Goal: Task Accomplishment & Management: Complete application form

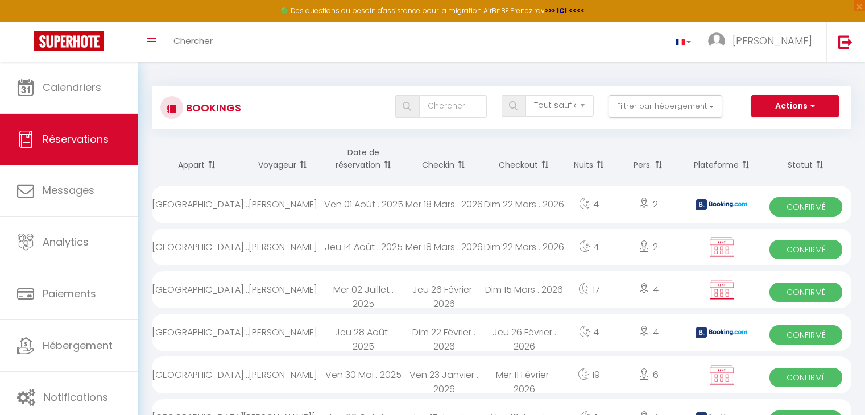
select select "not_cancelled"
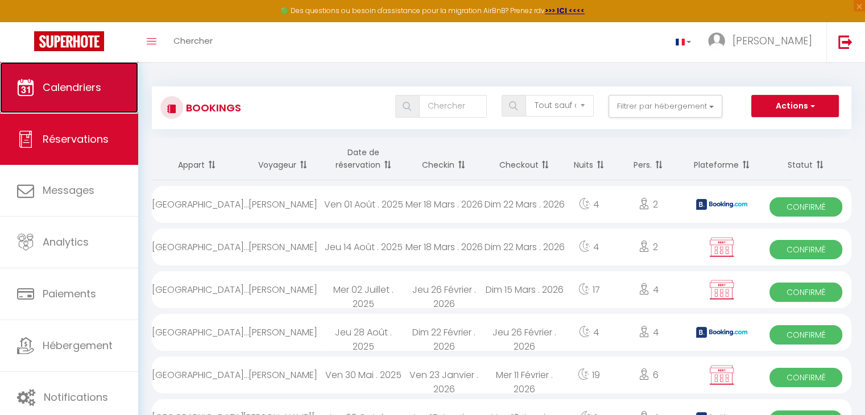
click at [52, 80] on span "Calendriers" at bounding box center [72, 87] width 59 height 14
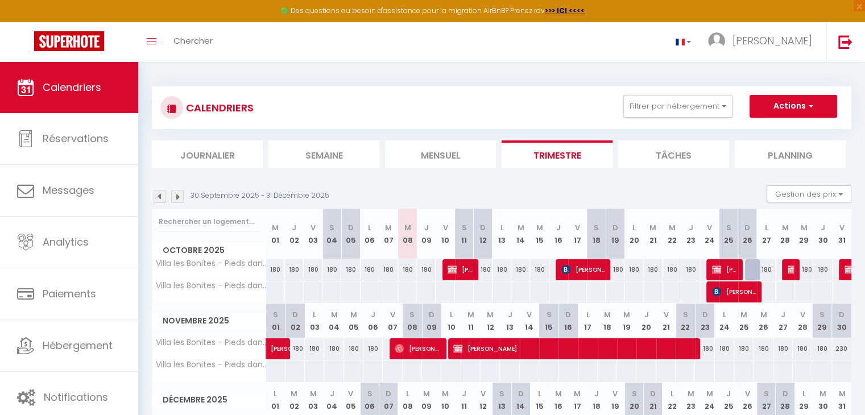
click at [160, 197] on img at bounding box center [160, 197] width 13 height 13
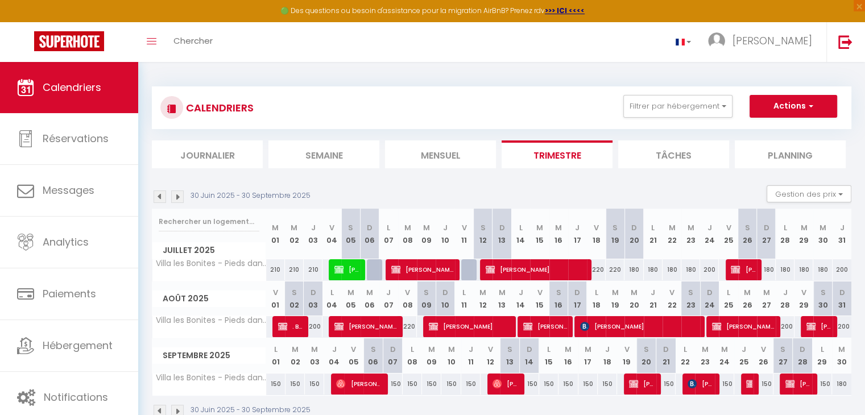
click at [160, 197] on img at bounding box center [160, 197] width 13 height 13
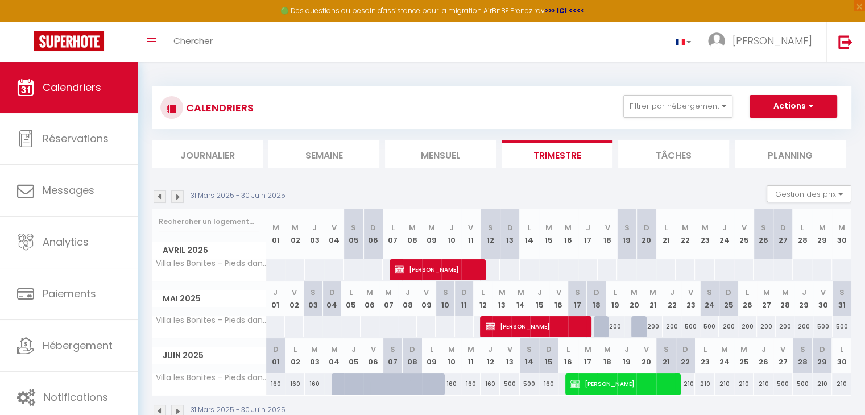
click at [160, 197] on img at bounding box center [160, 197] width 13 height 13
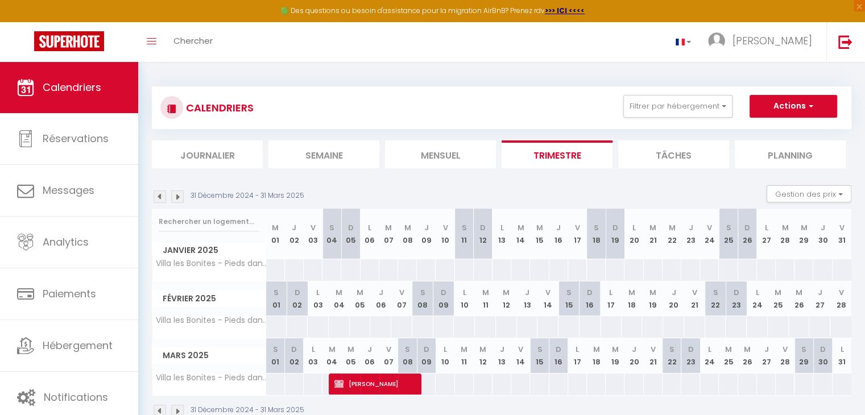
click at [160, 197] on img at bounding box center [160, 197] width 13 height 13
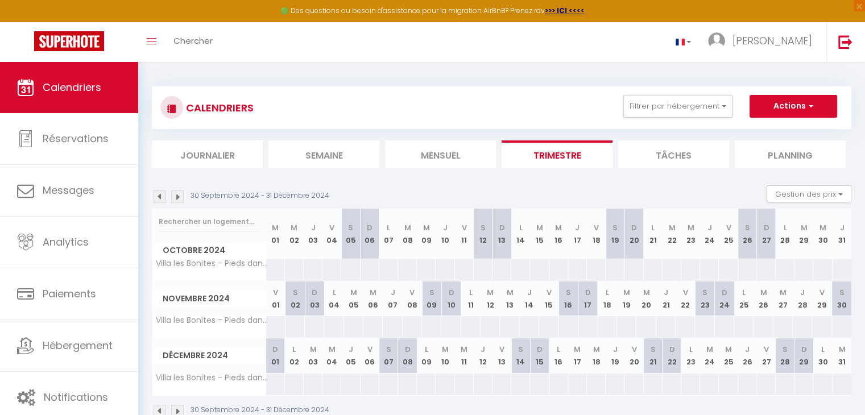
click at [160, 410] on img at bounding box center [160, 411] width 13 height 13
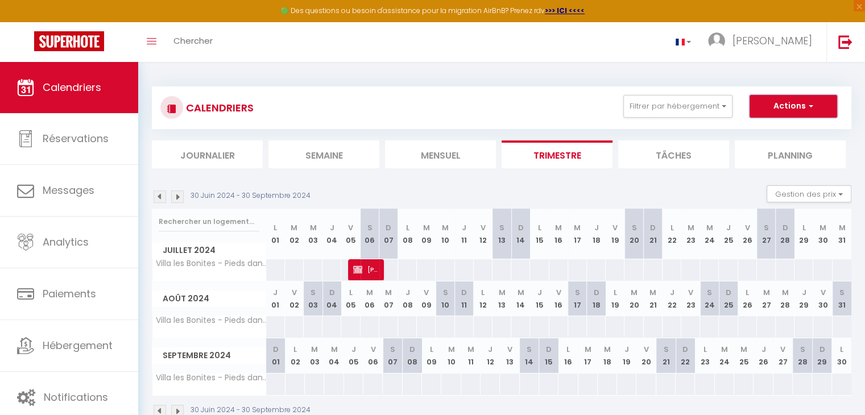
click at [808, 100] on span "button" at bounding box center [809, 105] width 7 height 11
click at [776, 129] on link "Nouvelle réservation" at bounding box center [781, 132] width 99 height 17
select select
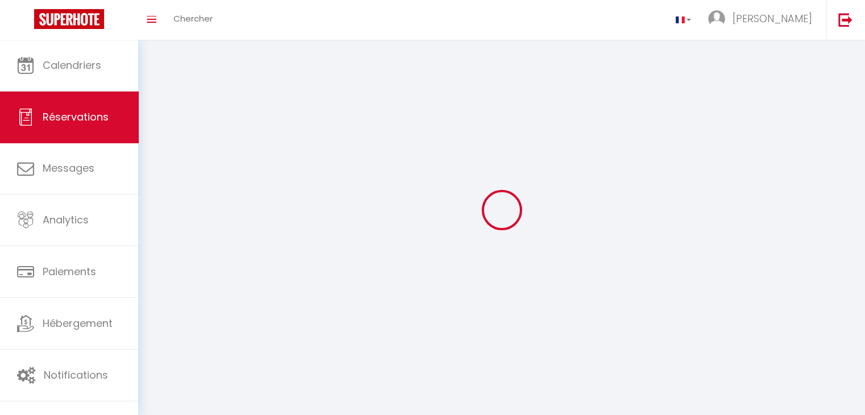
select select
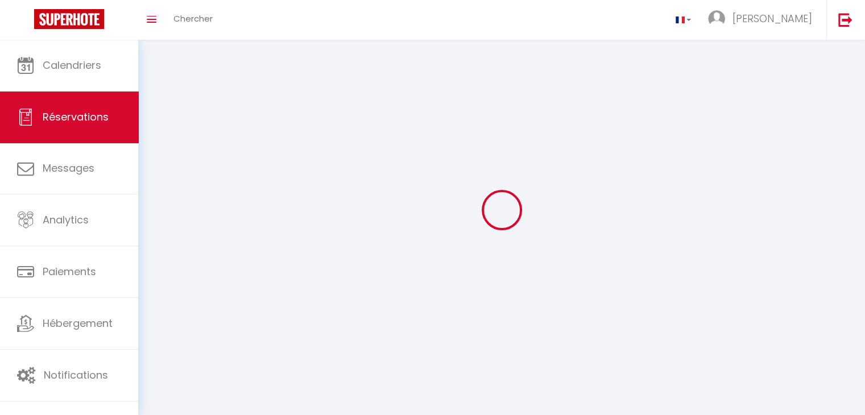
select select
checkbox input "false"
select select
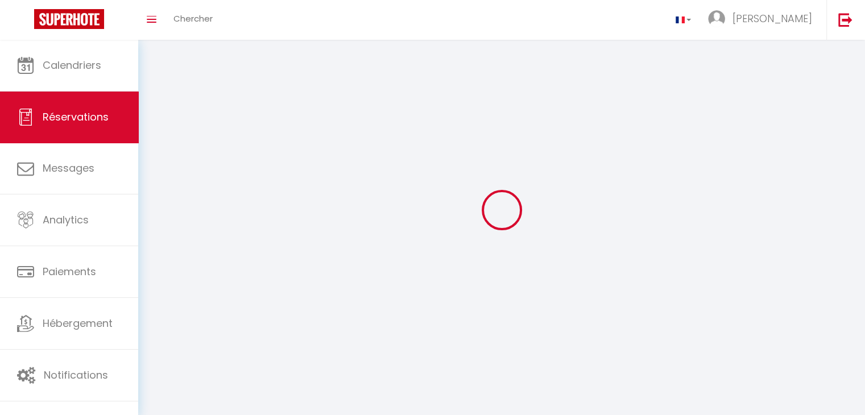
select select
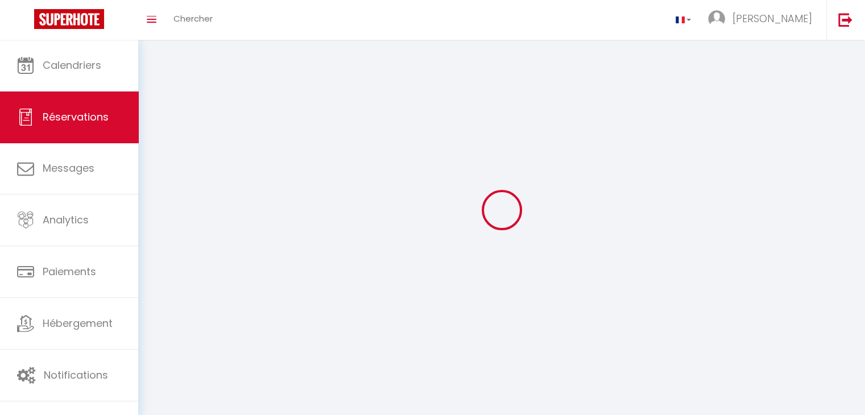
checkbox input "false"
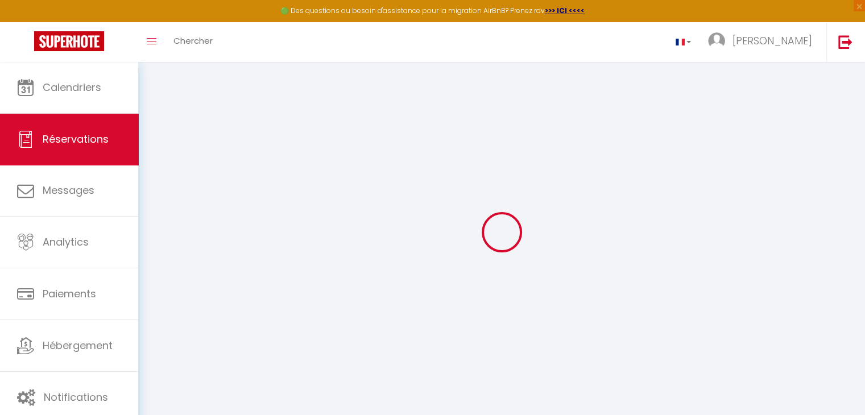
select select
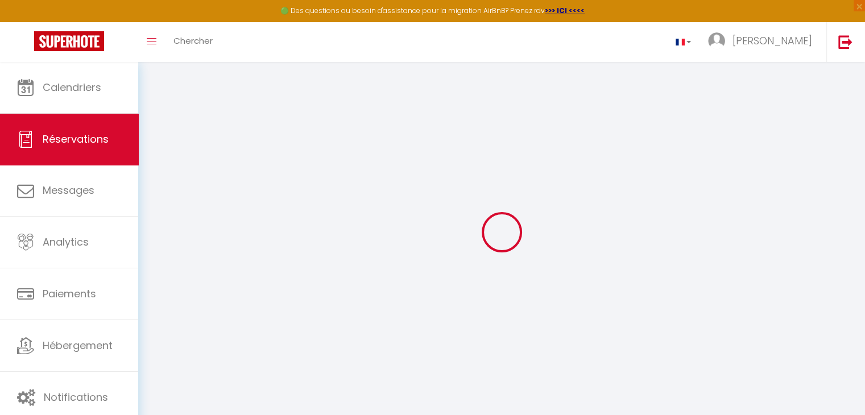
select select
checkbox input "false"
select select
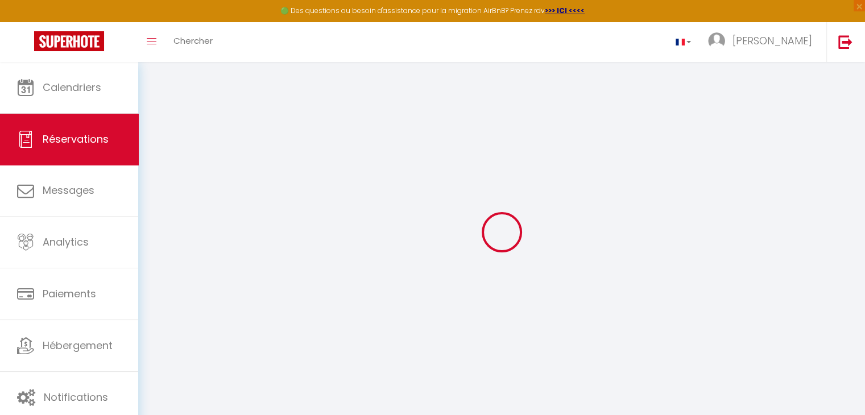
select select
checkbox input "false"
select select
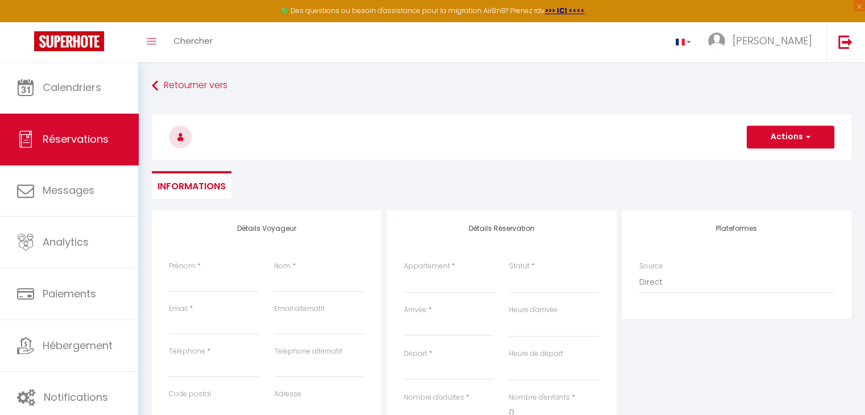
select select
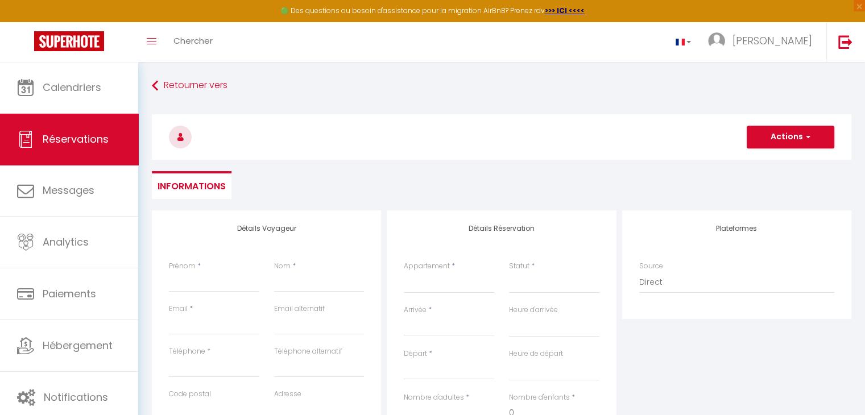
checkbox input "false"
select select
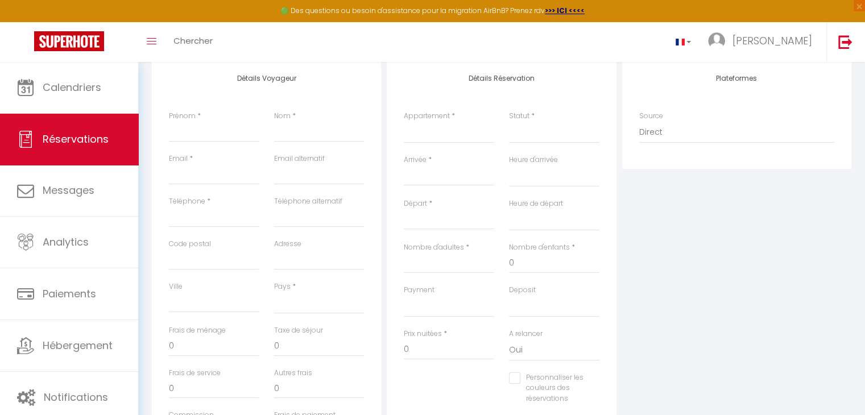
scroll to position [150, 0]
click at [444, 163] on div "Arrivée * < [DATE] > Dim Lun Mar Mer Jeu Ven Sam 1 2 3 4 5 6 7 8 9 10 11 12 13 …" at bounding box center [449, 170] width 90 height 31
click at [445, 134] on select "Villa les Bonites - Pieds dans l’eau- Carbet" at bounding box center [449, 133] width 90 height 22
select select "68120"
click at [404, 122] on select "Villa les Bonites - Pieds dans l’eau- Carbet" at bounding box center [449, 133] width 90 height 22
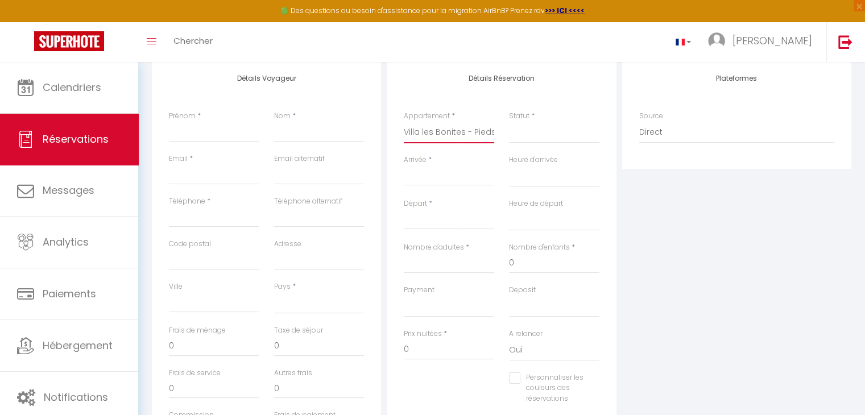
select select
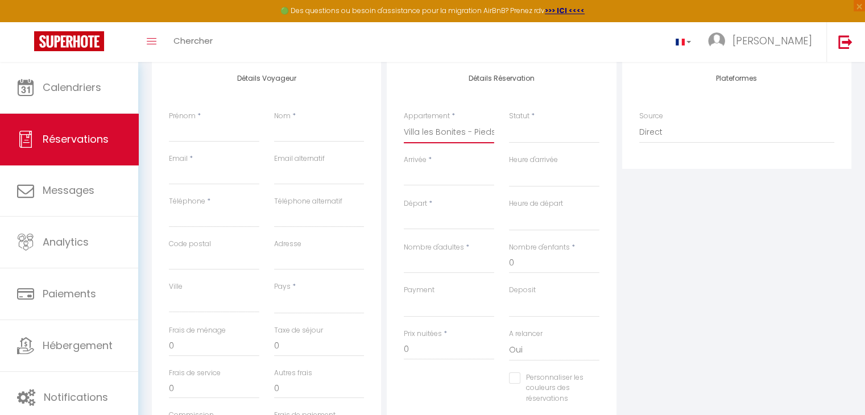
select select
checkbox input "false"
click at [439, 176] on input "Arrivée" at bounding box center [449, 177] width 90 height 15
select select
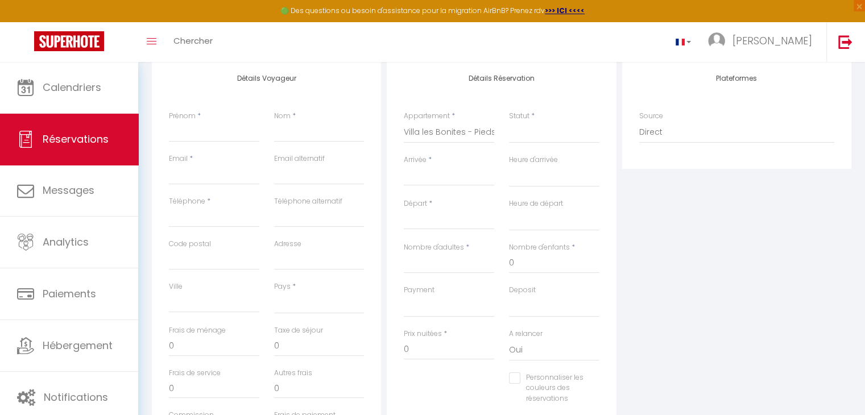
select select
checkbox input "false"
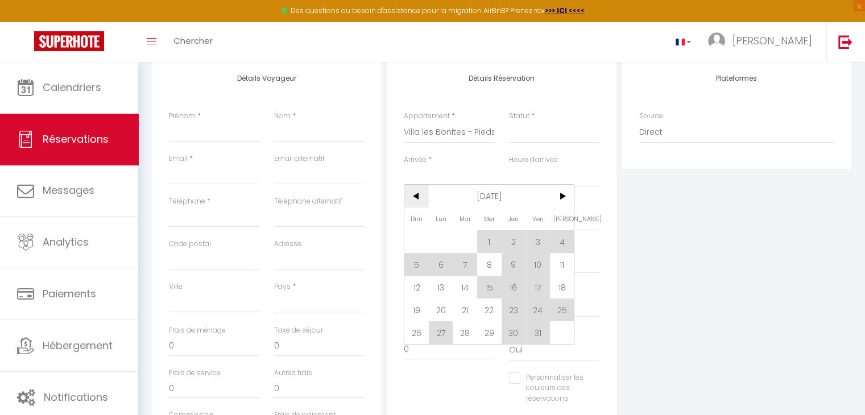
click at [419, 197] on span "<" at bounding box center [416, 196] width 24 height 23
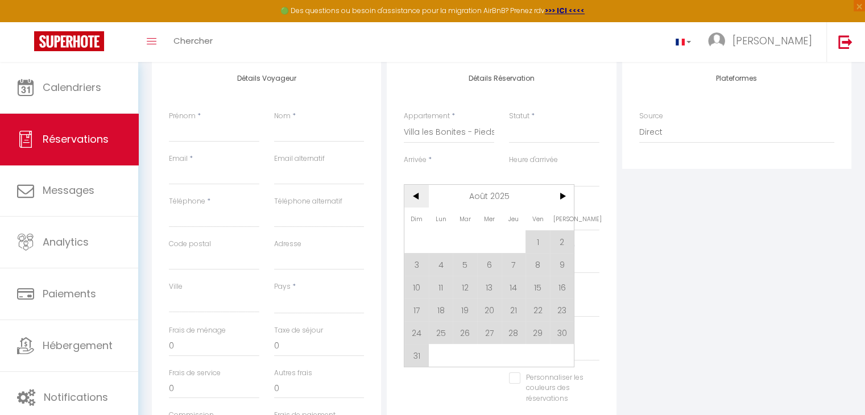
click at [419, 197] on span "<" at bounding box center [416, 196] width 24 height 23
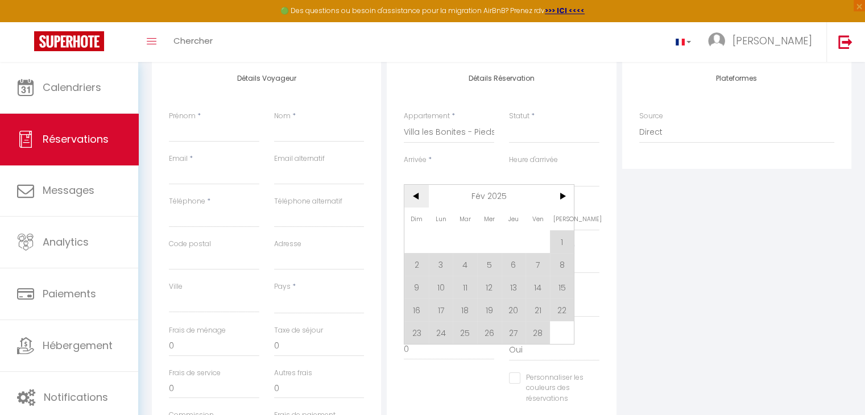
click at [419, 197] on span "<" at bounding box center [416, 196] width 24 height 23
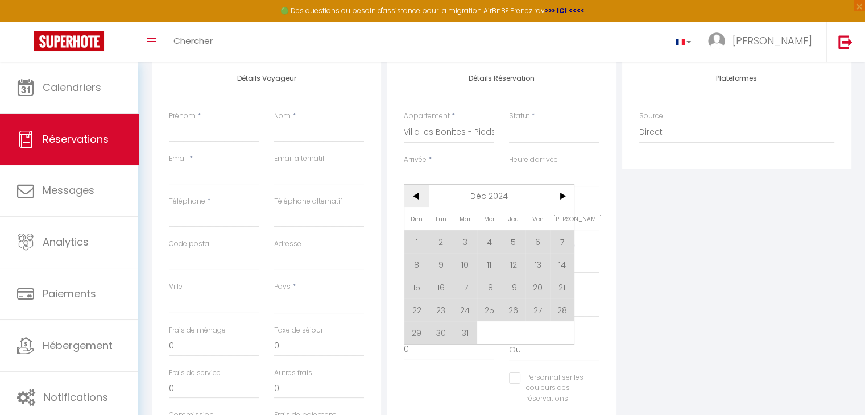
click at [419, 197] on span "<" at bounding box center [416, 196] width 24 height 23
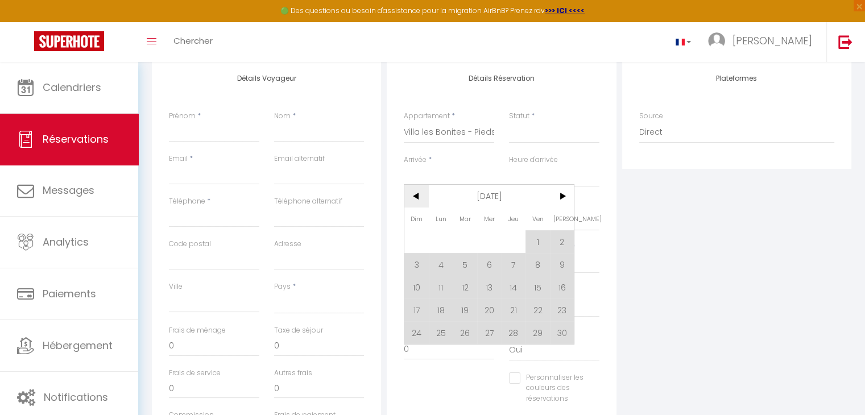
click at [419, 197] on span "<" at bounding box center [416, 196] width 24 height 23
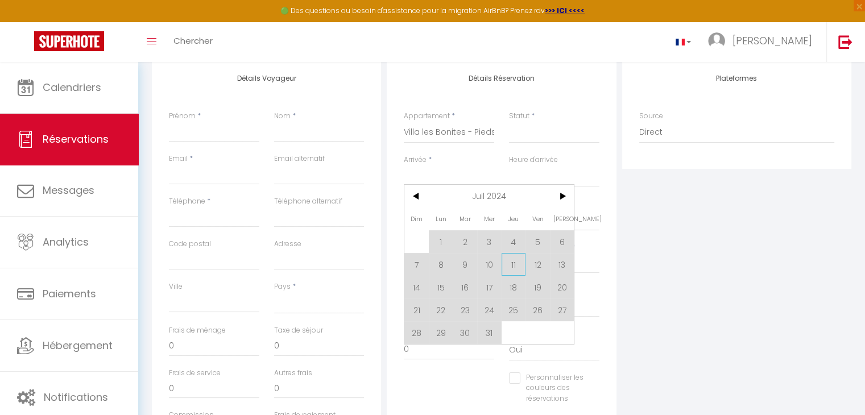
click at [523, 262] on span "11" at bounding box center [514, 264] width 24 height 23
select select
type input "Jeu 11 Juillet 2024"
select select
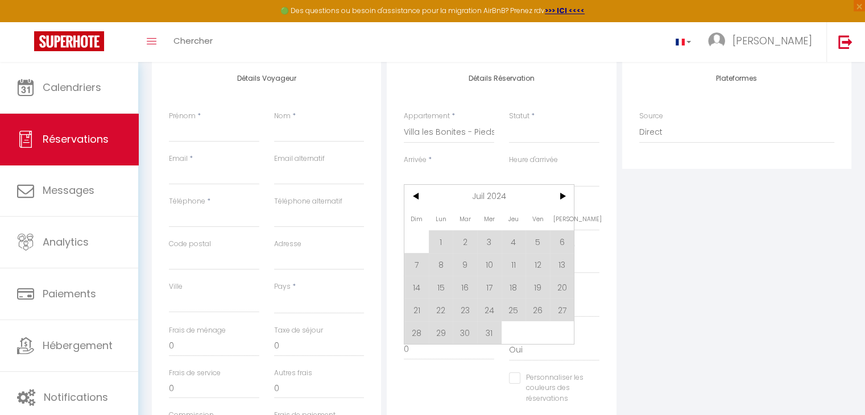
type input "Ven 12 Juillet 2024"
select select
checkbox input "false"
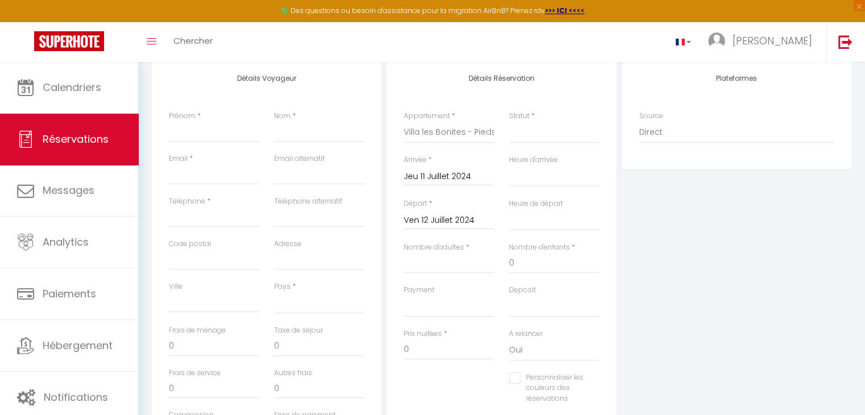
click at [456, 219] on input "Ven 12 Juillet 2024" at bounding box center [449, 220] width 90 height 15
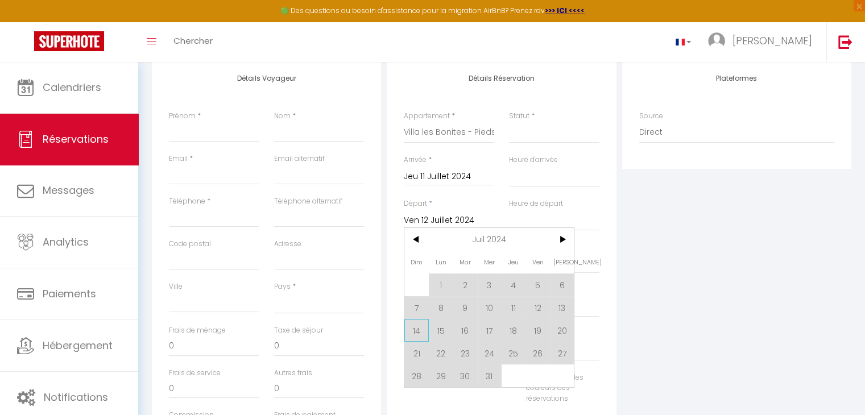
click at [414, 329] on span "14" at bounding box center [416, 330] width 24 height 23
select select
type input "Dim 14 Juillet 2024"
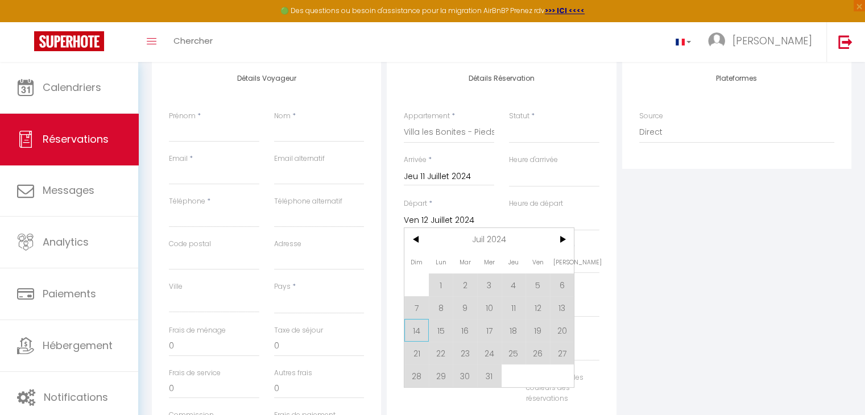
select select
checkbox input "false"
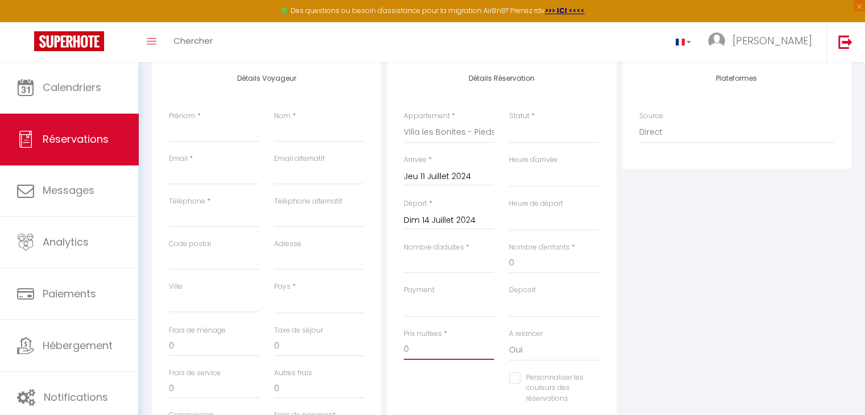
click at [414, 345] on input "0" at bounding box center [449, 350] width 90 height 20
select select
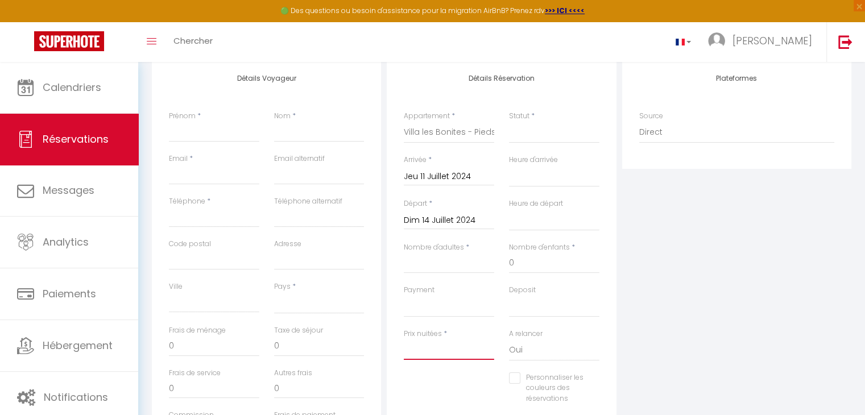
select select
checkbox input "false"
type input "1"
select select
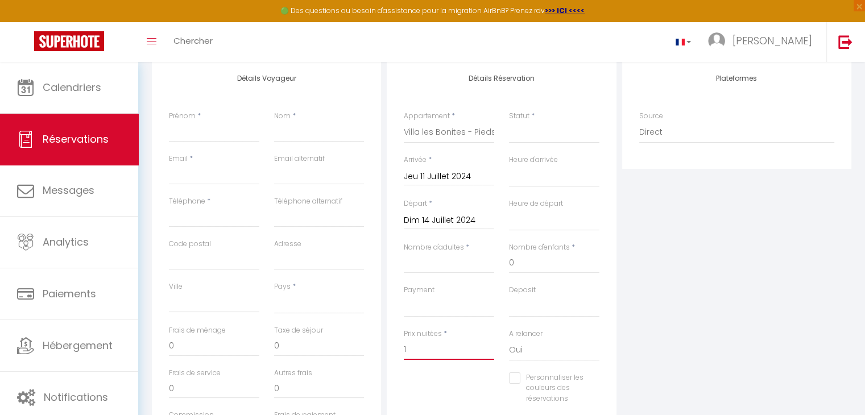
select select
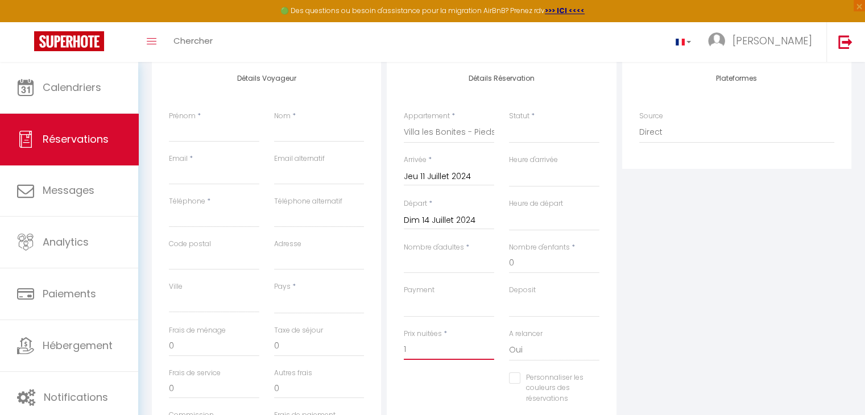
checkbox input "false"
type input "18"
select select
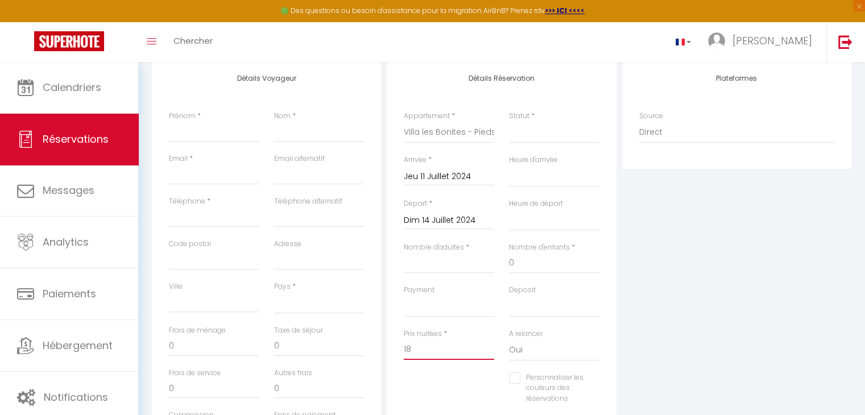
select select
checkbox input "false"
type input "180"
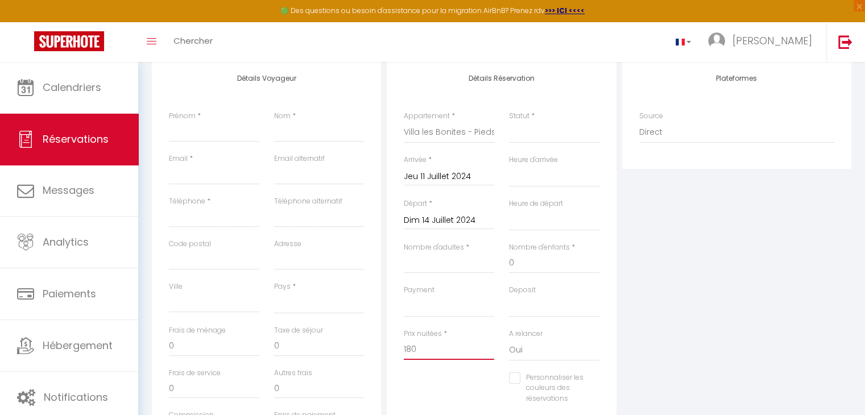
select select
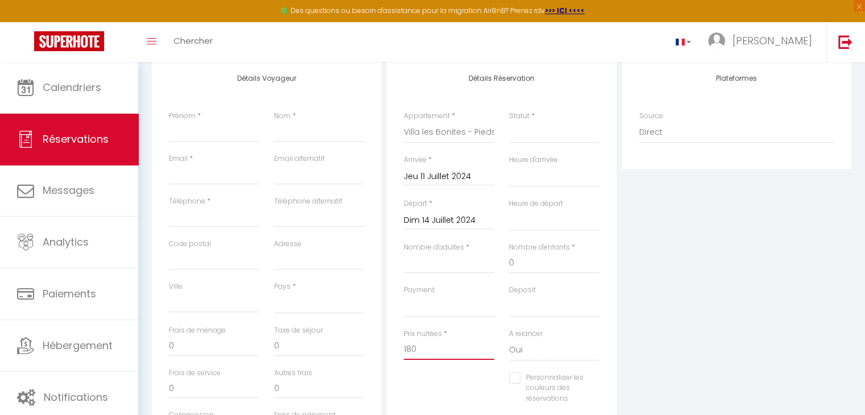
select select
checkbox input "false"
type input "180"
click at [225, 137] on input "Prénom" at bounding box center [214, 132] width 90 height 20
type input ";"
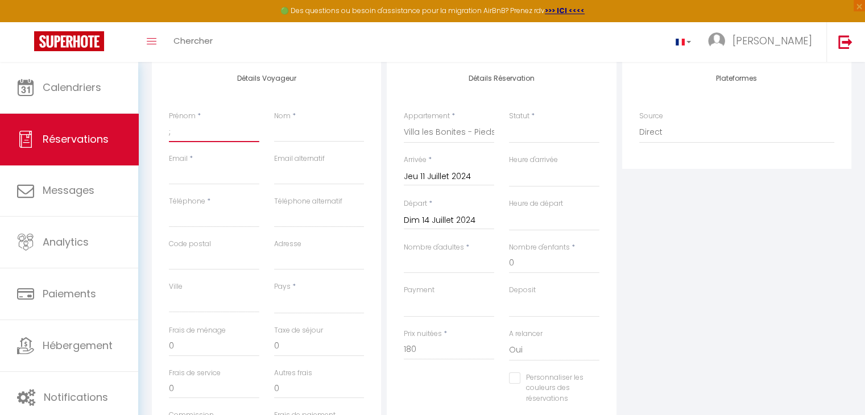
select select
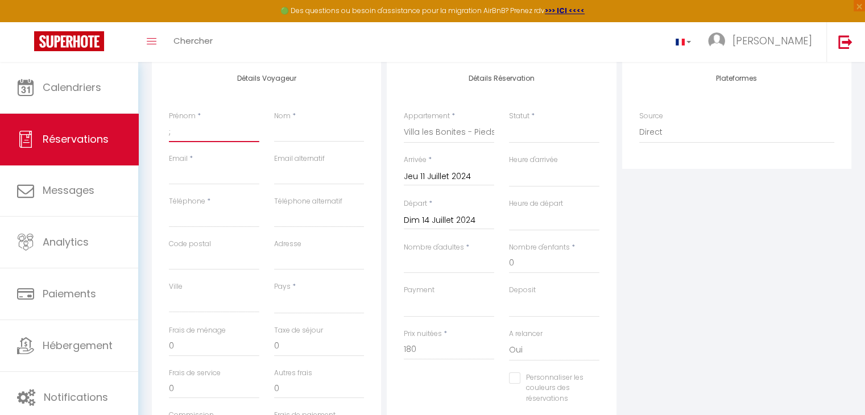
select select
checkbox input "false"
type input ";"
click at [232, 127] on input ";" at bounding box center [214, 132] width 90 height 20
select select
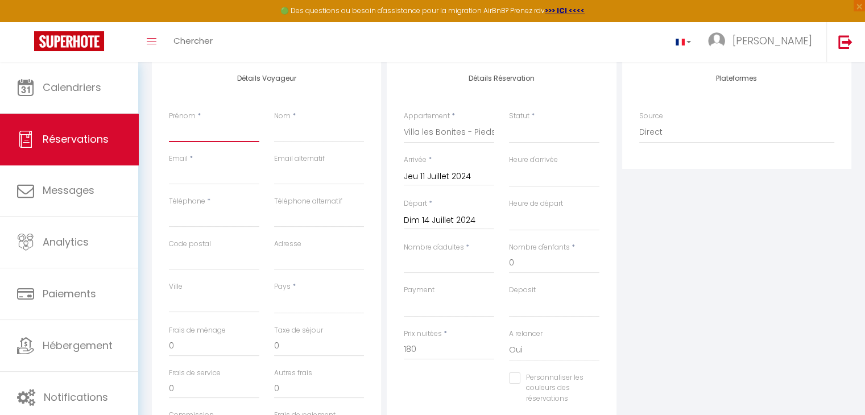
select select
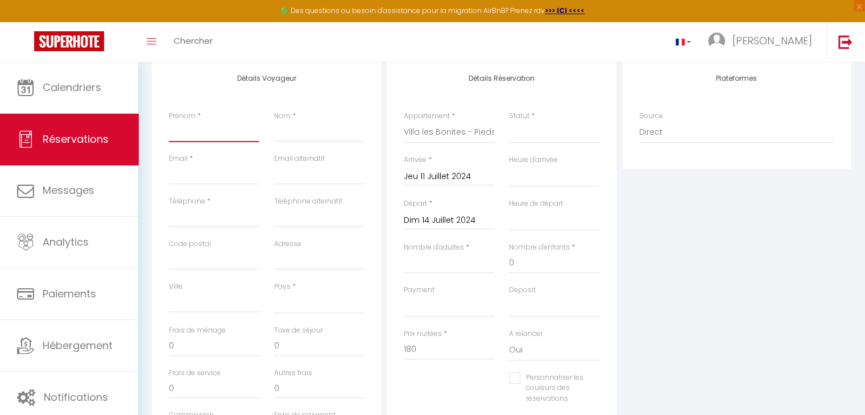
checkbox input "false"
type input "B"
select select
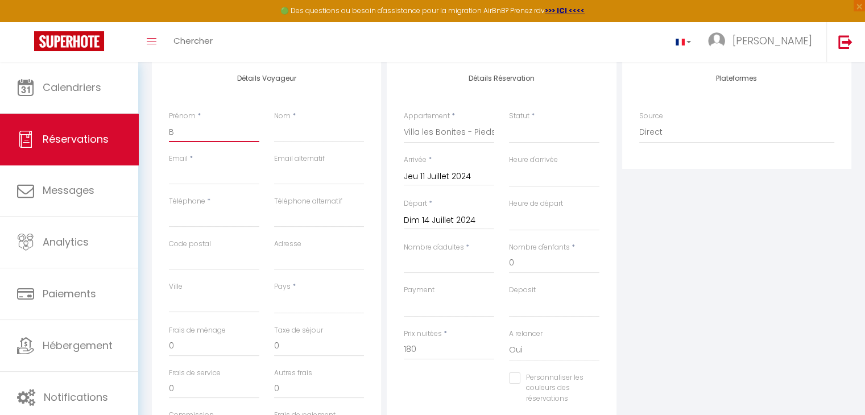
select select
checkbox input "false"
type input "BE"
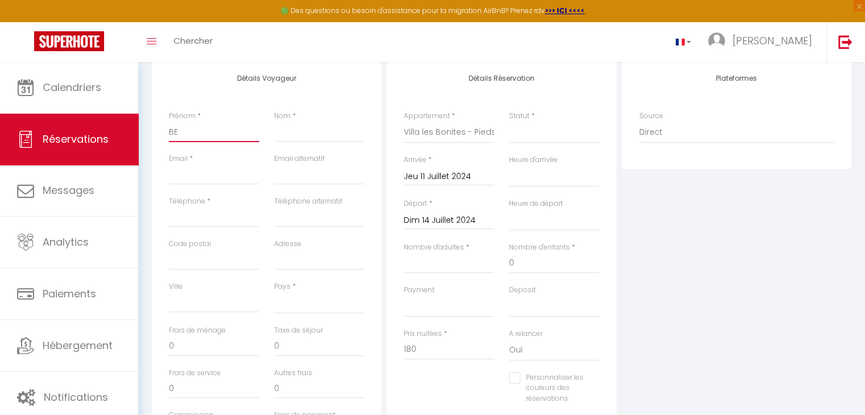
select select
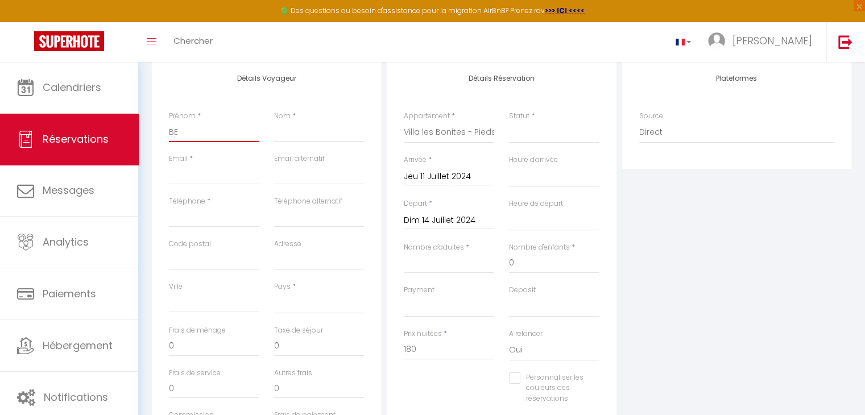
select select
checkbox input "false"
type input "BER"
select select
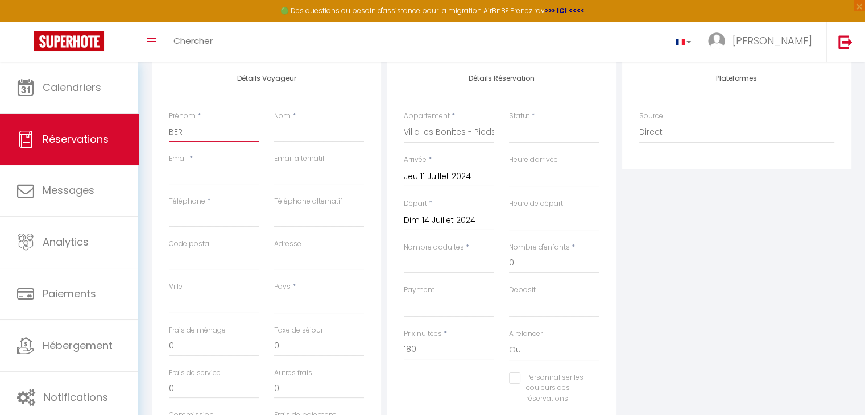
select select
checkbox input "false"
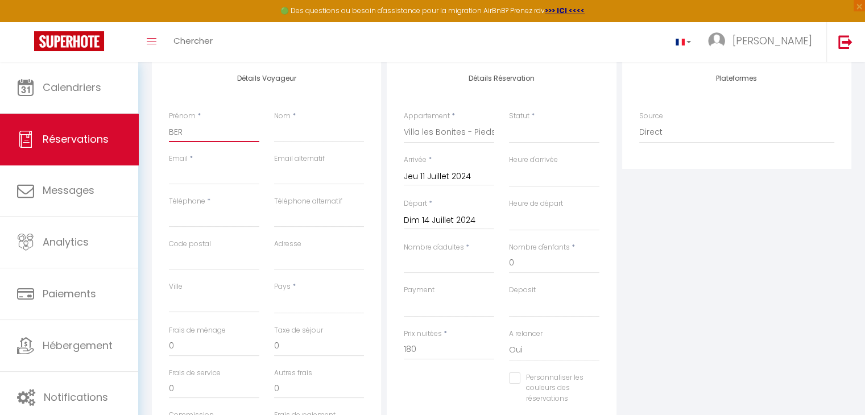
type input "[GEOGRAPHIC_DATA]"
select select
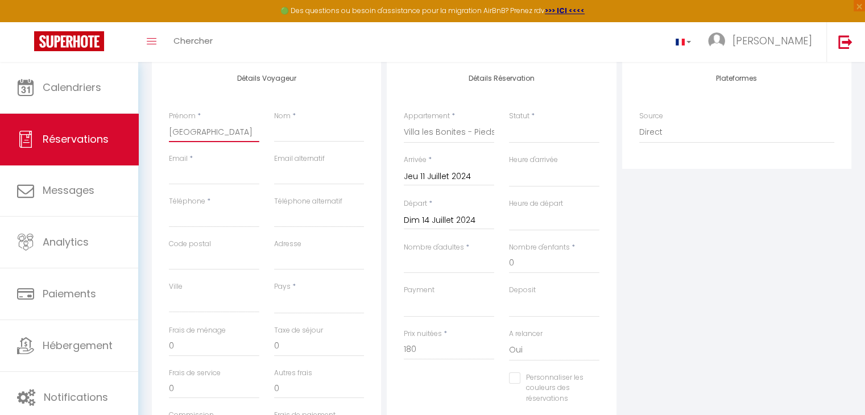
select select
checkbox input "false"
type input "[PERSON_NAME]"
select select
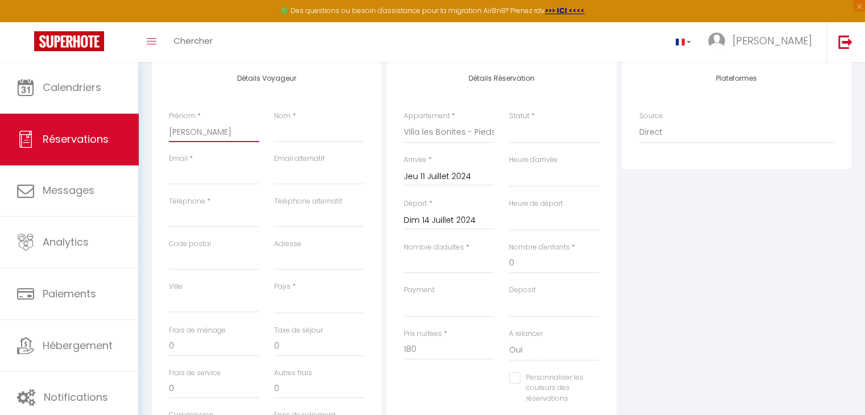
select select
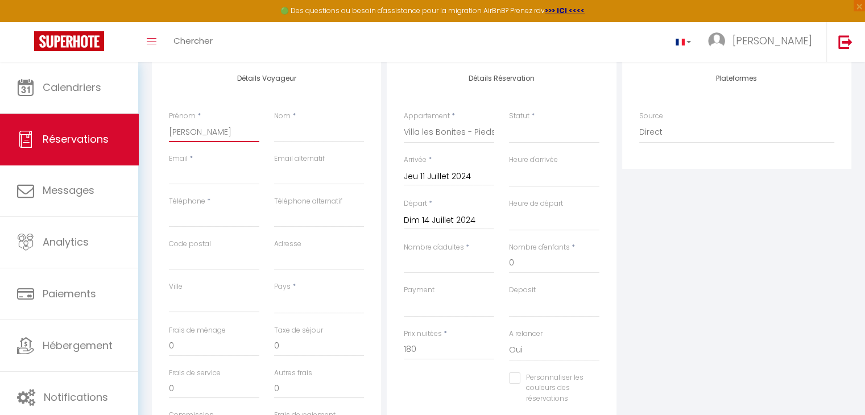
checkbox input "false"
type input "[GEOGRAPHIC_DATA]"
select select
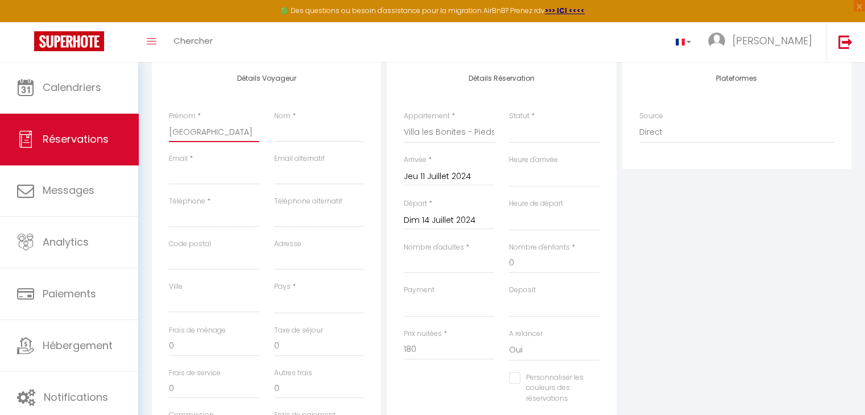
select select
checkbox input "false"
type input "BER"
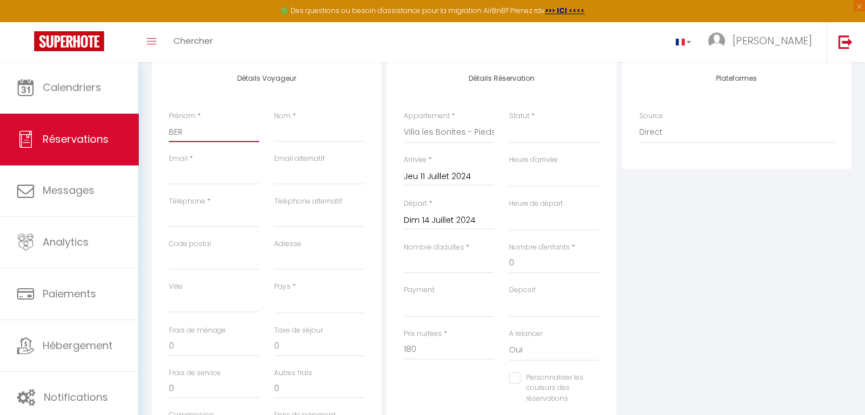
select select
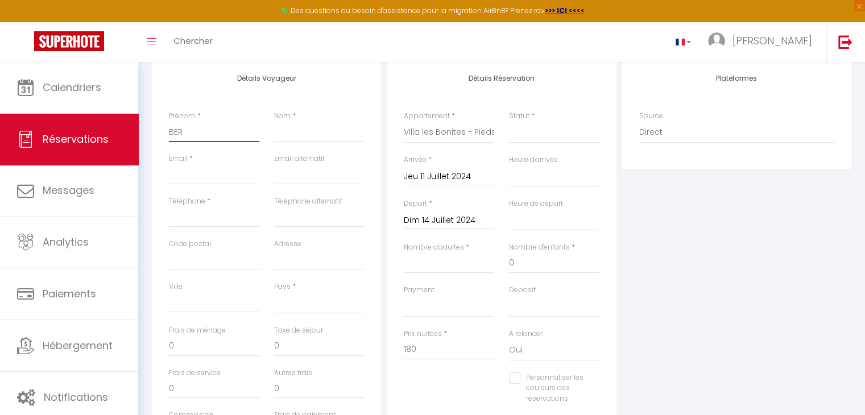
select select
checkbox input "false"
type input "BE"
select select
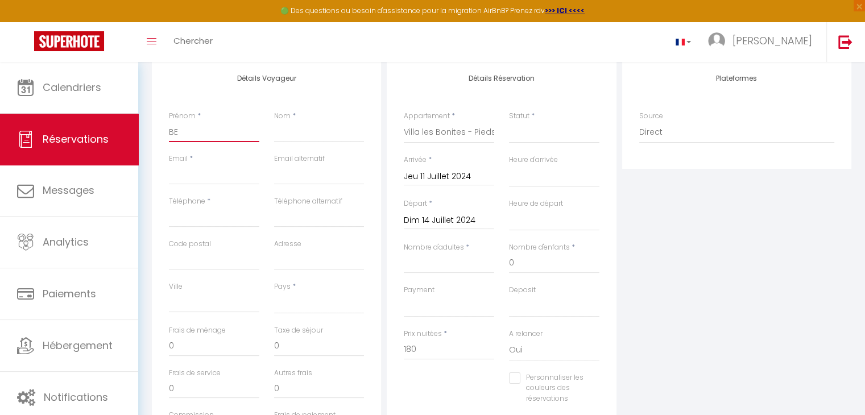
select select
checkbox input "false"
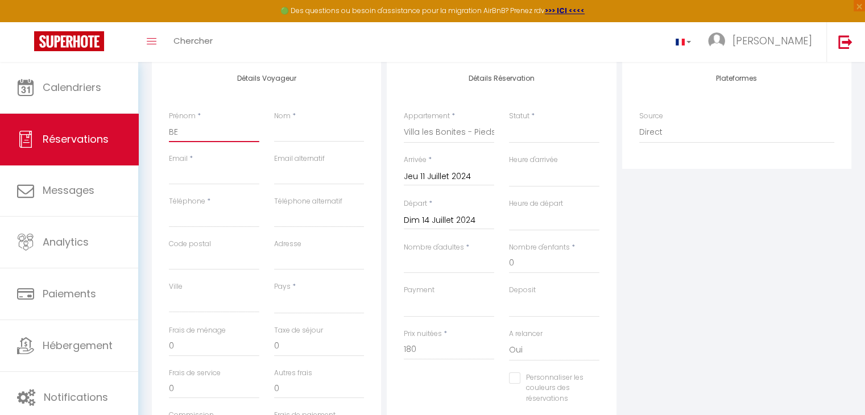
type input "B"
select select
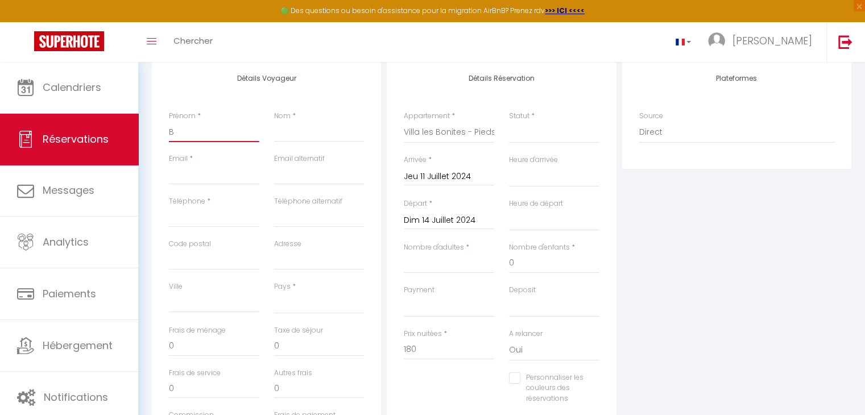
select select
checkbox input "false"
select select
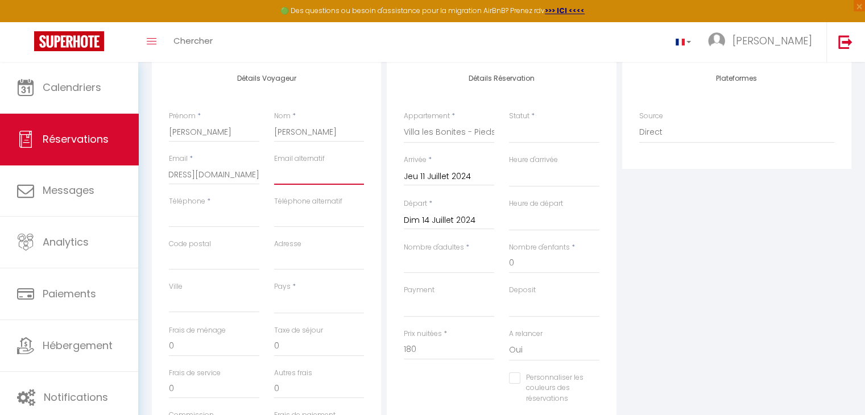
scroll to position [0, 0]
click at [286, 299] on select "[GEOGRAPHIC_DATA] [GEOGRAPHIC_DATA] [GEOGRAPHIC_DATA] [GEOGRAPHIC_DATA] [GEOGRA…" at bounding box center [319, 303] width 90 height 22
click at [274, 292] on select "[GEOGRAPHIC_DATA] [GEOGRAPHIC_DATA] [GEOGRAPHIC_DATA] [GEOGRAPHIC_DATA] [GEOGRA…" at bounding box center [319, 303] width 90 height 22
click at [192, 341] on input "0" at bounding box center [214, 346] width 90 height 20
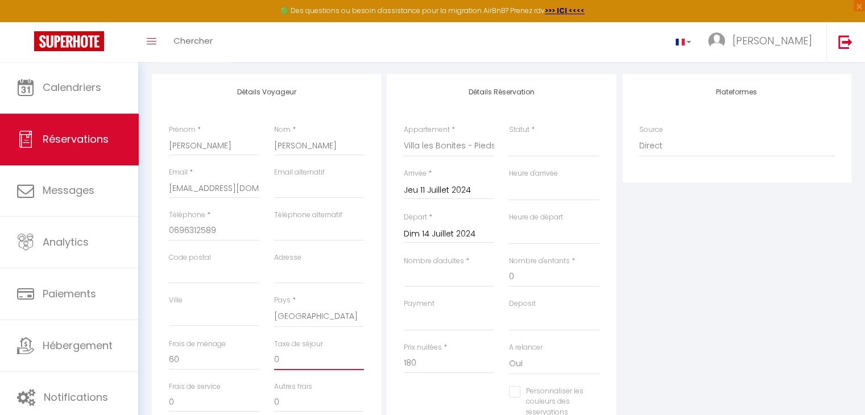
scroll to position [137, 0]
click at [542, 145] on select "Confirmé Non Confirmé [PERSON_NAME] par le voyageur No Show Request" at bounding box center [554, 146] width 90 height 22
click at [509, 135] on select "Confirmé Non Confirmé [PERSON_NAME] par le voyageur No Show Request" at bounding box center [554, 146] width 90 height 22
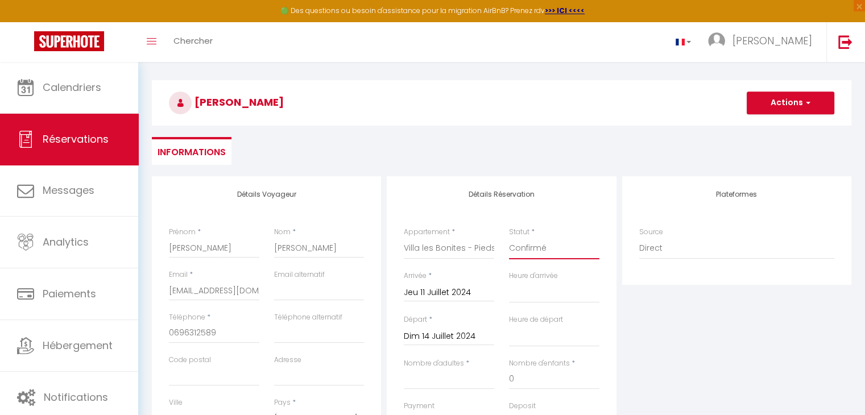
scroll to position [0, 0]
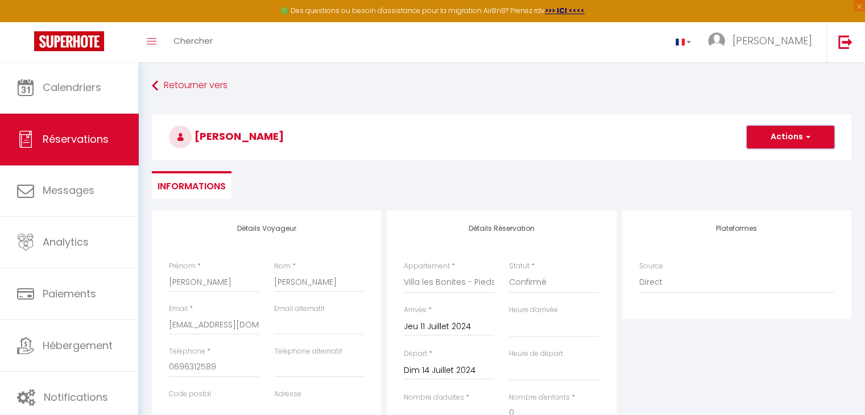
click at [786, 142] on button "Actions" at bounding box center [791, 137] width 88 height 23
click at [773, 159] on link "Enregistrer" at bounding box center [779, 162] width 90 height 15
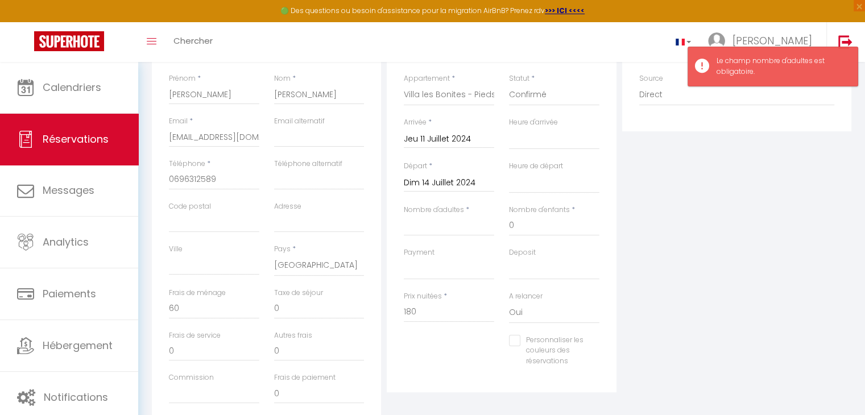
scroll to position [187, 0]
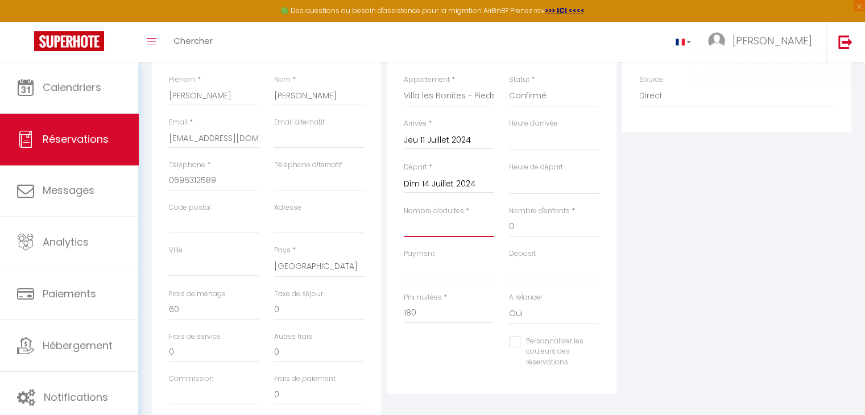
click at [424, 229] on input "Nombre d'adultes" at bounding box center [449, 227] width 90 height 20
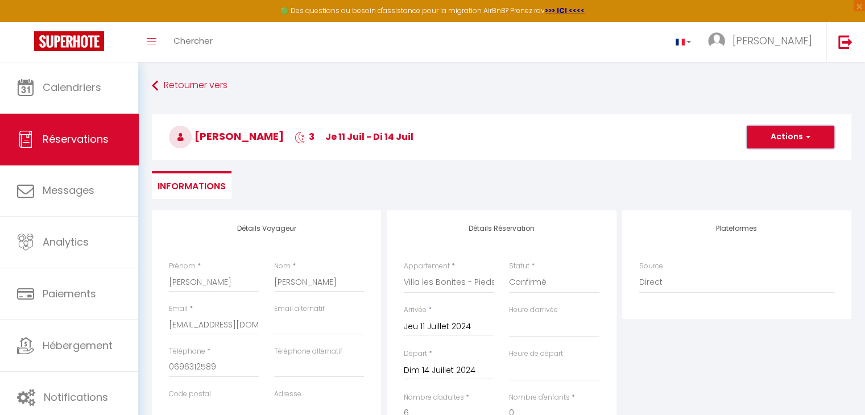
click at [792, 138] on button "Actions" at bounding box center [791, 137] width 88 height 23
click at [783, 159] on link "Enregistrer" at bounding box center [779, 162] width 90 height 15
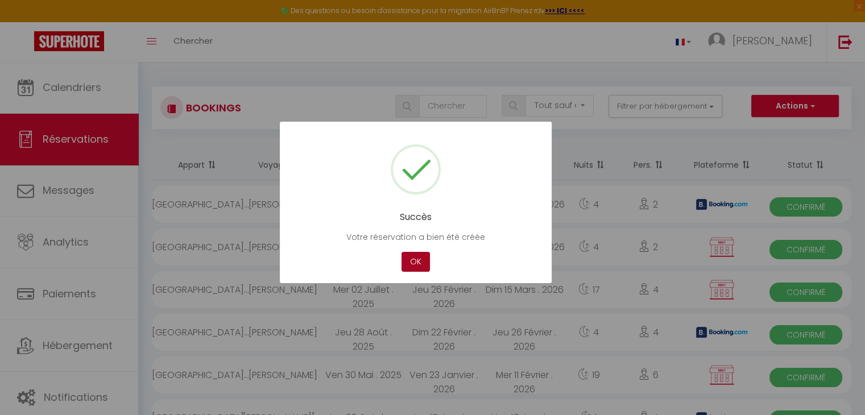
click at [408, 260] on button "OK" at bounding box center [416, 262] width 28 height 20
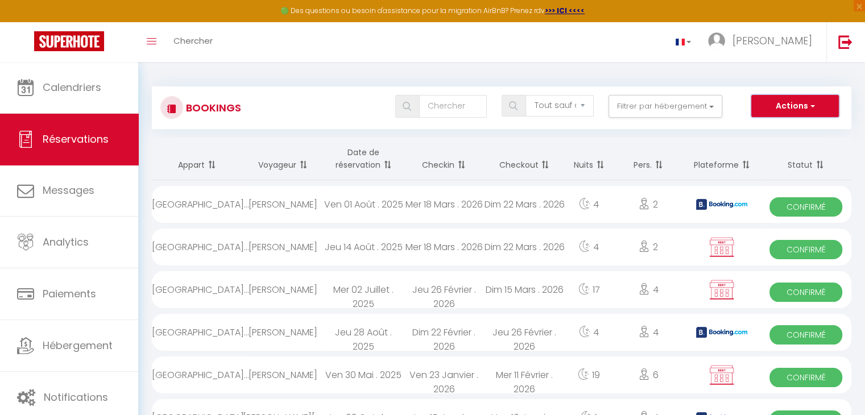
click at [812, 107] on span "button" at bounding box center [811, 105] width 7 height 11
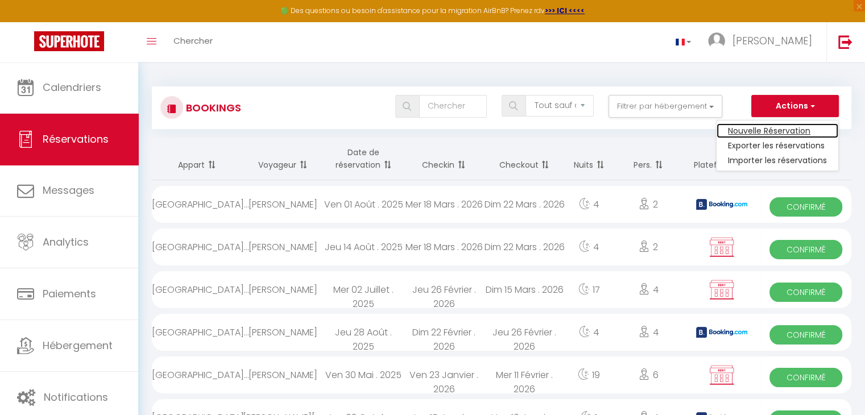
click at [787, 130] on link "Nouvelle Réservation" at bounding box center [778, 130] width 122 height 15
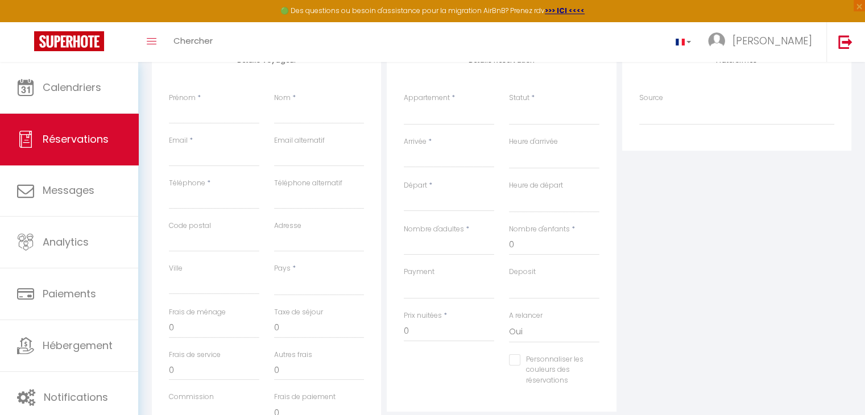
scroll to position [192, 0]
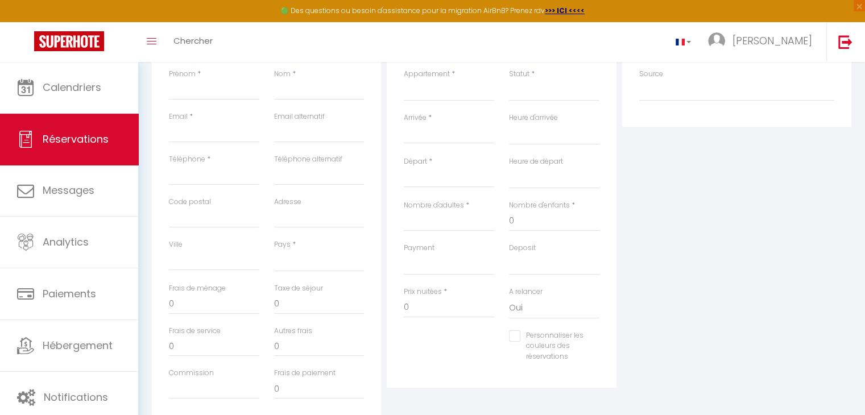
click at [443, 130] on input "Arrivée" at bounding box center [449, 134] width 90 height 15
click at [419, 151] on span "<" at bounding box center [416, 154] width 24 height 23
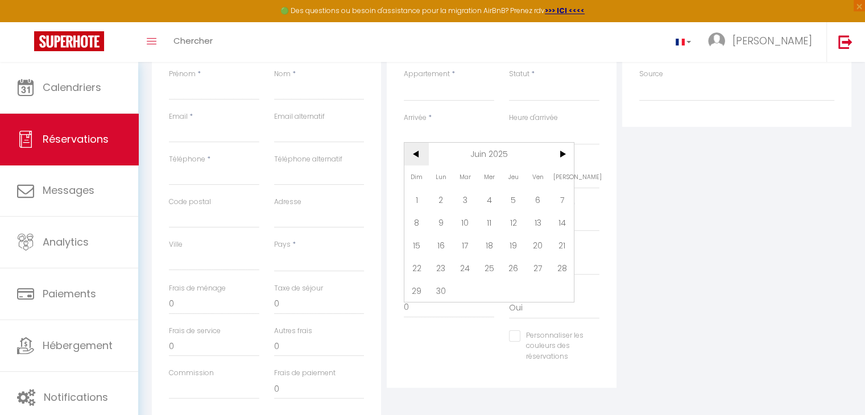
click at [419, 151] on span "<" at bounding box center [416, 154] width 24 height 23
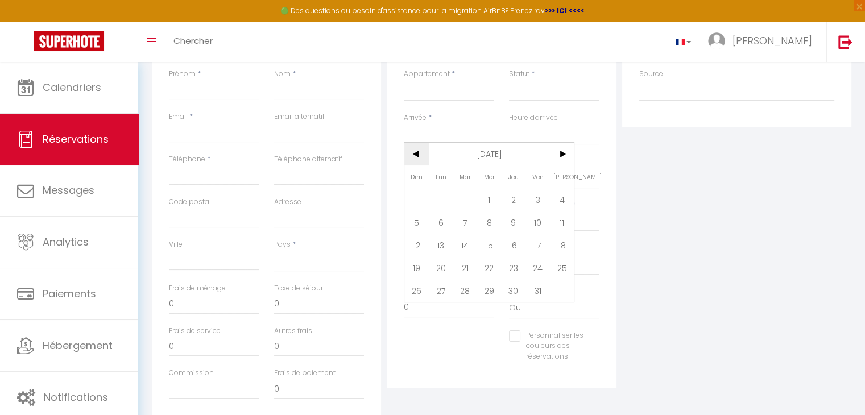
click at [419, 151] on span "<" at bounding box center [416, 154] width 24 height 23
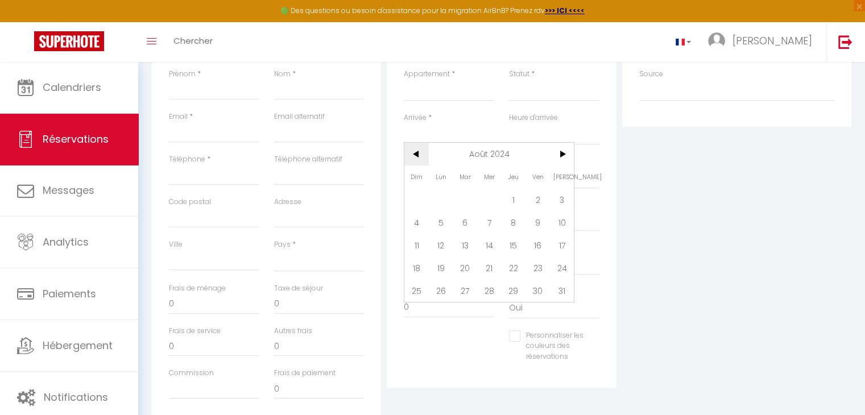
click at [419, 151] on span "<" at bounding box center [416, 154] width 24 height 23
click at [535, 249] on span "19" at bounding box center [538, 245] width 24 height 23
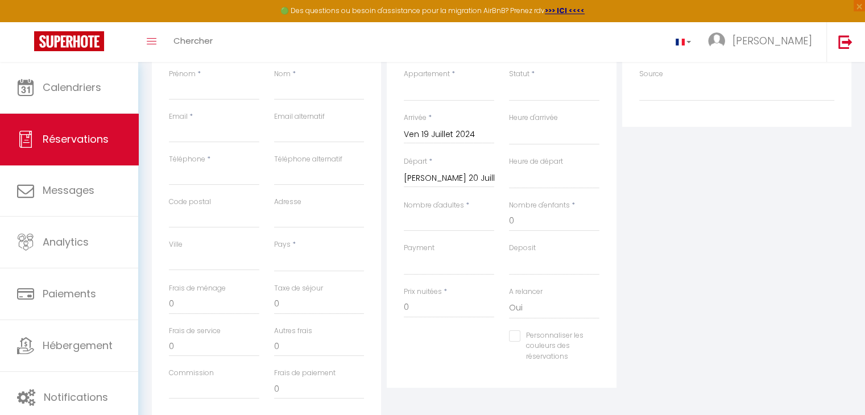
click at [464, 174] on input "[PERSON_NAME] 20 Juillet 2024" at bounding box center [449, 178] width 90 height 15
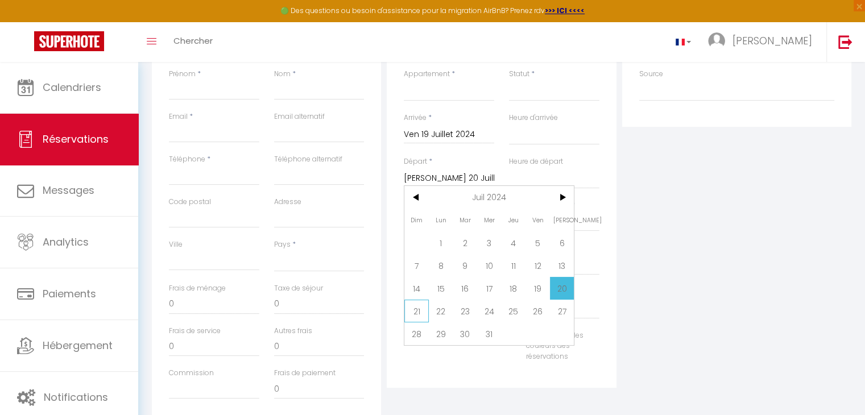
click at [418, 308] on span "21" at bounding box center [416, 311] width 24 height 23
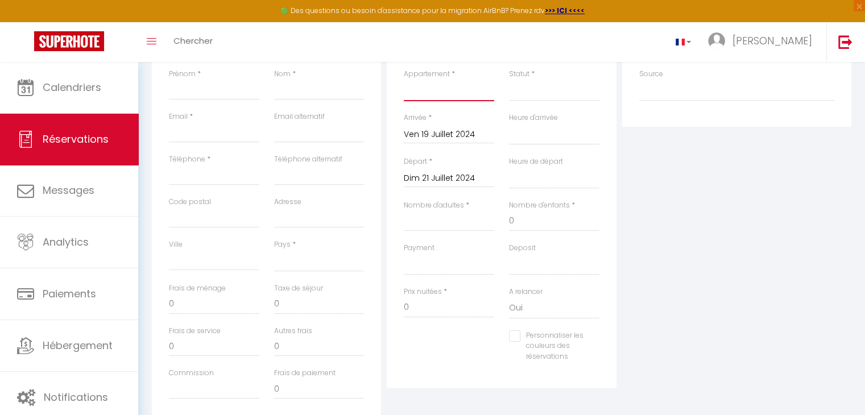
click at [468, 93] on select "Villa les Bonites - Pieds dans l’eau- Carbet" at bounding box center [449, 91] width 90 height 22
click at [404, 80] on select "Villa les Bonites - Pieds dans l’eau- Carbet" at bounding box center [449, 91] width 90 height 22
click at [530, 94] on select "Confirmé Non Confirmé [PERSON_NAME] par le voyageur No Show Request" at bounding box center [554, 91] width 90 height 22
click at [509, 80] on select "Confirmé Non Confirmé [PERSON_NAME] par le voyageur No Show Request" at bounding box center [554, 91] width 90 height 22
click at [212, 303] on input "0" at bounding box center [214, 304] width 90 height 20
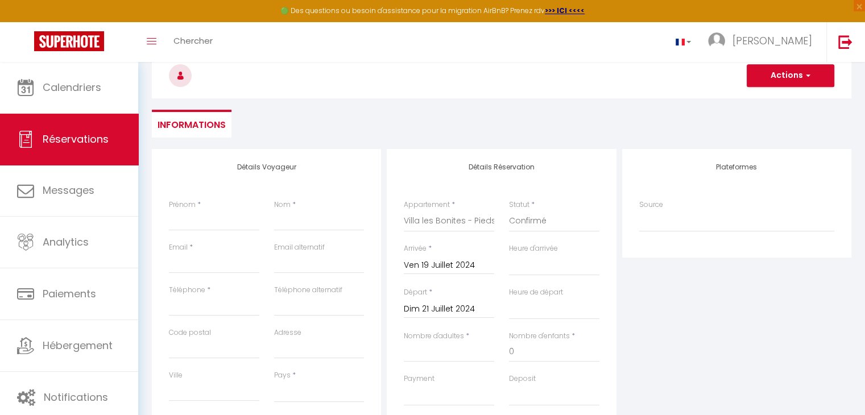
scroll to position [57, 0]
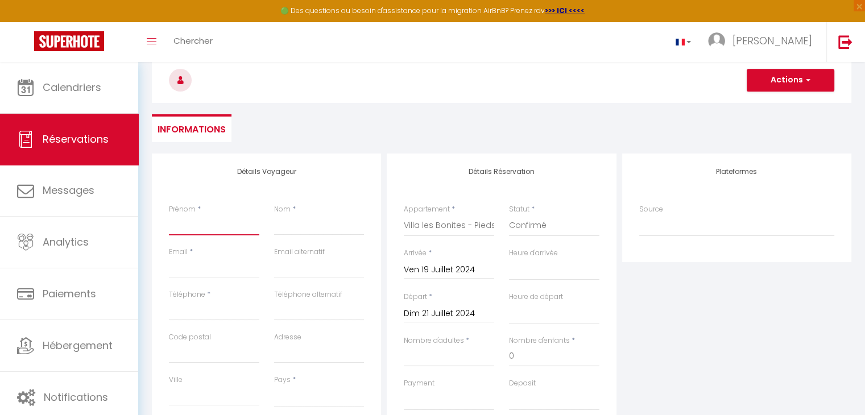
click at [208, 230] on input "Prénom" at bounding box center [214, 225] width 90 height 20
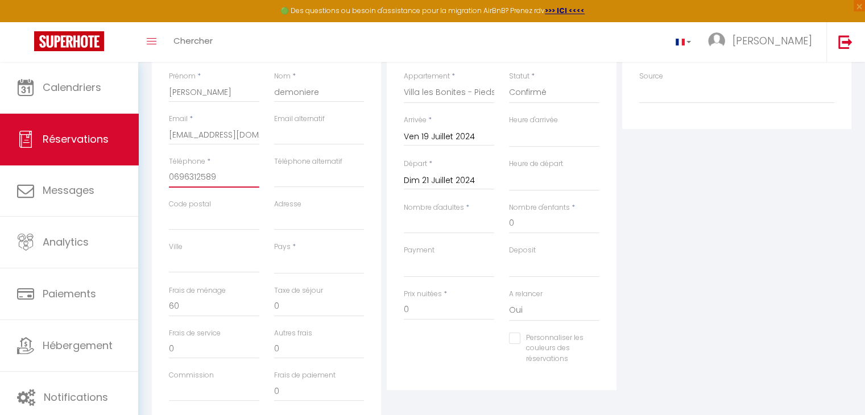
scroll to position [191, 0]
click at [274, 268] on select "[GEOGRAPHIC_DATA] [GEOGRAPHIC_DATA] [GEOGRAPHIC_DATA] [GEOGRAPHIC_DATA] [GEOGRA…" at bounding box center [319, 263] width 90 height 22
click at [274, 252] on select "[GEOGRAPHIC_DATA] [GEOGRAPHIC_DATA] [GEOGRAPHIC_DATA] [GEOGRAPHIC_DATA] [GEOGRA…" at bounding box center [319, 263] width 90 height 22
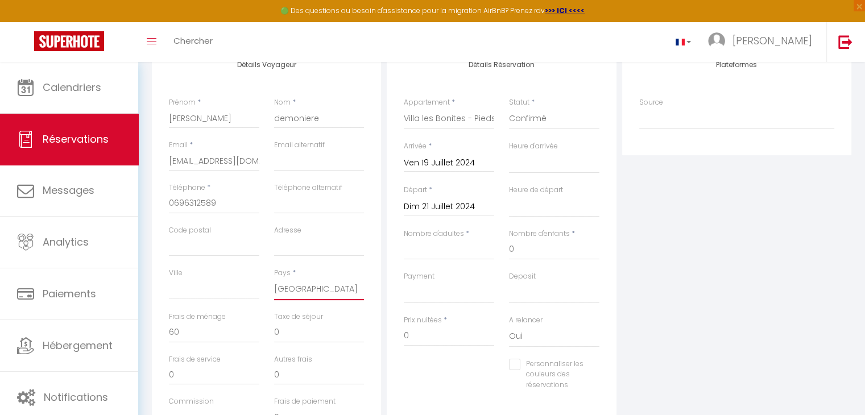
scroll to position [164, 0]
click at [410, 250] on input "Nombre d'adultes" at bounding box center [449, 249] width 90 height 20
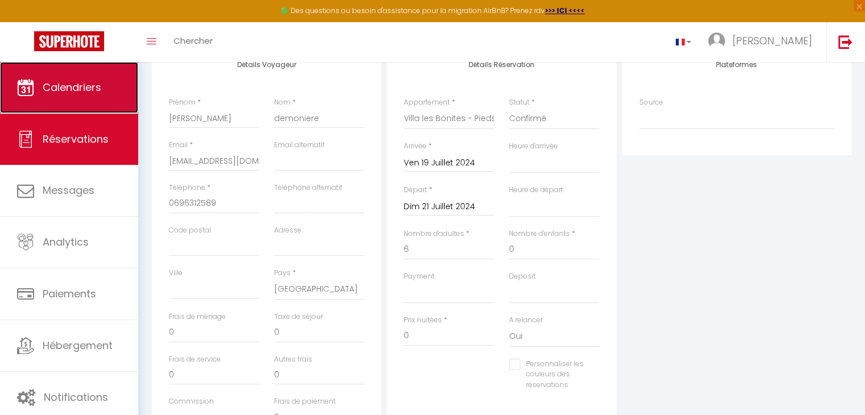
click at [83, 79] on link "Calendriers" at bounding box center [69, 87] width 138 height 51
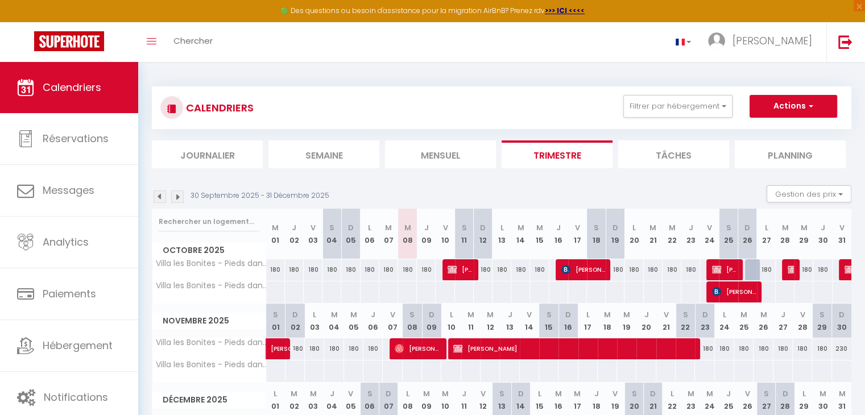
click at [157, 200] on img at bounding box center [160, 197] width 13 height 13
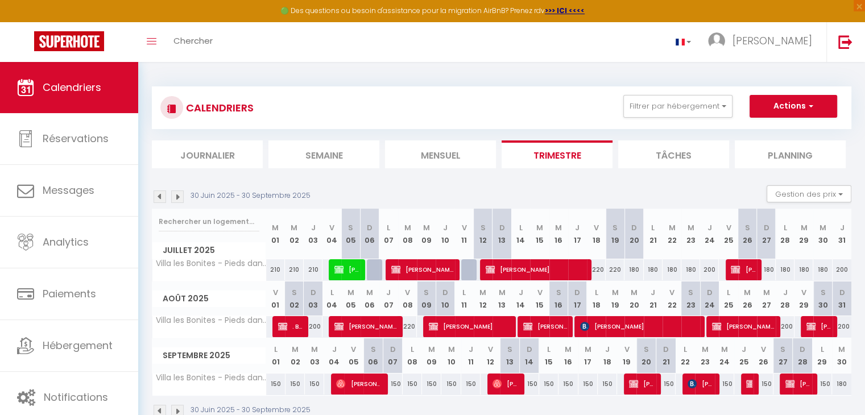
click at [157, 200] on img at bounding box center [160, 197] width 13 height 13
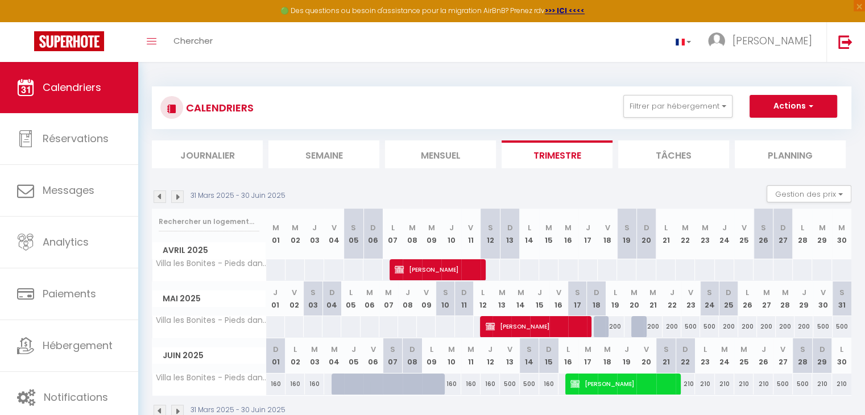
click at [157, 200] on img at bounding box center [160, 197] width 13 height 13
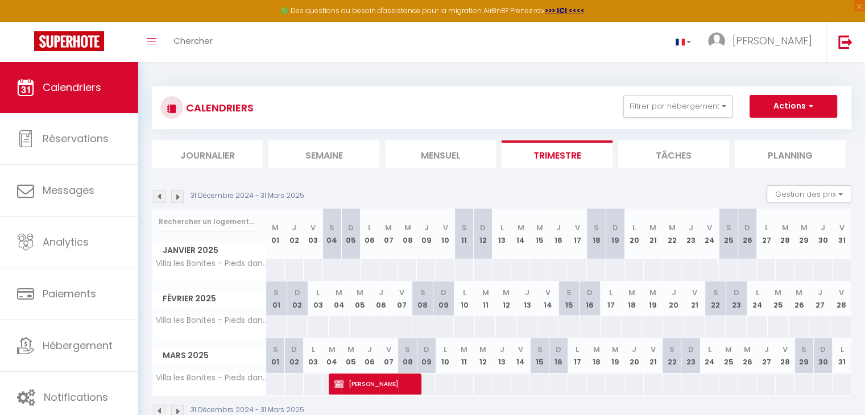
click at [157, 200] on img at bounding box center [160, 197] width 13 height 13
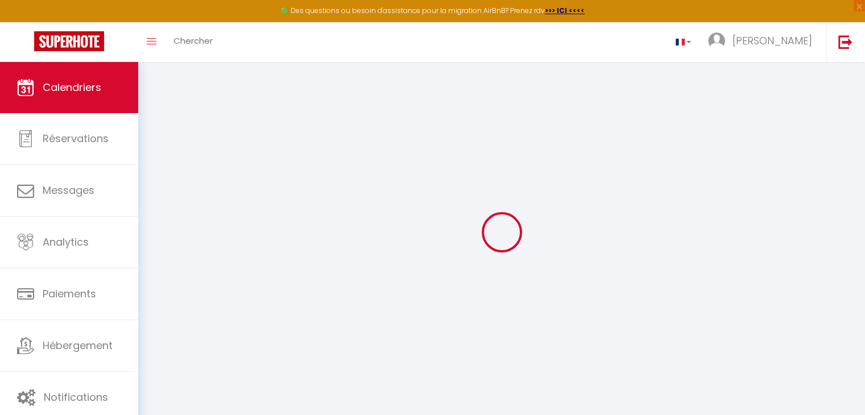
click at [157, 200] on div at bounding box center [502, 232] width 700 height 313
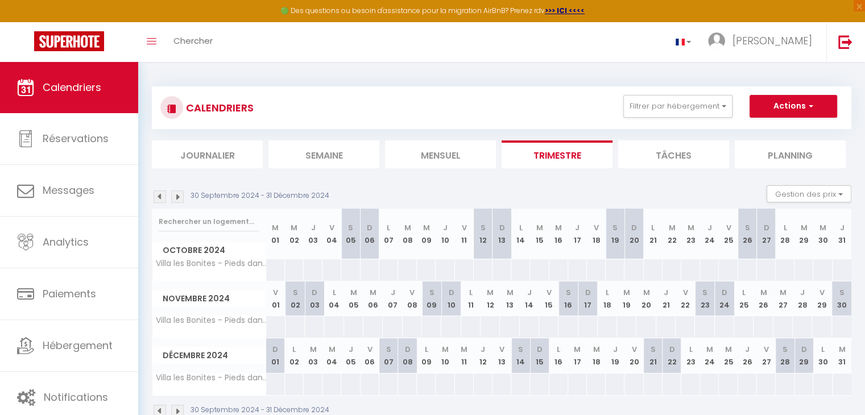
click at [157, 200] on img at bounding box center [160, 197] width 13 height 13
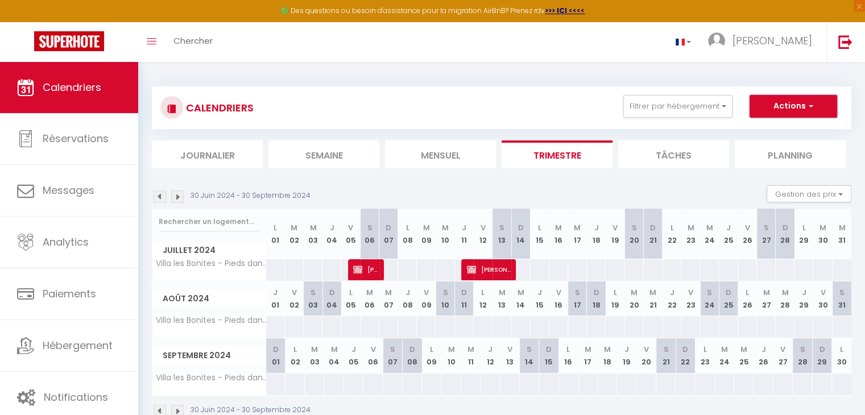
click at [809, 105] on span "button" at bounding box center [809, 105] width 7 height 11
click at [782, 131] on link "Nouvelle réservation" at bounding box center [781, 132] width 99 height 17
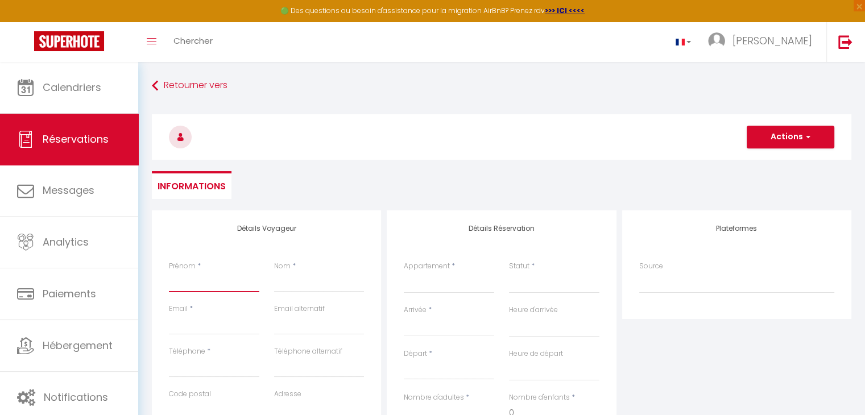
click at [214, 287] on input "Prénom" at bounding box center [214, 282] width 90 height 20
click at [187, 281] on input "." at bounding box center [214, 282] width 90 height 20
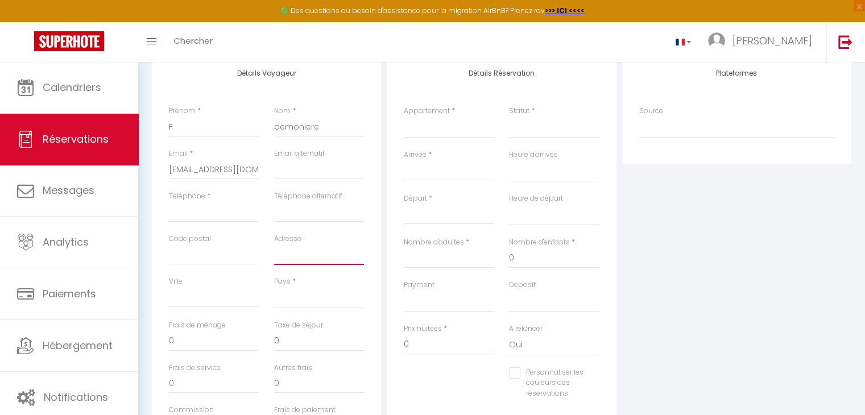
scroll to position [237, 0]
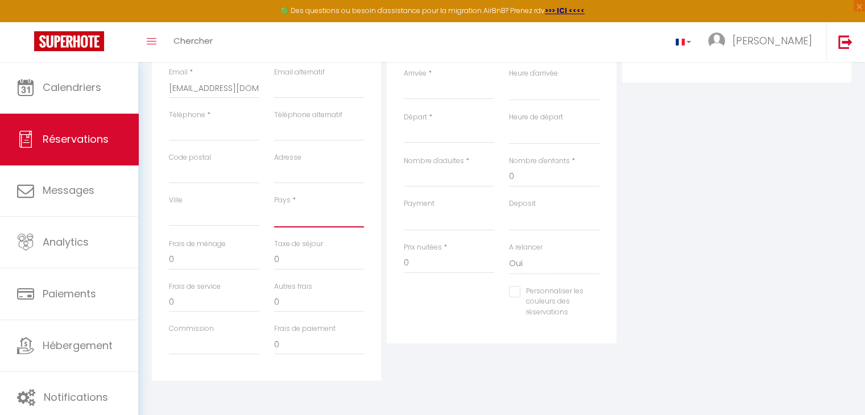
click at [288, 214] on select "[GEOGRAPHIC_DATA] [GEOGRAPHIC_DATA] [GEOGRAPHIC_DATA] [GEOGRAPHIC_DATA] [GEOGRA…" at bounding box center [319, 217] width 90 height 22
click at [274, 206] on select "[GEOGRAPHIC_DATA] [GEOGRAPHIC_DATA] [GEOGRAPHIC_DATA] [GEOGRAPHIC_DATA] [GEOGRA…" at bounding box center [319, 217] width 90 height 22
click at [428, 95] on input "Arrivée" at bounding box center [449, 90] width 90 height 15
click at [414, 113] on span "<" at bounding box center [416, 109] width 24 height 23
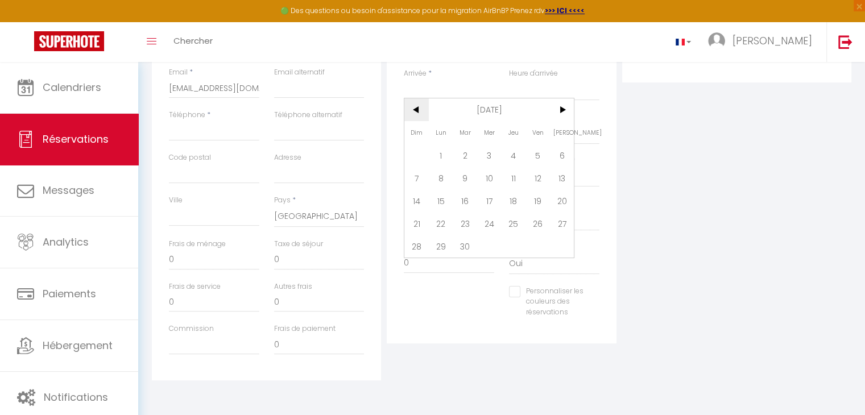
click at [414, 113] on span "<" at bounding box center [416, 109] width 24 height 23
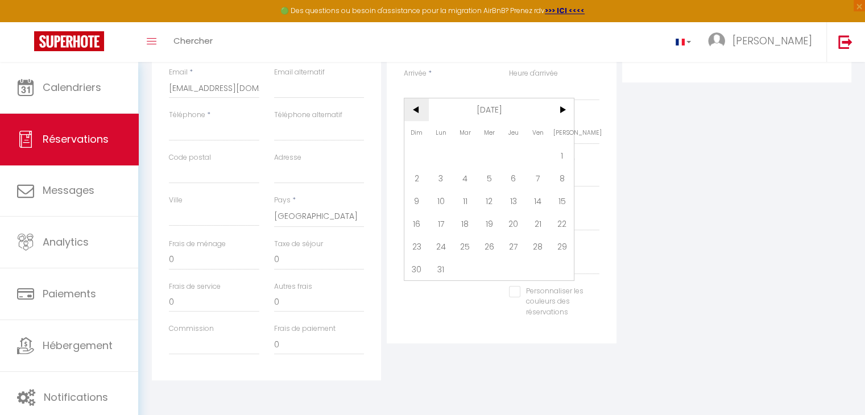
click at [414, 113] on span "<" at bounding box center [416, 109] width 24 height 23
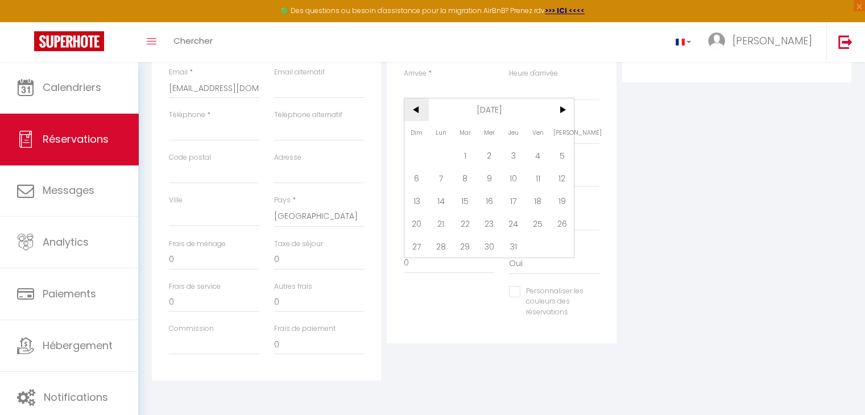
click at [414, 113] on span "<" at bounding box center [416, 109] width 24 height 23
click at [536, 200] on span "19" at bounding box center [538, 200] width 24 height 23
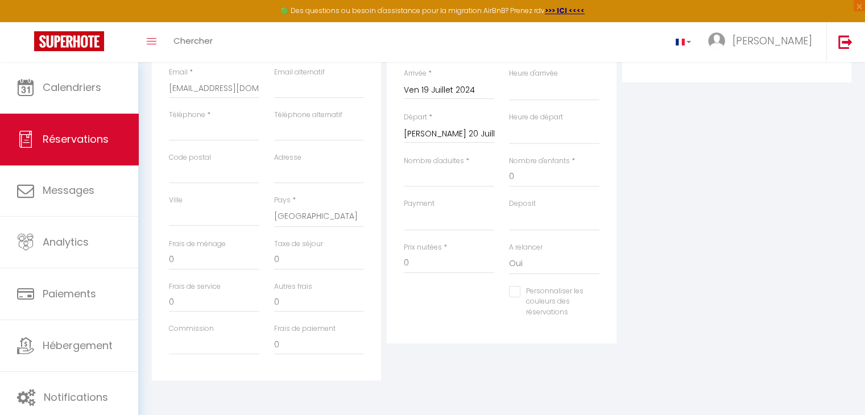
click at [482, 132] on input "[PERSON_NAME] 20 Juillet 2024" at bounding box center [449, 134] width 90 height 15
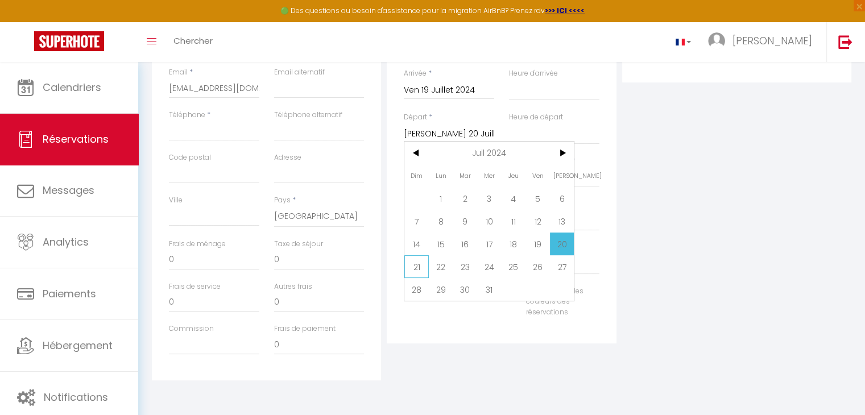
click at [417, 269] on span "21" at bounding box center [416, 266] width 24 height 23
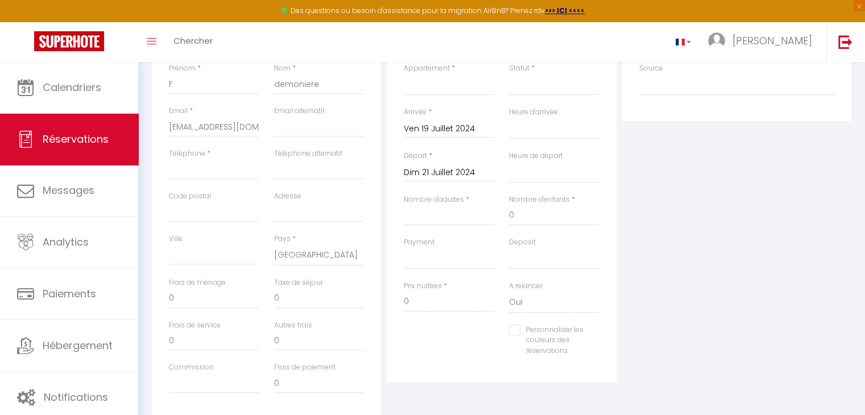
scroll to position [198, 0]
click at [437, 216] on input "Nombre d'adultes" at bounding box center [449, 215] width 90 height 20
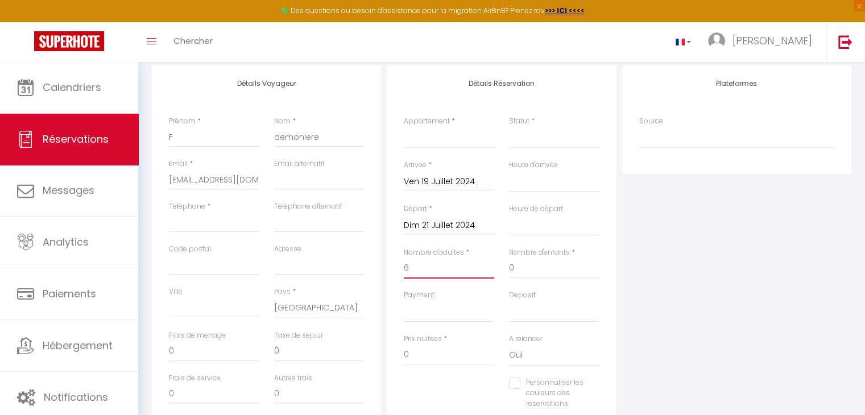
scroll to position [144, 0]
click at [454, 139] on select "Villa les Bonites - Pieds dans l’eau- Carbet" at bounding box center [449, 138] width 90 height 22
click at [404, 127] on select "Villa les Bonites - Pieds dans l’eau- Carbet" at bounding box center [449, 138] width 90 height 22
click at [521, 145] on select "Confirmé Non Confirmé [PERSON_NAME] par le voyageur No Show Request" at bounding box center [554, 138] width 90 height 22
click at [509, 127] on select "Confirmé Non Confirmé [PERSON_NAME] par le voyageur No Show Request" at bounding box center [554, 138] width 90 height 22
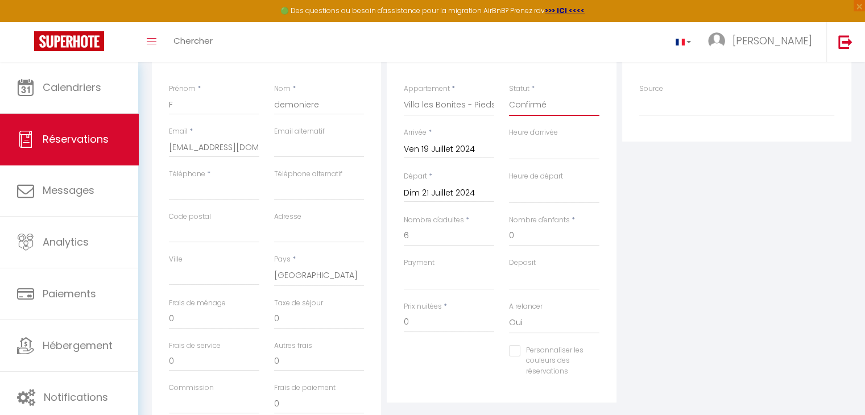
scroll to position [177, 0]
click at [439, 325] on input "0" at bounding box center [449, 323] width 90 height 20
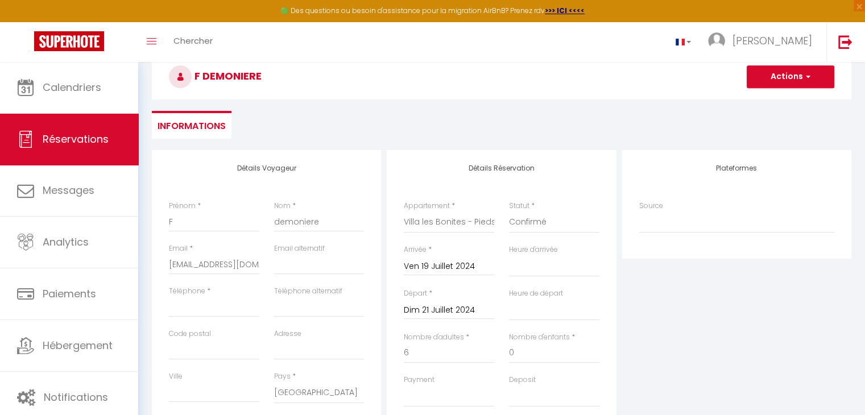
scroll to position [61, 0]
click at [810, 74] on button "Actions" at bounding box center [791, 76] width 88 height 23
click at [792, 100] on link "Enregistrer" at bounding box center [779, 101] width 90 height 15
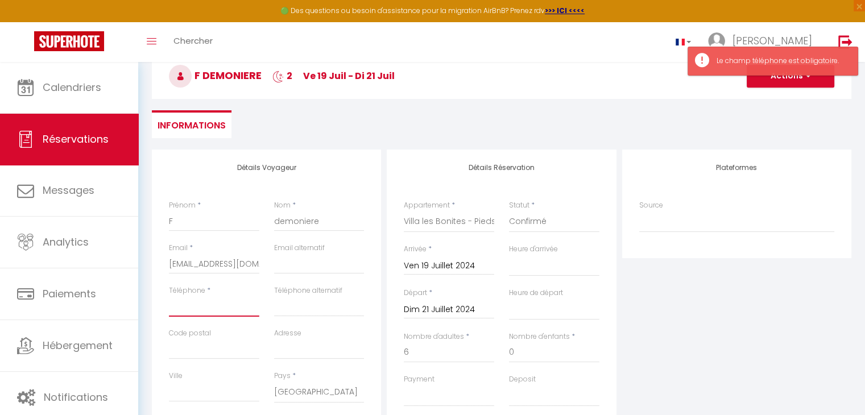
click at [188, 314] on input "Téléphone" at bounding box center [214, 306] width 90 height 20
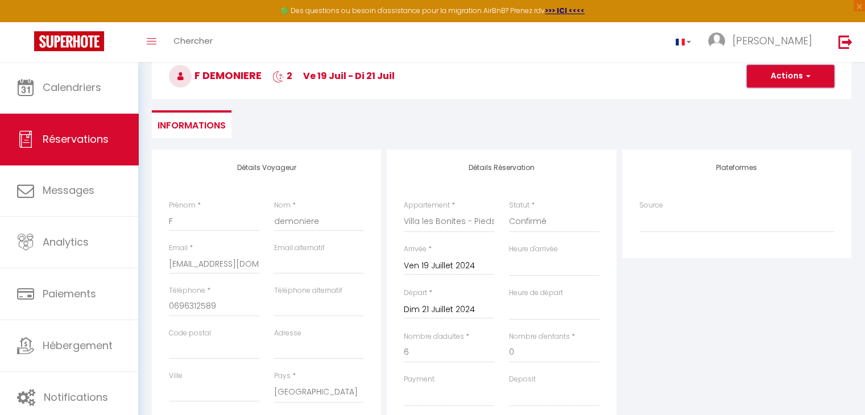
click at [794, 77] on button "Actions" at bounding box center [791, 76] width 88 height 23
click at [782, 101] on link "Enregistrer" at bounding box center [779, 101] width 90 height 15
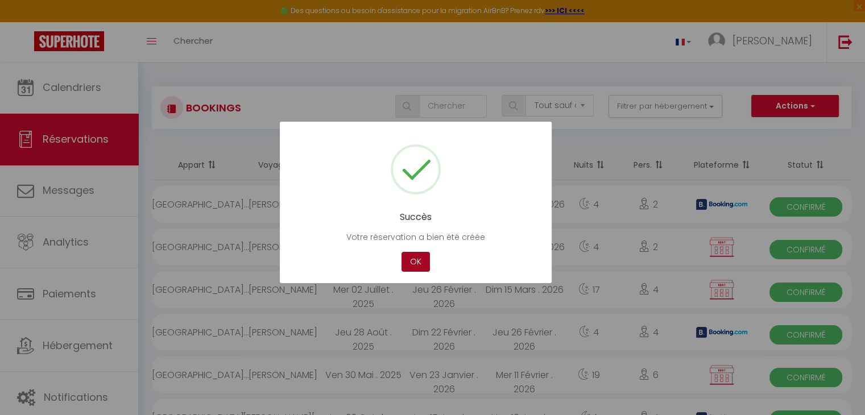
click at [411, 263] on button "OK" at bounding box center [416, 262] width 28 height 20
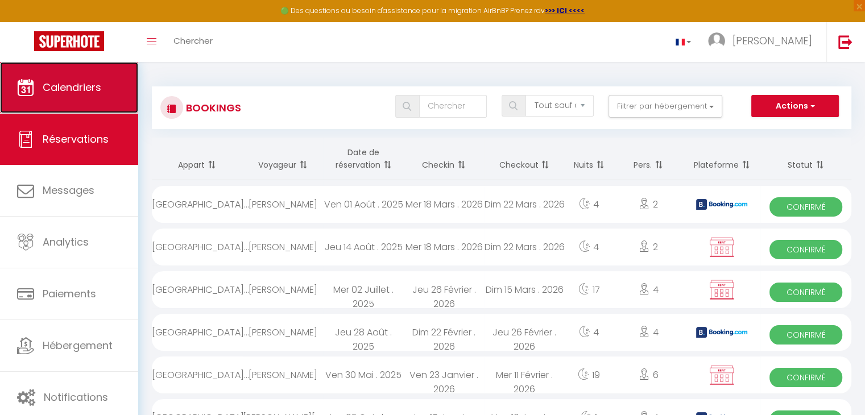
click at [85, 101] on link "Calendriers" at bounding box center [69, 87] width 138 height 51
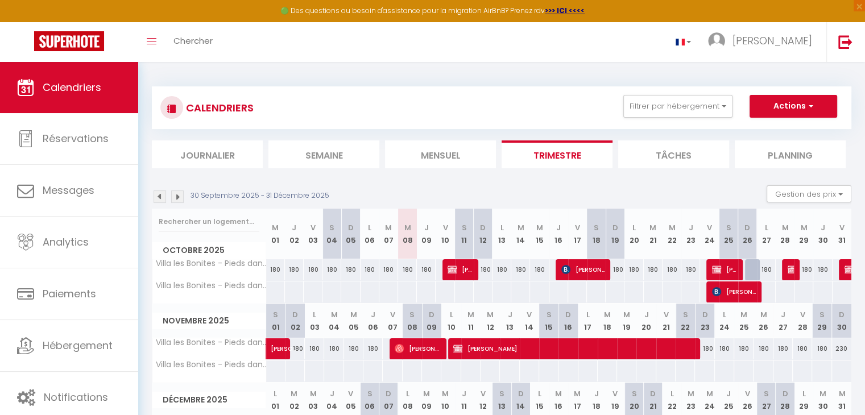
click at [156, 197] on img at bounding box center [160, 197] width 13 height 13
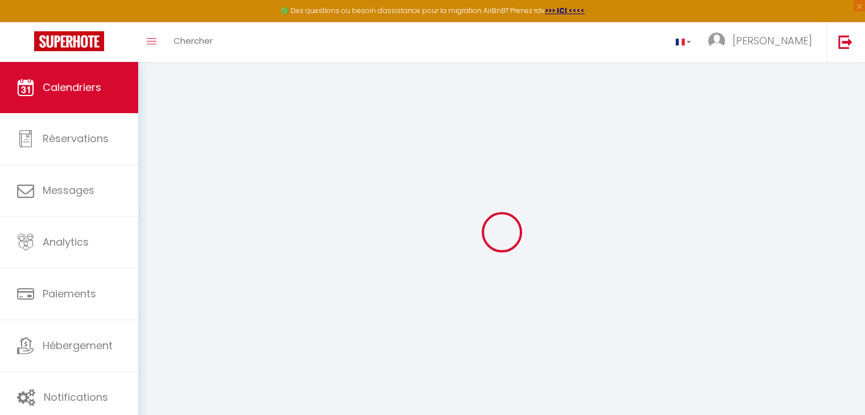
click at [156, 197] on div at bounding box center [502, 232] width 700 height 313
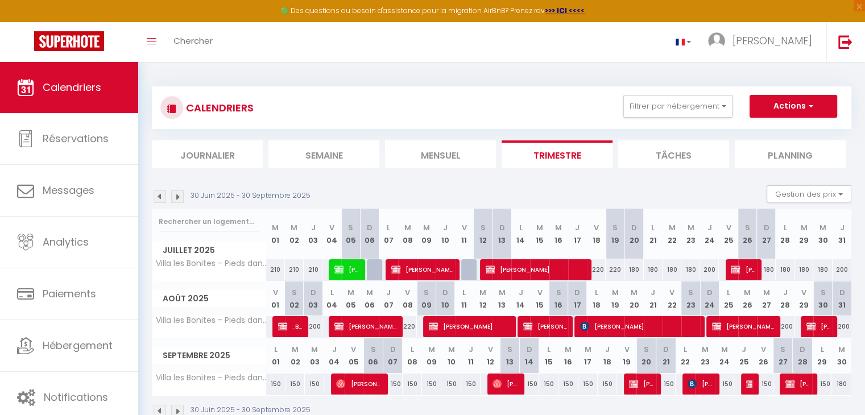
click at [156, 197] on img at bounding box center [160, 197] width 13 height 13
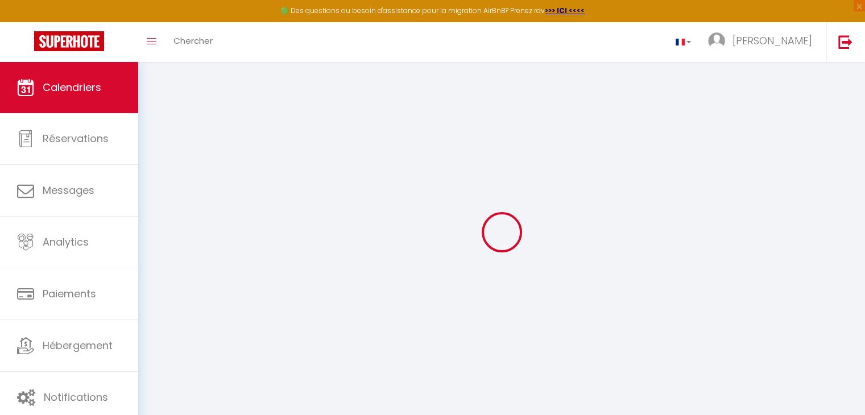
click at [156, 197] on div at bounding box center [502, 232] width 700 height 313
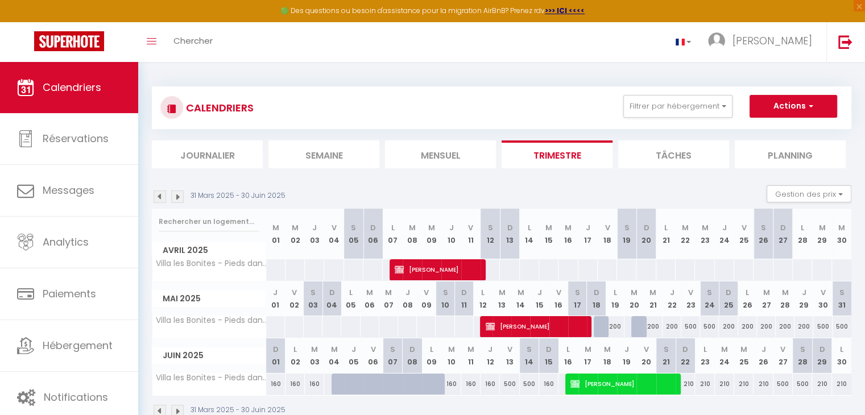
click at [156, 197] on img at bounding box center [160, 197] width 13 height 13
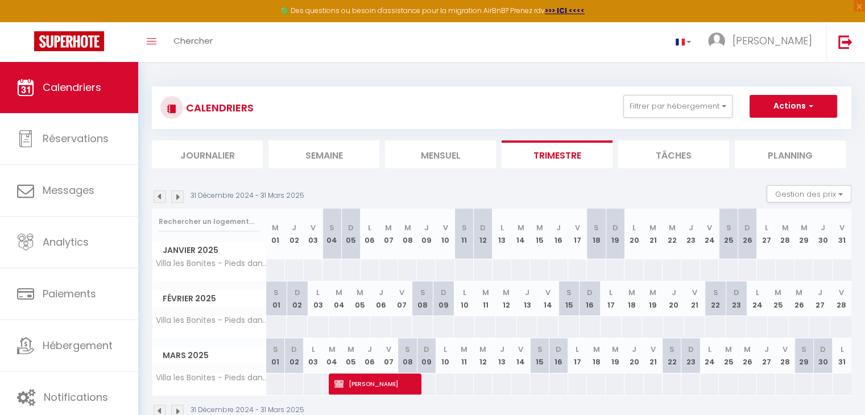
click at [156, 197] on img at bounding box center [160, 197] width 13 height 13
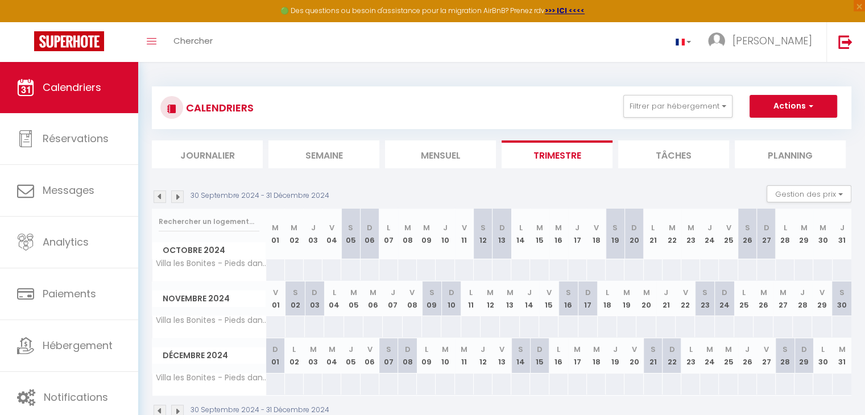
click at [156, 197] on img at bounding box center [160, 197] width 13 height 13
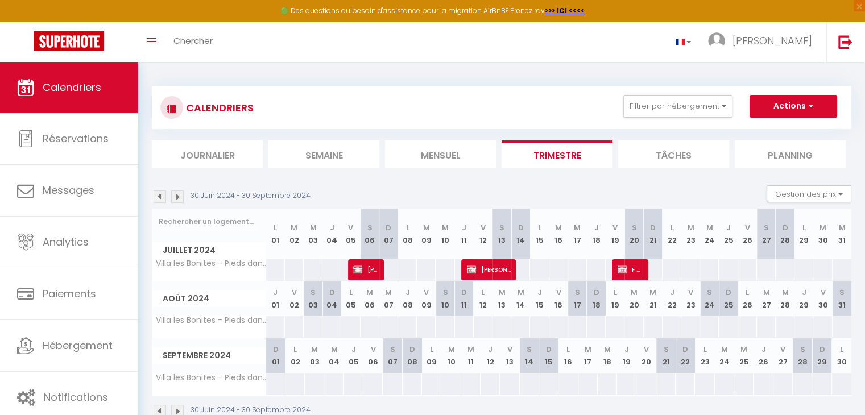
click at [156, 197] on img at bounding box center [160, 197] width 13 height 13
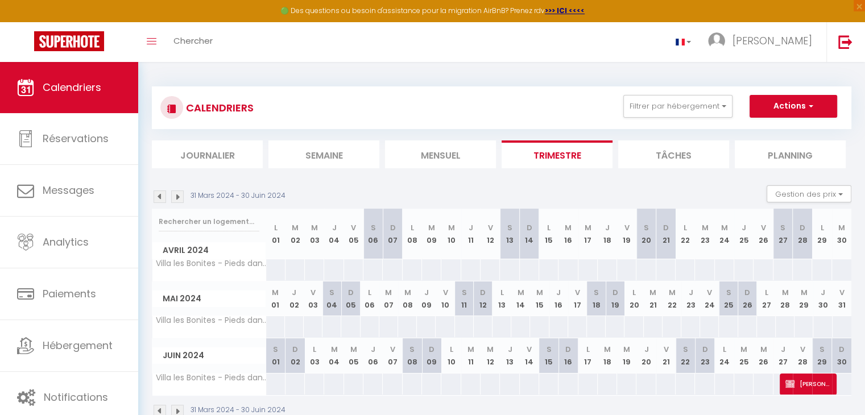
click at [180, 198] on img at bounding box center [177, 197] width 13 height 13
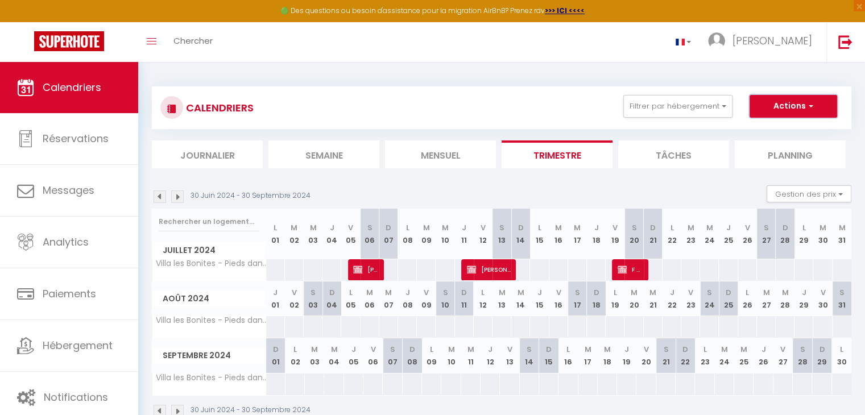
click at [815, 105] on button "Actions" at bounding box center [794, 106] width 88 height 23
click at [779, 128] on link "Nouvelle réservation" at bounding box center [781, 132] width 99 height 17
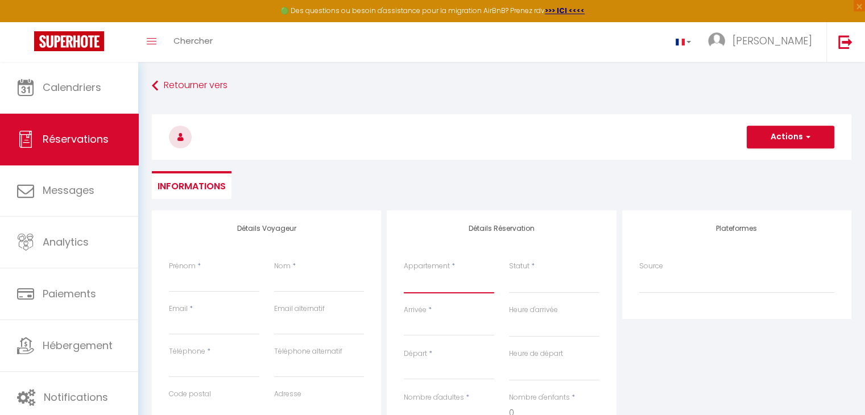
click at [453, 287] on select "Villa les Bonites - Pieds dans l’eau- Carbet" at bounding box center [449, 283] width 90 height 22
click at [404, 272] on select "Villa les Bonites - Pieds dans l’eau- Carbet" at bounding box center [449, 283] width 90 height 22
click at [535, 287] on select "Confirmé Non Confirmé [PERSON_NAME] par le voyageur No Show Request" at bounding box center [554, 283] width 90 height 22
click at [509, 272] on select "Confirmé Non Confirmé [PERSON_NAME] par le voyageur No Show Request" at bounding box center [554, 283] width 90 height 22
click at [454, 321] on input "Arrivée" at bounding box center [449, 327] width 90 height 15
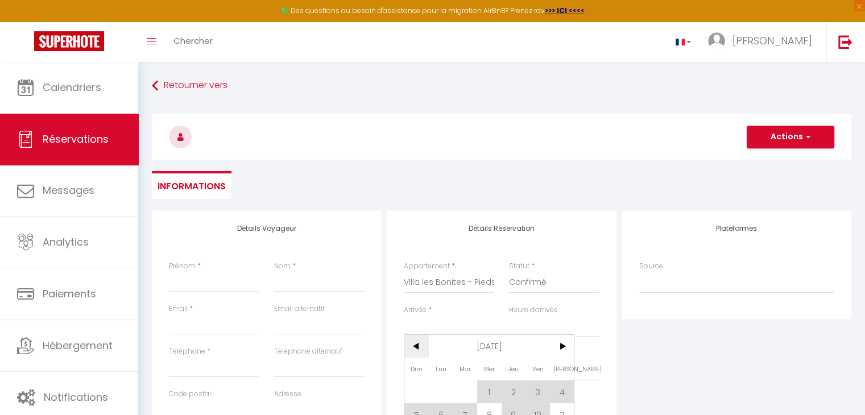
click at [416, 342] on span "<" at bounding box center [416, 346] width 24 height 23
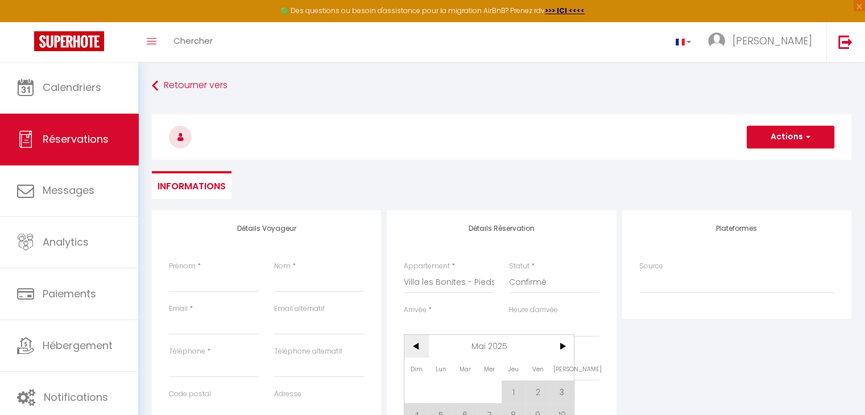
click at [416, 342] on span "<" at bounding box center [416, 346] width 24 height 23
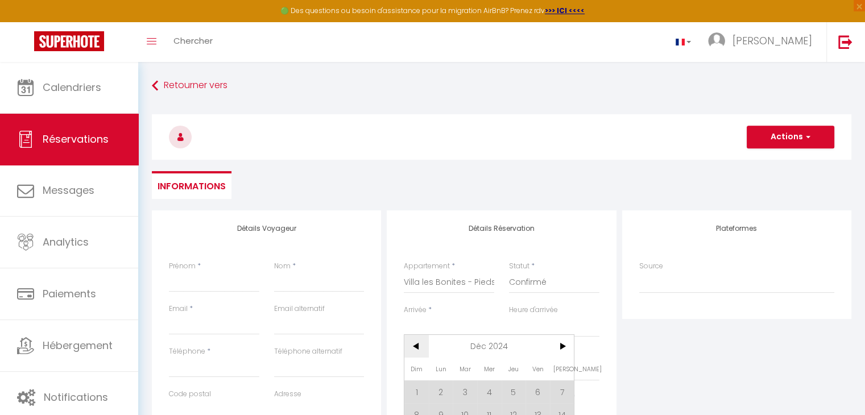
click at [416, 342] on span "<" at bounding box center [416, 346] width 24 height 23
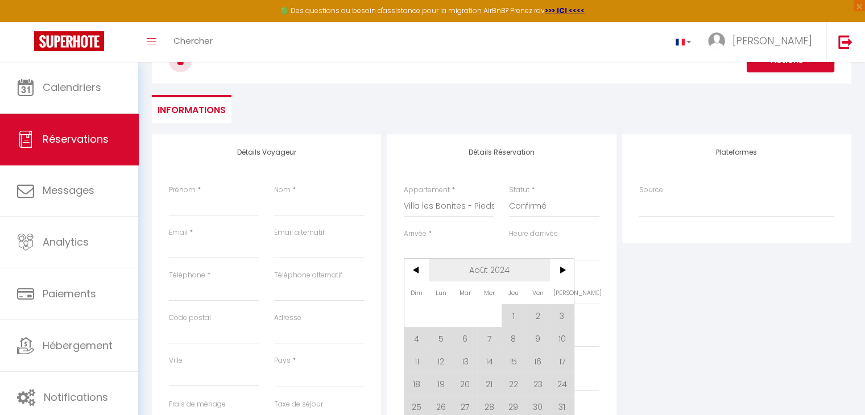
scroll to position [77, 0]
click at [510, 321] on span "1" at bounding box center [514, 315] width 24 height 23
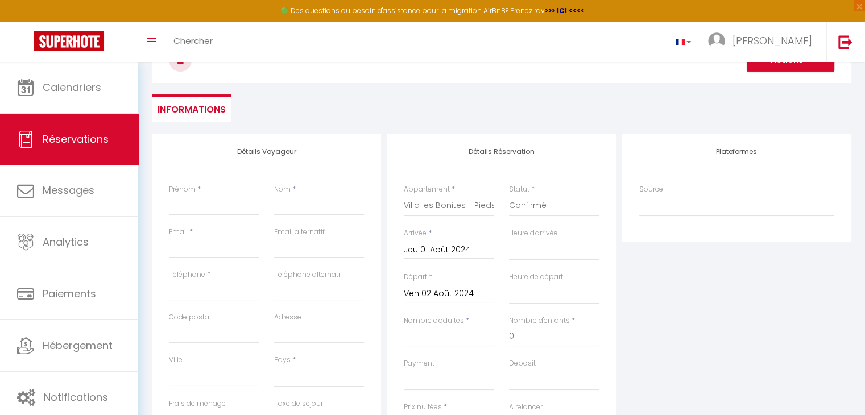
click at [457, 291] on input "Ven 02 Août 2024" at bounding box center [449, 294] width 90 height 15
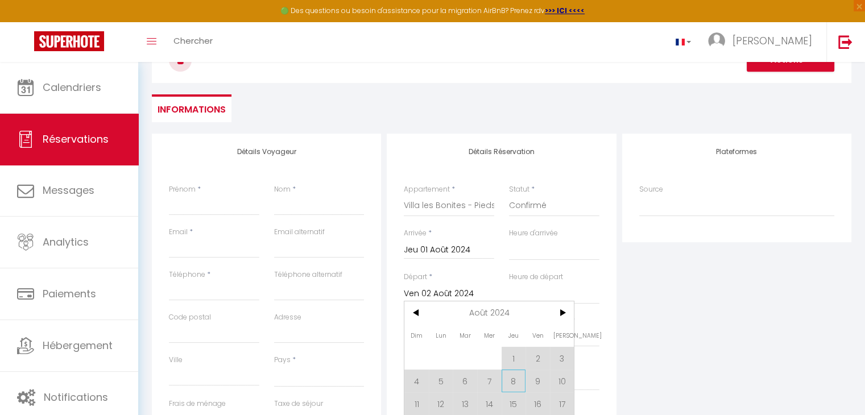
click at [519, 386] on span "8" at bounding box center [514, 381] width 24 height 23
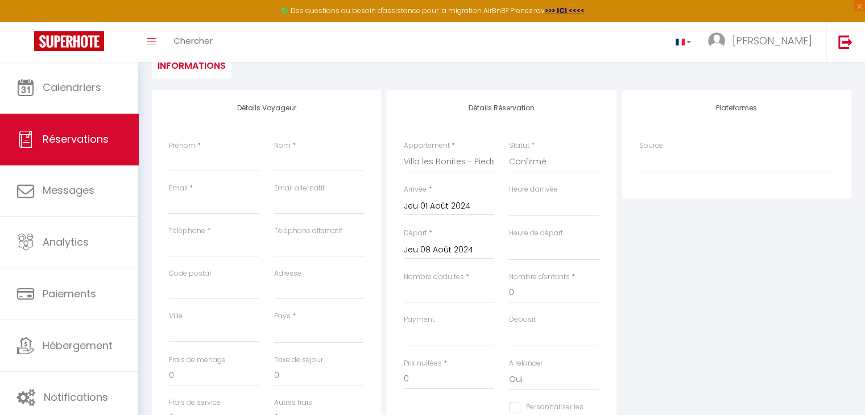
scroll to position [122, 0]
click at [441, 290] on input "Nombre d'adultes" at bounding box center [449, 292] width 90 height 20
click at [197, 163] on input "Prénom" at bounding box center [214, 160] width 90 height 20
click at [288, 326] on select "[GEOGRAPHIC_DATA] [GEOGRAPHIC_DATA] [GEOGRAPHIC_DATA] [GEOGRAPHIC_DATA] [GEOGRA…" at bounding box center [319, 332] width 90 height 22
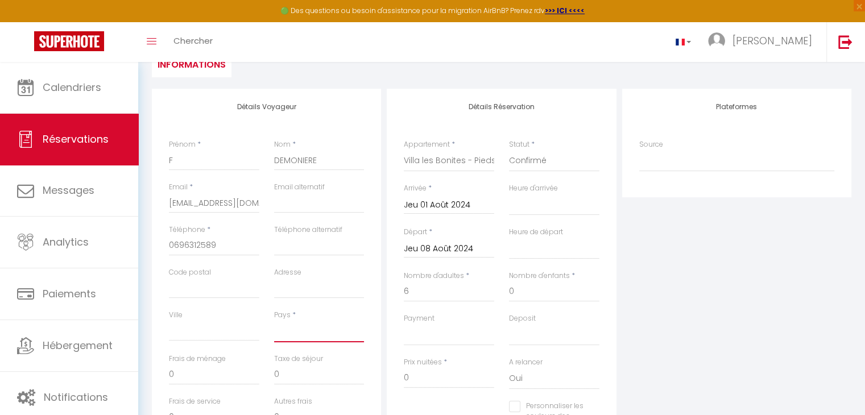
click at [274, 321] on select "[GEOGRAPHIC_DATA] [GEOGRAPHIC_DATA] [GEOGRAPHIC_DATA] [GEOGRAPHIC_DATA] [GEOGRA…" at bounding box center [319, 332] width 90 height 22
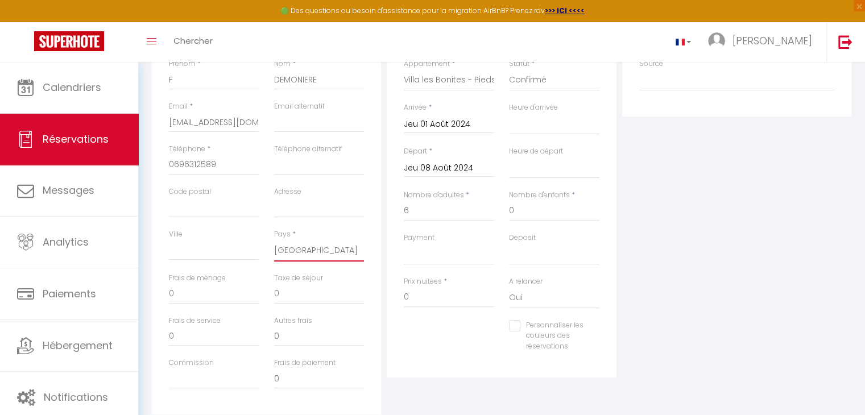
scroll to position [203, 0]
click at [181, 298] on input "0" at bounding box center [214, 294] width 90 height 20
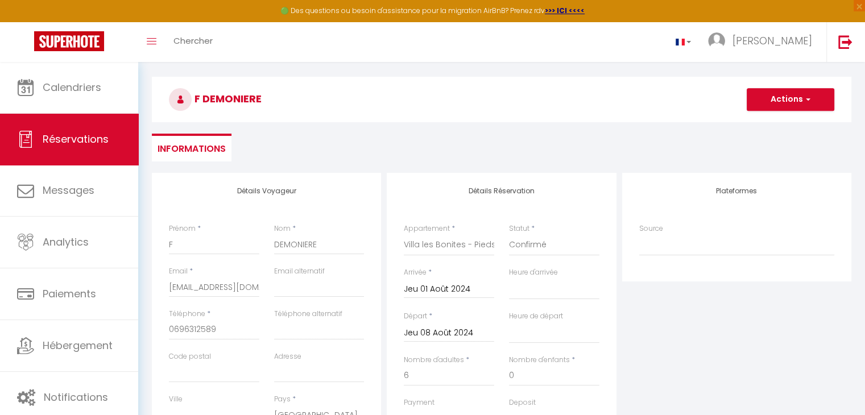
scroll to position [171, 0]
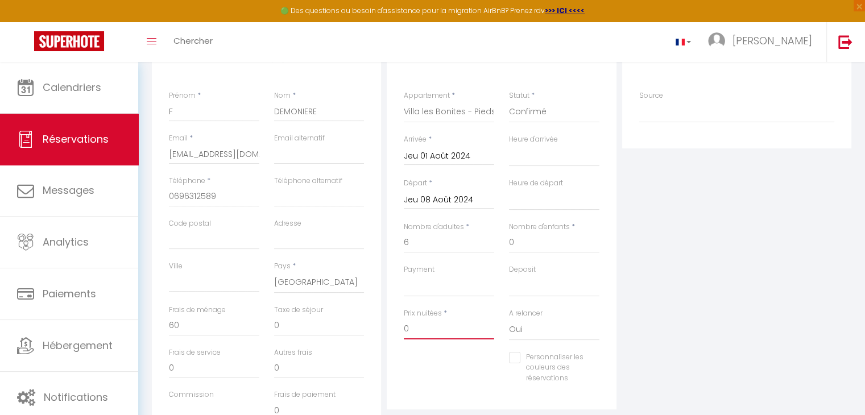
click at [414, 327] on input "0" at bounding box center [449, 329] width 90 height 20
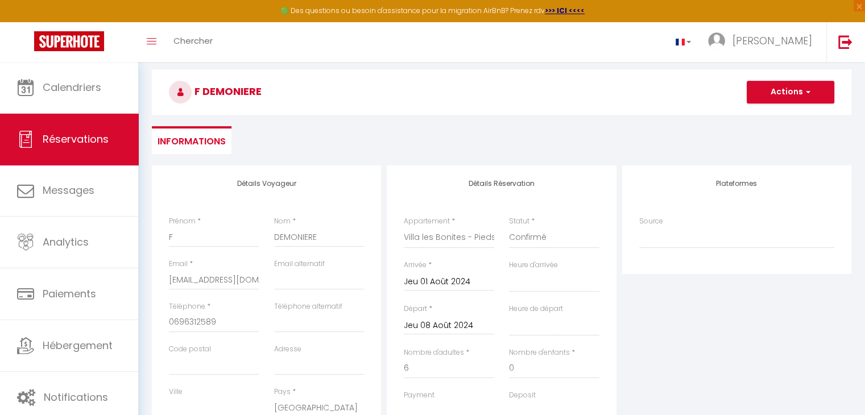
scroll to position [0, 0]
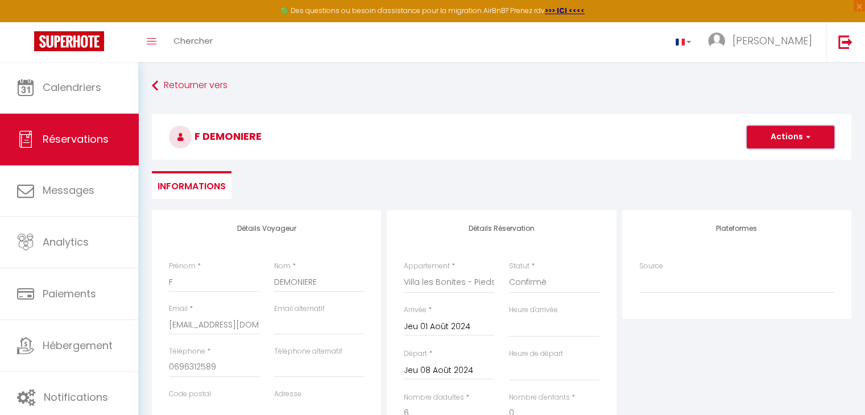
click at [800, 137] on button "Actions" at bounding box center [791, 137] width 88 height 23
click at [775, 160] on link "Enregistrer" at bounding box center [779, 162] width 90 height 15
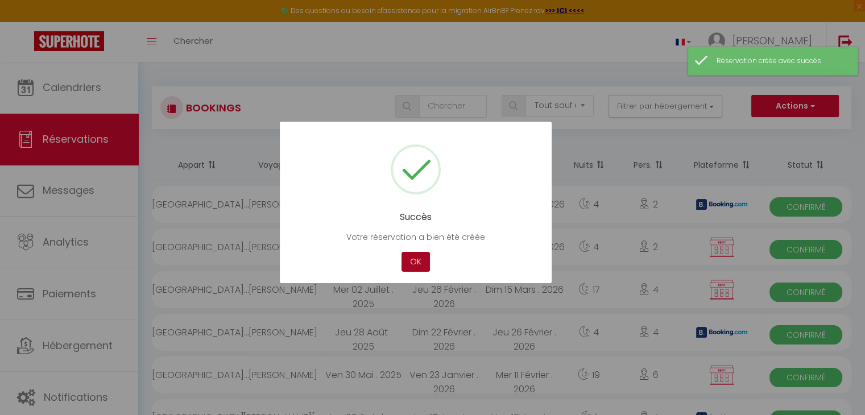
click at [412, 270] on button "OK" at bounding box center [416, 262] width 28 height 20
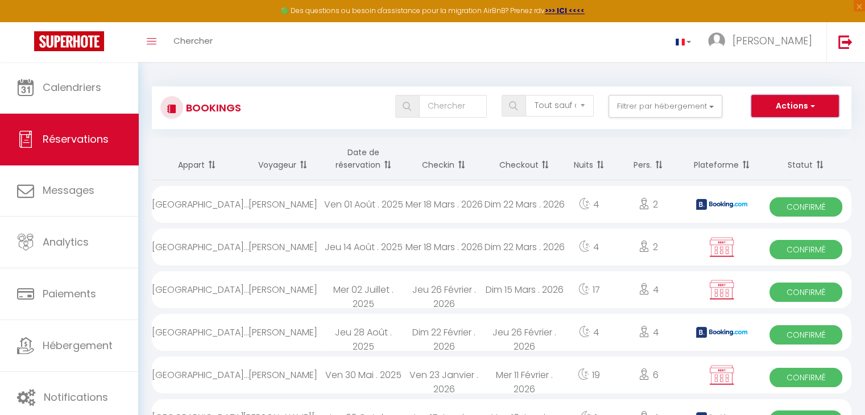
click at [792, 101] on button "Actions" at bounding box center [795, 106] width 88 height 23
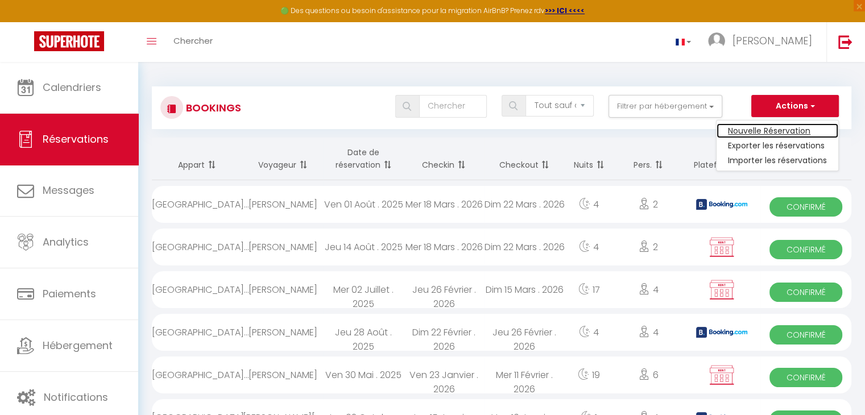
click at [760, 129] on link "Nouvelle Réservation" at bounding box center [778, 130] width 122 height 15
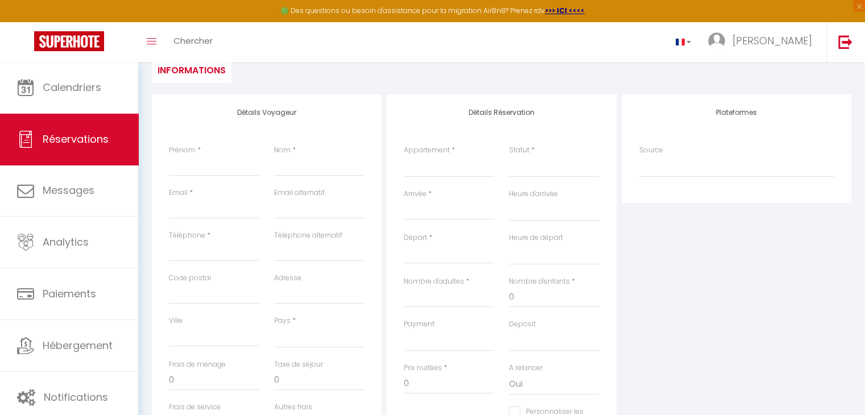
scroll to position [127, 0]
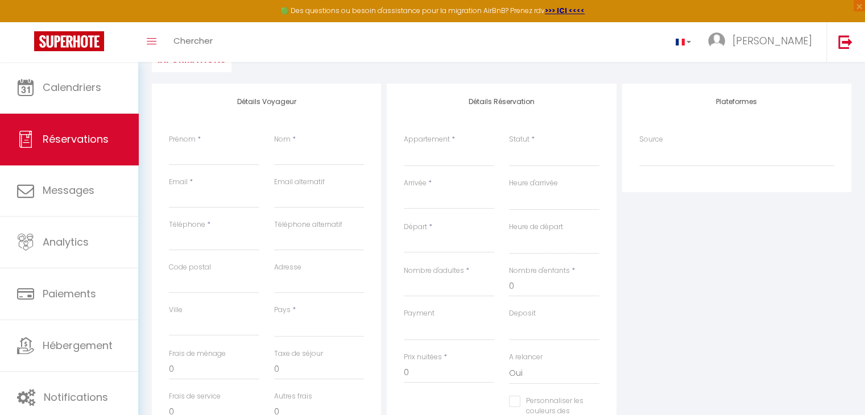
click at [446, 197] on input "Arrivée" at bounding box center [449, 200] width 90 height 15
click at [423, 224] on span "<" at bounding box center [416, 219] width 24 height 23
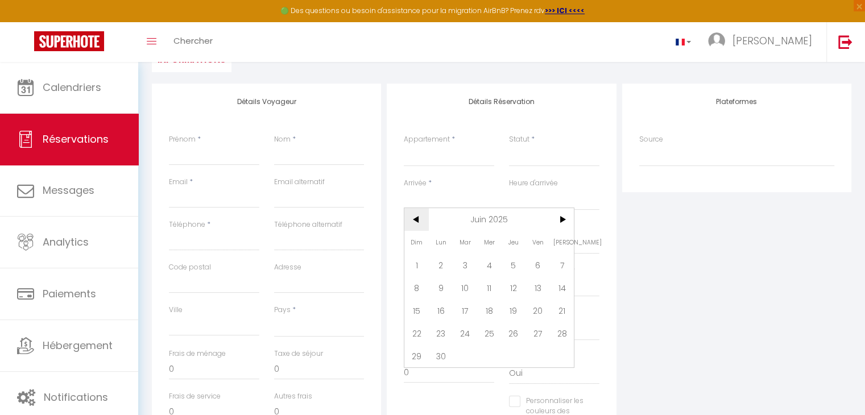
click at [423, 224] on span "<" at bounding box center [416, 219] width 24 height 23
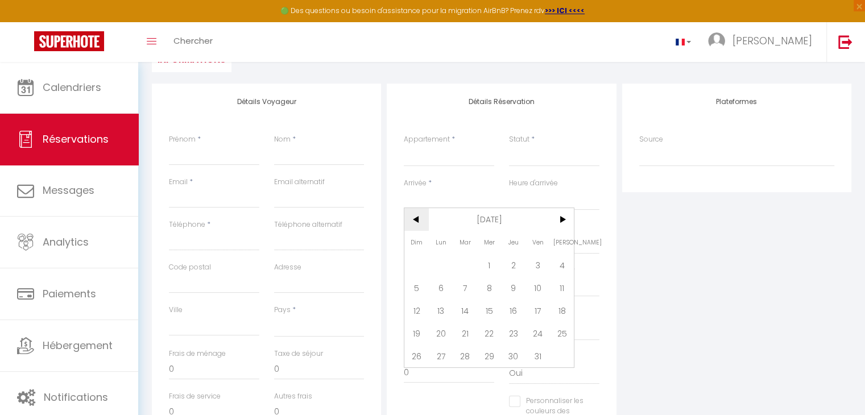
click at [423, 224] on span "<" at bounding box center [416, 219] width 24 height 23
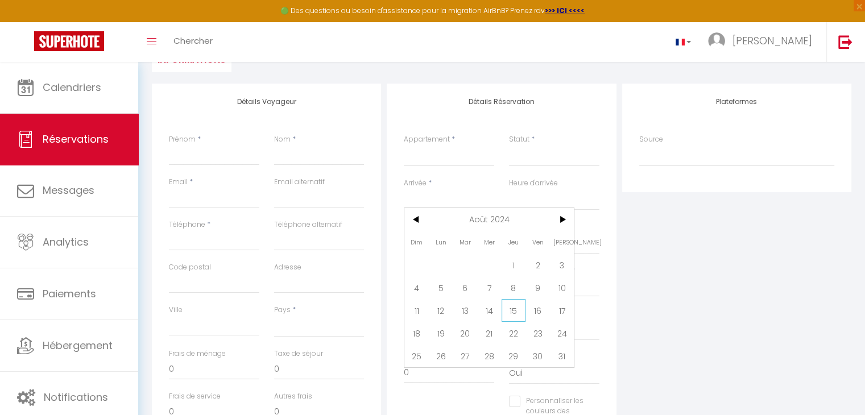
click at [505, 308] on span "15" at bounding box center [514, 310] width 24 height 23
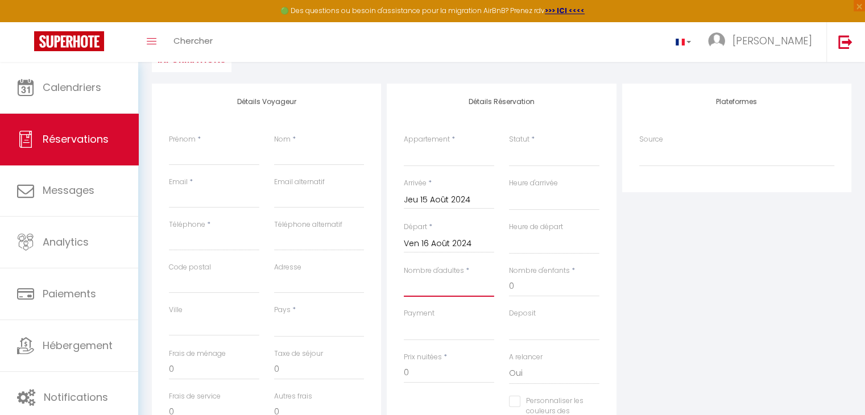
click at [435, 288] on input "Nombre d'adultes" at bounding box center [449, 286] width 90 height 20
click at [199, 160] on input "Prénom" at bounding box center [214, 155] width 90 height 20
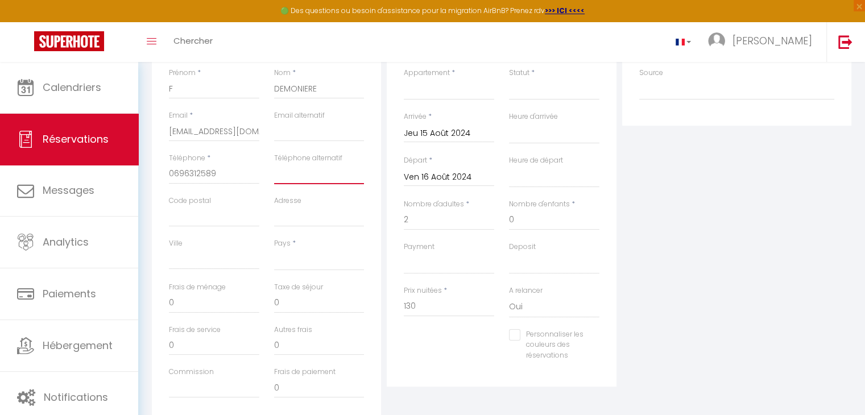
scroll to position [237, 0]
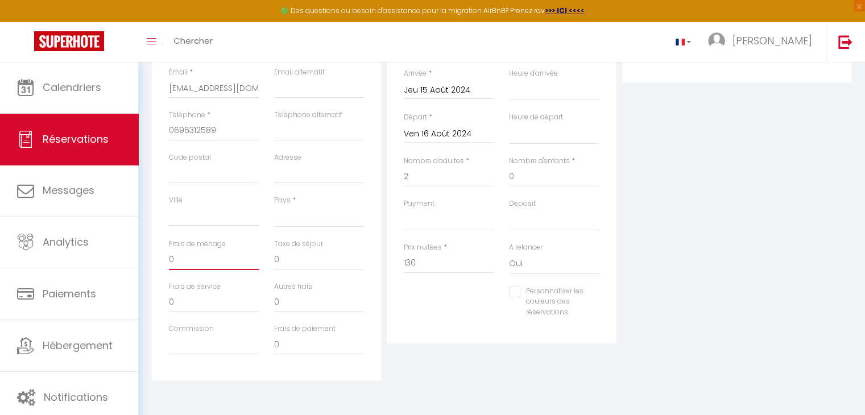
click at [188, 262] on input "0" at bounding box center [214, 260] width 90 height 20
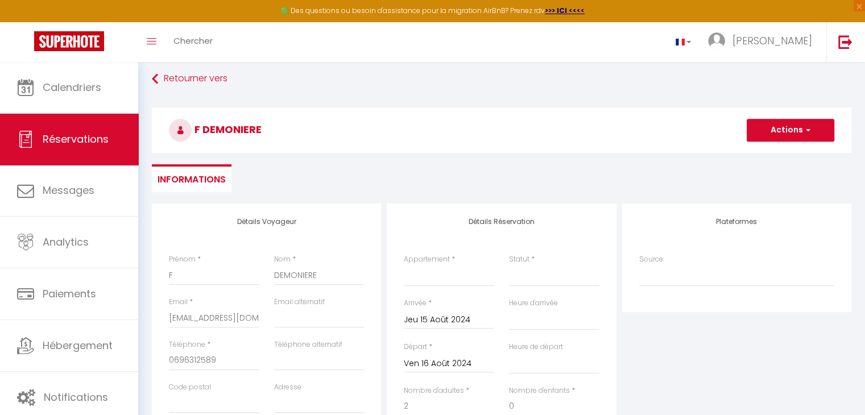
scroll to position [0, 0]
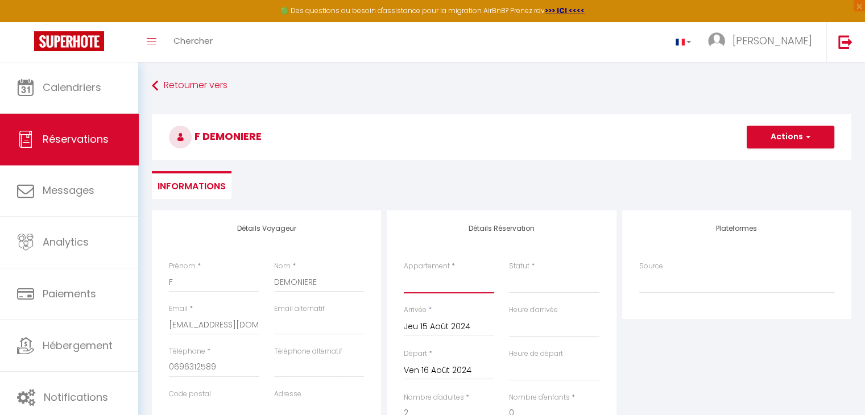
click at [459, 287] on select "Villa les Bonites - Pieds dans l’eau- Carbet" at bounding box center [449, 283] width 90 height 22
click at [404, 272] on select "Villa les Bonites - Pieds dans l’eau- Carbet" at bounding box center [449, 283] width 90 height 22
click at [543, 280] on select "Confirmé Non Confirmé [PERSON_NAME] par le voyageur No Show Request" at bounding box center [554, 283] width 90 height 22
click at [509, 272] on select "Confirmé Non Confirmé [PERSON_NAME] par le voyageur No Show Request" at bounding box center [554, 283] width 90 height 22
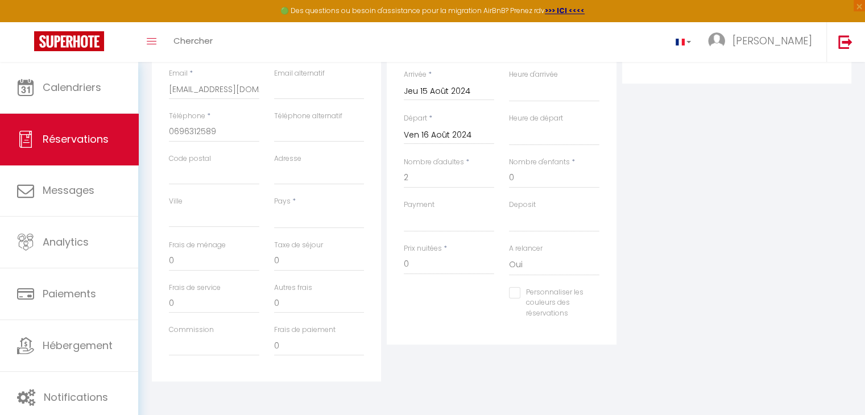
scroll to position [234, 0]
click at [414, 256] on input "0" at bounding box center [449, 265] width 90 height 20
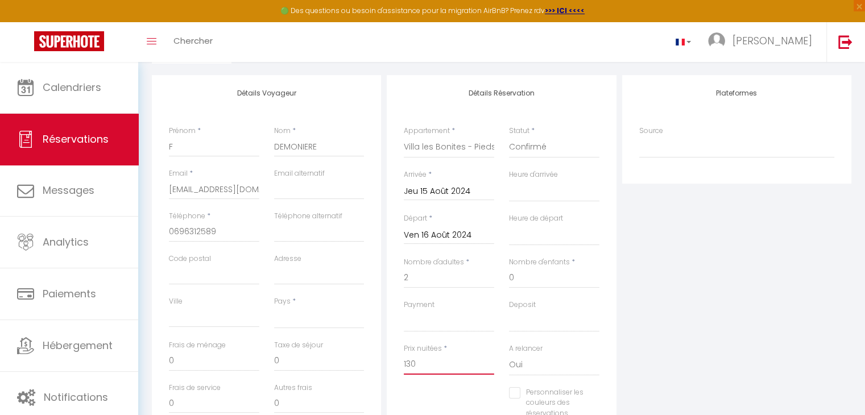
scroll to position [0, 0]
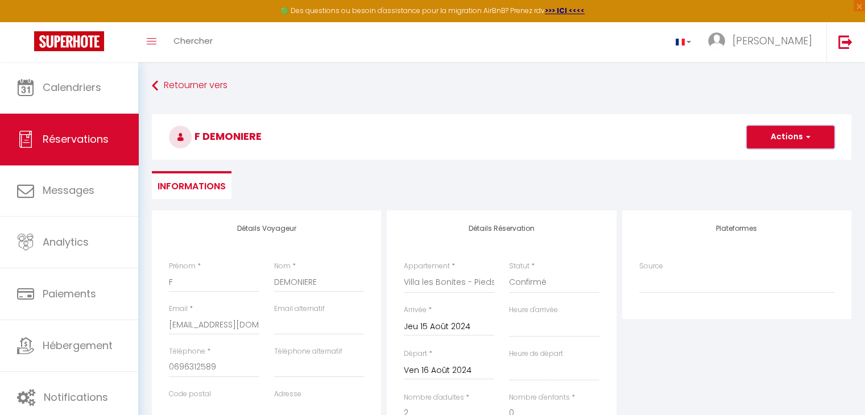
click at [807, 134] on span "button" at bounding box center [806, 137] width 7 height 10
click at [794, 160] on link "Enregistrer" at bounding box center [779, 162] width 90 height 15
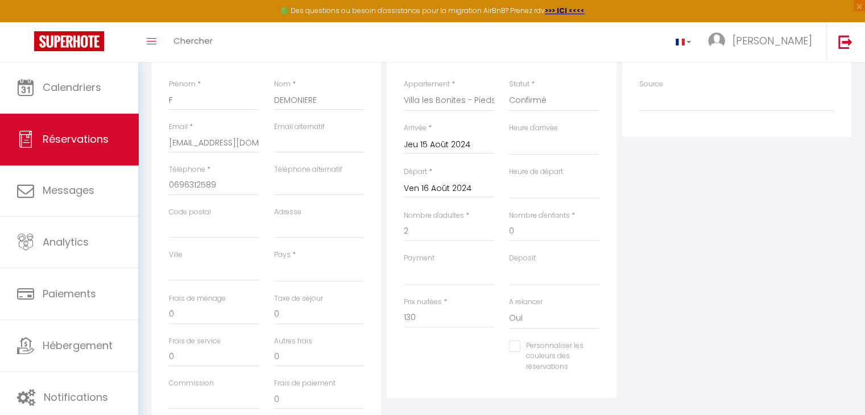
scroll to position [181, 0]
click at [302, 274] on select "[GEOGRAPHIC_DATA] [GEOGRAPHIC_DATA] [GEOGRAPHIC_DATA] [GEOGRAPHIC_DATA] [GEOGRA…" at bounding box center [319, 272] width 90 height 22
click at [274, 261] on select "[GEOGRAPHIC_DATA] [GEOGRAPHIC_DATA] [GEOGRAPHIC_DATA] [GEOGRAPHIC_DATA] [GEOGRA…" at bounding box center [319, 272] width 90 height 22
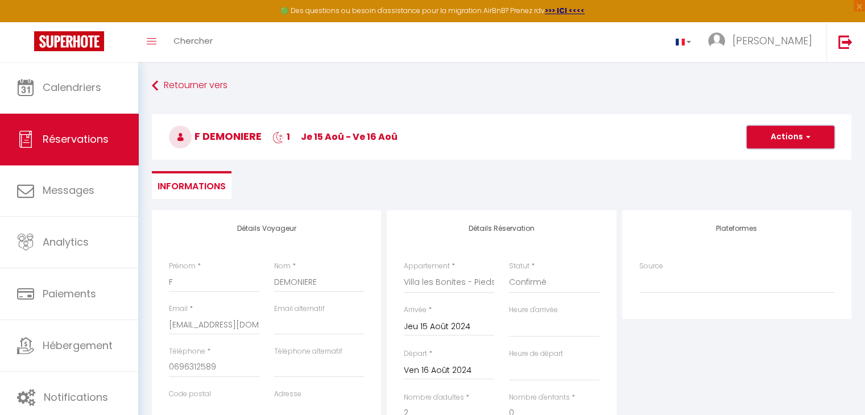
click at [805, 133] on span "button" at bounding box center [806, 137] width 7 height 10
click at [767, 161] on link "Enregistrer" at bounding box center [779, 162] width 90 height 15
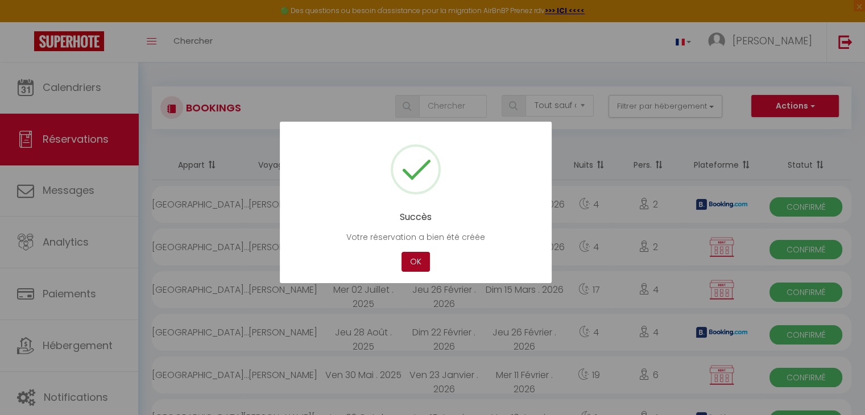
click at [412, 265] on button "OK" at bounding box center [416, 262] width 28 height 20
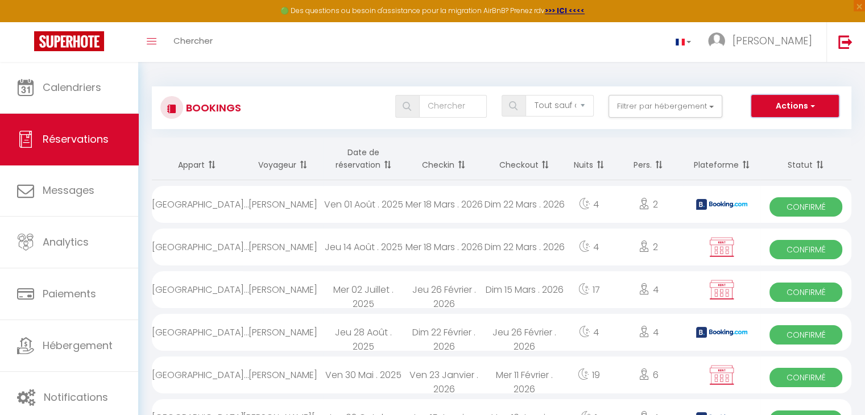
click at [815, 104] on button "Actions" at bounding box center [795, 106] width 88 height 23
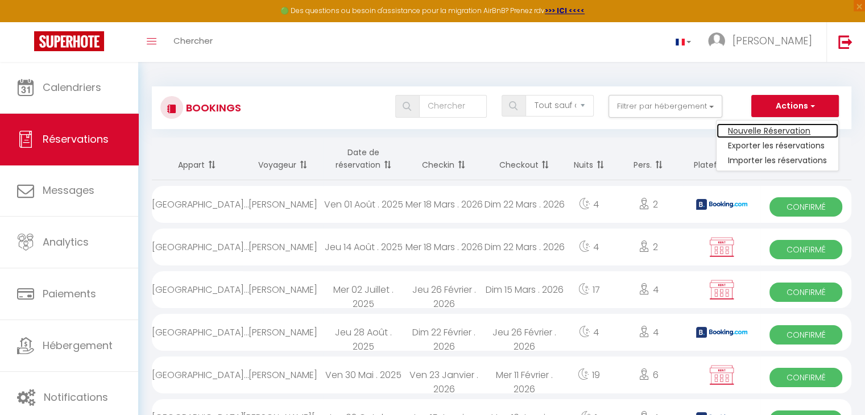
click at [792, 126] on link "Nouvelle Réservation" at bounding box center [778, 130] width 122 height 15
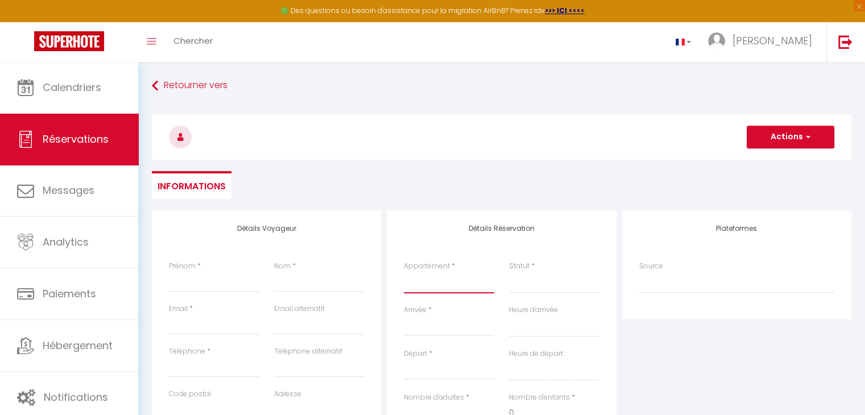
click at [419, 276] on select "Villa les Bonites - Pieds dans l’eau- Carbet" at bounding box center [449, 283] width 90 height 22
click at [404, 272] on select "Villa les Bonites - Pieds dans l’eau- Carbet" at bounding box center [449, 283] width 90 height 22
click at [524, 283] on select "Confirmé Non Confirmé [PERSON_NAME] par le voyageur No Show Request" at bounding box center [554, 283] width 90 height 22
click at [455, 334] on input "Arrivée" at bounding box center [449, 327] width 90 height 15
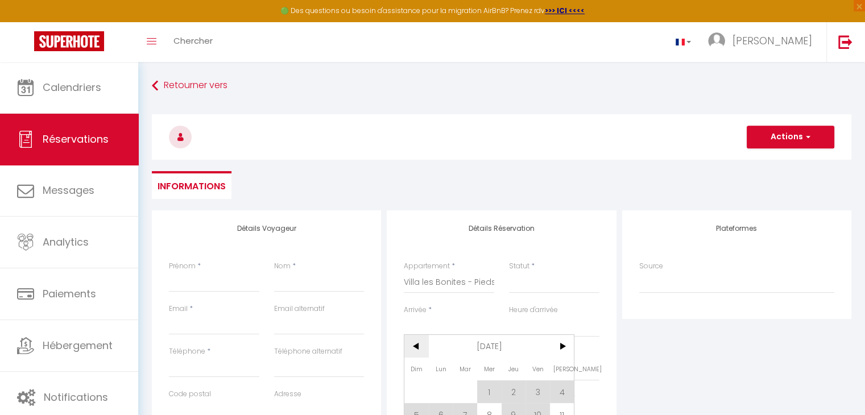
click at [418, 348] on span "<" at bounding box center [416, 346] width 24 height 23
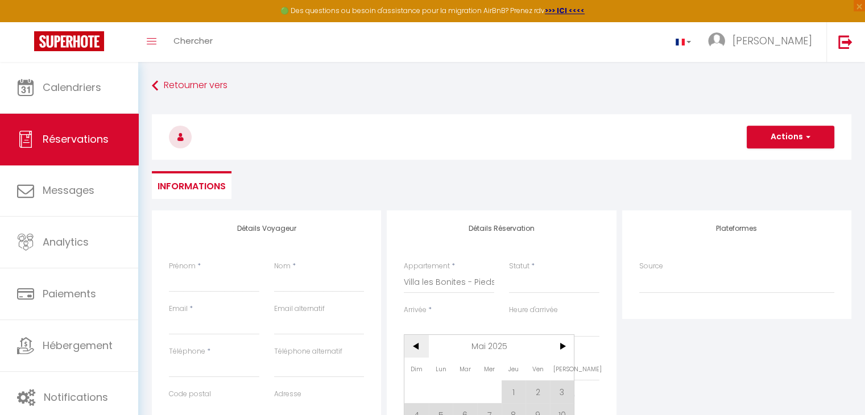
click at [418, 348] on span "<" at bounding box center [416, 346] width 24 height 23
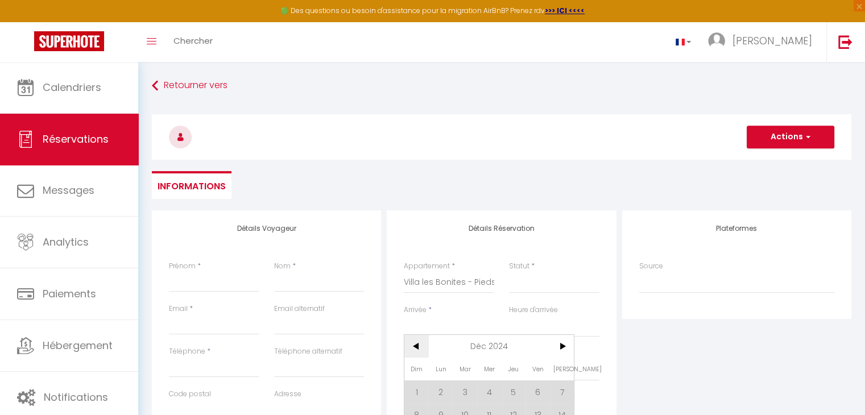
click at [418, 348] on span "<" at bounding box center [416, 346] width 24 height 23
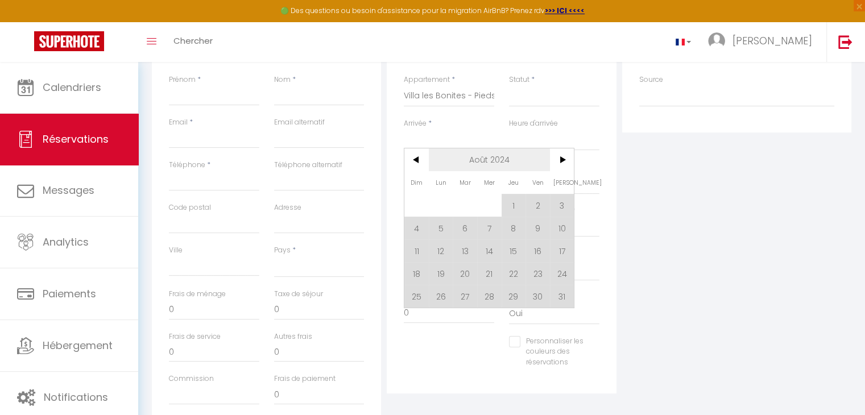
scroll to position [189, 0]
click at [537, 250] on span "16" at bounding box center [538, 248] width 24 height 23
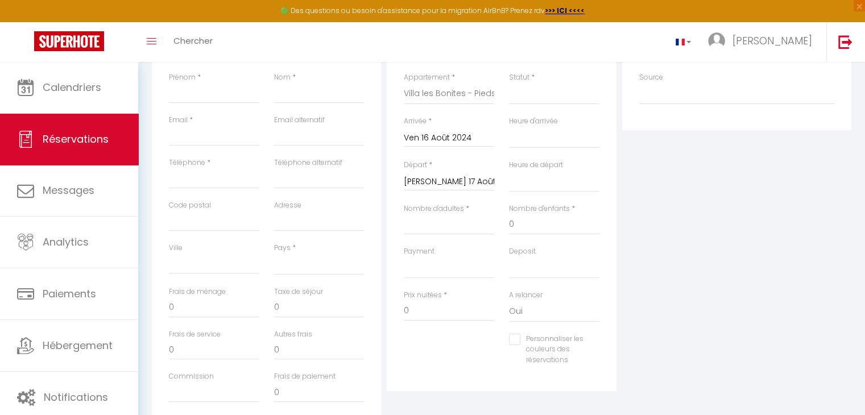
click at [460, 178] on input "[PERSON_NAME] 17 Août 2024" at bounding box center [449, 182] width 90 height 15
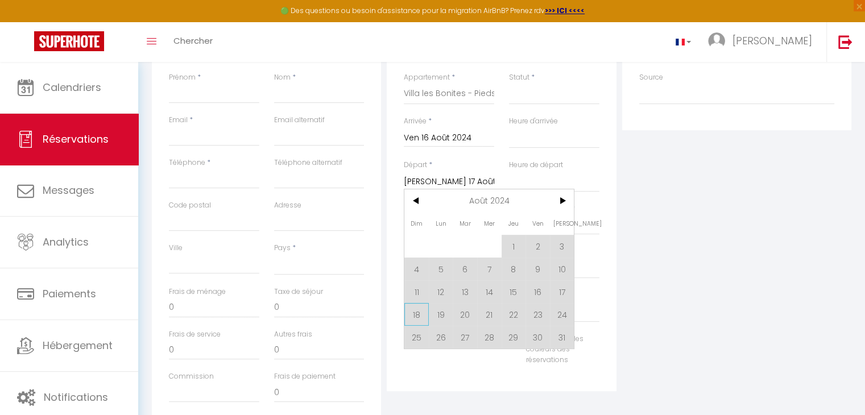
click at [418, 311] on span "18" at bounding box center [416, 314] width 24 height 23
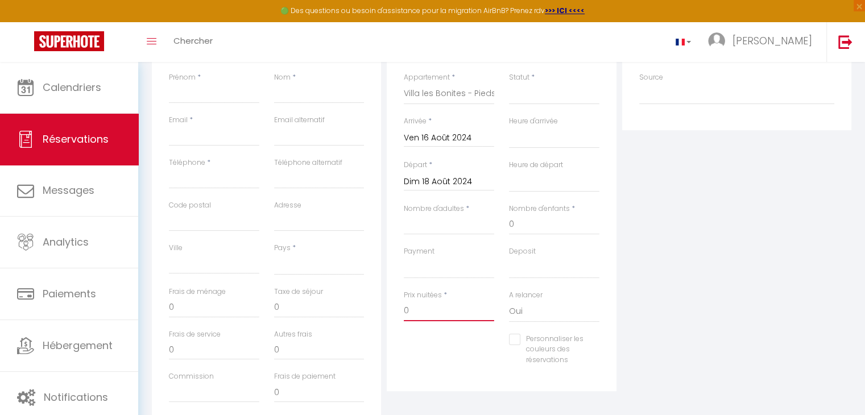
click at [418, 304] on input "0" at bounding box center [449, 311] width 90 height 20
click at [449, 222] on input "Nombre d'adultes" at bounding box center [449, 224] width 90 height 20
click at [198, 101] on input "Prénom" at bounding box center [214, 93] width 90 height 20
click at [206, 92] on input "b" at bounding box center [214, 93] width 90 height 20
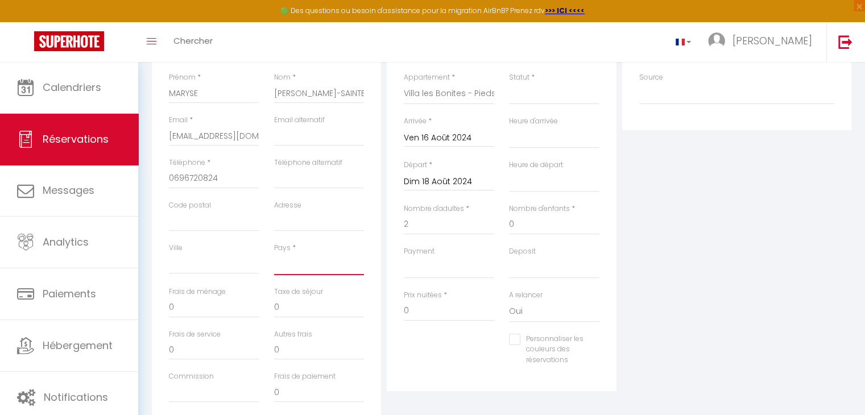
click at [314, 263] on select "[GEOGRAPHIC_DATA] [GEOGRAPHIC_DATA] [GEOGRAPHIC_DATA] [GEOGRAPHIC_DATA] [GEOGRA…" at bounding box center [319, 265] width 90 height 22
click at [274, 254] on select "[GEOGRAPHIC_DATA] [GEOGRAPHIC_DATA] [GEOGRAPHIC_DATA] [GEOGRAPHIC_DATA] [GEOGRA…" at bounding box center [319, 265] width 90 height 22
click at [179, 308] on input "0" at bounding box center [214, 308] width 90 height 20
click at [414, 310] on input "0" at bounding box center [449, 311] width 90 height 20
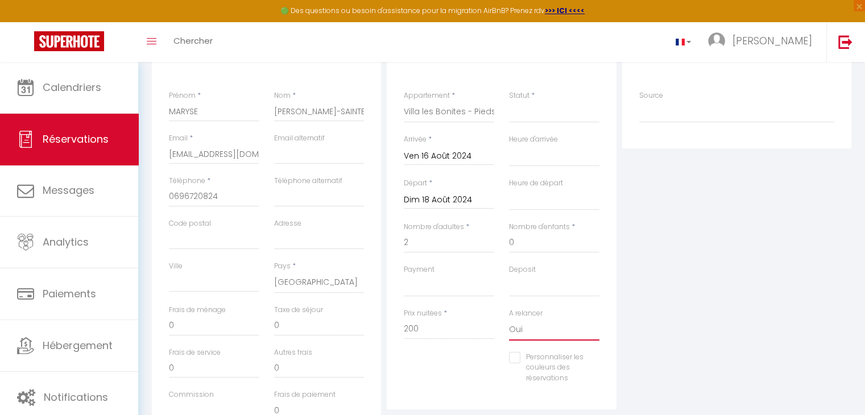
scroll to position [171, 0]
click at [523, 328] on select "Oui Non" at bounding box center [554, 330] width 90 height 22
click at [509, 319] on select "Oui Non" at bounding box center [554, 330] width 90 height 22
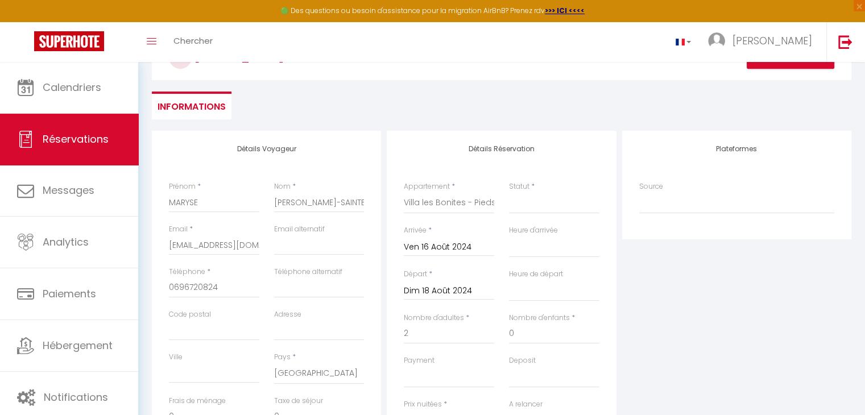
scroll to position [0, 0]
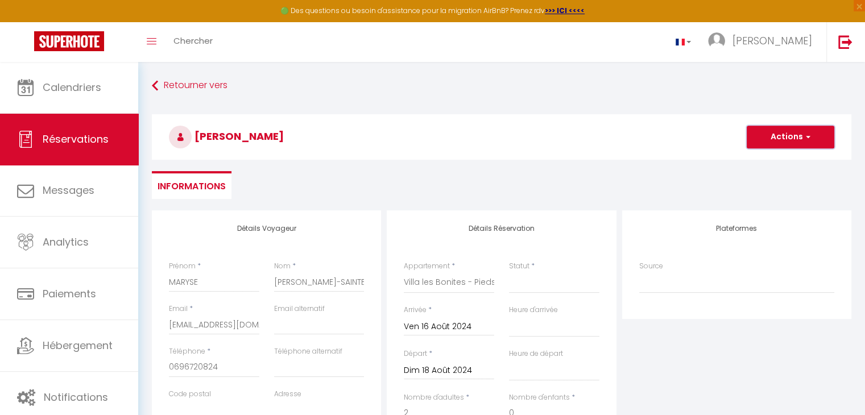
click at [767, 137] on button "Actions" at bounding box center [791, 137] width 88 height 23
click at [549, 282] on select "Confirmé Non Confirmé [PERSON_NAME] par le voyageur No Show Request" at bounding box center [554, 283] width 90 height 22
click at [509, 272] on select "Confirmé Non Confirmé [PERSON_NAME] par le voyageur No Show Request" at bounding box center [554, 283] width 90 height 22
click at [796, 139] on button "Actions" at bounding box center [791, 137] width 88 height 23
click at [782, 156] on link "Enregistrer" at bounding box center [779, 162] width 90 height 15
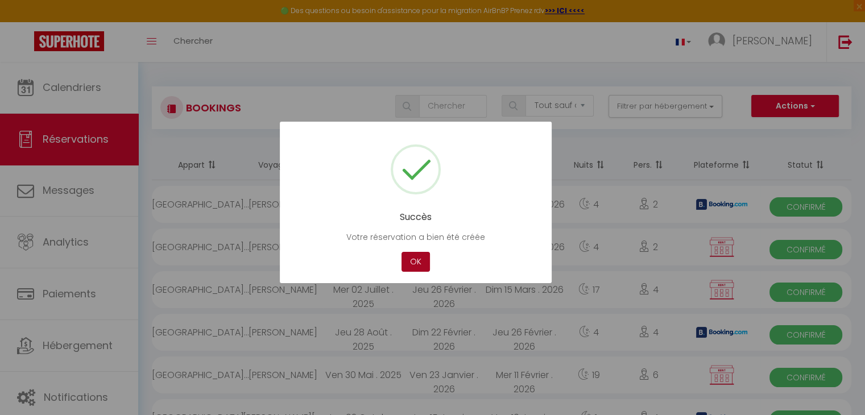
click at [428, 260] on button "OK" at bounding box center [416, 262] width 28 height 20
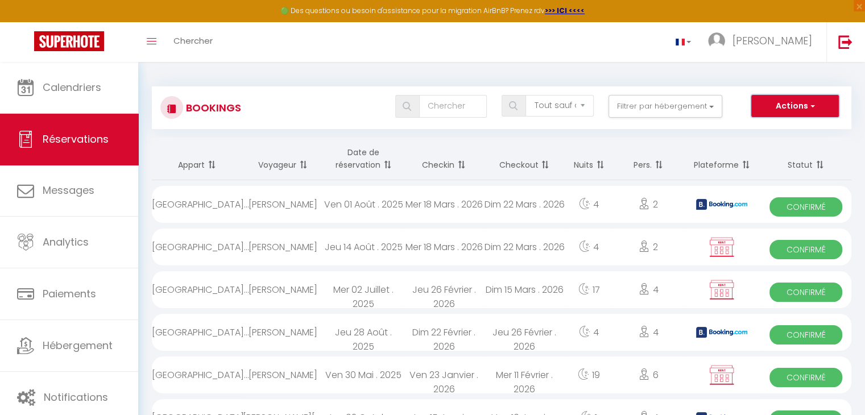
click at [790, 108] on button "Actions" at bounding box center [795, 106] width 88 height 23
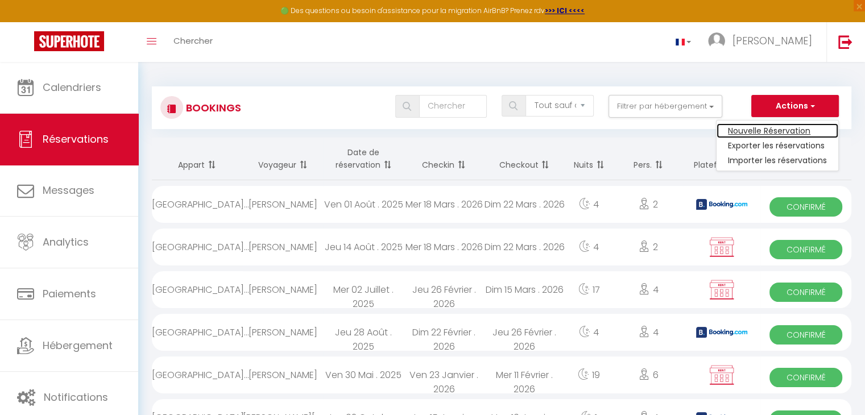
click at [768, 130] on link "Nouvelle Réservation" at bounding box center [778, 130] width 122 height 15
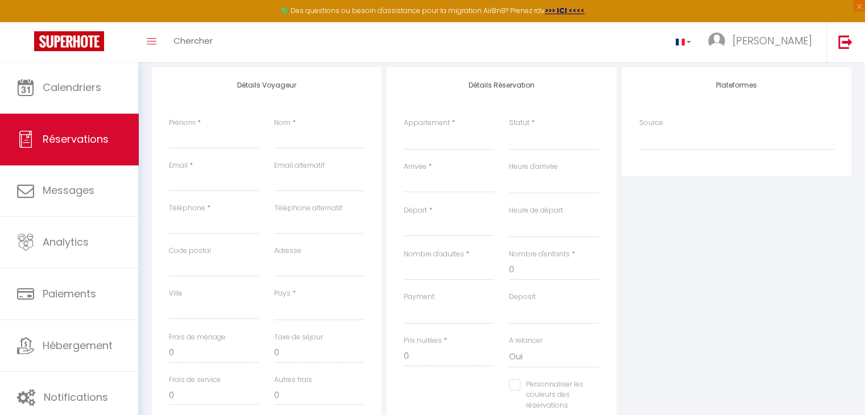
scroll to position [143, 0]
click at [447, 183] on input "Arrivée" at bounding box center [449, 183] width 90 height 15
click at [419, 203] on span "<" at bounding box center [416, 203] width 24 height 23
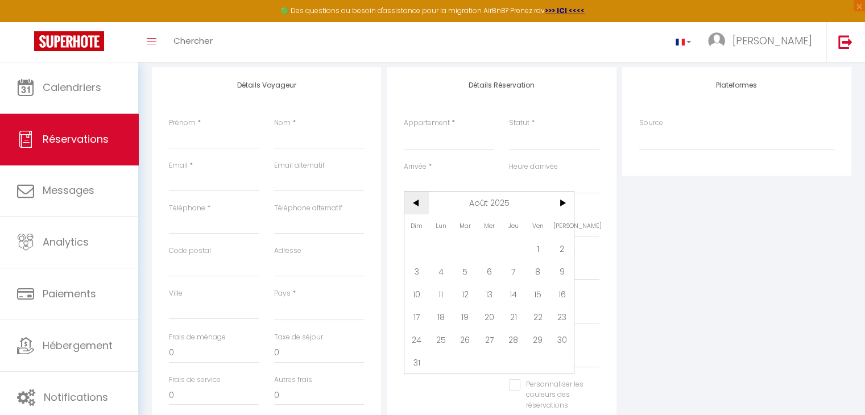
click at [419, 203] on span "<" at bounding box center [416, 203] width 24 height 23
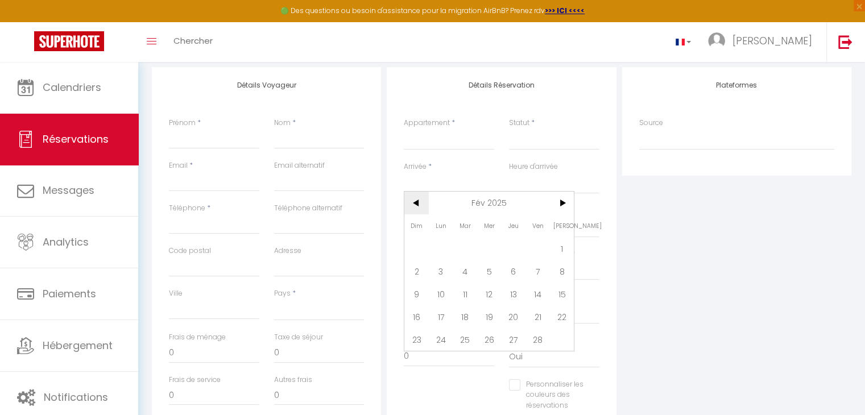
click at [419, 203] on span "<" at bounding box center [416, 203] width 24 height 23
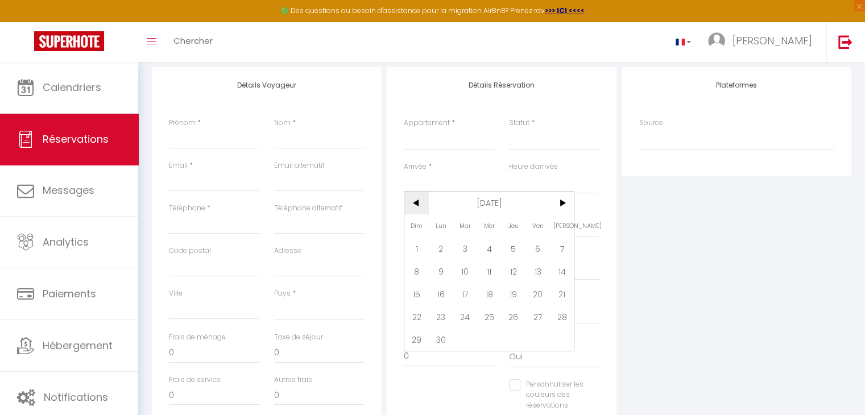
click at [419, 203] on span "<" at bounding box center [416, 203] width 24 height 23
click at [510, 308] on span "22" at bounding box center [514, 316] width 24 height 23
click at [463, 222] on input "Ven 23 Août 2024" at bounding box center [449, 227] width 90 height 15
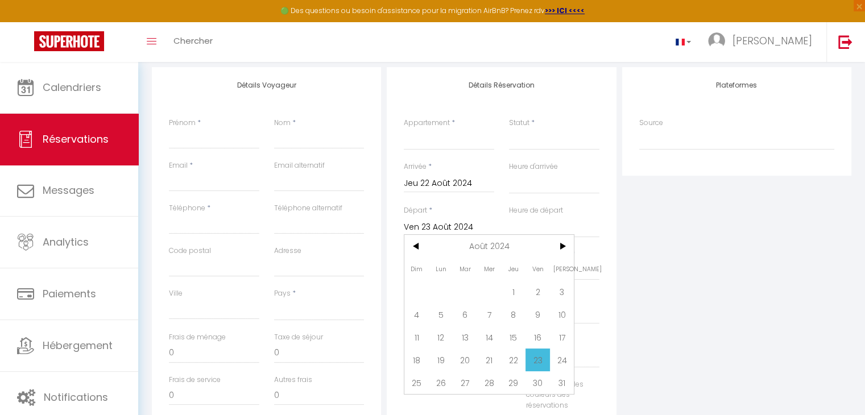
click at [462, 222] on input "Ven 23 Août 2024" at bounding box center [449, 227] width 90 height 15
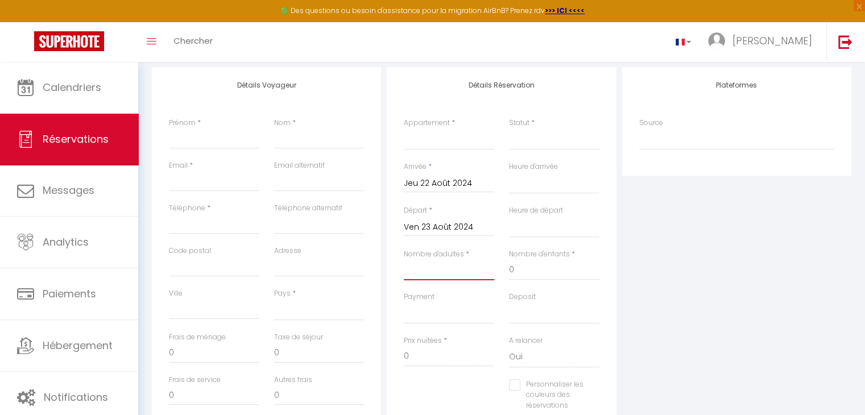
click at [469, 269] on input "Nombre d'adultes" at bounding box center [449, 270] width 90 height 20
click at [444, 131] on select "Villa les Bonites - Pieds dans l’eau- Carbet" at bounding box center [449, 140] width 90 height 22
click at [404, 129] on select "Villa les Bonites - Pieds dans l’eau- Carbet" at bounding box center [449, 140] width 90 height 22
click at [526, 144] on select "Confirmé Non Confirmé [PERSON_NAME] par le voyageur No Show Request" at bounding box center [554, 140] width 90 height 22
click at [509, 129] on select "Confirmé Non Confirmé [PERSON_NAME] par le voyageur No Show Request" at bounding box center [554, 140] width 90 height 22
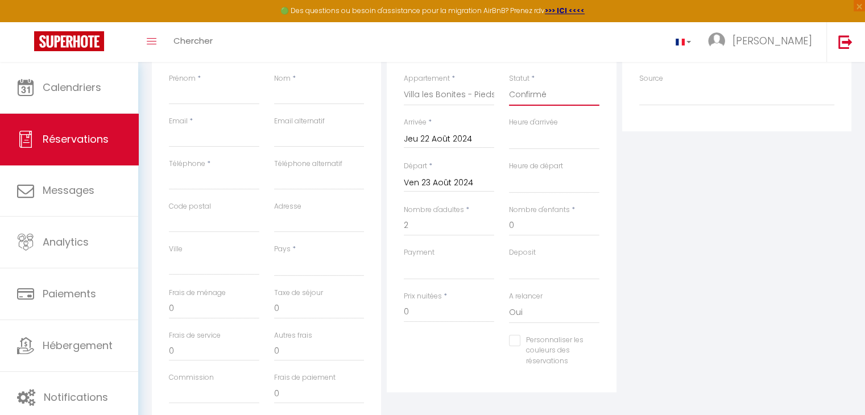
scroll to position [204, 0]
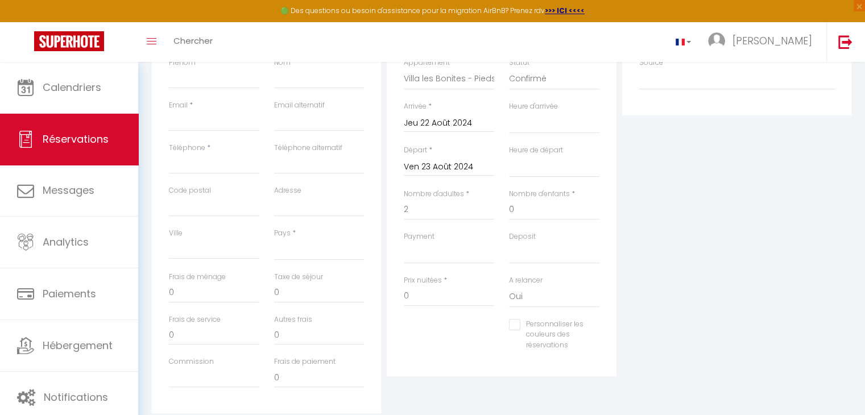
click at [428, 308] on div "Prix nuitées * 0" at bounding box center [448, 297] width 105 height 44
click at [426, 300] on input "0" at bounding box center [449, 296] width 90 height 20
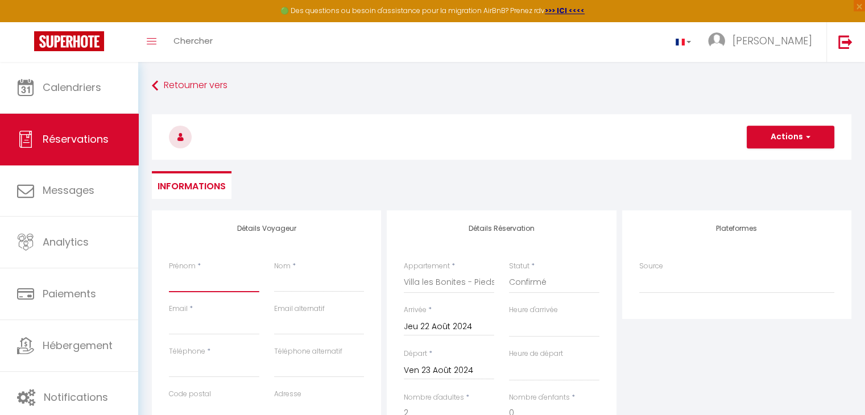
click at [187, 290] on input "Prénom" at bounding box center [214, 282] width 90 height 20
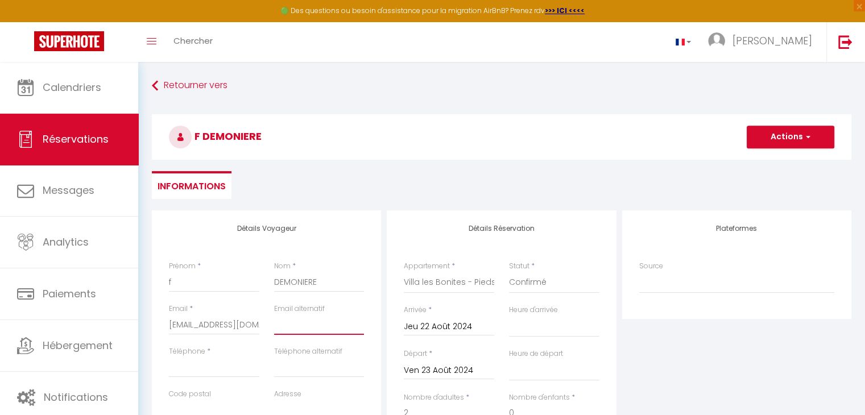
scroll to position [120, 0]
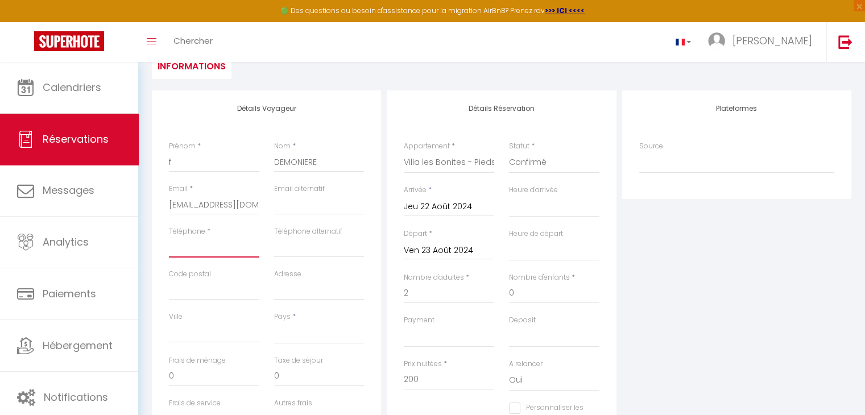
click at [187, 250] on input "Téléphone" at bounding box center [214, 247] width 90 height 20
click at [298, 332] on select "[GEOGRAPHIC_DATA] [GEOGRAPHIC_DATA] [GEOGRAPHIC_DATA] [GEOGRAPHIC_DATA] [GEOGRA…" at bounding box center [319, 334] width 90 height 22
click at [274, 323] on select "[GEOGRAPHIC_DATA] [GEOGRAPHIC_DATA] [GEOGRAPHIC_DATA] [GEOGRAPHIC_DATA] [GEOGRA…" at bounding box center [319, 334] width 90 height 22
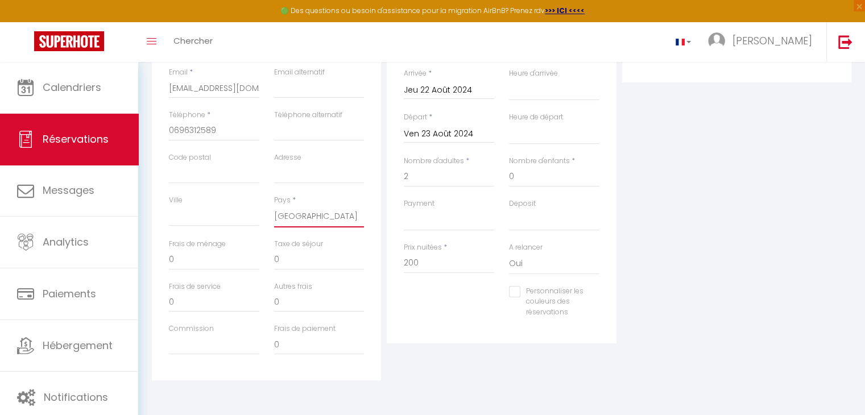
scroll to position [236, 0]
click at [531, 265] on select "Oui Non" at bounding box center [554, 265] width 90 height 22
click at [509, 254] on select "Oui Non" at bounding box center [554, 265] width 90 height 22
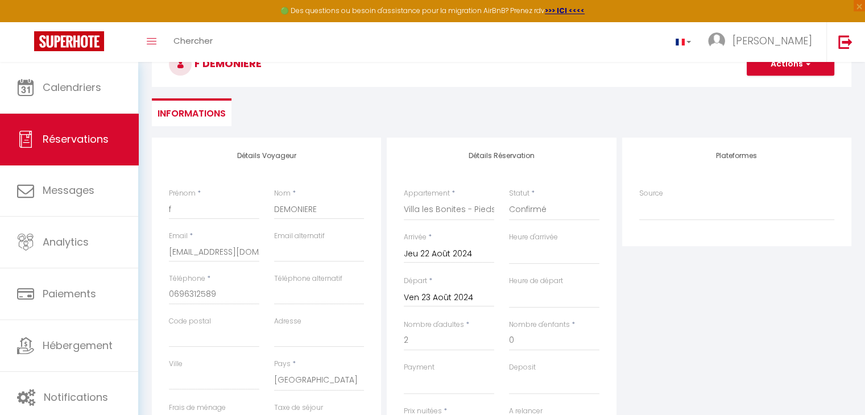
scroll to position [47, 0]
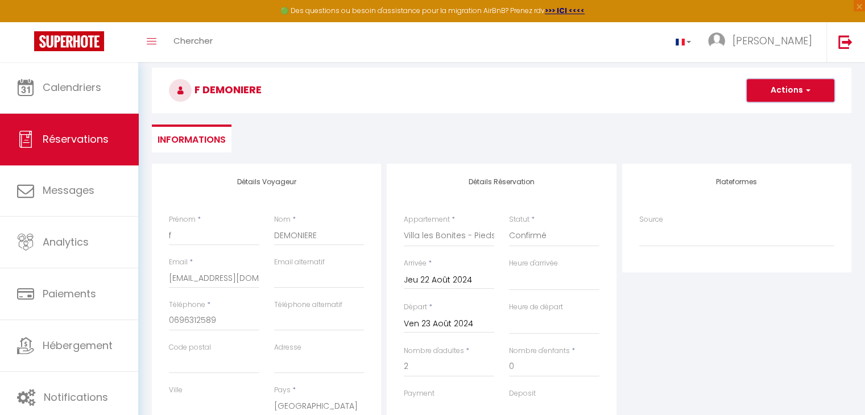
click at [768, 87] on button "Actions" at bounding box center [791, 90] width 88 height 23
click at [760, 110] on link "Enregistrer" at bounding box center [779, 115] width 90 height 15
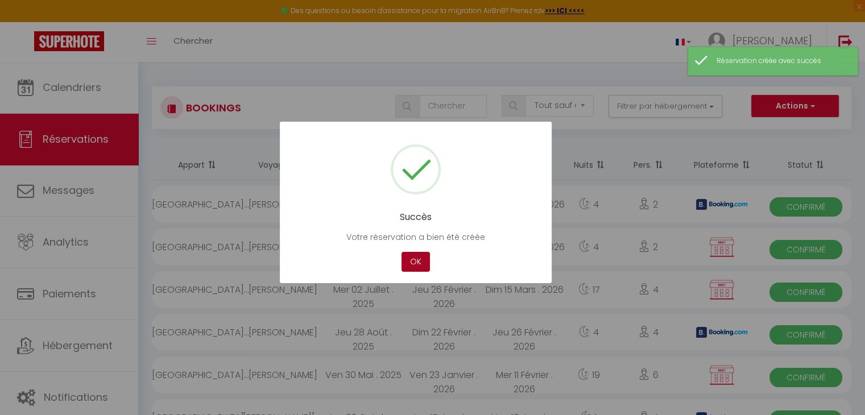
click at [421, 264] on button "OK" at bounding box center [416, 262] width 28 height 20
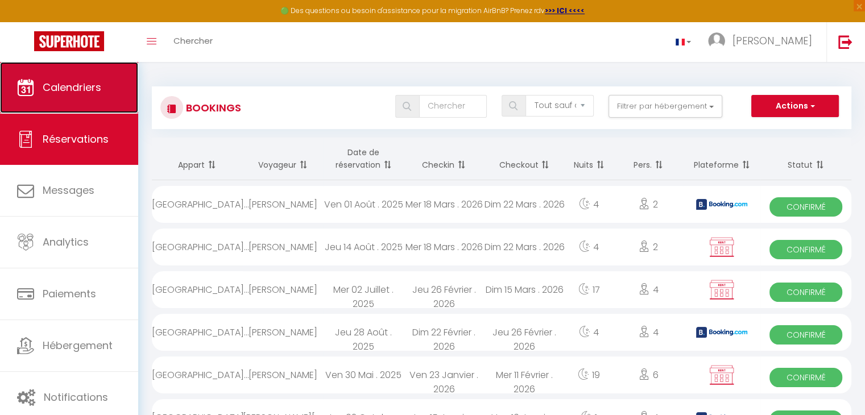
click at [85, 105] on link "Calendriers" at bounding box center [69, 87] width 138 height 51
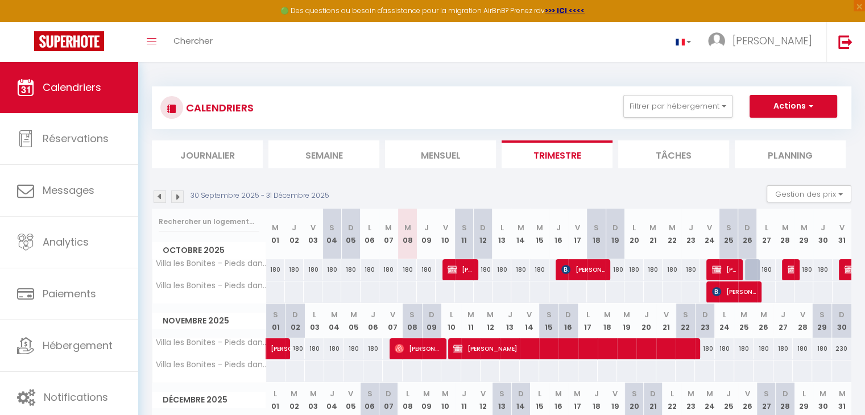
click at [157, 195] on img at bounding box center [160, 197] width 13 height 13
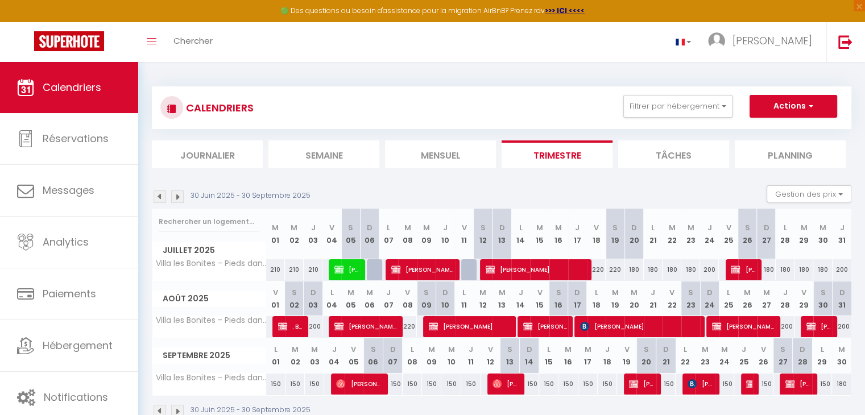
click at [157, 195] on img at bounding box center [160, 197] width 13 height 13
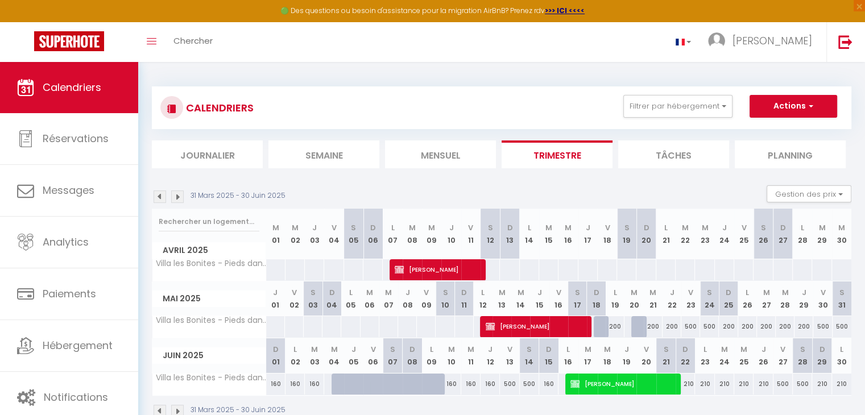
click at [157, 195] on img at bounding box center [160, 197] width 13 height 13
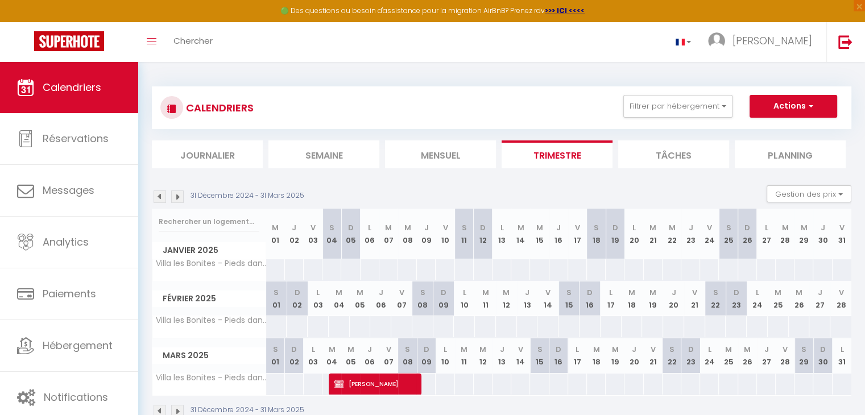
click at [157, 195] on img at bounding box center [160, 197] width 13 height 13
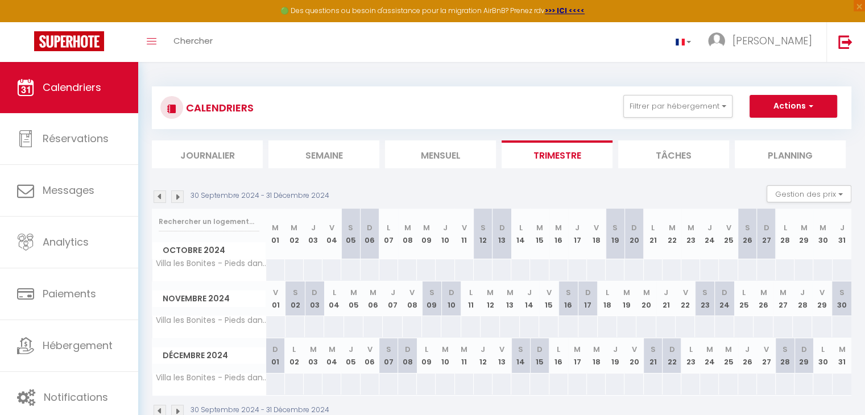
click at [157, 195] on img at bounding box center [160, 197] width 13 height 13
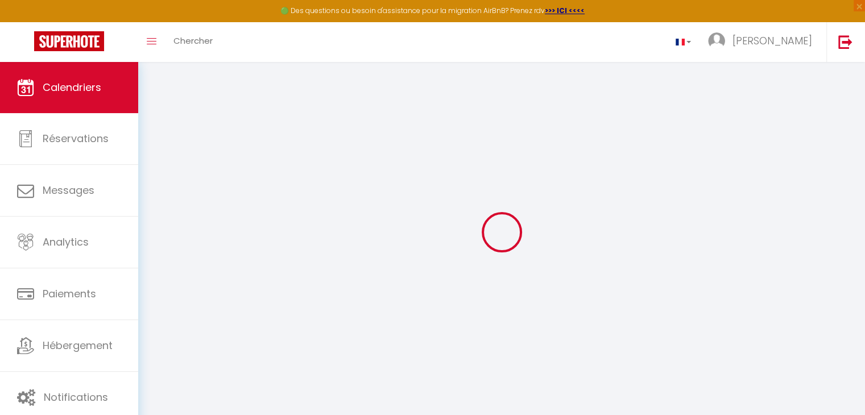
click at [157, 195] on div at bounding box center [502, 232] width 700 height 313
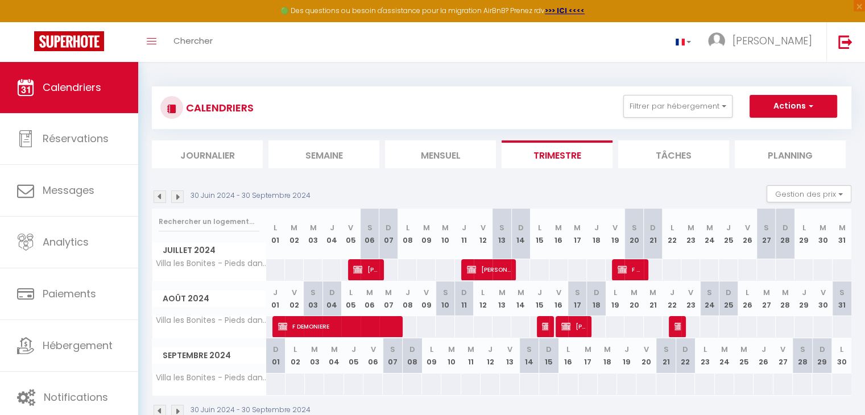
click at [157, 195] on img at bounding box center [160, 197] width 13 height 13
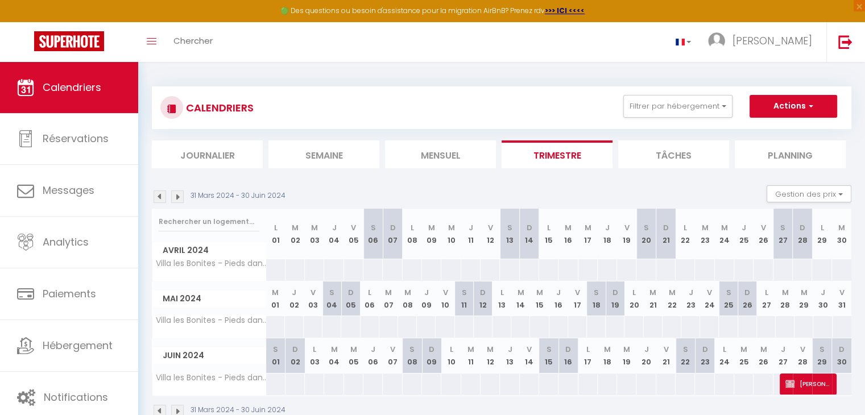
click at [175, 200] on img at bounding box center [177, 197] width 13 height 13
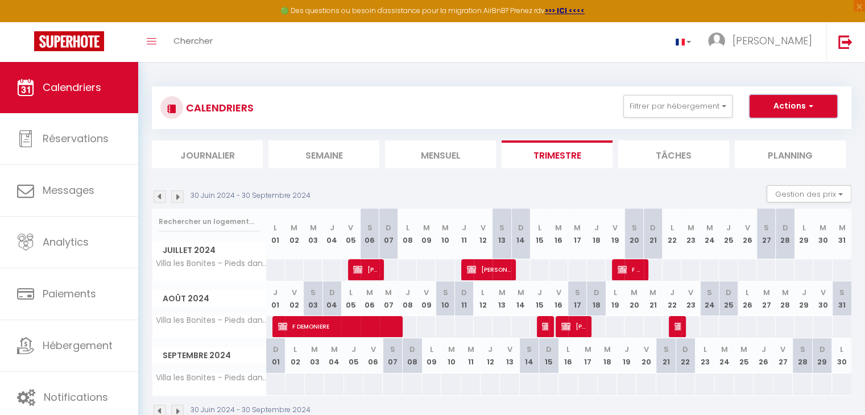
click at [784, 109] on button "Actions" at bounding box center [794, 106] width 88 height 23
click at [780, 131] on link "Nouvelle réservation" at bounding box center [781, 132] width 99 height 17
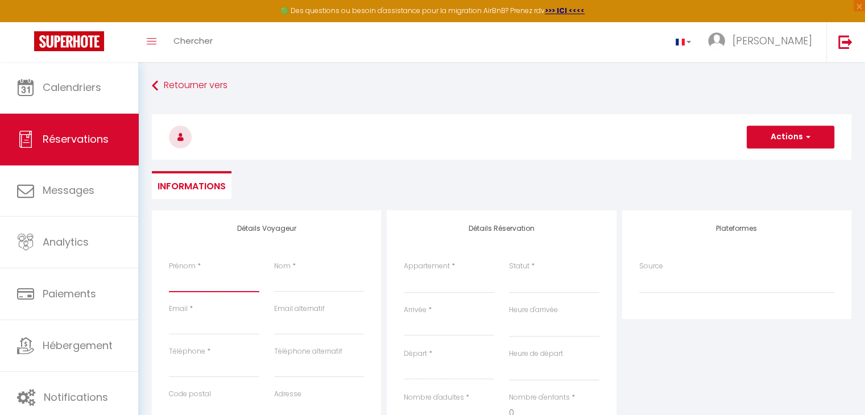
click at [205, 286] on input "Prénom" at bounding box center [214, 282] width 90 height 20
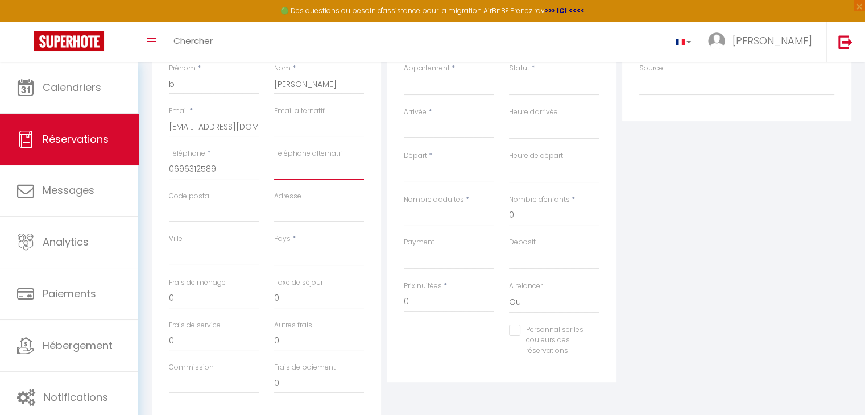
scroll to position [198, 0]
click at [275, 254] on select "[GEOGRAPHIC_DATA] [GEOGRAPHIC_DATA] [GEOGRAPHIC_DATA] [GEOGRAPHIC_DATA] [GEOGRA…" at bounding box center [319, 256] width 90 height 22
click at [274, 245] on select "[GEOGRAPHIC_DATA] [GEOGRAPHIC_DATA] [GEOGRAPHIC_DATA] [GEOGRAPHIC_DATA] [GEOGRA…" at bounding box center [319, 256] width 90 height 22
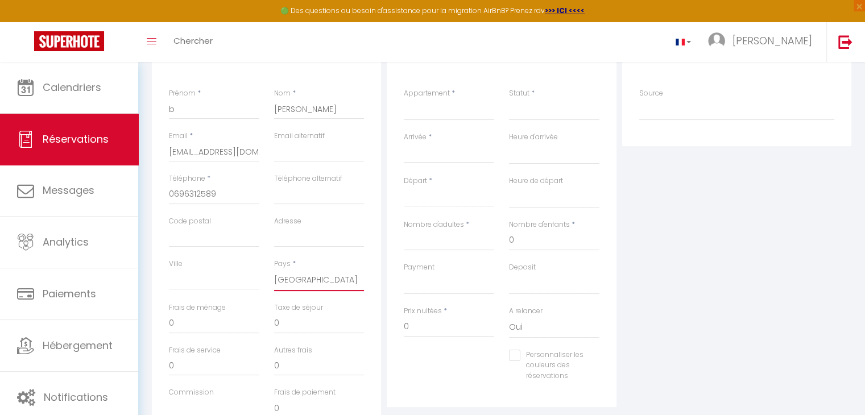
scroll to position [237, 0]
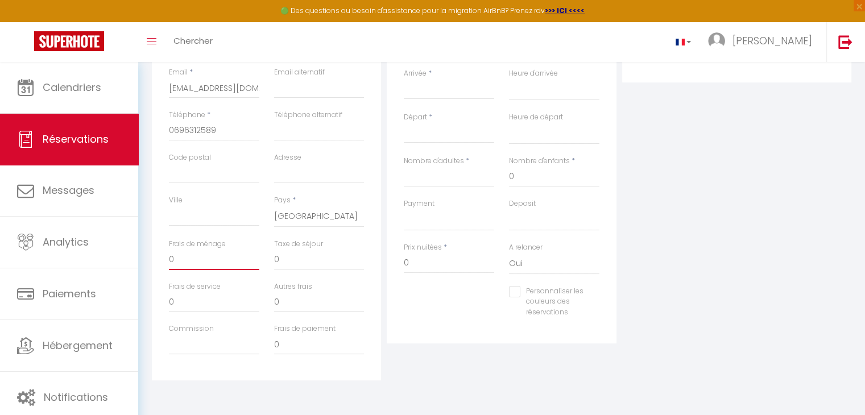
click at [177, 258] on input "0" at bounding box center [214, 260] width 90 height 20
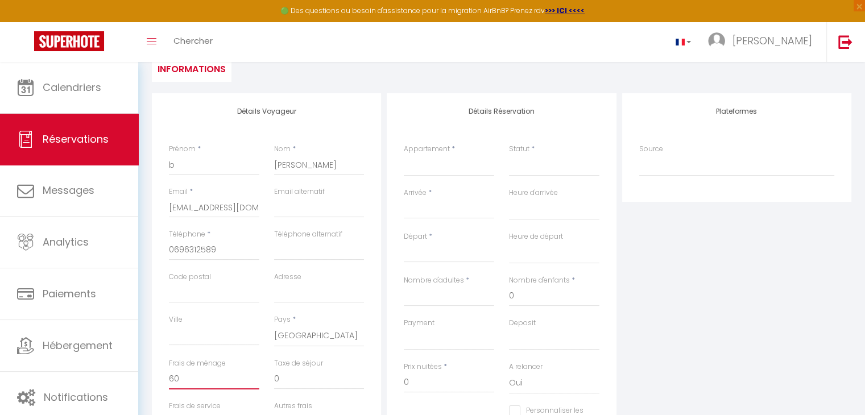
scroll to position [118, 0]
click at [424, 205] on input "Arrivée" at bounding box center [449, 209] width 90 height 15
click at [416, 229] on span "<" at bounding box center [416, 228] width 24 height 23
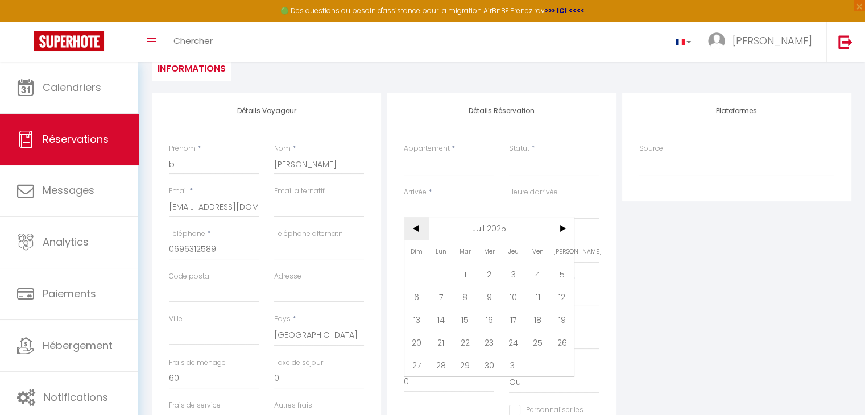
click at [416, 229] on span "<" at bounding box center [416, 228] width 24 height 23
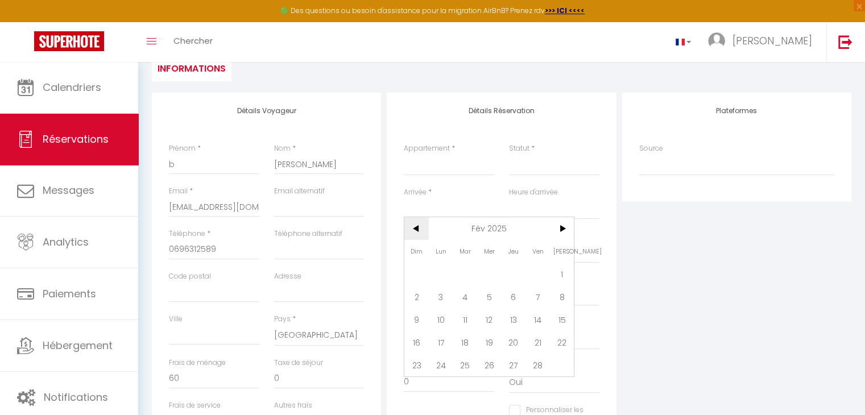
click at [416, 229] on span "<" at bounding box center [416, 228] width 24 height 23
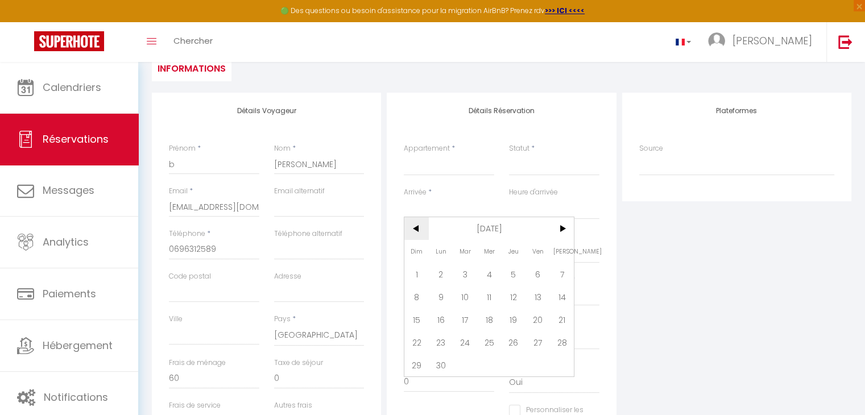
click at [416, 229] on span "<" at bounding box center [416, 228] width 24 height 23
click at [498, 363] on span "28" at bounding box center [489, 365] width 24 height 23
click at [453, 246] on input "Jeu 29 Août 2024" at bounding box center [449, 253] width 90 height 15
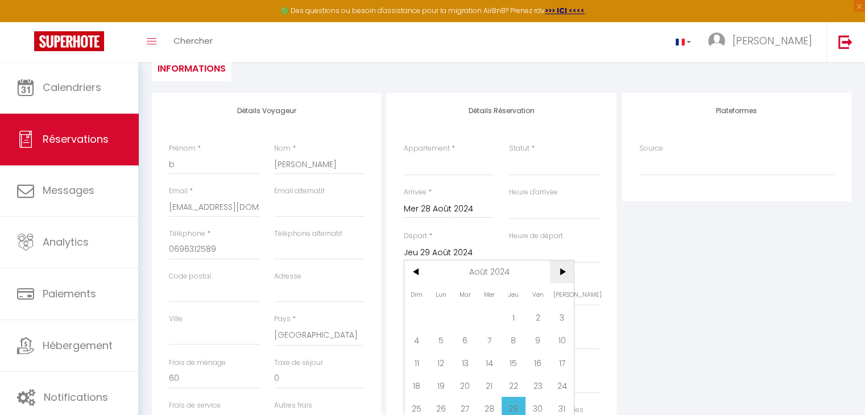
click at [556, 276] on span ">" at bounding box center [562, 272] width 24 height 23
click at [464, 315] on span "3" at bounding box center [465, 317] width 24 height 23
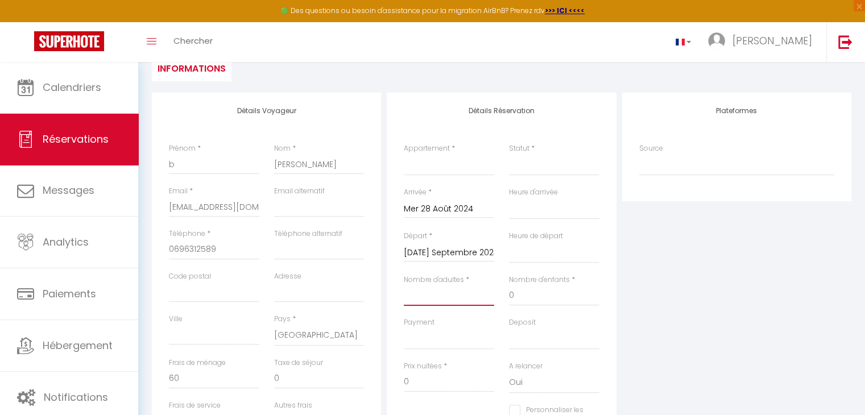
click at [453, 296] on input "Nombre d'adultes" at bounding box center [449, 296] width 90 height 20
click at [461, 174] on select "Villa les Bonites - Pieds dans l’eau- Carbet" at bounding box center [449, 165] width 90 height 22
click at [404, 154] on select "Villa les Bonites - Pieds dans l’eau- Carbet" at bounding box center [449, 165] width 90 height 22
click at [528, 167] on select "Confirmé Non Confirmé [PERSON_NAME] par le voyageur No Show Request" at bounding box center [554, 165] width 90 height 22
click at [509, 154] on select "Confirmé Non Confirmé [PERSON_NAME] par le voyageur No Show Request" at bounding box center [554, 165] width 90 height 22
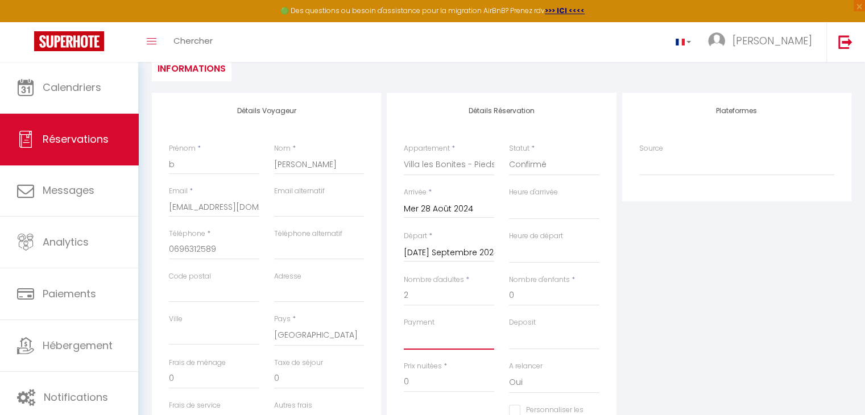
click at [444, 342] on select "OK KO" at bounding box center [449, 339] width 90 height 22
click at [404, 328] on select "OK KO" at bounding box center [449, 339] width 90 height 22
click at [429, 378] on input "0" at bounding box center [449, 382] width 90 height 20
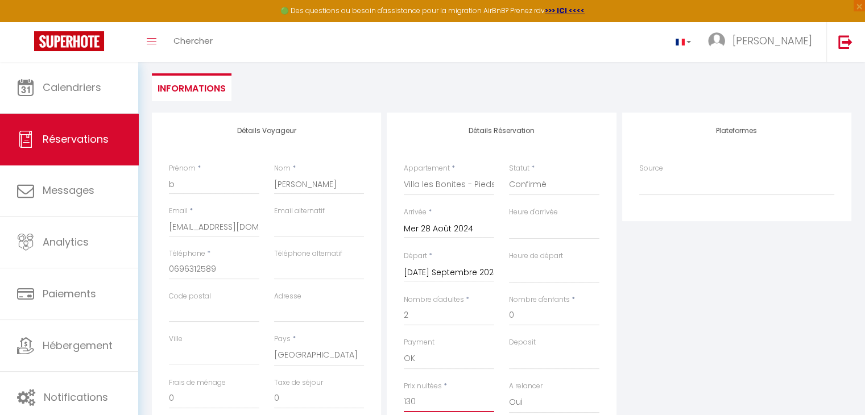
scroll to position [100, 0]
click at [189, 387] on input "0" at bounding box center [214, 396] width 90 height 20
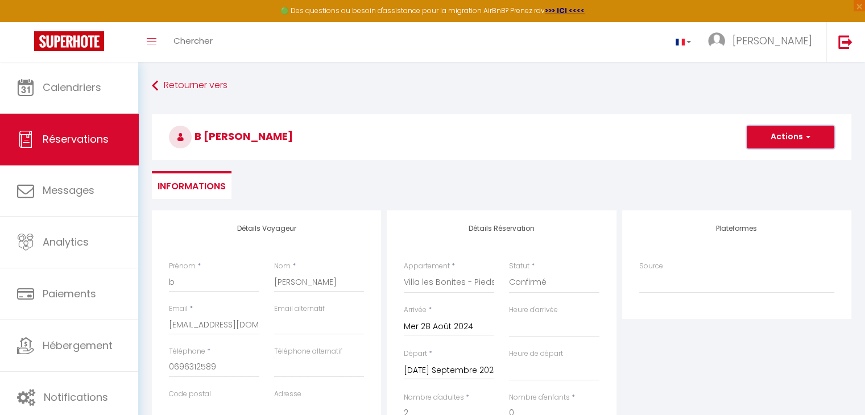
click at [795, 131] on button "Actions" at bounding box center [791, 137] width 88 height 23
click at [783, 160] on link "Enregistrer" at bounding box center [779, 162] width 90 height 15
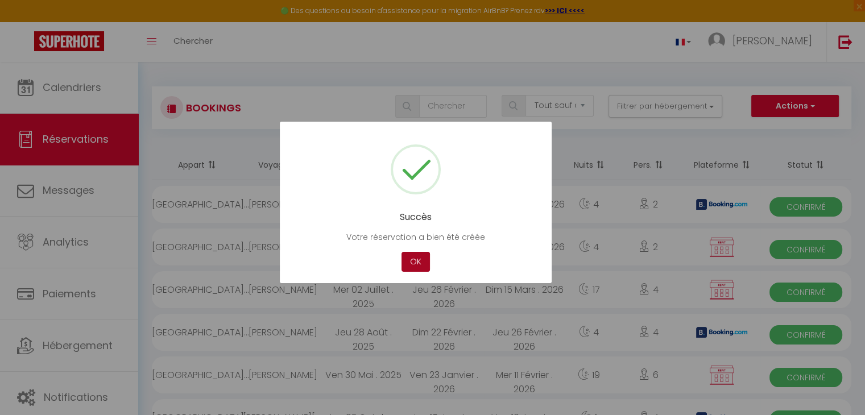
click at [407, 258] on button "OK" at bounding box center [416, 262] width 28 height 20
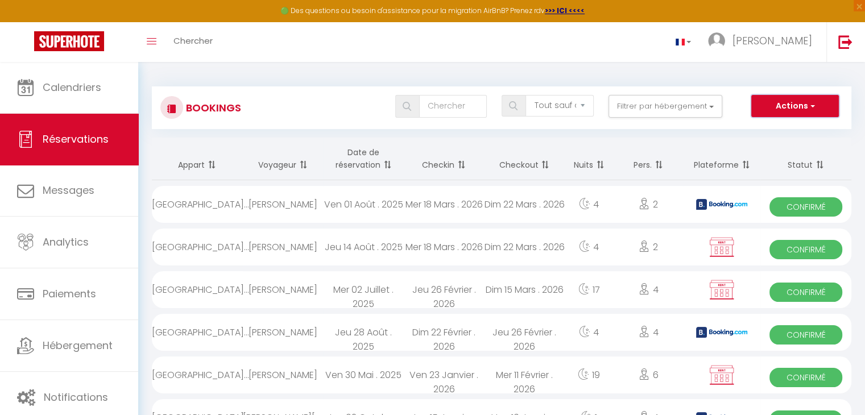
click at [809, 108] on span "button" at bounding box center [811, 105] width 7 height 11
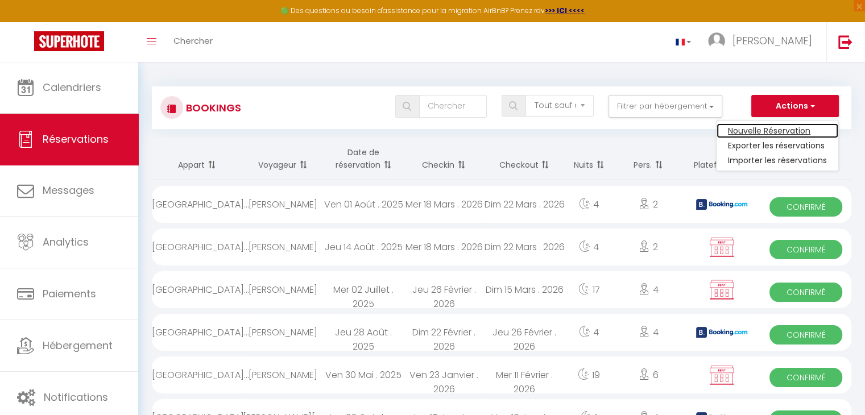
click at [768, 130] on link "Nouvelle Réservation" at bounding box center [778, 130] width 122 height 15
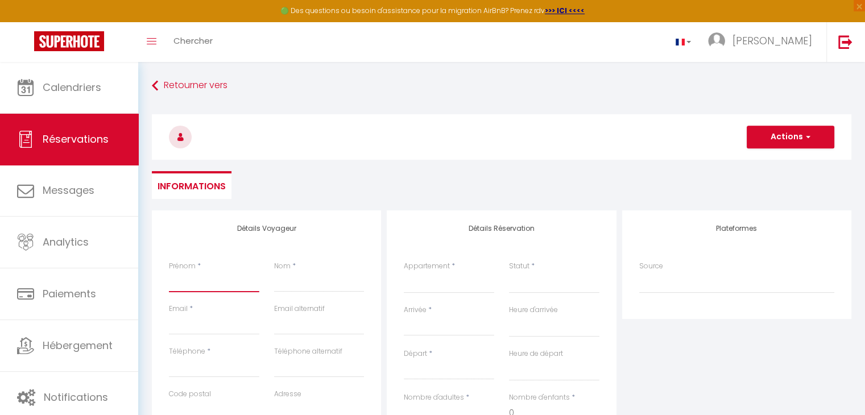
click at [233, 274] on input "Prénom" at bounding box center [214, 282] width 90 height 20
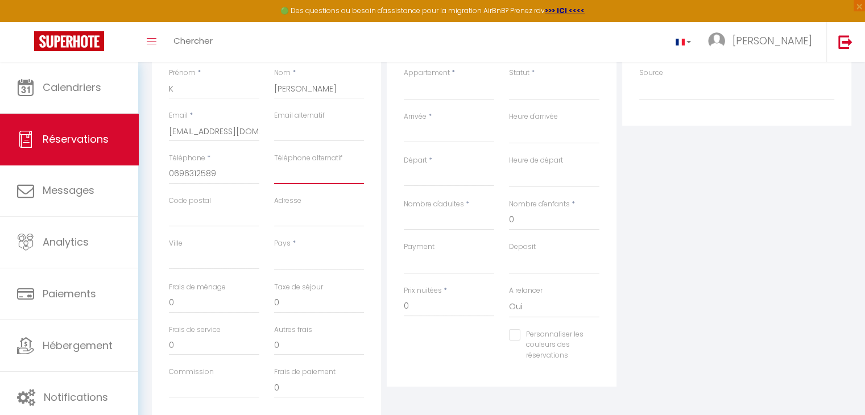
scroll to position [193, 0]
click at [276, 263] on select "[GEOGRAPHIC_DATA] [GEOGRAPHIC_DATA] [GEOGRAPHIC_DATA] [GEOGRAPHIC_DATA] [GEOGRA…" at bounding box center [319, 260] width 90 height 22
click at [274, 249] on select "[GEOGRAPHIC_DATA] [GEOGRAPHIC_DATA] [GEOGRAPHIC_DATA] [GEOGRAPHIC_DATA] [GEOGRA…" at bounding box center [319, 260] width 90 height 22
click at [215, 305] on input "0" at bounding box center [214, 303] width 90 height 20
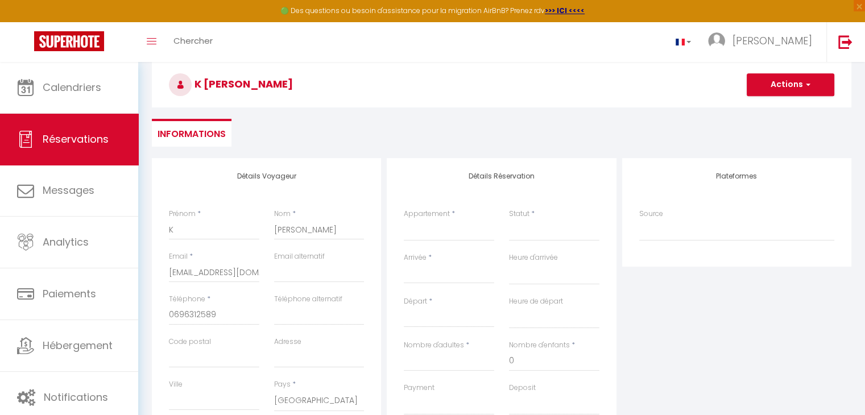
scroll to position [50, 0]
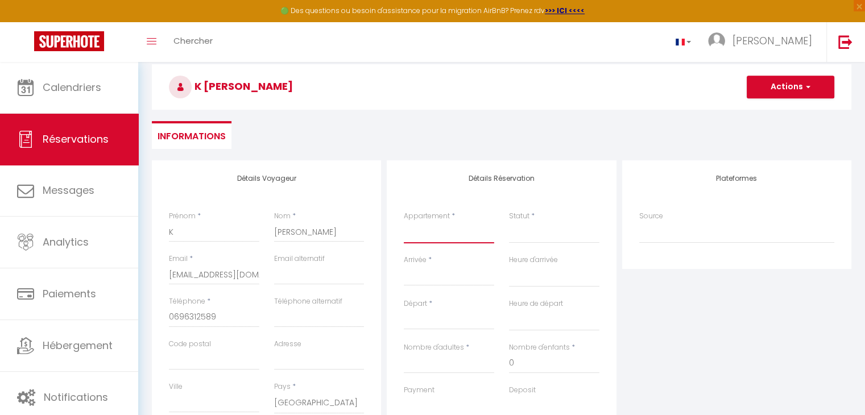
click at [439, 239] on select "Villa les Bonites - Pieds dans l’eau- Carbet" at bounding box center [449, 233] width 90 height 22
click at [404, 222] on select "Villa les Bonites - Pieds dans l’eau- Carbet" at bounding box center [449, 233] width 90 height 22
click at [526, 232] on select "Confirmé Non Confirmé [PERSON_NAME] par le voyageur No Show Request" at bounding box center [554, 233] width 90 height 22
click at [509, 222] on select "Confirmé Non Confirmé [PERSON_NAME] par le voyageur No Show Request" at bounding box center [554, 233] width 90 height 22
click at [448, 272] on input "Arrivée" at bounding box center [449, 277] width 90 height 15
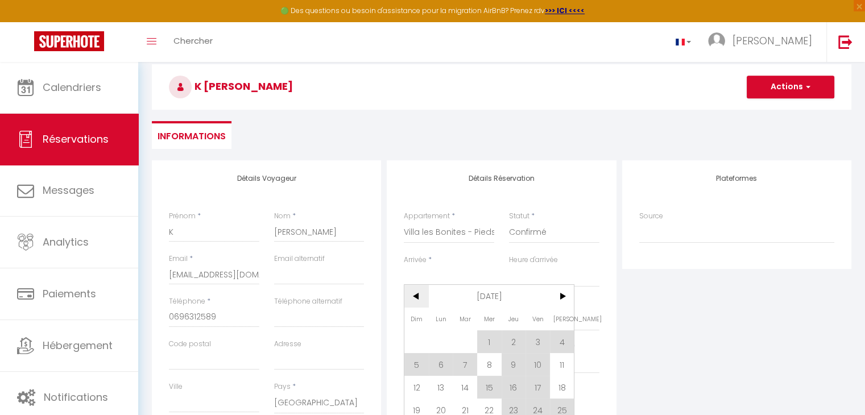
click at [419, 292] on span "<" at bounding box center [416, 296] width 24 height 23
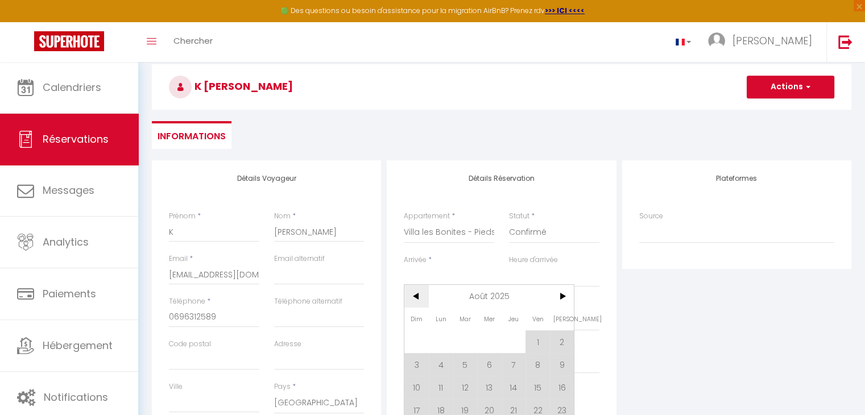
click at [419, 292] on span "<" at bounding box center [416, 296] width 24 height 23
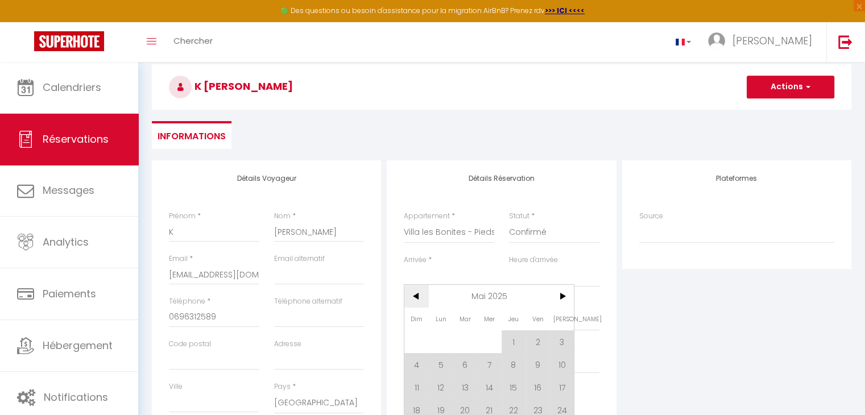
click at [419, 292] on span "<" at bounding box center [416, 296] width 24 height 23
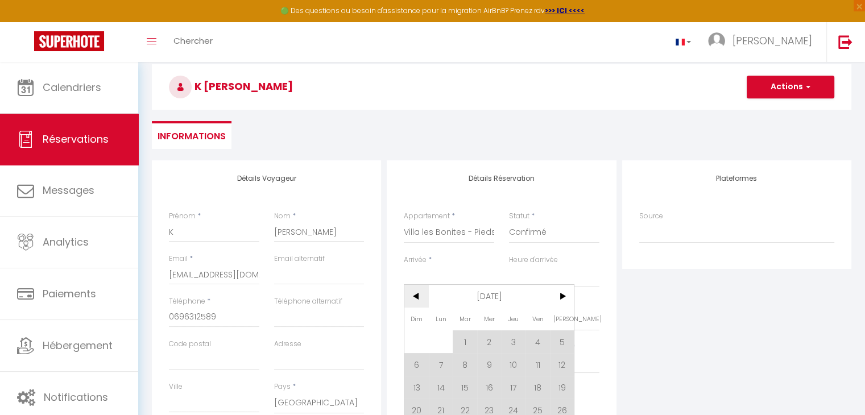
click at [419, 292] on span "<" at bounding box center [416, 296] width 24 height 23
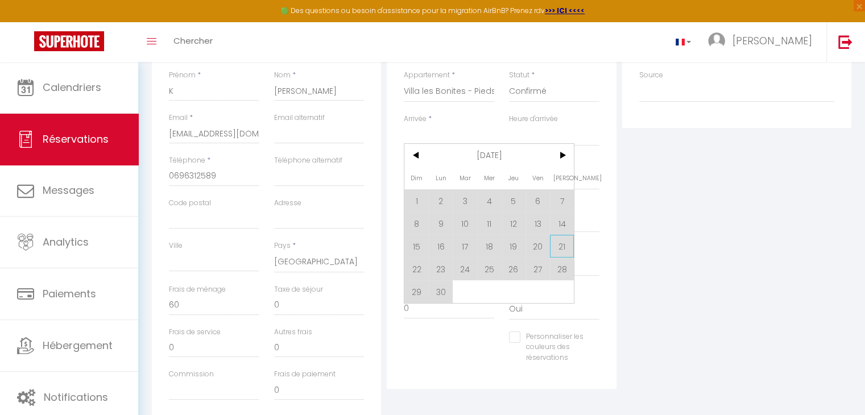
click at [554, 244] on span "21" at bounding box center [562, 246] width 24 height 23
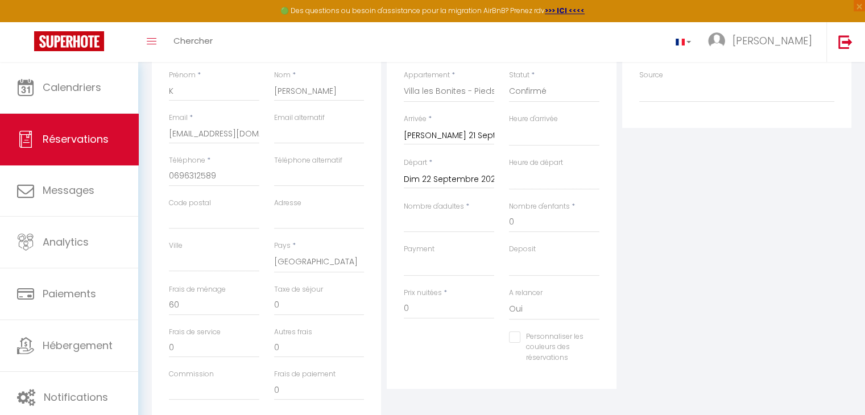
click at [454, 189] on div "Départ * Dim 22 Septembre 2024 < [DATE] > Dim Lun Mar Mer Jeu Ven Sam 1 2 3 4 5…" at bounding box center [448, 180] width 105 height 44
click at [454, 178] on input "Dim 22 Septembre 2024" at bounding box center [449, 179] width 90 height 15
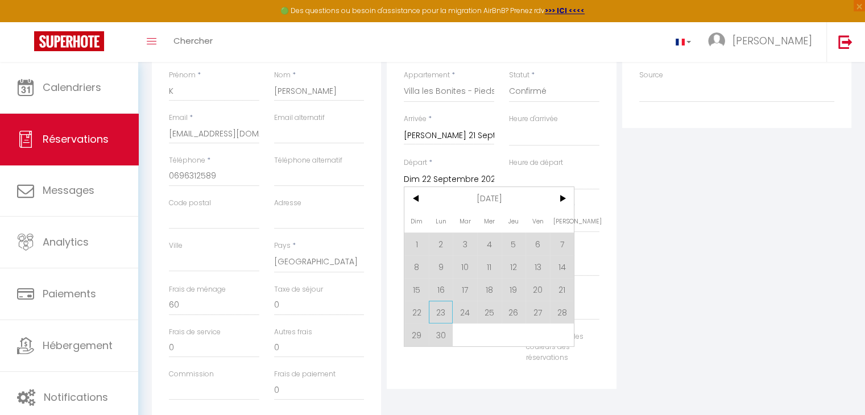
click at [437, 306] on span "23" at bounding box center [441, 312] width 24 height 23
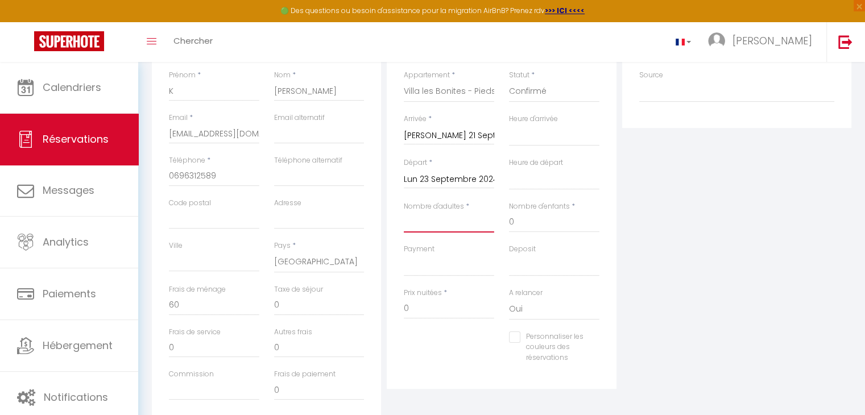
click at [470, 222] on input "Nombre d'adultes" at bounding box center [449, 222] width 90 height 20
click at [453, 262] on select "OK KO" at bounding box center [449, 266] width 90 height 22
click at [404, 255] on select "OK KO" at bounding box center [449, 266] width 90 height 22
click at [435, 311] on input "0" at bounding box center [449, 309] width 90 height 20
click at [210, 310] on input "0" at bounding box center [214, 305] width 90 height 20
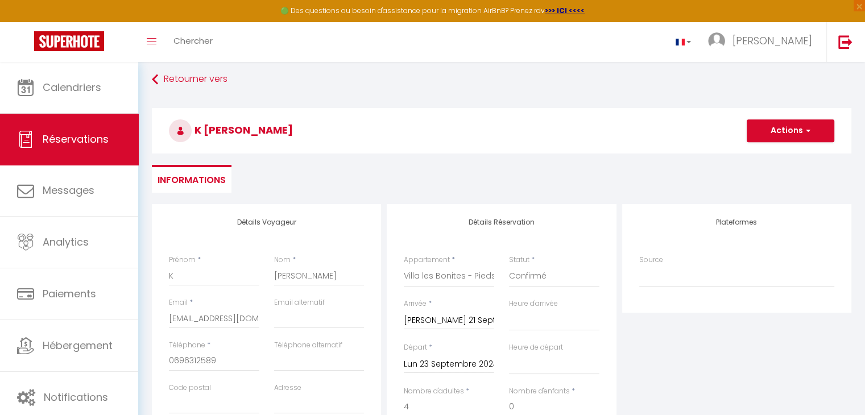
scroll to position [0, 0]
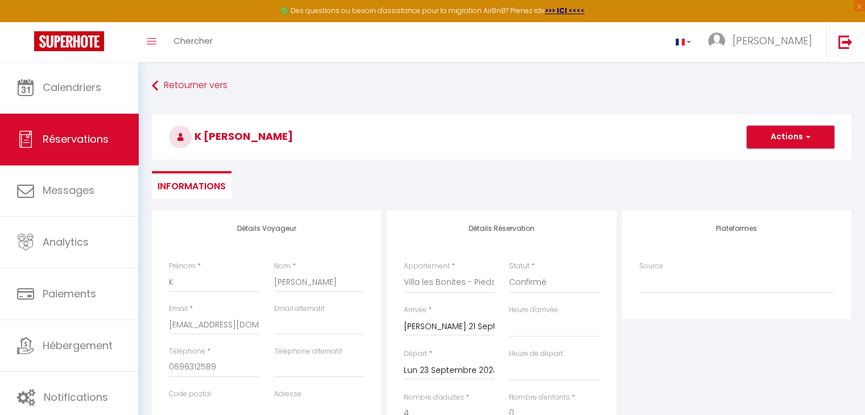
click at [775, 140] on button "Actions" at bounding box center [791, 137] width 88 height 23
click at [768, 162] on link "Enregistrer" at bounding box center [779, 162] width 90 height 15
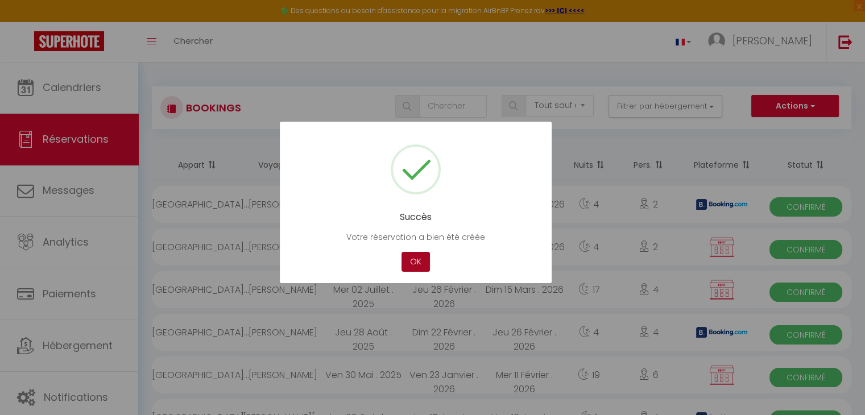
click at [426, 258] on button "OK" at bounding box center [416, 262] width 28 height 20
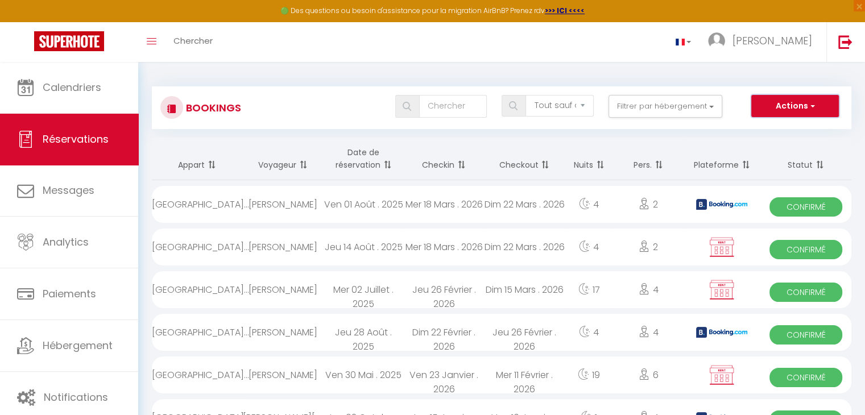
click at [806, 109] on button "Actions" at bounding box center [795, 106] width 88 height 23
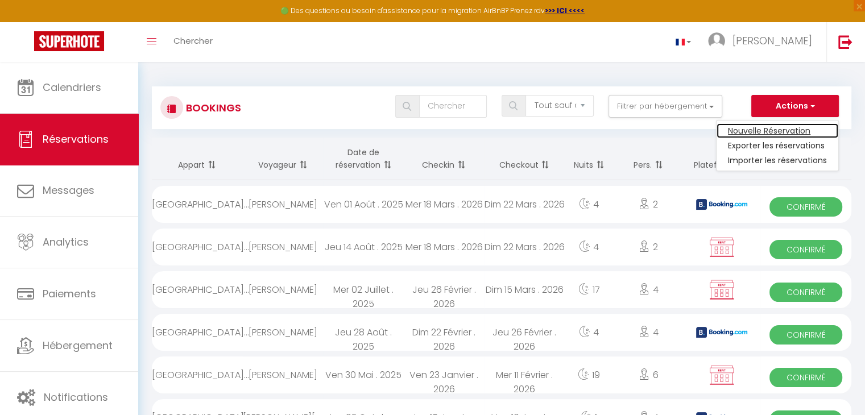
click at [776, 130] on link "Nouvelle Réservation" at bounding box center [778, 130] width 122 height 15
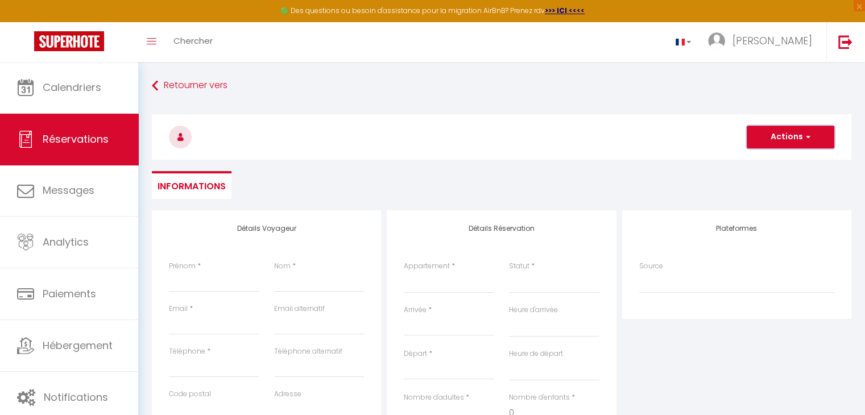
click at [808, 136] on span "button" at bounding box center [806, 137] width 7 height 10
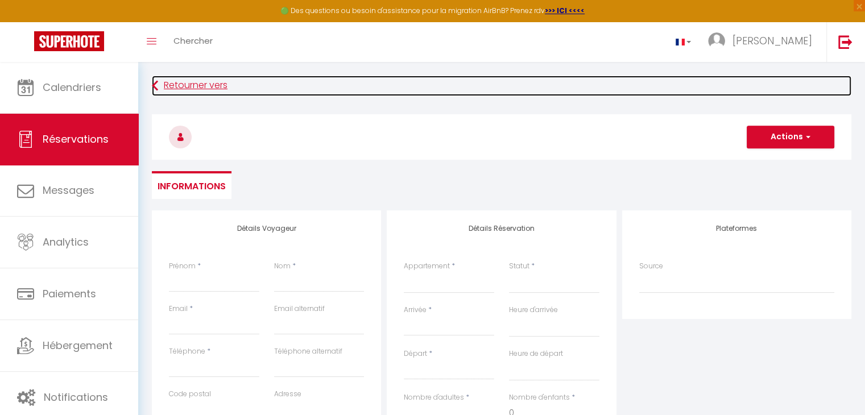
click at [152, 81] on icon at bounding box center [155, 86] width 6 height 20
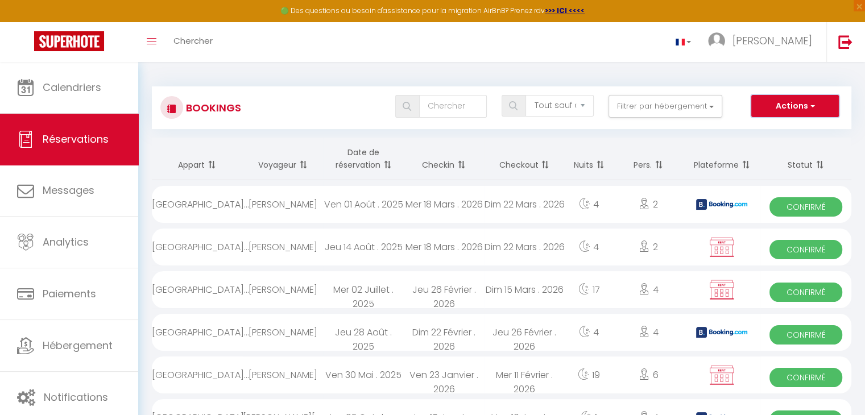
click at [812, 108] on span "button" at bounding box center [811, 105] width 7 height 11
click at [779, 161] on link "Importer les réservations" at bounding box center [778, 160] width 122 height 15
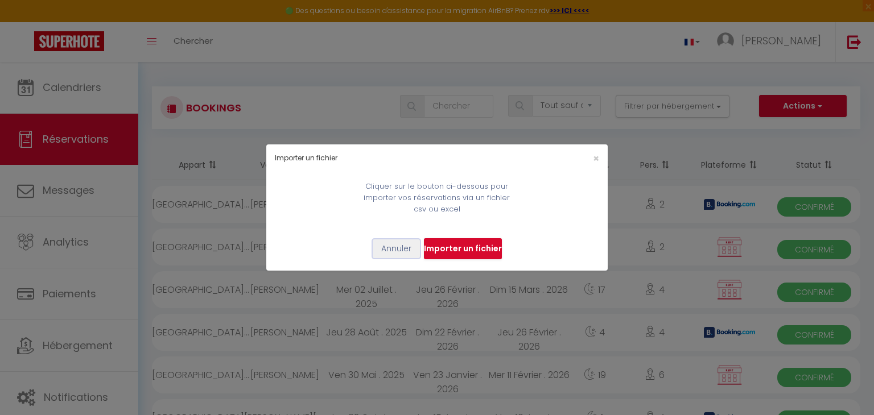
click at [391, 245] on button "Annuler" at bounding box center [396, 248] width 47 height 19
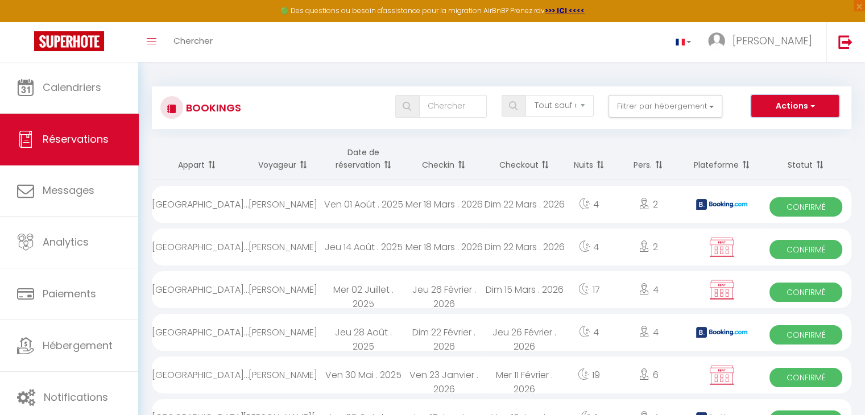
click at [816, 105] on button "Actions" at bounding box center [795, 106] width 88 height 23
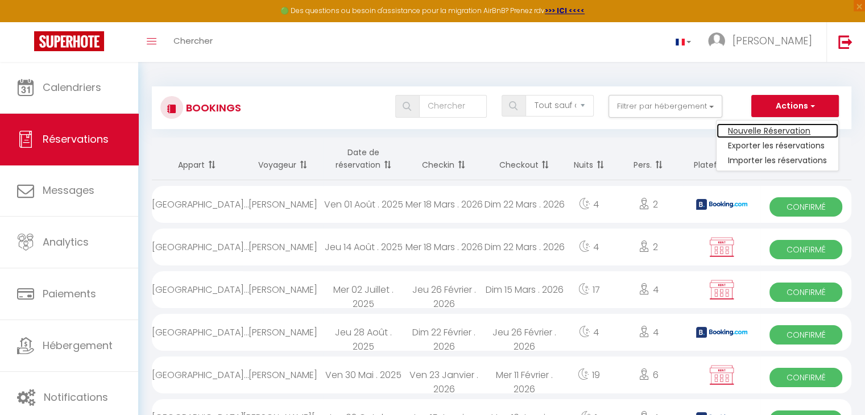
click at [794, 126] on link "Nouvelle Réservation" at bounding box center [778, 130] width 122 height 15
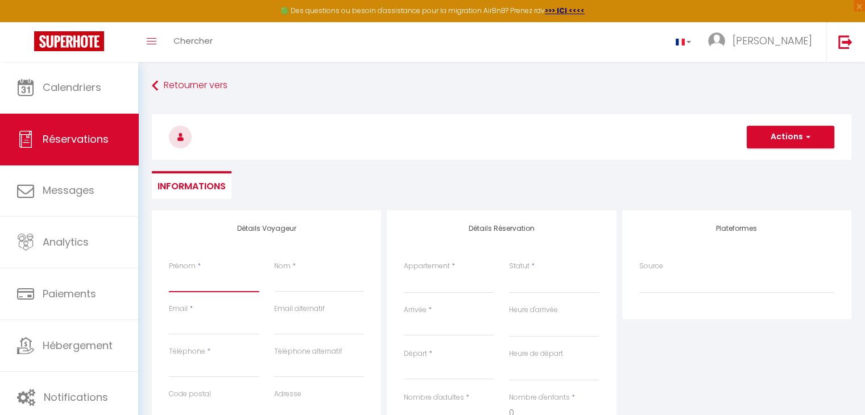
click at [228, 287] on input "Prénom" at bounding box center [214, 282] width 90 height 20
click at [239, 324] on input "[EMAIL_ADDRESS][DOMAIN_NAME]" at bounding box center [214, 325] width 90 height 20
click at [199, 374] on input "Téléphone" at bounding box center [214, 367] width 90 height 20
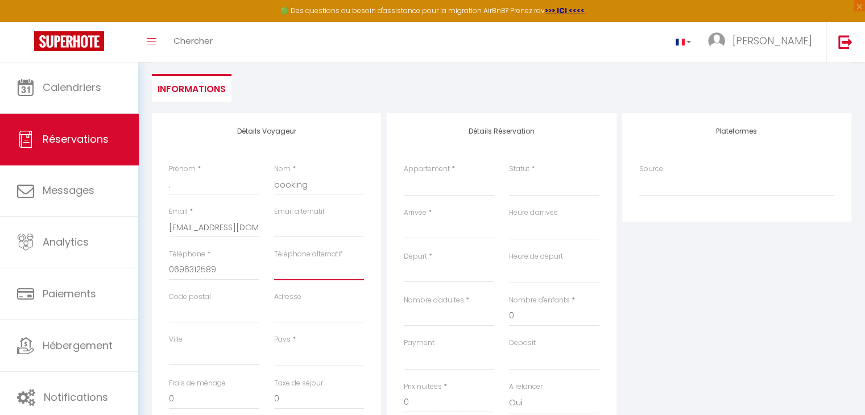
scroll to position [98, 0]
click at [286, 355] on select "[GEOGRAPHIC_DATA] [GEOGRAPHIC_DATA] [GEOGRAPHIC_DATA] [GEOGRAPHIC_DATA] [GEOGRA…" at bounding box center [319, 356] width 90 height 22
click at [274, 345] on select "[GEOGRAPHIC_DATA] [GEOGRAPHIC_DATA] [GEOGRAPHIC_DATA] [GEOGRAPHIC_DATA] [GEOGRA…" at bounding box center [319, 356] width 90 height 22
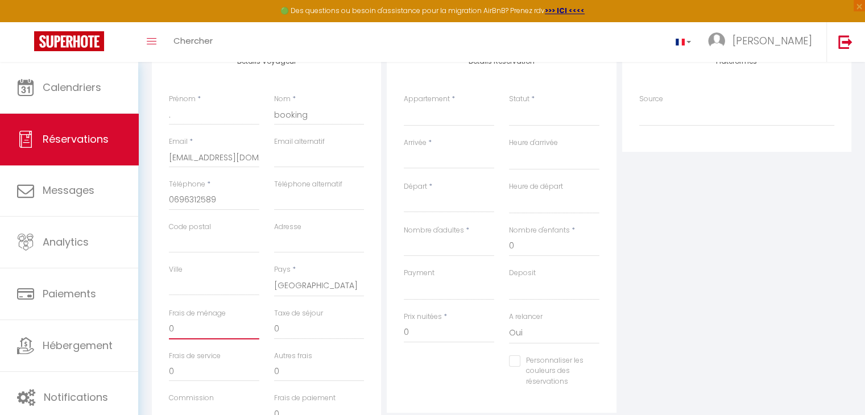
click at [208, 328] on input "0" at bounding box center [214, 329] width 90 height 20
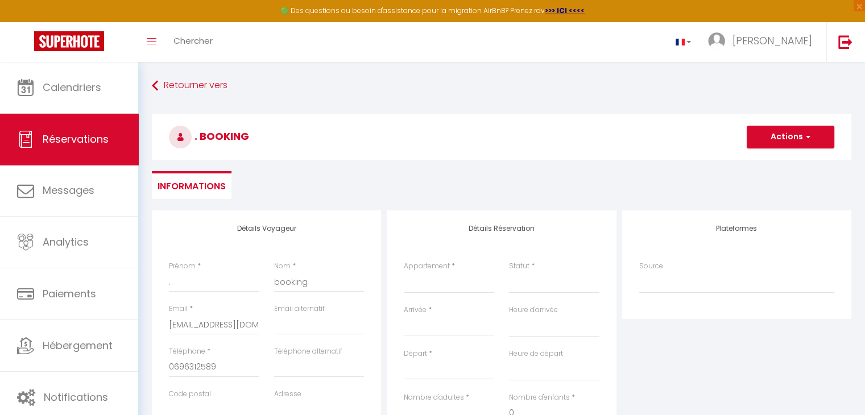
scroll to position [0, 0]
click at [444, 280] on select "Villa les Bonites - Pieds dans l’eau- Carbet" at bounding box center [449, 283] width 90 height 22
click at [404, 272] on select "Villa les Bonites - Pieds dans l’eau- Carbet" at bounding box center [449, 283] width 90 height 22
click at [534, 285] on select "Confirmé Non Confirmé [PERSON_NAME] par le voyageur No Show Request" at bounding box center [554, 283] width 90 height 22
click at [509, 272] on select "Confirmé Non Confirmé [PERSON_NAME] par le voyageur No Show Request" at bounding box center [554, 283] width 90 height 22
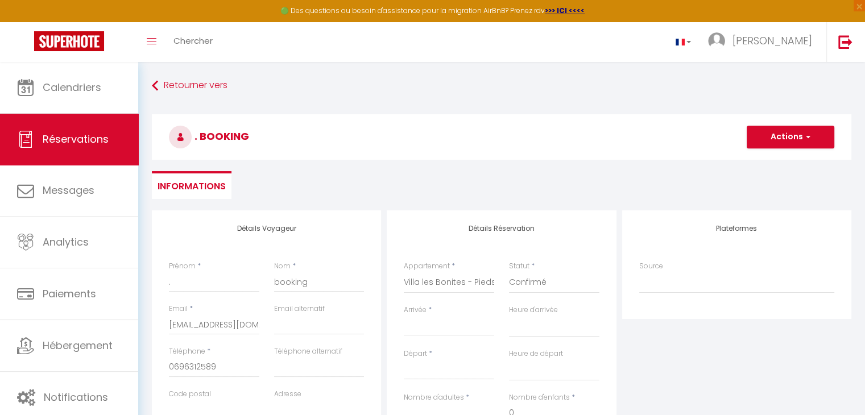
click at [452, 320] on input "Arrivée" at bounding box center [449, 327] width 90 height 15
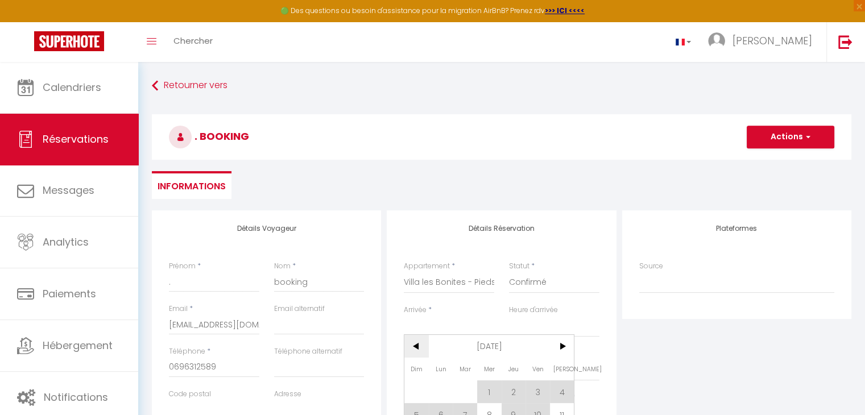
click at [417, 342] on span "<" at bounding box center [416, 346] width 24 height 23
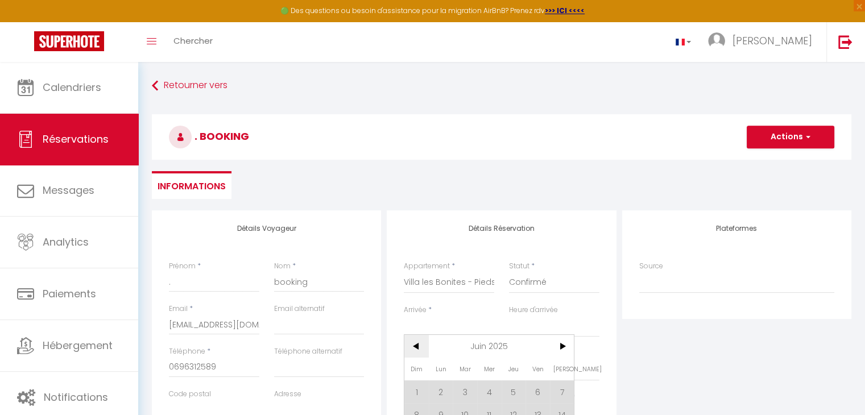
click at [417, 342] on span "<" at bounding box center [416, 346] width 24 height 23
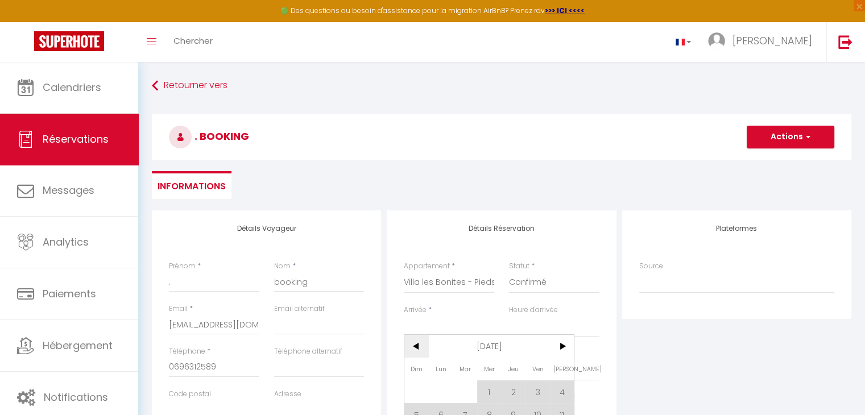
click at [417, 342] on span "<" at bounding box center [416, 346] width 24 height 23
click at [565, 343] on span ">" at bounding box center [562, 346] width 24 height 23
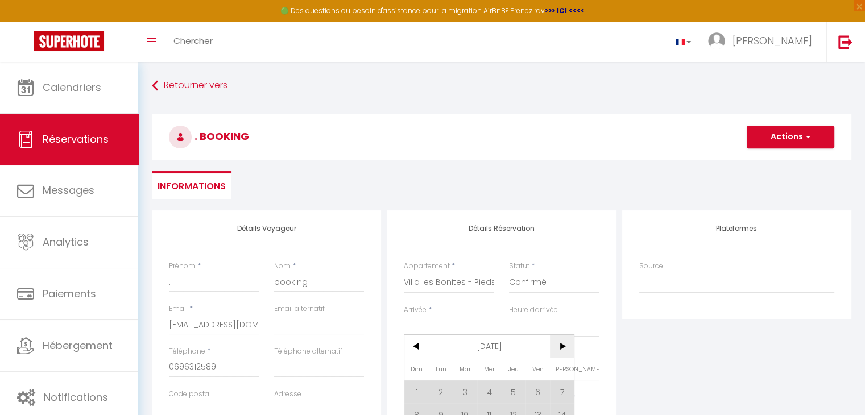
click at [557, 347] on span ">" at bounding box center [562, 346] width 24 height 23
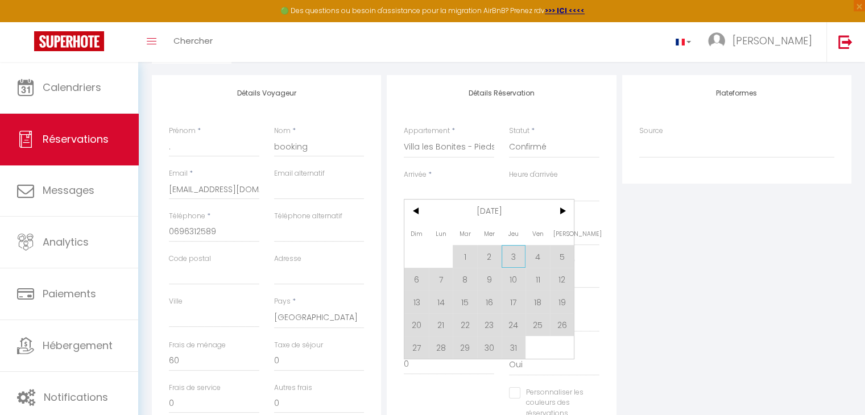
scroll to position [134, 0]
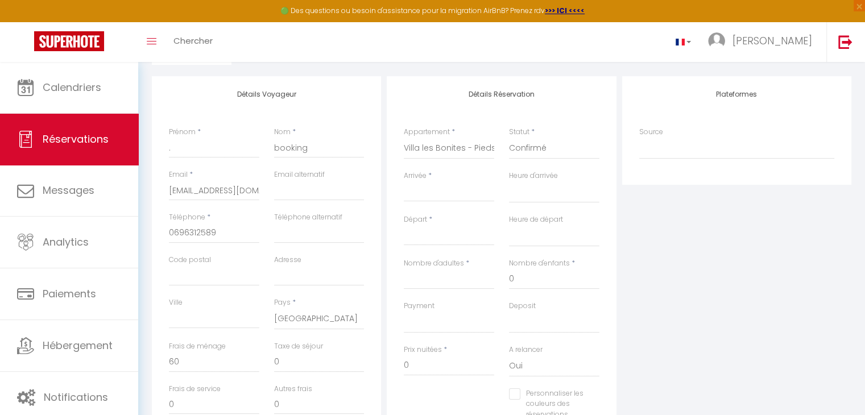
click at [480, 194] on input "Arrivée" at bounding box center [449, 192] width 90 height 15
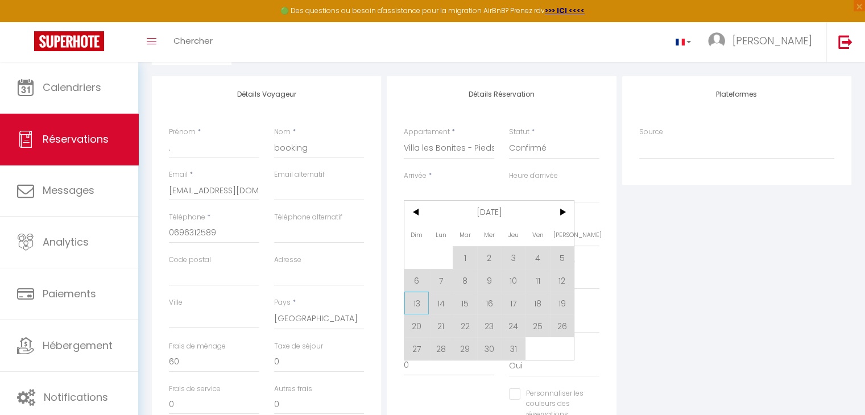
click at [413, 306] on span "13" at bounding box center [416, 303] width 24 height 23
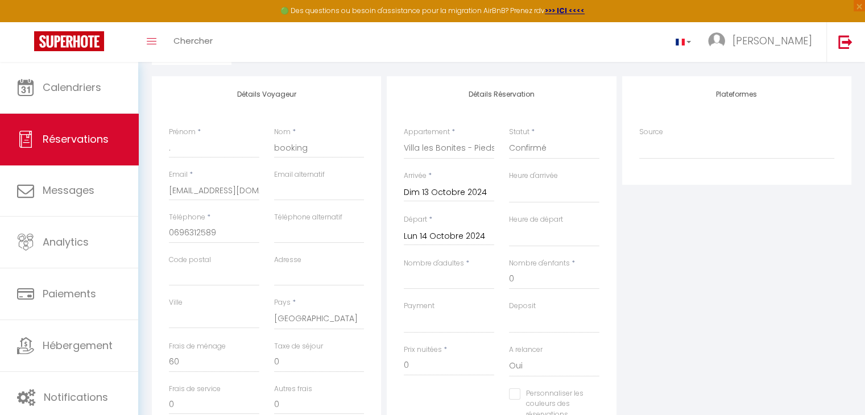
click at [471, 231] on input "Lun 14 Octobre 2024" at bounding box center [449, 236] width 90 height 15
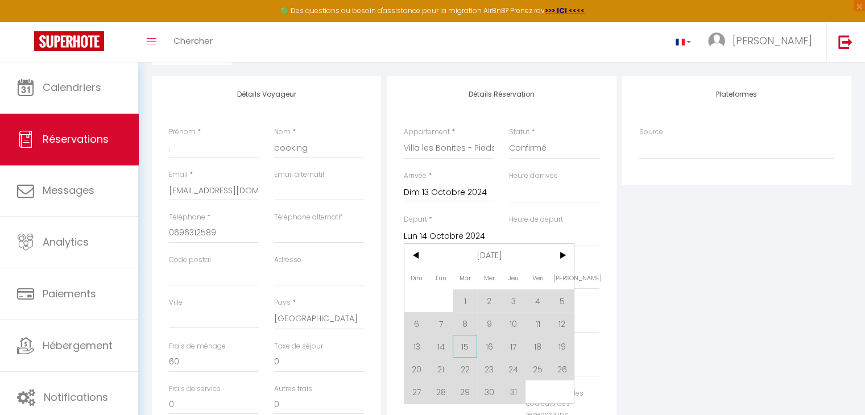
click at [456, 344] on span "15" at bounding box center [465, 346] width 24 height 23
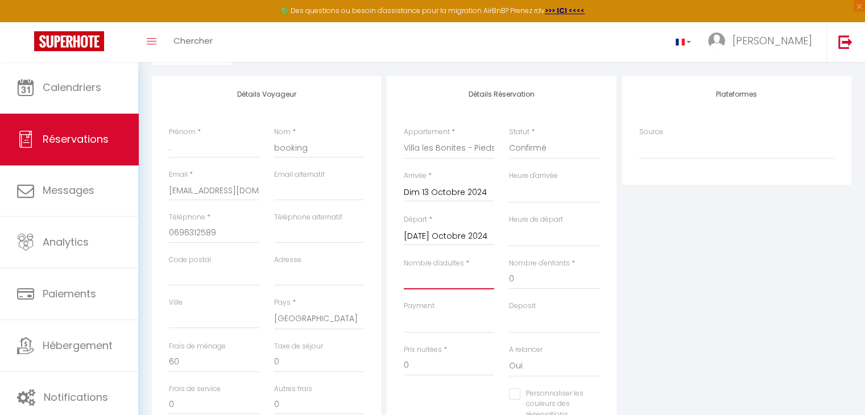
click at [444, 278] on input "Nombre d'adultes" at bounding box center [449, 279] width 90 height 20
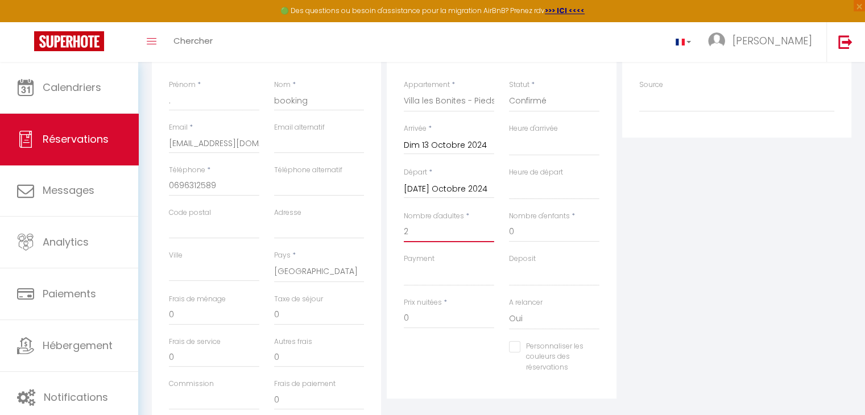
scroll to position [221, 0]
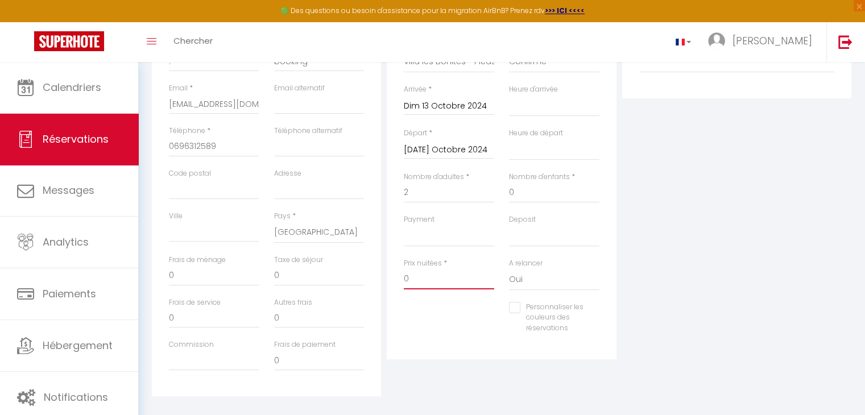
click at [418, 279] on input "0" at bounding box center [449, 279] width 90 height 20
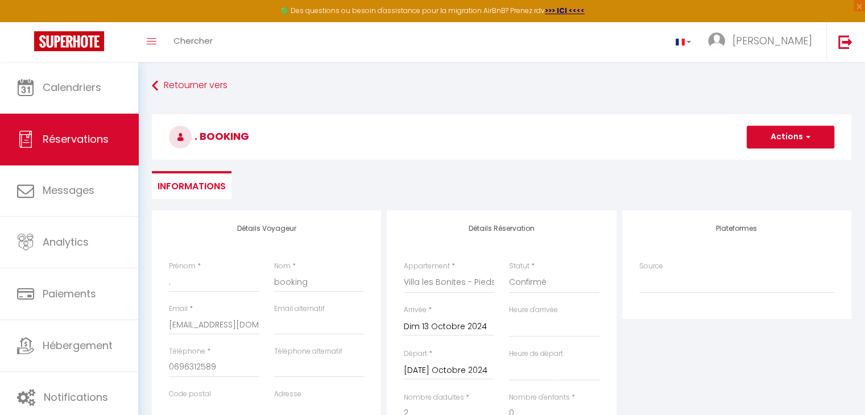
scroll to position [0, 0]
click at [795, 138] on button "Actions" at bounding box center [791, 137] width 88 height 23
click at [780, 160] on link "Enregistrer" at bounding box center [779, 162] width 90 height 15
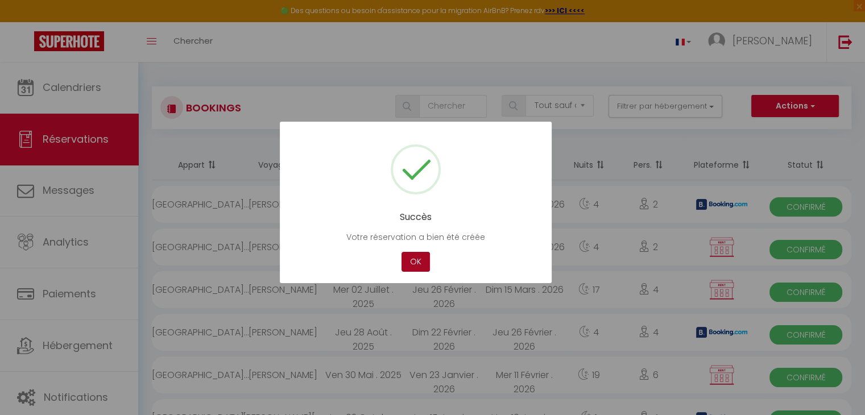
click at [420, 258] on button "OK" at bounding box center [416, 262] width 28 height 20
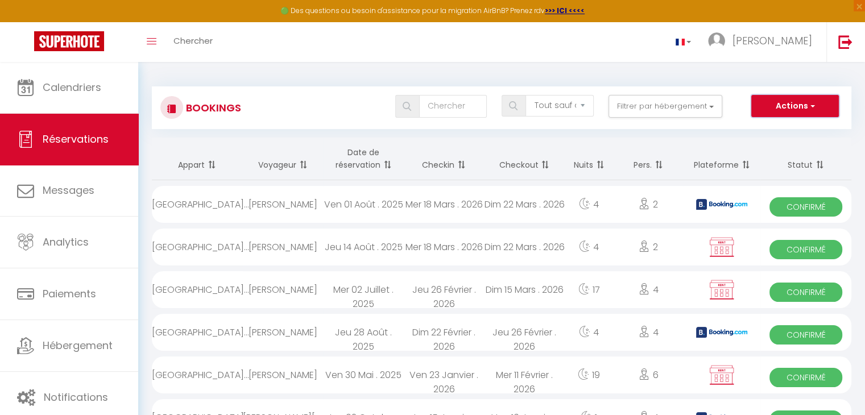
click at [812, 106] on span "button" at bounding box center [811, 105] width 7 height 11
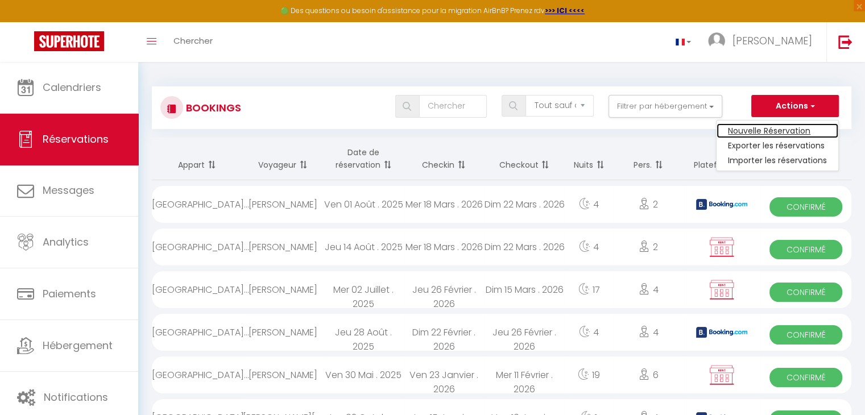
click at [779, 127] on link "Nouvelle Réservation" at bounding box center [778, 130] width 122 height 15
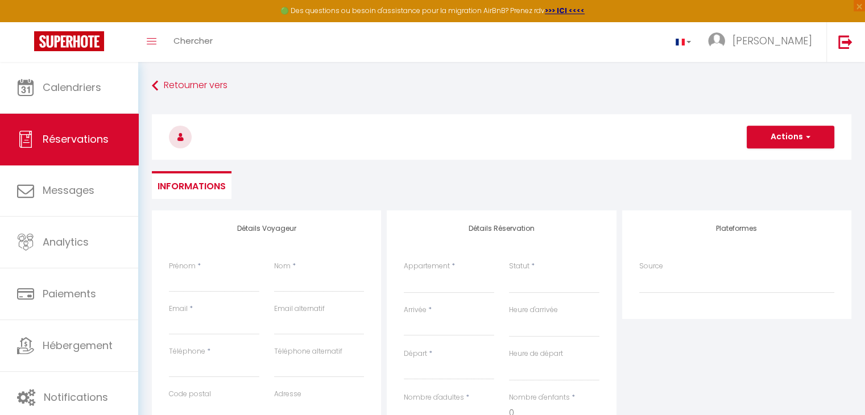
click at [416, 327] on input "Arrivée" at bounding box center [449, 327] width 90 height 15
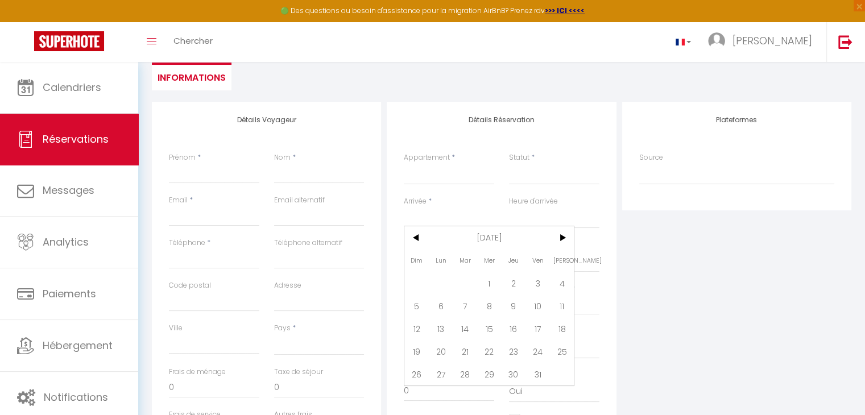
scroll to position [109, 0]
click at [412, 239] on span "<" at bounding box center [416, 237] width 24 height 23
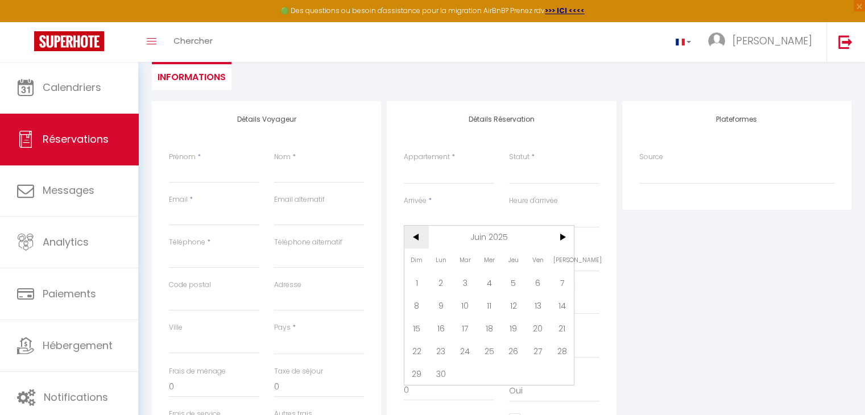
click at [412, 239] on span "<" at bounding box center [416, 237] width 24 height 23
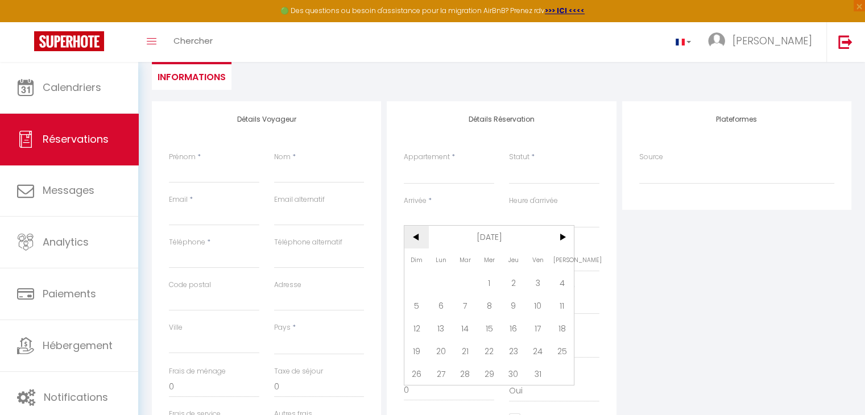
click at [412, 239] on span "<" at bounding box center [416, 237] width 24 height 23
click at [560, 236] on span ">" at bounding box center [562, 237] width 24 height 23
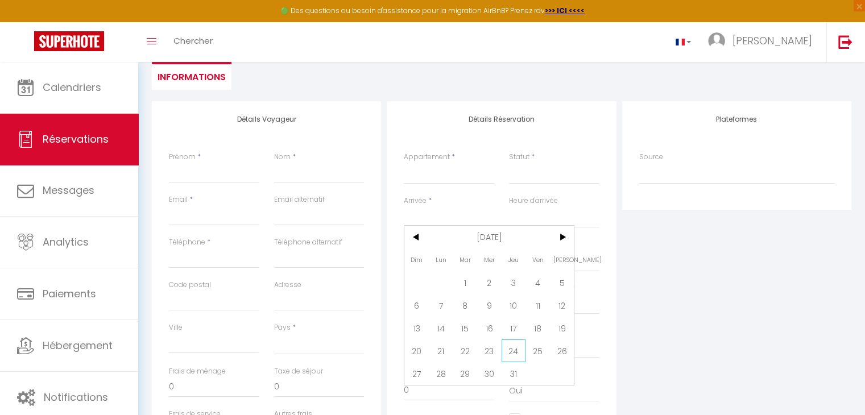
click at [515, 351] on span "24" at bounding box center [514, 351] width 24 height 23
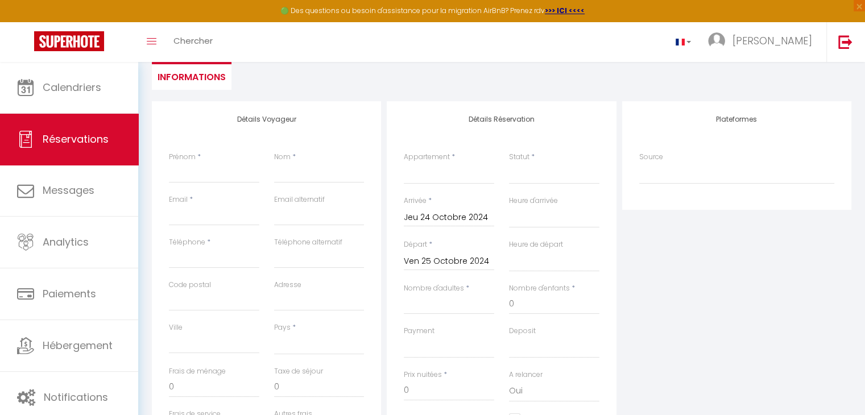
click at [466, 265] on input "Ven 25 Octobre 2024" at bounding box center [449, 261] width 90 height 15
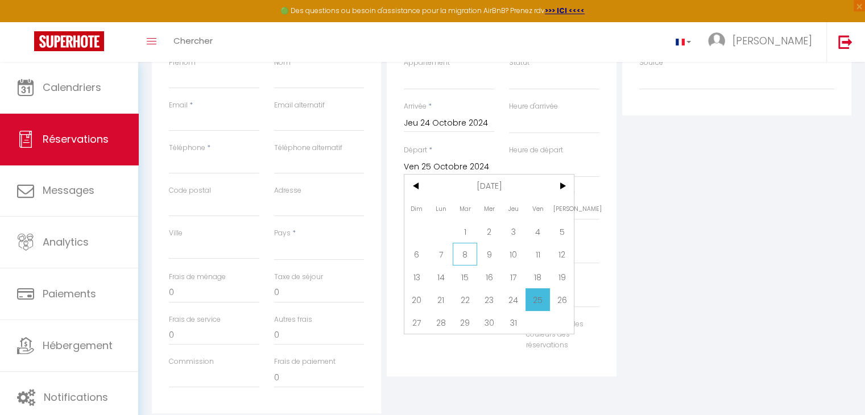
scroll to position [204, 0]
click at [420, 317] on span "27" at bounding box center [416, 322] width 24 height 23
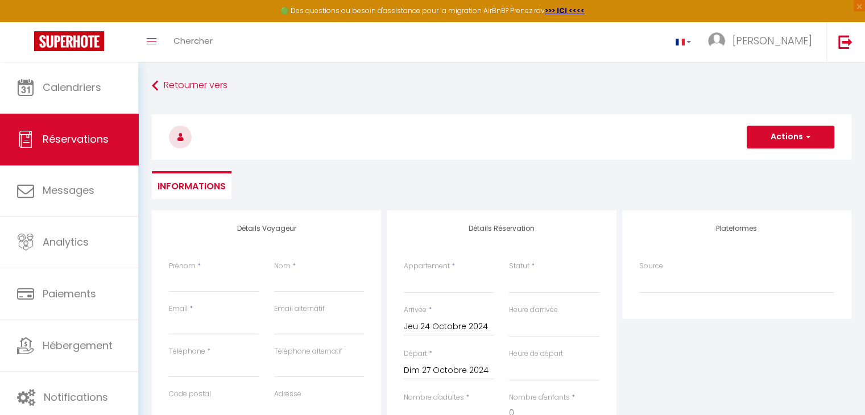
scroll to position [0, 0]
click at [206, 282] on input "Prénom" at bounding box center [214, 282] width 90 height 20
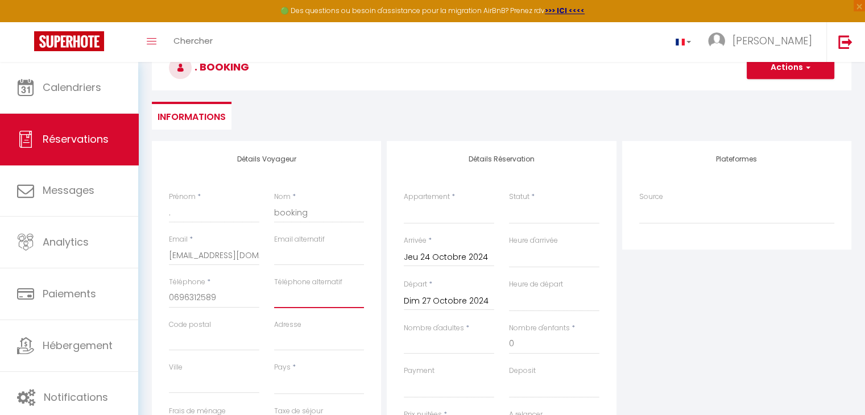
scroll to position [73, 0]
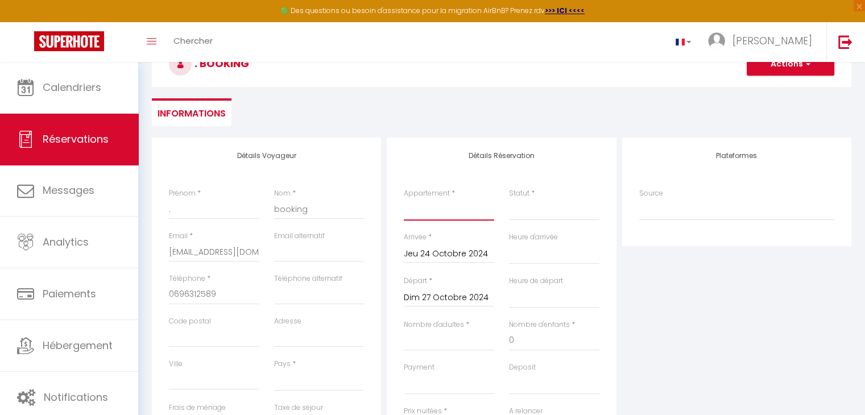
click at [416, 208] on select "Villa les Bonites - Pieds dans l’eau- Carbet" at bounding box center [449, 210] width 90 height 22
click at [404, 199] on select "Villa les Bonites - Pieds dans l’eau- Carbet" at bounding box center [449, 210] width 90 height 22
click at [524, 208] on select "Confirmé Non Confirmé [PERSON_NAME] par le voyageur No Show Request" at bounding box center [554, 210] width 90 height 22
click at [509, 199] on select "Confirmé Non Confirmé [PERSON_NAME] par le voyageur No Show Request" at bounding box center [554, 210] width 90 height 22
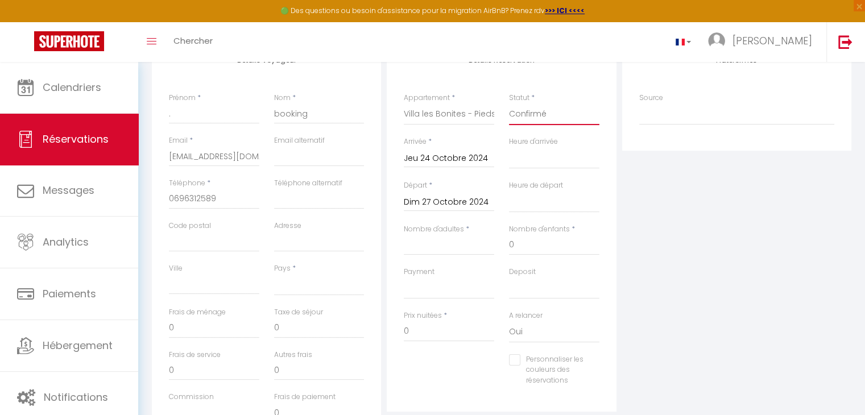
scroll to position [157, 0]
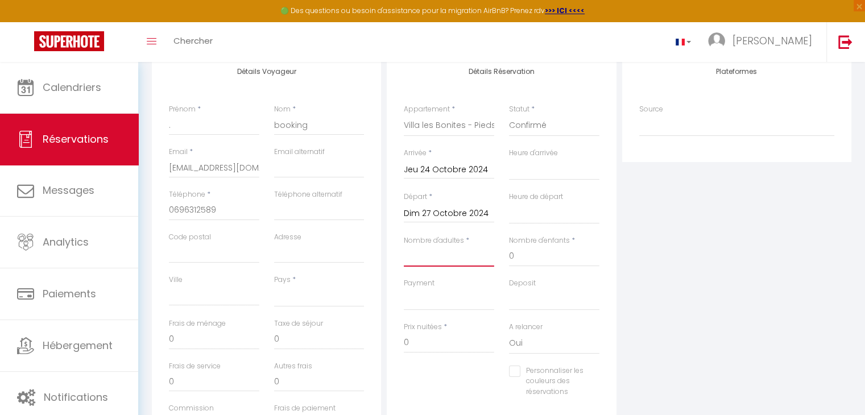
click at [415, 257] on input "Nombre d'adultes" at bounding box center [449, 256] width 90 height 20
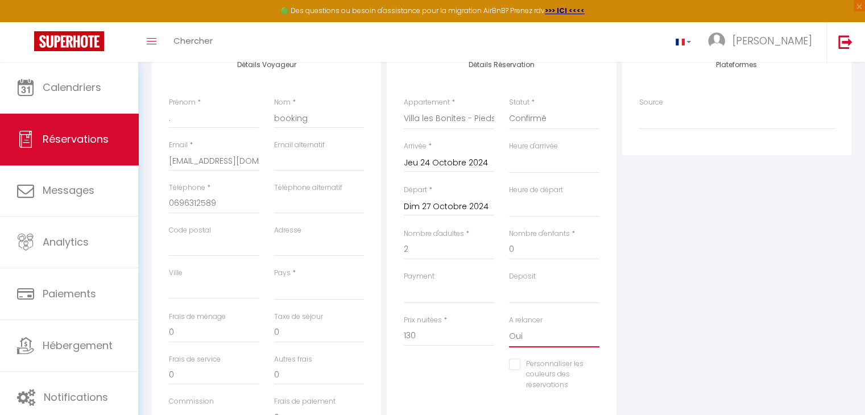
click at [521, 332] on select "Oui Non" at bounding box center [554, 337] width 90 height 22
click at [509, 326] on select "Oui Non" at bounding box center [554, 337] width 90 height 22
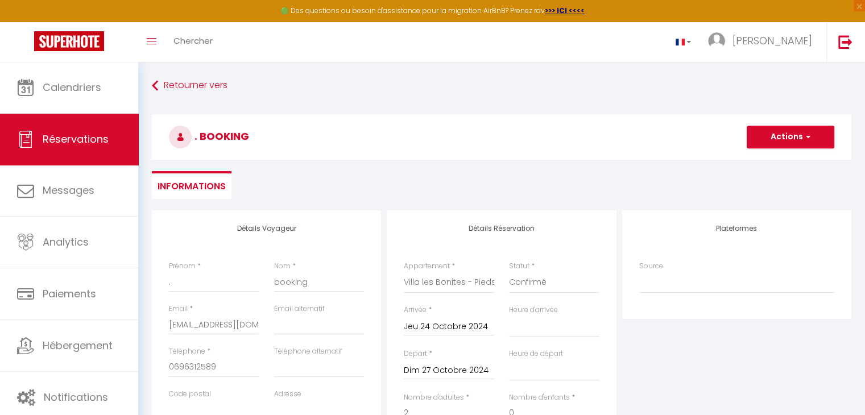
scroll to position [0, 0]
click at [787, 139] on button "Actions" at bounding box center [791, 137] width 88 height 23
click at [779, 158] on link "Enregistrer" at bounding box center [779, 162] width 90 height 15
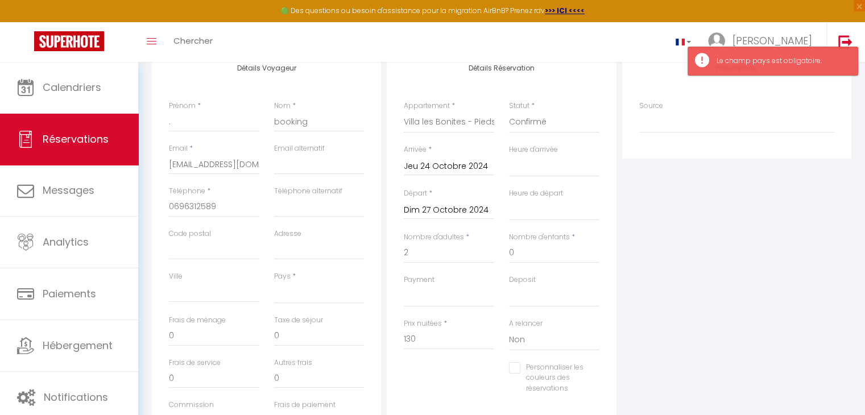
scroll to position [159, 0]
click at [287, 280] on label "Pays" at bounding box center [282, 277] width 16 height 11
click at [287, 283] on select "[GEOGRAPHIC_DATA] [GEOGRAPHIC_DATA] [GEOGRAPHIC_DATA] [GEOGRAPHIC_DATA] [GEOGRA…" at bounding box center [319, 294] width 90 height 22
click at [299, 295] on select "[GEOGRAPHIC_DATA] [GEOGRAPHIC_DATA] [GEOGRAPHIC_DATA] [GEOGRAPHIC_DATA] [GEOGRA…" at bounding box center [319, 294] width 90 height 22
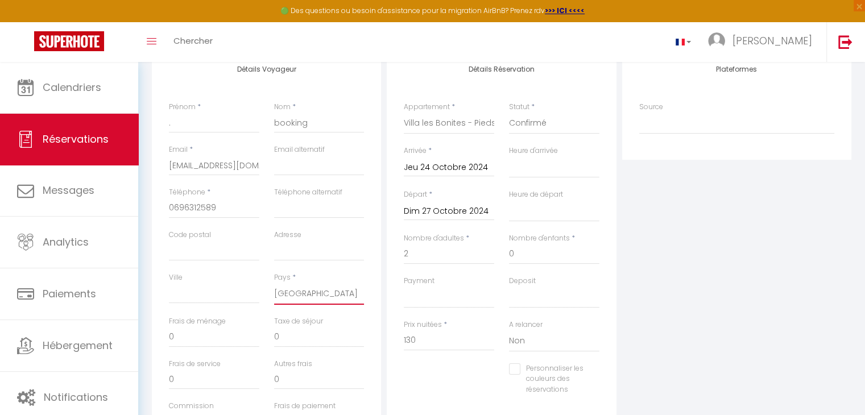
click at [274, 283] on select "[GEOGRAPHIC_DATA] [GEOGRAPHIC_DATA] [GEOGRAPHIC_DATA] [GEOGRAPHIC_DATA] [GEOGRA…" at bounding box center [319, 294] width 90 height 22
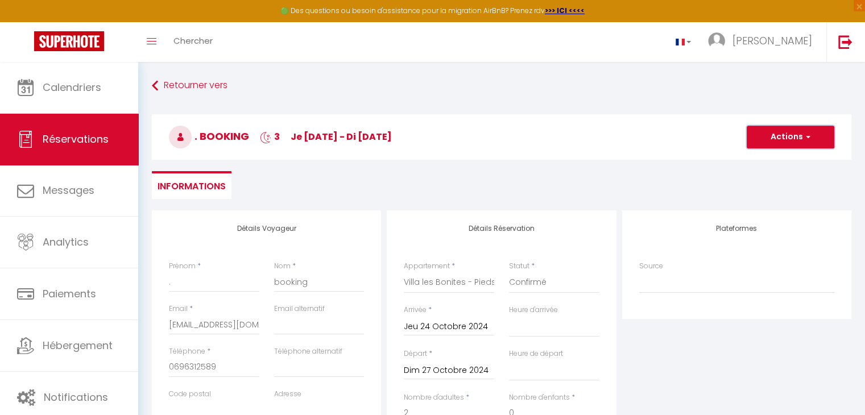
click at [784, 139] on button "Actions" at bounding box center [791, 137] width 88 height 23
click at [778, 163] on link "Enregistrer" at bounding box center [779, 162] width 90 height 15
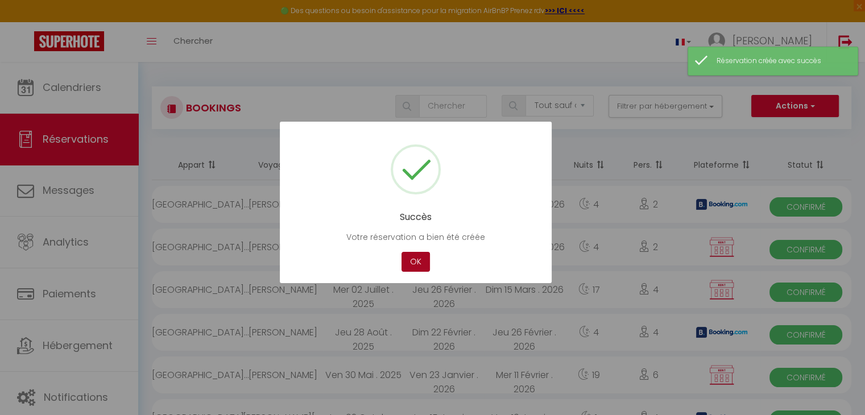
click at [402, 252] on button "OK" at bounding box center [416, 262] width 28 height 20
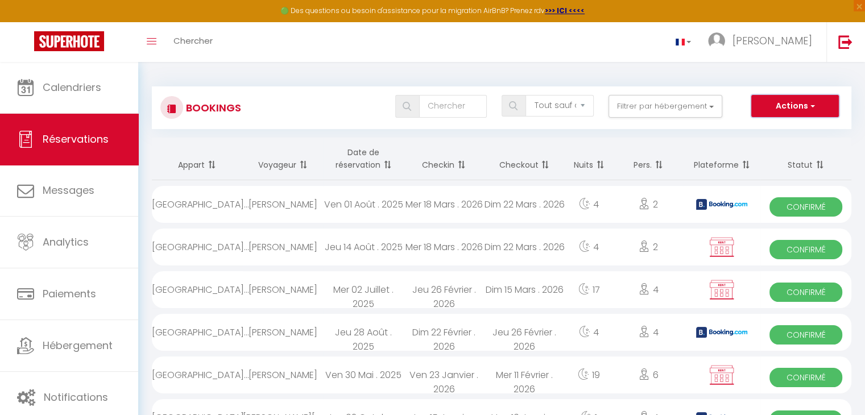
click at [818, 100] on button "Actions" at bounding box center [795, 106] width 88 height 23
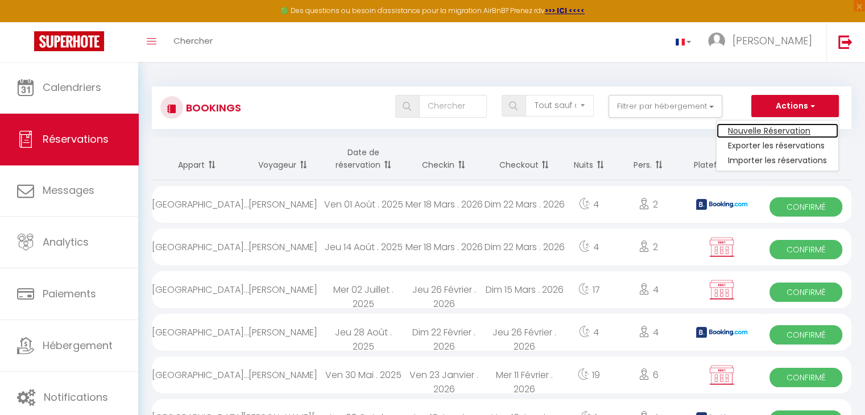
click at [780, 133] on link "Nouvelle Réservation" at bounding box center [778, 130] width 122 height 15
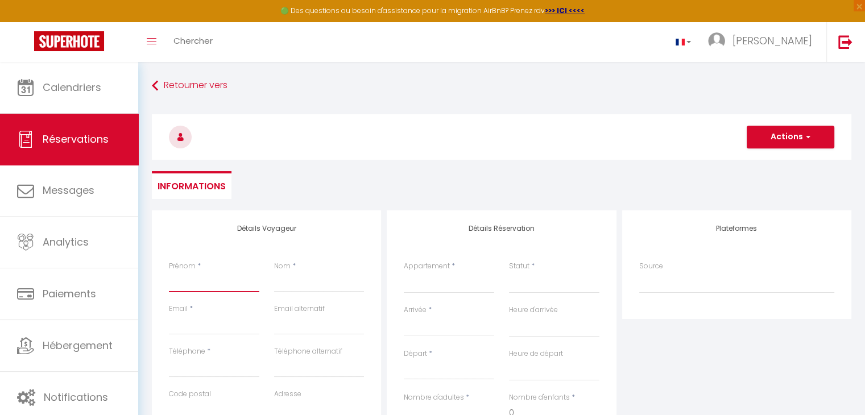
click at [232, 286] on input "Prénom" at bounding box center [214, 282] width 90 height 20
click at [232, 286] on input "." at bounding box center [214, 282] width 90 height 20
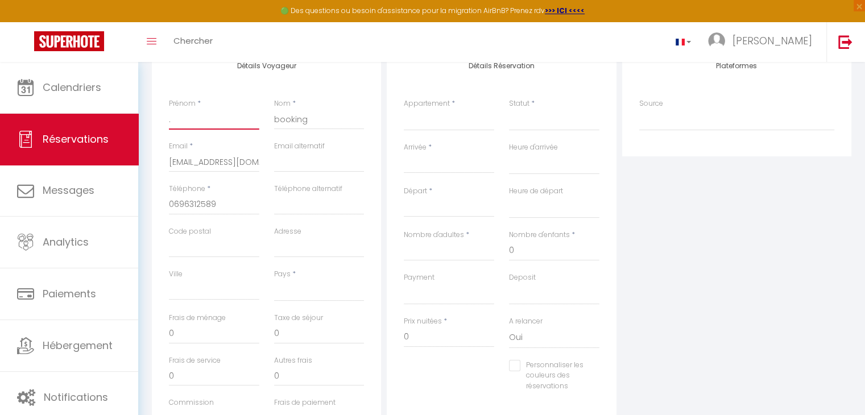
scroll to position [165, 0]
click at [289, 281] on select "[GEOGRAPHIC_DATA] [GEOGRAPHIC_DATA] [GEOGRAPHIC_DATA] [GEOGRAPHIC_DATA] [GEOGRA…" at bounding box center [319, 289] width 90 height 22
click at [274, 278] on select "[GEOGRAPHIC_DATA] [GEOGRAPHIC_DATA] [GEOGRAPHIC_DATA] [GEOGRAPHIC_DATA] [GEOGRA…" at bounding box center [319, 289] width 90 height 22
click at [187, 331] on input "0" at bounding box center [214, 331] width 90 height 20
click at [427, 330] on input "0" at bounding box center [449, 335] width 90 height 20
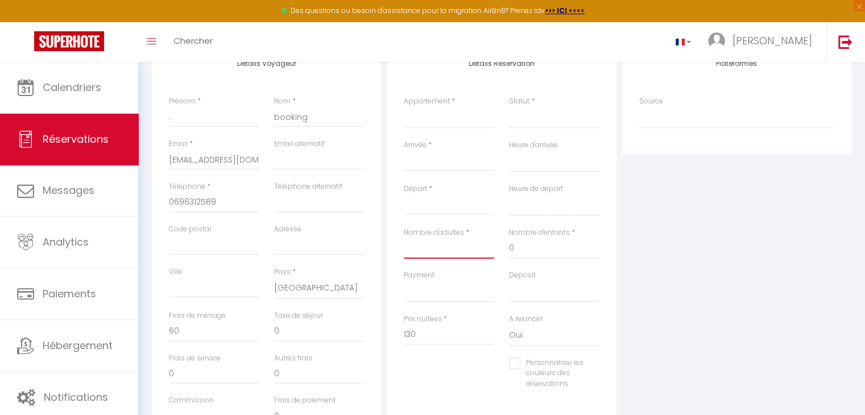
click at [437, 258] on input "Nombre d'adultes" at bounding box center [449, 248] width 90 height 20
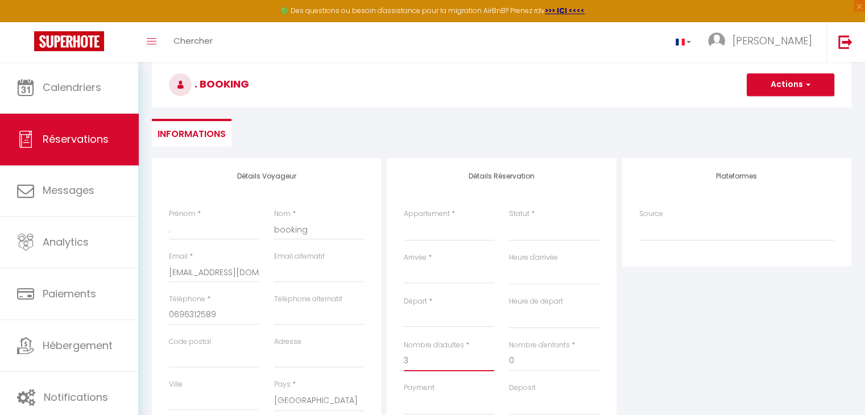
scroll to position [52, 0]
click at [428, 226] on select "Villa les Bonites - Pieds dans l’eau- Carbet" at bounding box center [449, 231] width 90 height 22
click at [404, 220] on select "Villa les Bonites - Pieds dans l’eau- Carbet" at bounding box center [449, 231] width 90 height 22
click at [428, 269] on input "Arrivée" at bounding box center [449, 274] width 90 height 15
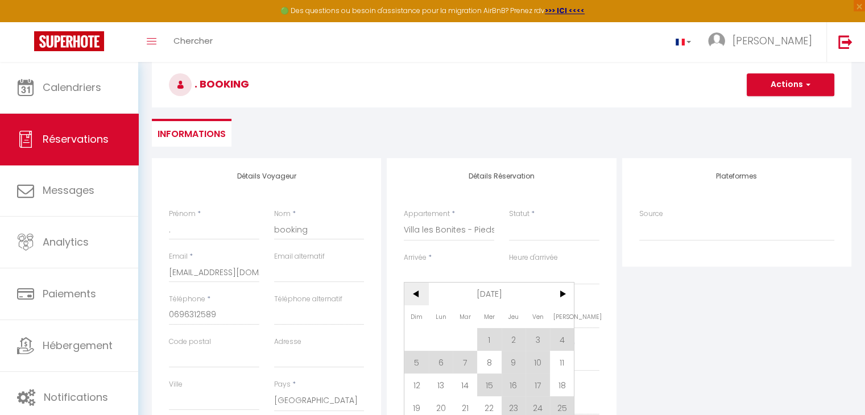
click at [419, 292] on span "<" at bounding box center [416, 294] width 24 height 23
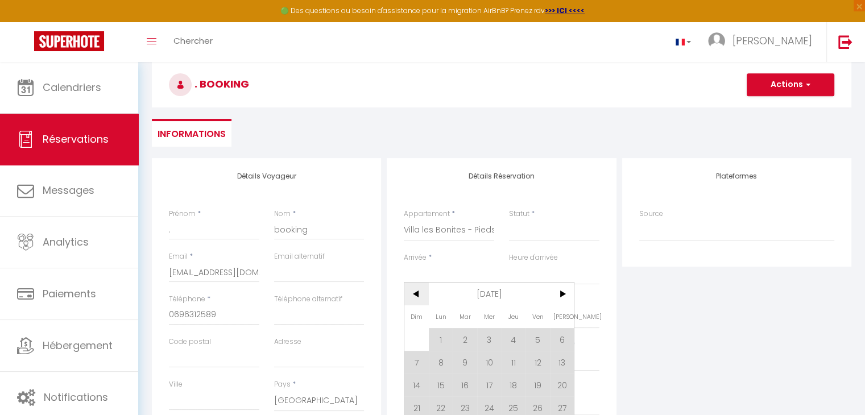
click at [419, 292] on span "<" at bounding box center [416, 294] width 24 height 23
click at [418, 292] on span "<" at bounding box center [416, 294] width 24 height 23
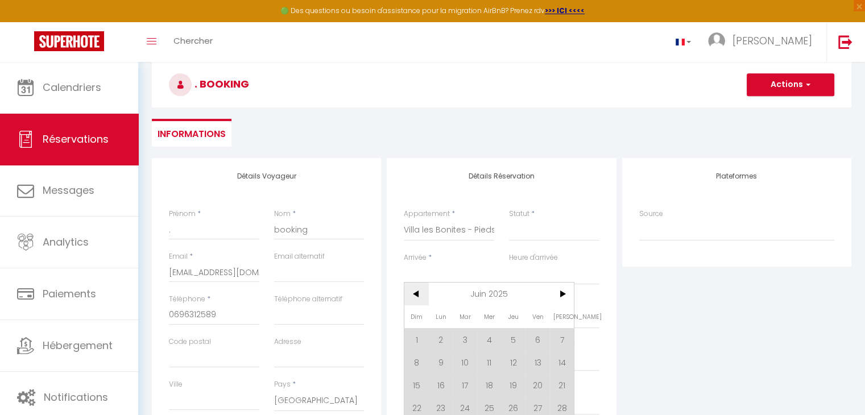
click at [418, 292] on span "<" at bounding box center [416, 294] width 24 height 23
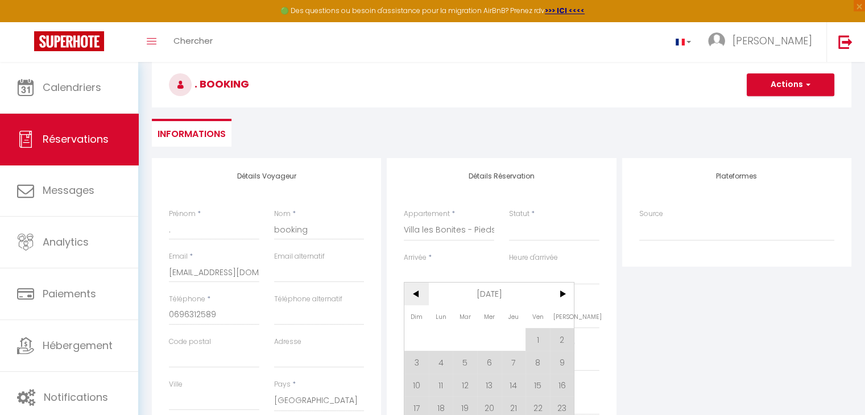
click at [418, 292] on span "<" at bounding box center [416, 294] width 24 height 23
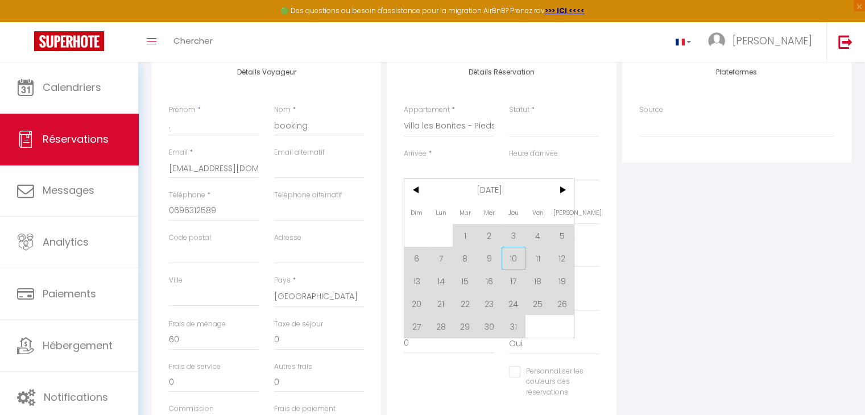
scroll to position [156, 0]
drag, startPoint x: 514, startPoint y: 298, endPoint x: 514, endPoint y: 274, distance: 23.9
click at [514, 298] on span "24" at bounding box center [514, 304] width 24 height 23
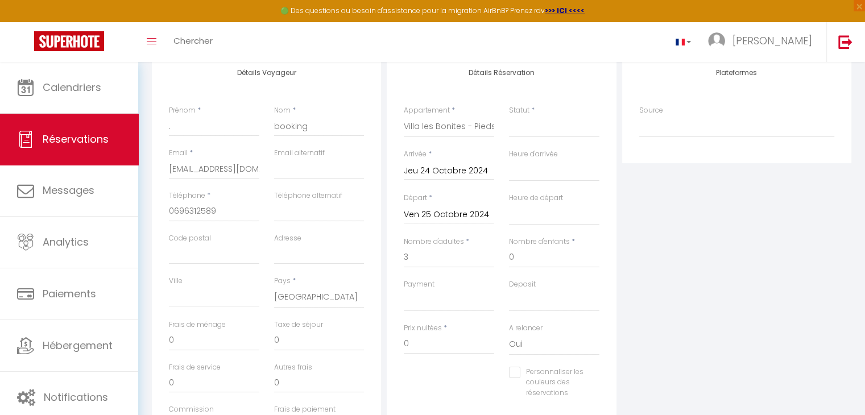
click at [466, 214] on input "Ven 25 Octobre 2024" at bounding box center [449, 215] width 90 height 15
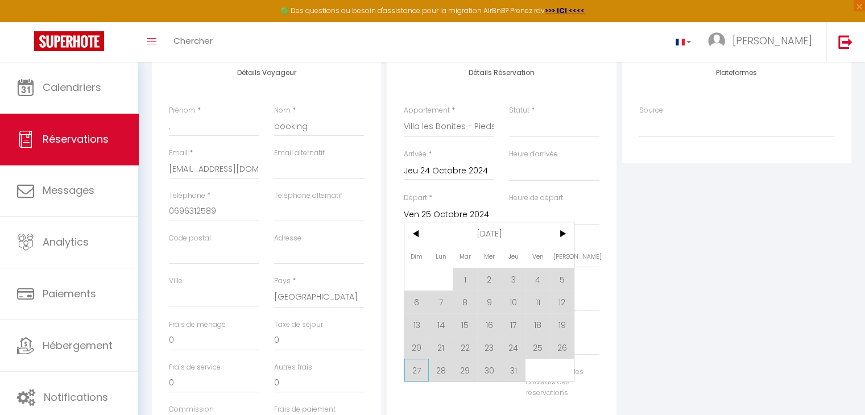
click at [408, 371] on span "27" at bounding box center [416, 370] width 24 height 23
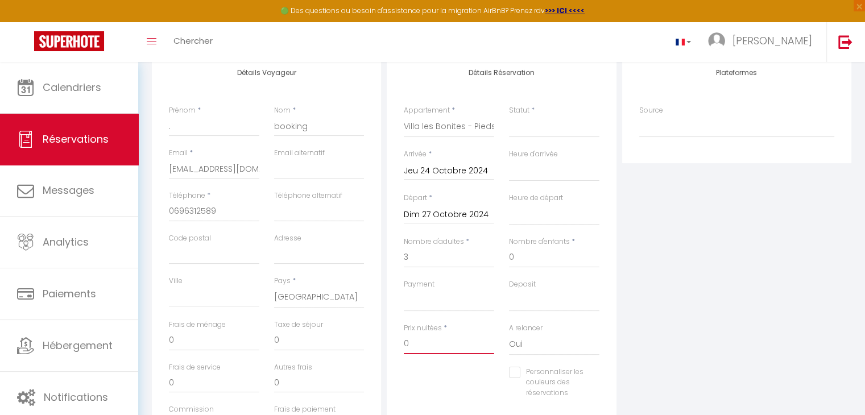
click at [430, 339] on input "0" at bounding box center [449, 344] width 90 height 20
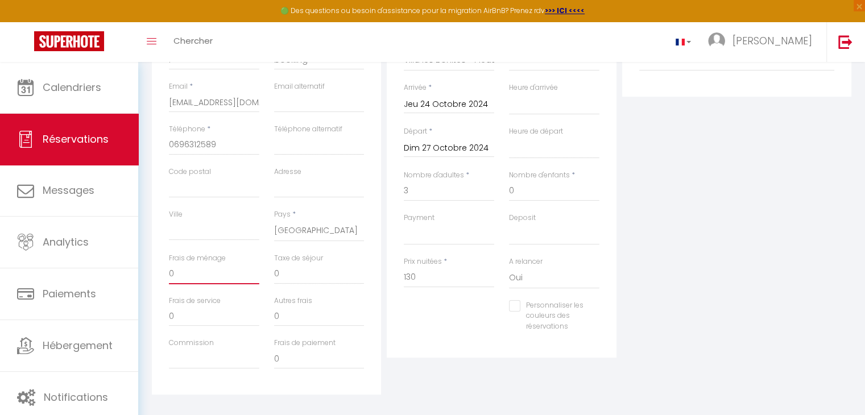
click at [176, 273] on input "0" at bounding box center [214, 274] width 90 height 20
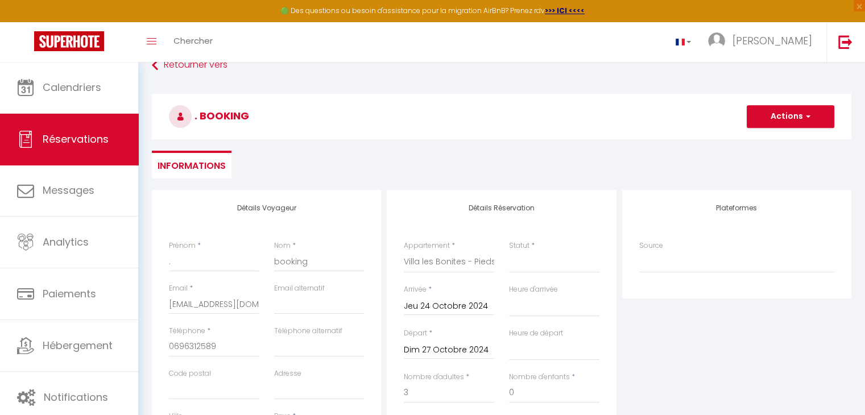
scroll to position [0, 0]
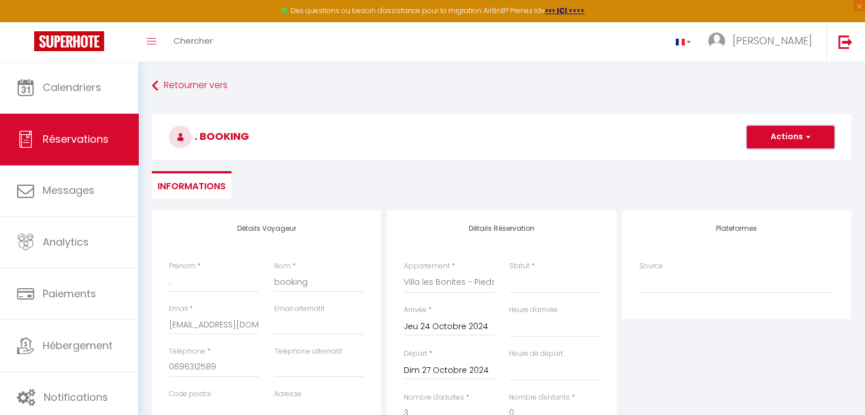
click at [802, 141] on button "Actions" at bounding box center [791, 137] width 88 height 23
click at [774, 158] on link "Enregistrer" at bounding box center [779, 162] width 90 height 15
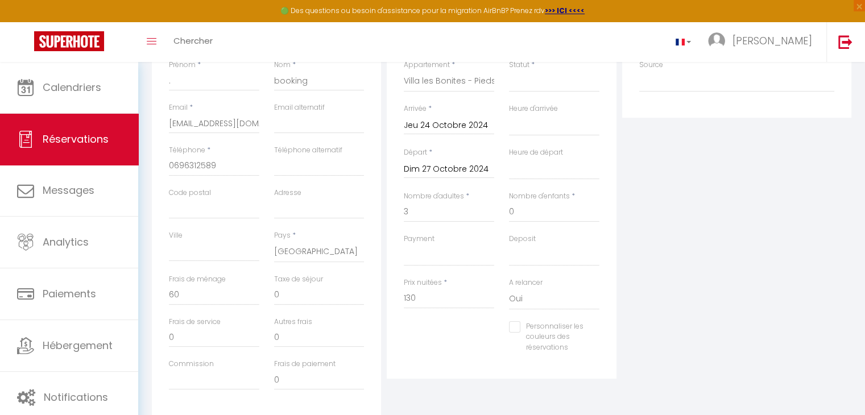
scroll to position [237, 0]
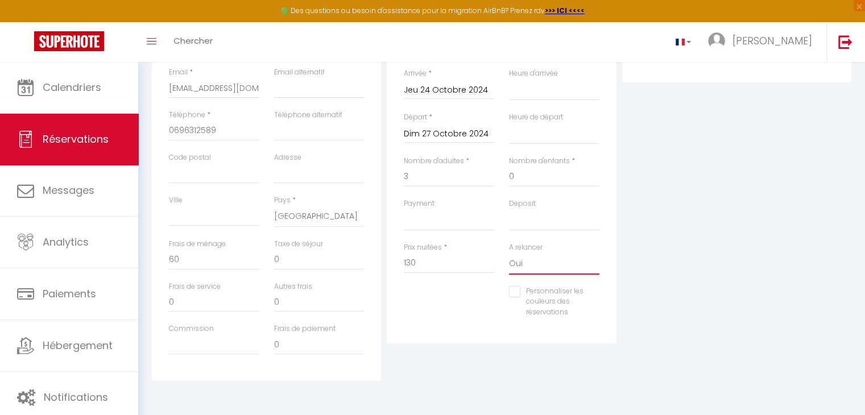
click at [535, 256] on select "Oui Non" at bounding box center [554, 264] width 90 height 22
click at [509, 253] on select "Oui Non" at bounding box center [554, 264] width 90 height 22
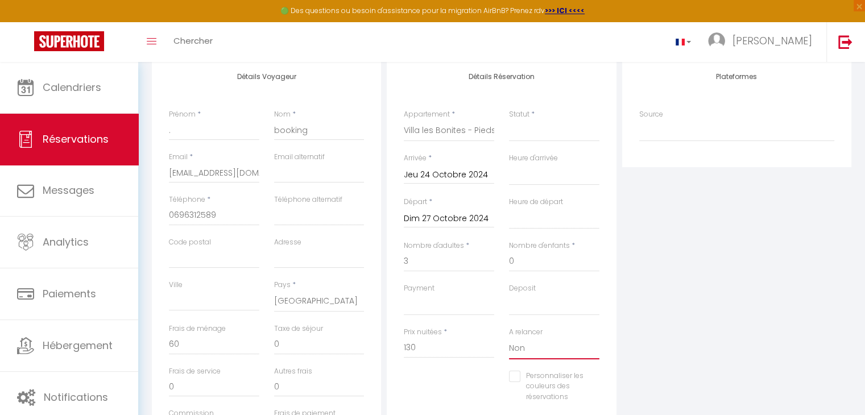
scroll to position [156, 0]
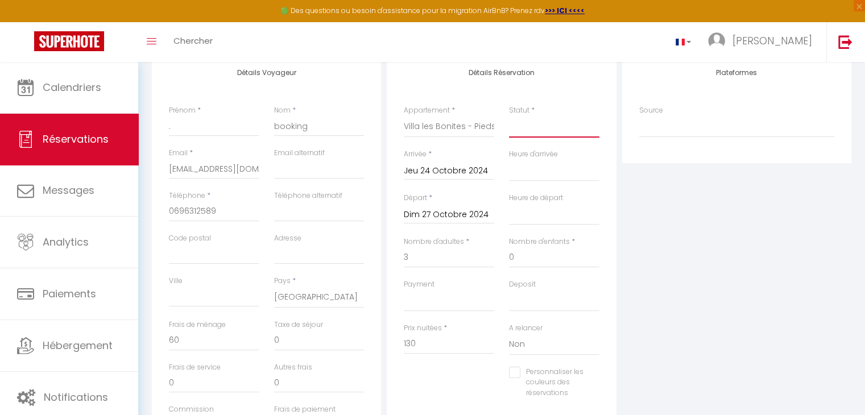
click at [536, 134] on select "Confirmé Non Confirmé [PERSON_NAME] par le voyageur No Show Request" at bounding box center [554, 127] width 90 height 22
click at [509, 116] on select "Confirmé Non Confirmé [PERSON_NAME] par le voyageur No Show Request" at bounding box center [554, 127] width 90 height 22
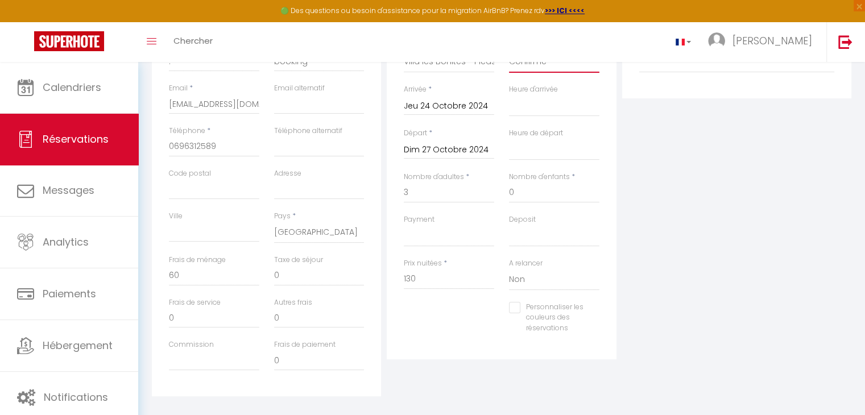
scroll to position [0, 0]
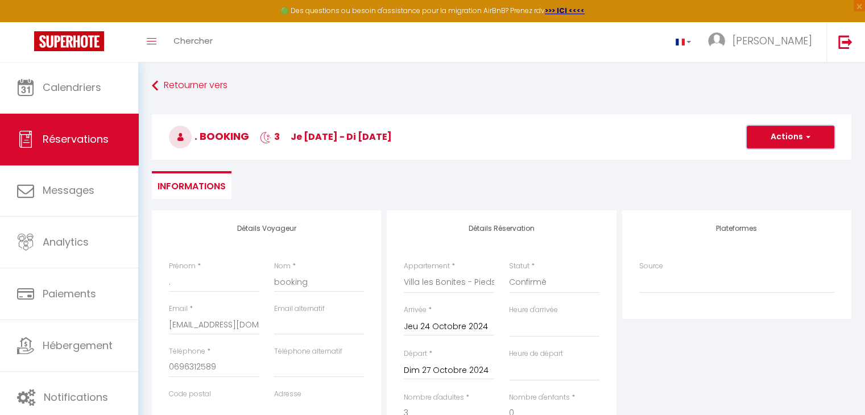
click at [784, 132] on button "Actions" at bounding box center [791, 137] width 88 height 23
click at [770, 162] on link "Enregistrer" at bounding box center [779, 162] width 90 height 15
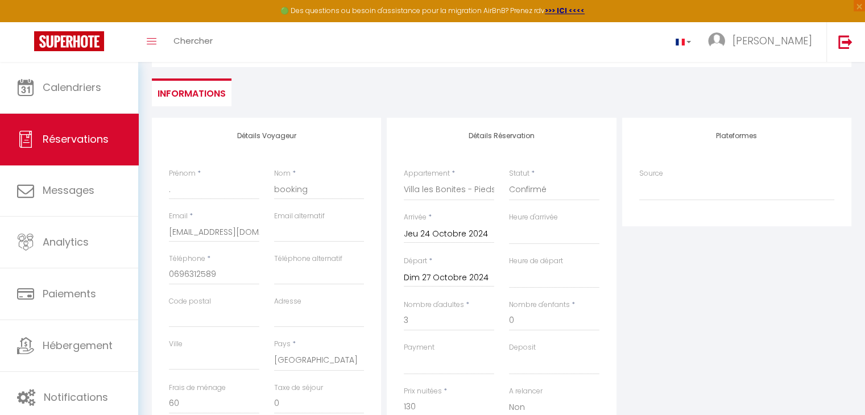
scroll to position [93, 0]
click at [439, 236] on input "Jeu 24 Octobre 2024" at bounding box center [449, 233] width 90 height 15
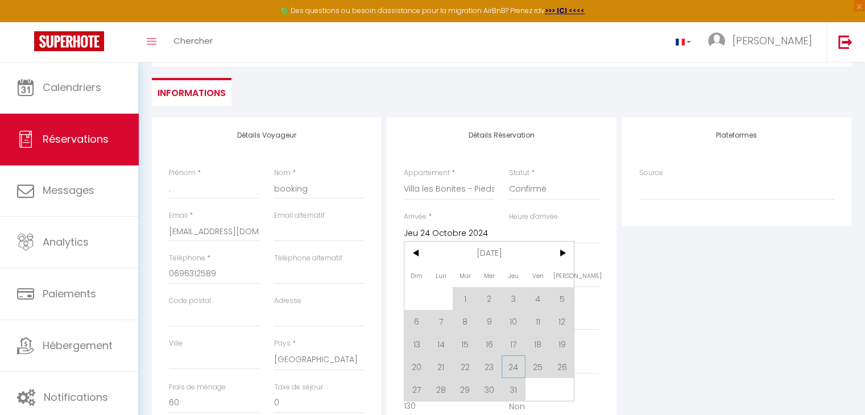
click at [514, 367] on span "24" at bounding box center [514, 367] width 24 height 23
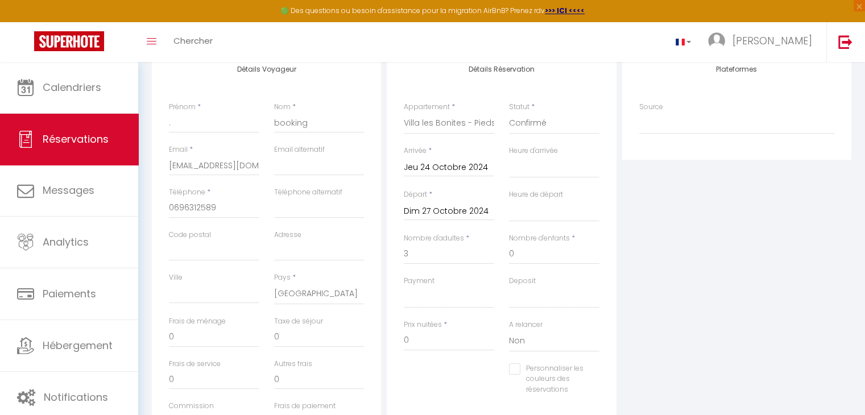
scroll to position [162, 0]
click at [428, 204] on input "Dim 27 Octobre 2024" at bounding box center [449, 209] width 90 height 15
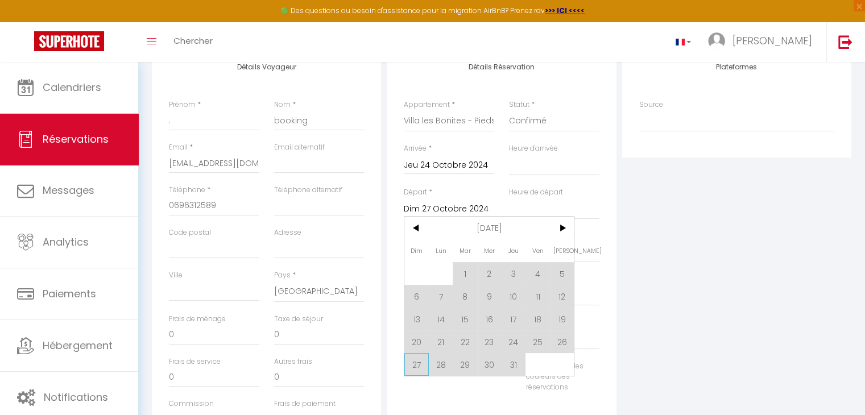
click at [425, 361] on span "27" at bounding box center [416, 364] width 24 height 23
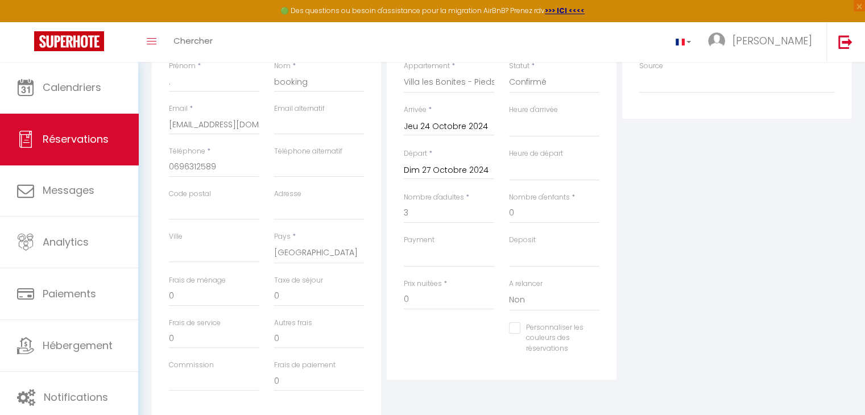
scroll to position [237, 0]
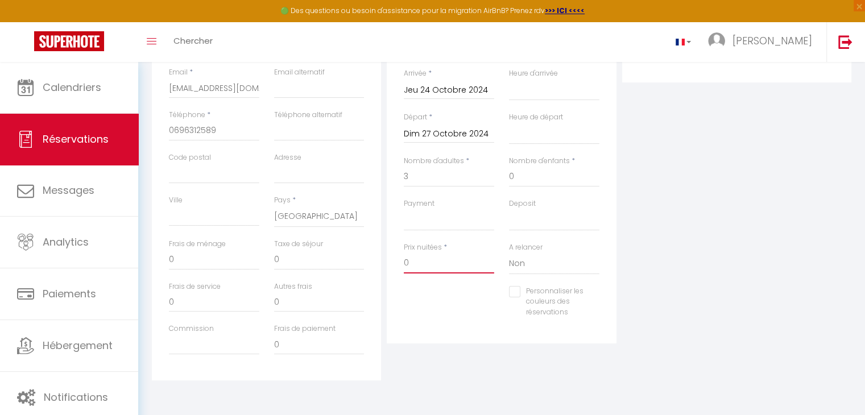
click at [416, 259] on input "0" at bounding box center [449, 263] width 90 height 20
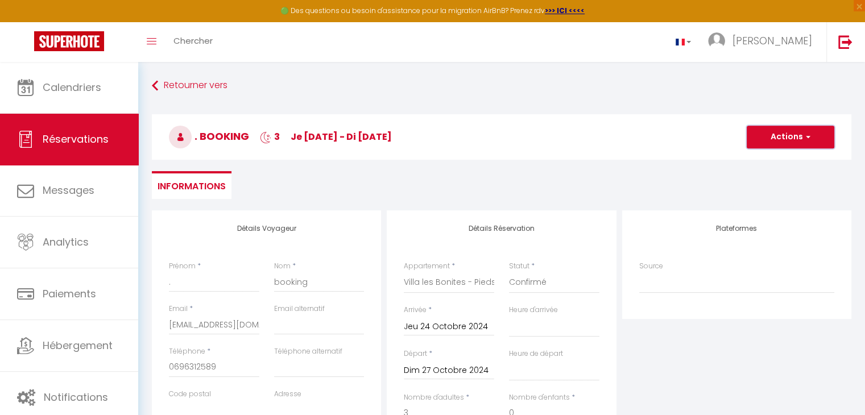
click at [799, 130] on button "Actions" at bounding box center [791, 137] width 88 height 23
click at [779, 159] on link "Enregistrer" at bounding box center [779, 162] width 90 height 15
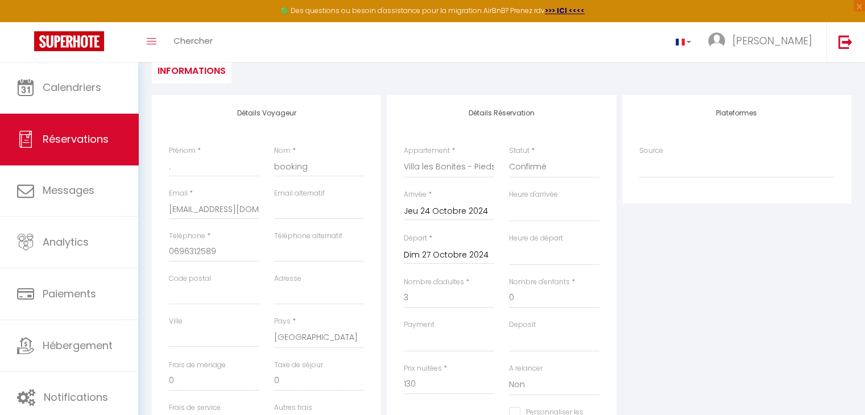
scroll to position [116, 0]
click at [431, 251] on input "Dim 27 Octobre 2024" at bounding box center [449, 254] width 90 height 15
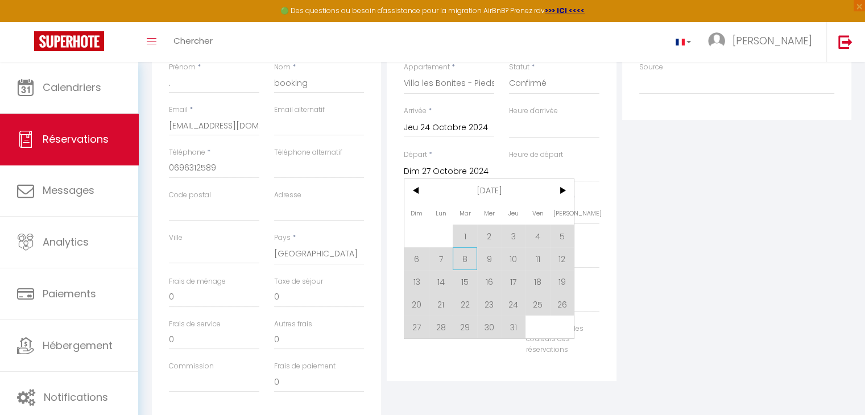
scroll to position [237, 0]
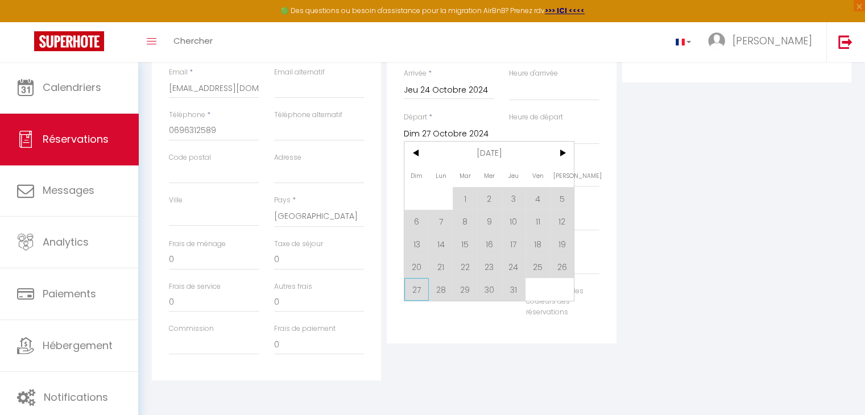
click at [410, 291] on span "27" at bounding box center [416, 289] width 24 height 23
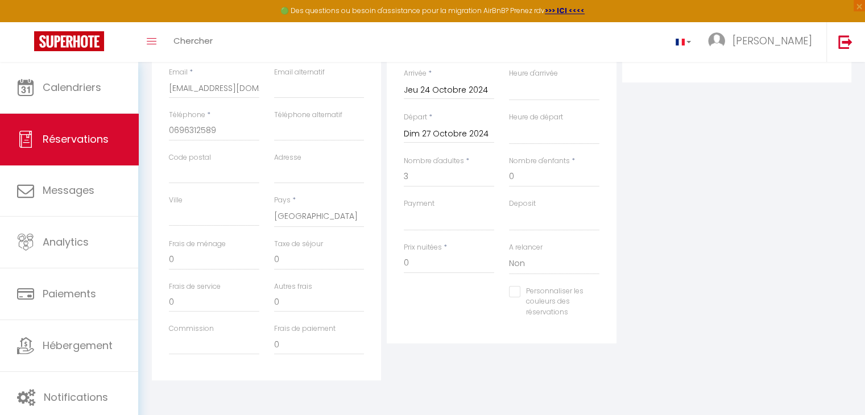
click at [465, 93] on input "Jeu 24 Octobre 2024" at bounding box center [449, 90] width 90 height 15
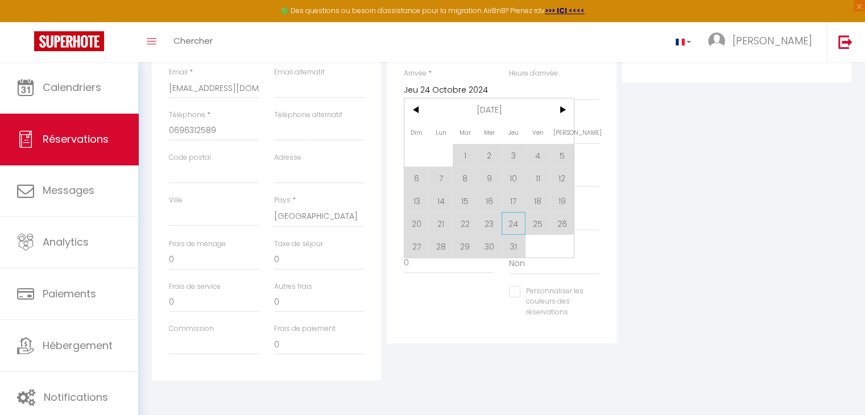
click at [511, 223] on span "24" at bounding box center [514, 223] width 24 height 23
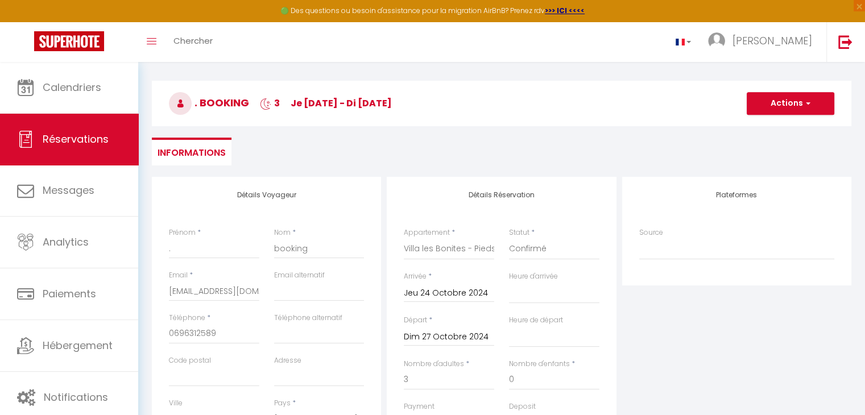
scroll to position [0, 0]
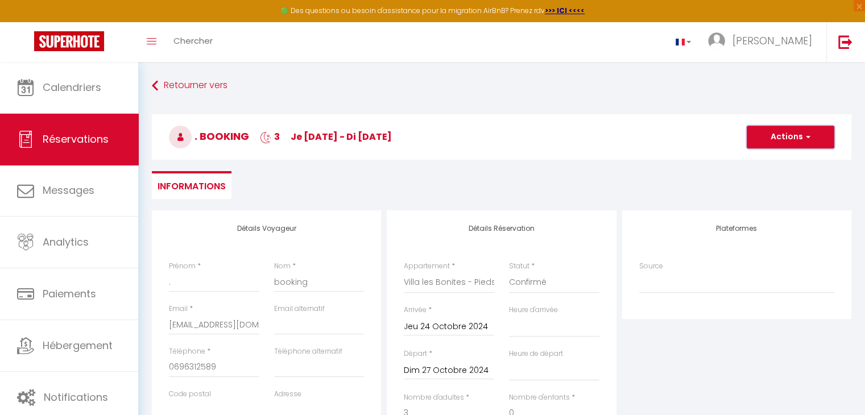
click at [806, 136] on span "button" at bounding box center [806, 137] width 7 height 10
click at [770, 162] on link "Enregistrer" at bounding box center [779, 162] width 90 height 15
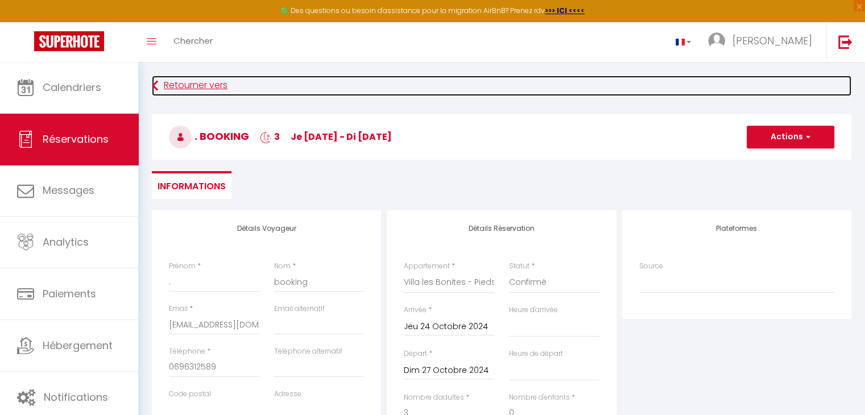
click at [159, 84] on link "Retourner vers" at bounding box center [502, 86] width 700 height 20
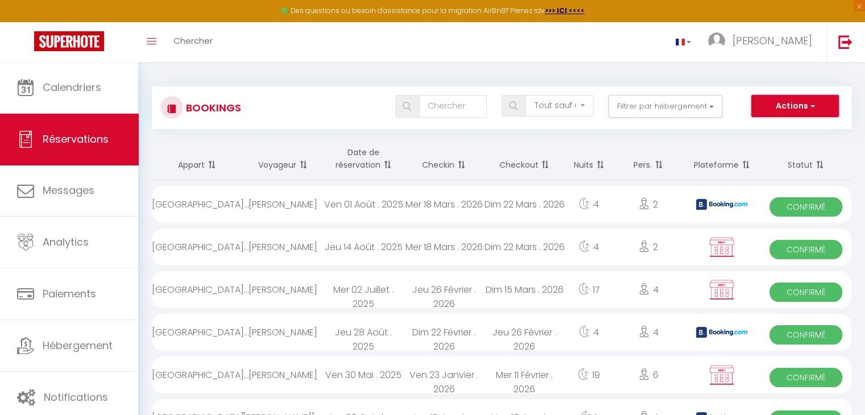
click at [810, 110] on span "button" at bounding box center [811, 105] width 7 height 11
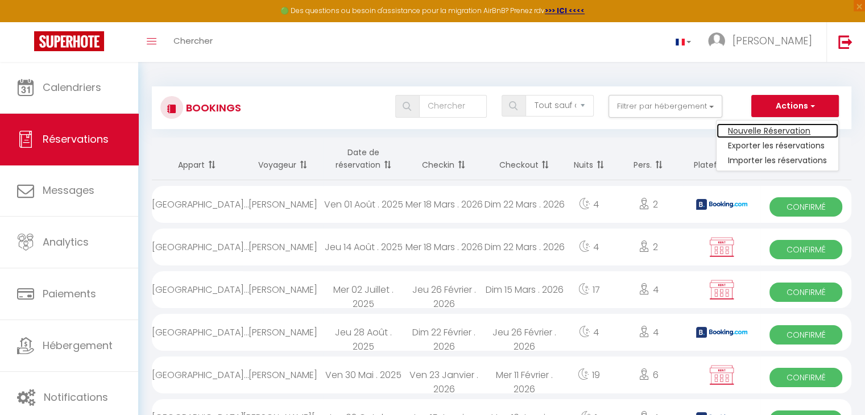
click at [776, 128] on link "Nouvelle Réservation" at bounding box center [778, 130] width 122 height 15
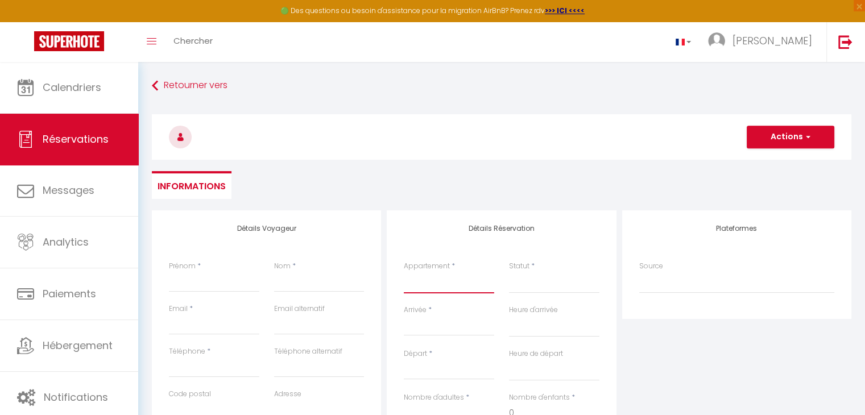
click at [423, 289] on select "Villa les Bonites - Pieds dans l’eau- Carbet" at bounding box center [449, 283] width 90 height 22
click at [404, 272] on select "Villa les Bonites - Pieds dans l’eau- Carbet" at bounding box center [449, 283] width 90 height 22
click at [517, 292] on select "Confirmé Non Confirmé [PERSON_NAME] par le voyageur No Show Request" at bounding box center [554, 283] width 90 height 22
click at [509, 272] on select "Confirmé Non Confirmé [PERSON_NAME] par le voyageur No Show Request" at bounding box center [554, 283] width 90 height 22
click at [448, 329] on input "Arrivée" at bounding box center [449, 327] width 90 height 15
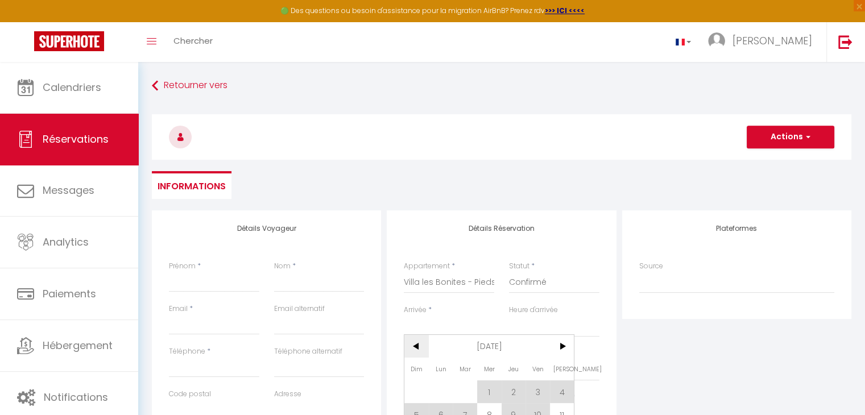
click at [418, 343] on span "<" at bounding box center [416, 346] width 24 height 23
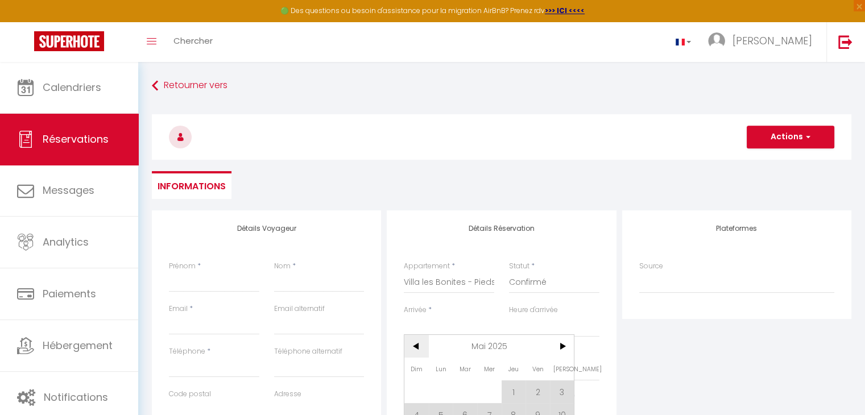
click at [418, 343] on span "<" at bounding box center [416, 346] width 24 height 23
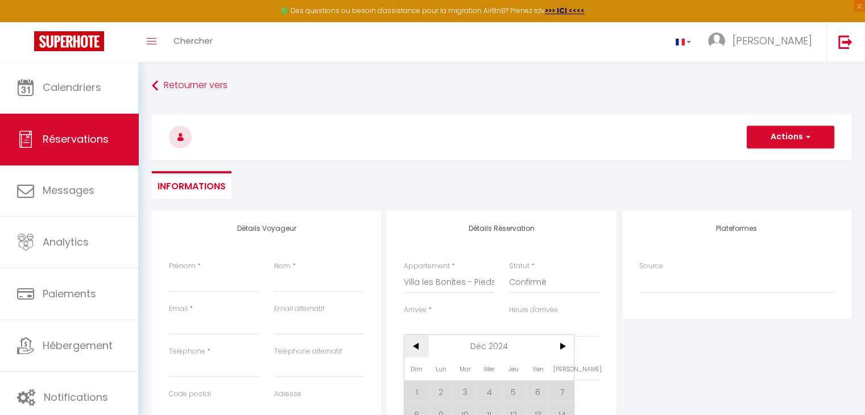
click at [418, 343] on span "<" at bounding box center [416, 346] width 24 height 23
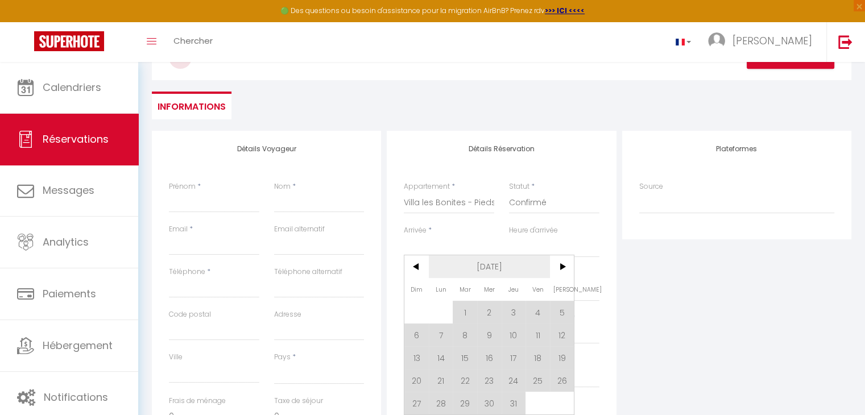
scroll to position [82, 0]
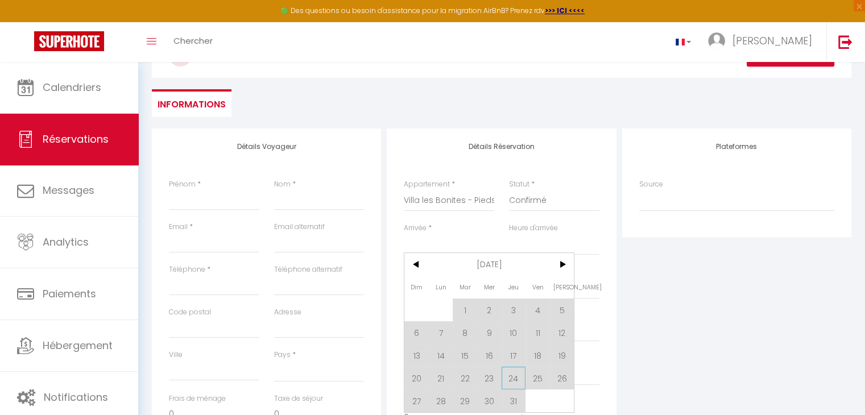
click at [510, 375] on span "24" at bounding box center [514, 378] width 24 height 23
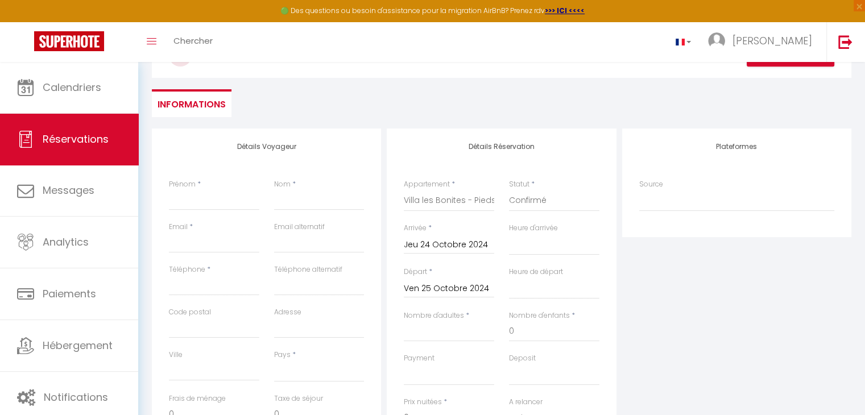
click at [454, 282] on input "Ven 25 Octobre 2024" at bounding box center [449, 289] width 90 height 15
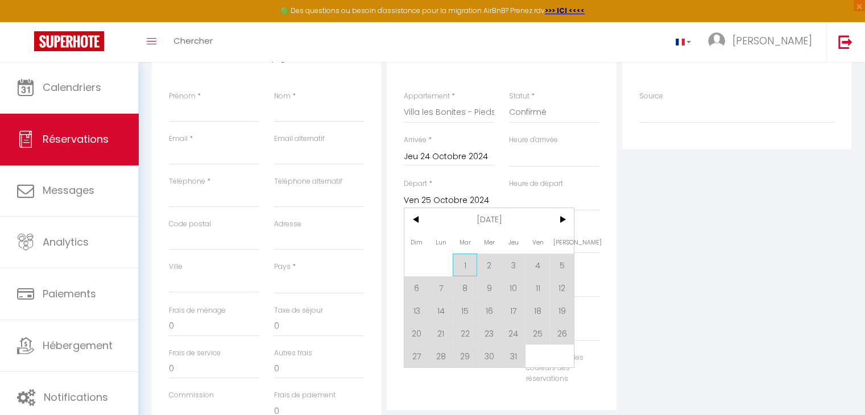
scroll to position [171, 0]
click at [410, 351] on span "27" at bounding box center [416, 355] width 24 height 23
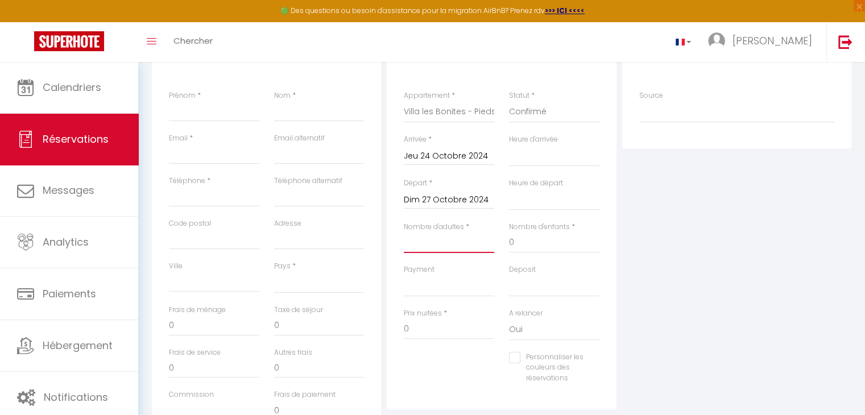
click at [445, 246] on input "Nombre d'adultes" at bounding box center [449, 243] width 90 height 20
click at [431, 285] on select "OK KO" at bounding box center [449, 286] width 90 height 22
click at [404, 275] on select "OK KO" at bounding box center [449, 286] width 90 height 22
click at [424, 323] on input "0" at bounding box center [449, 329] width 90 height 20
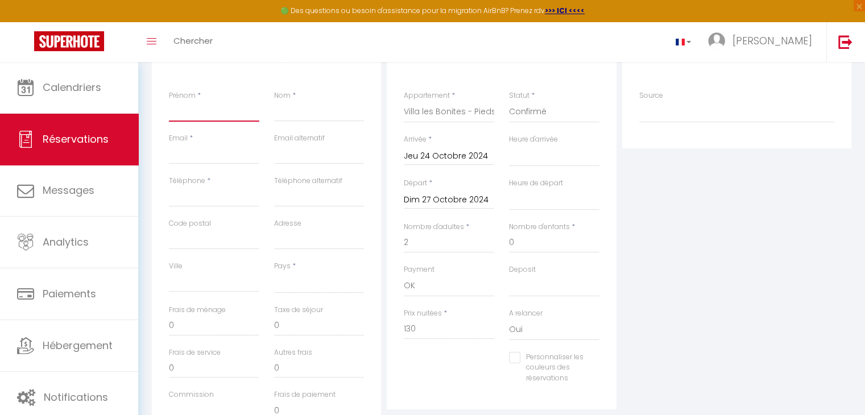
click at [189, 110] on input "Prénom" at bounding box center [214, 111] width 90 height 20
click at [188, 148] on input "Email" at bounding box center [214, 154] width 90 height 20
click at [290, 275] on select "[GEOGRAPHIC_DATA] [GEOGRAPHIC_DATA] [GEOGRAPHIC_DATA] [GEOGRAPHIC_DATA] [GEOGRA…" at bounding box center [319, 283] width 90 height 22
click at [274, 272] on select "[GEOGRAPHIC_DATA] [GEOGRAPHIC_DATA] [GEOGRAPHIC_DATA] [GEOGRAPHIC_DATA] [GEOGRA…" at bounding box center [319, 283] width 90 height 22
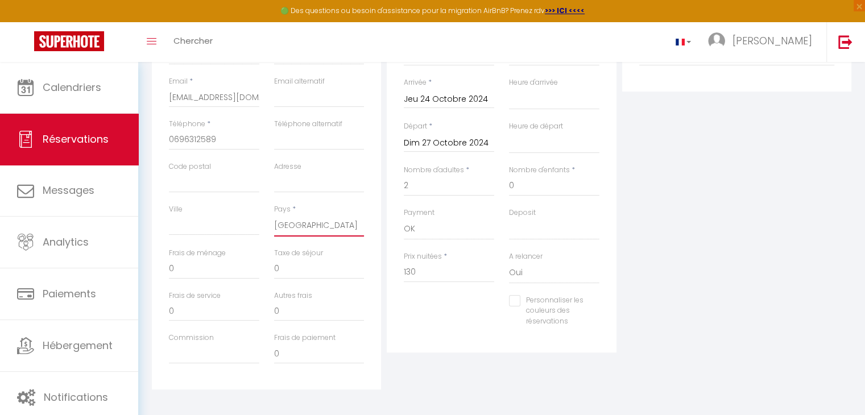
scroll to position [237, 0]
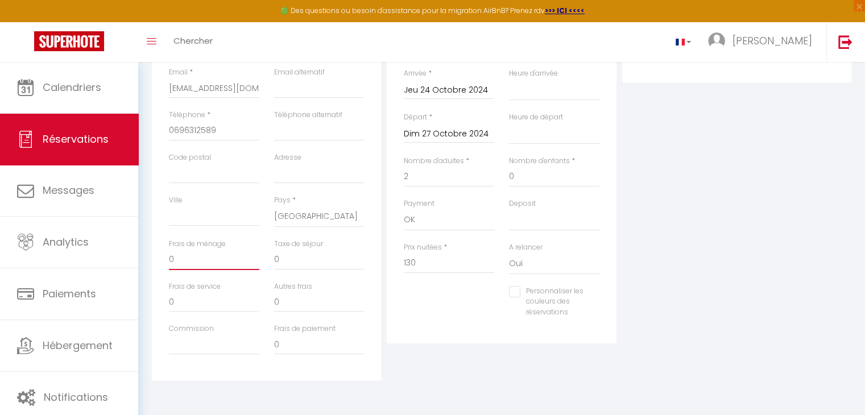
click at [201, 260] on input "0" at bounding box center [214, 260] width 90 height 20
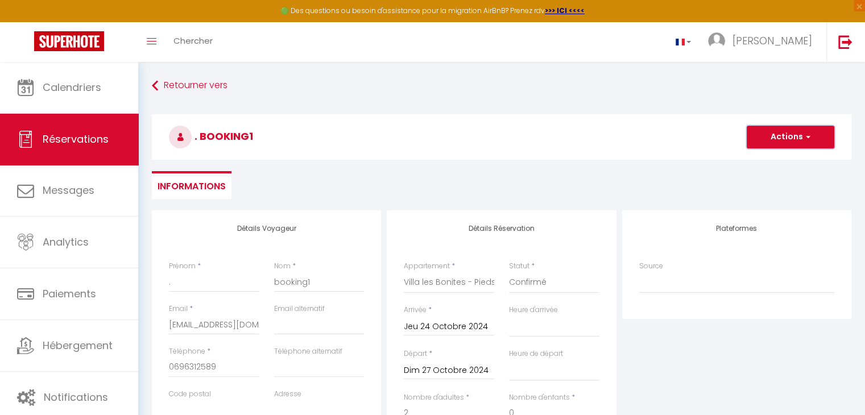
click at [794, 133] on button "Actions" at bounding box center [791, 137] width 88 height 23
click at [783, 140] on button "Actions" at bounding box center [791, 137] width 88 height 23
click at [768, 159] on link "Enregistrer" at bounding box center [779, 162] width 90 height 15
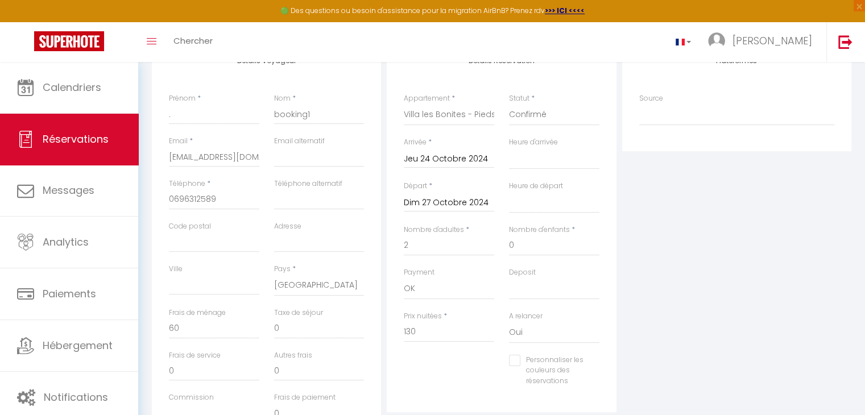
scroll to position [167, 0]
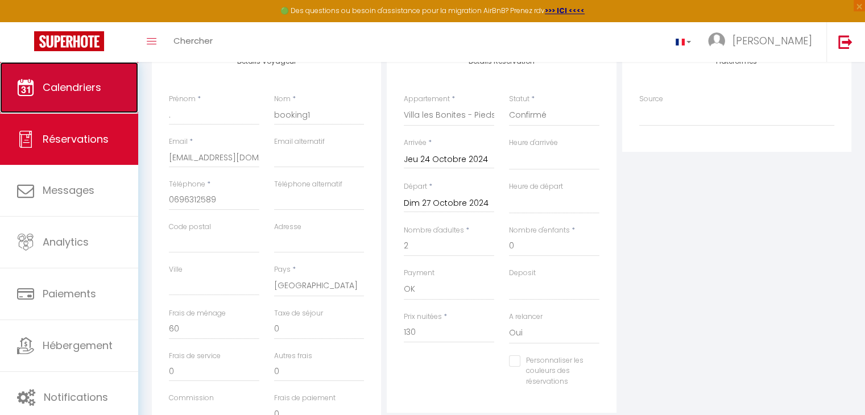
click at [48, 77] on link "Calendriers" at bounding box center [69, 87] width 138 height 51
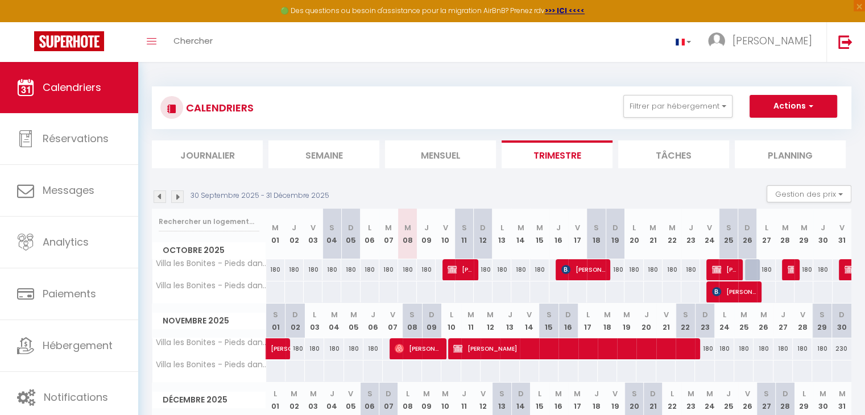
click at [160, 197] on img at bounding box center [160, 197] width 13 height 13
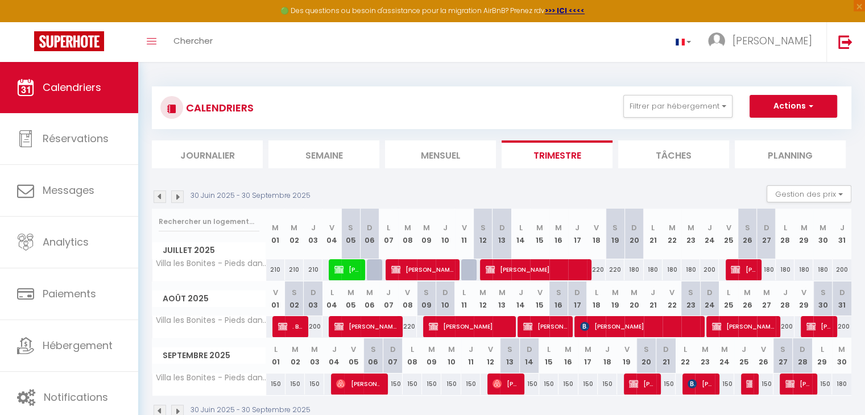
click at [160, 197] on img at bounding box center [160, 197] width 13 height 13
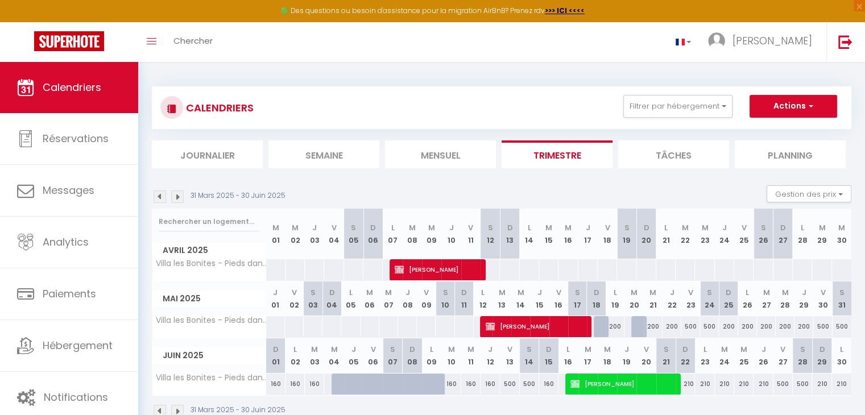
click at [160, 197] on img at bounding box center [160, 197] width 13 height 13
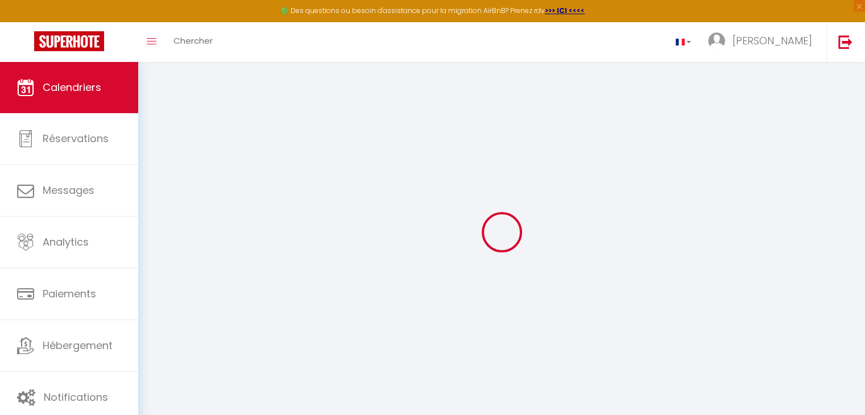
click at [160, 197] on div at bounding box center [502, 232] width 700 height 313
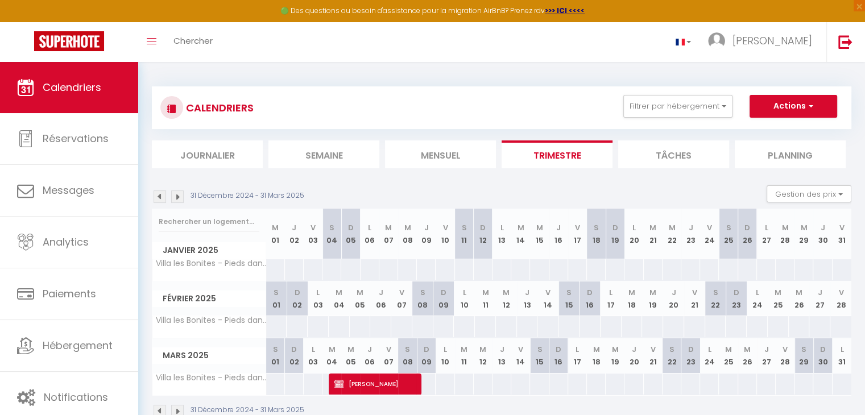
click at [160, 197] on img at bounding box center [160, 197] width 13 height 13
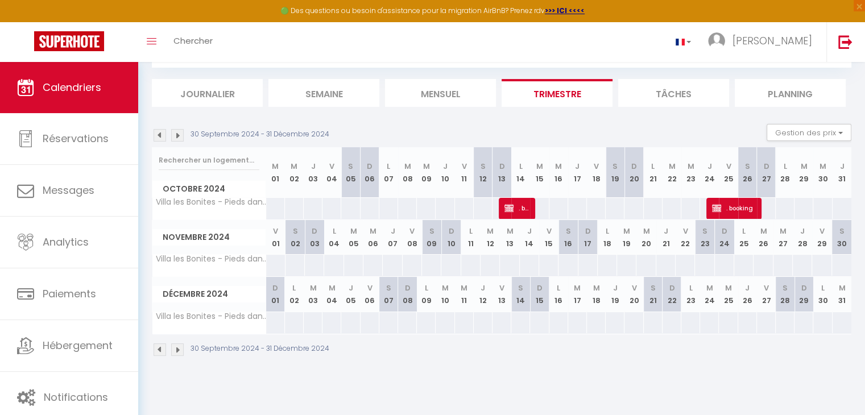
scroll to position [61, 0]
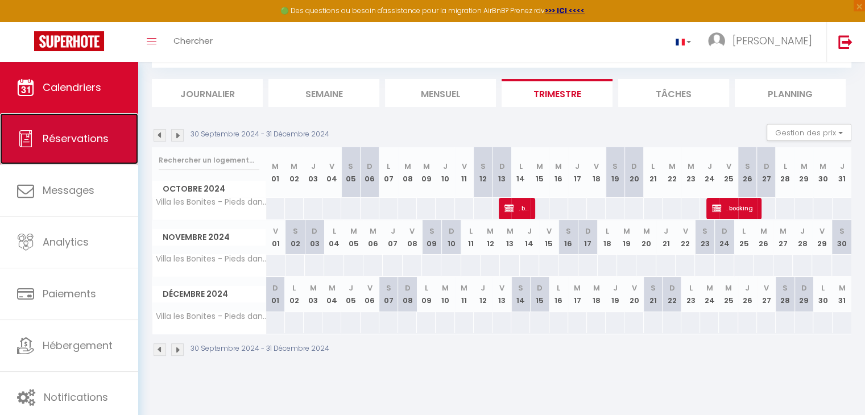
click at [39, 153] on link "Réservations" at bounding box center [69, 138] width 138 height 51
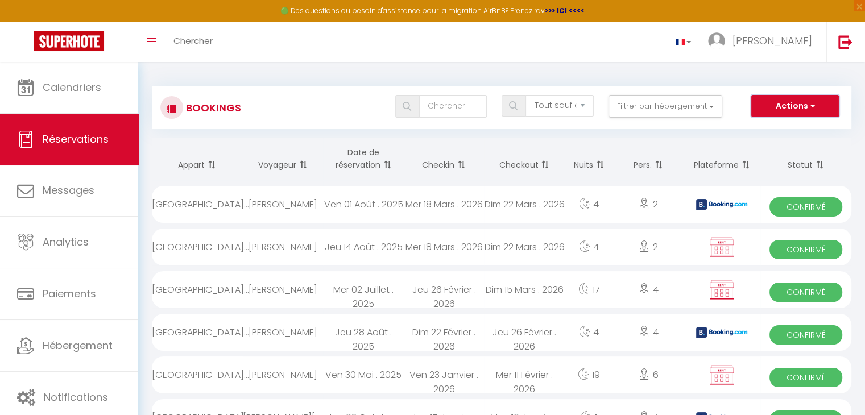
click at [812, 105] on span "button" at bounding box center [811, 105] width 7 height 11
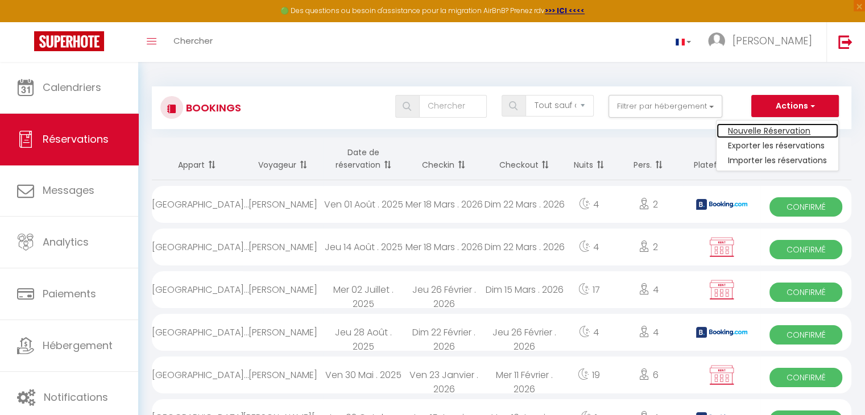
click at [780, 130] on link "Nouvelle Réservation" at bounding box center [778, 130] width 122 height 15
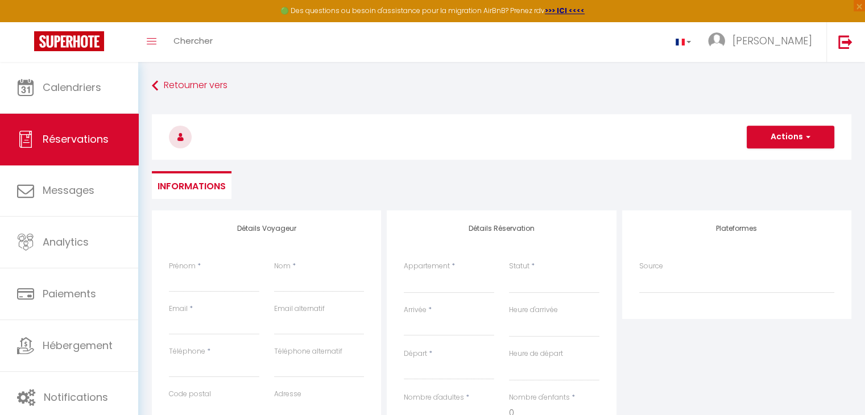
click at [418, 320] on input "Arrivée" at bounding box center [449, 327] width 90 height 15
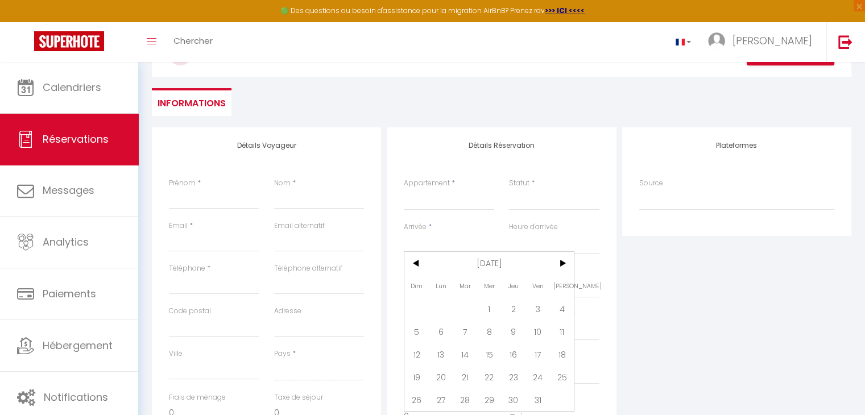
scroll to position [97, 0]
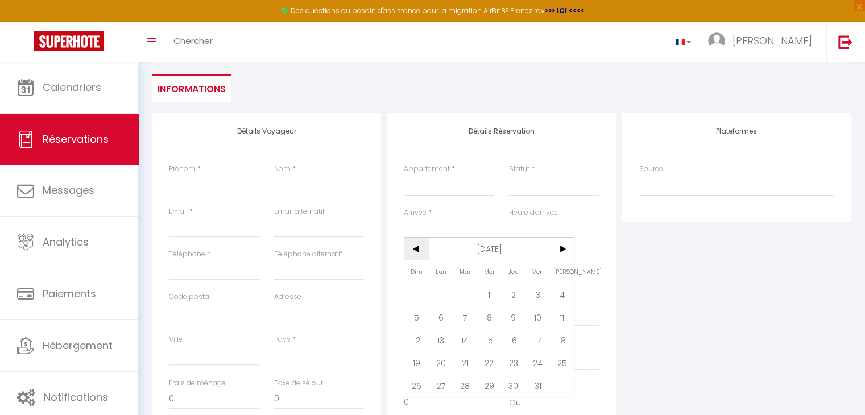
click at [418, 251] on span "<" at bounding box center [416, 249] width 24 height 23
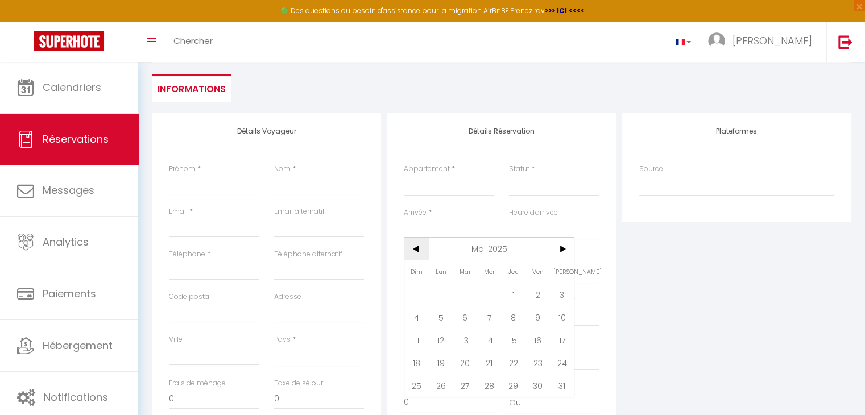
click at [418, 251] on span "<" at bounding box center [416, 249] width 24 height 23
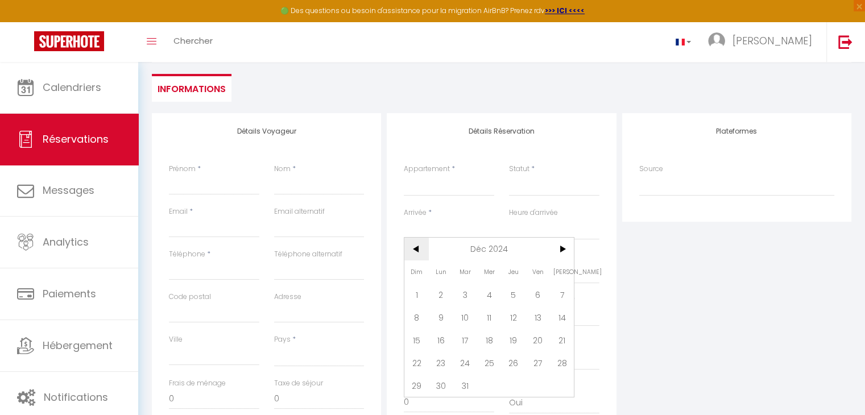
click at [418, 251] on span "<" at bounding box center [416, 249] width 24 height 23
click at [446, 381] on span "28" at bounding box center [441, 385] width 24 height 23
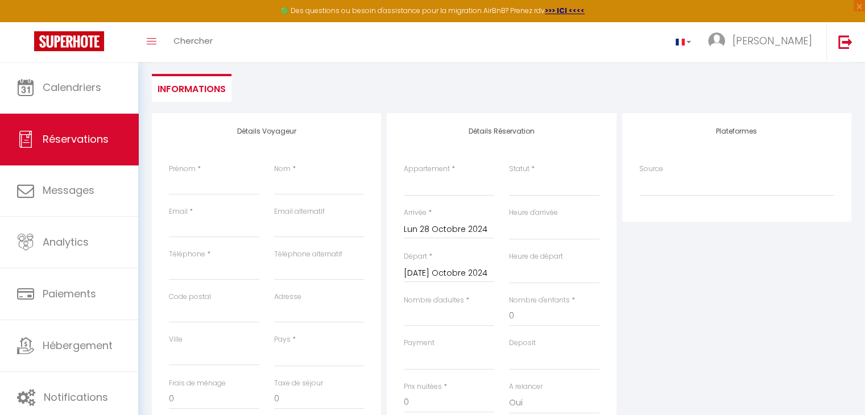
click at [454, 268] on input "[DATE] Octobre 2024" at bounding box center [449, 273] width 90 height 15
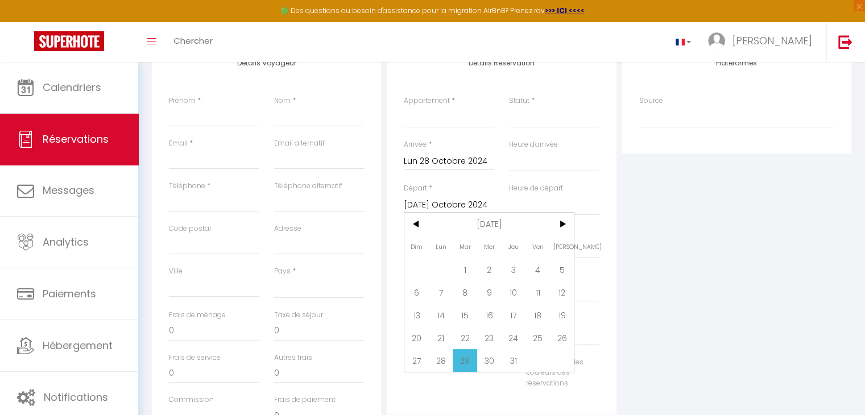
scroll to position [166, 0]
click at [482, 358] on span "30" at bounding box center [489, 360] width 24 height 23
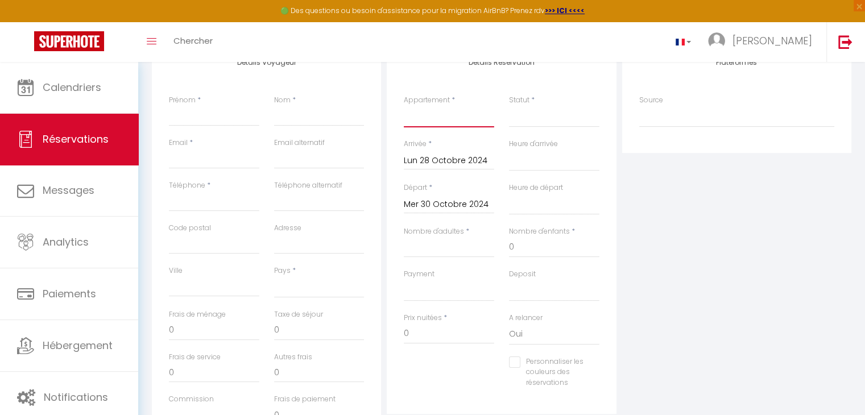
click at [449, 118] on select "Villa les Bonites - Pieds dans l’eau- Carbet" at bounding box center [449, 117] width 90 height 22
click at [404, 106] on select "Villa les Bonites - Pieds dans l’eau- Carbet" at bounding box center [449, 117] width 90 height 22
click at [521, 122] on select "Confirmé Non Confirmé [PERSON_NAME] par le voyageur No Show Request" at bounding box center [554, 117] width 90 height 22
click at [509, 106] on select "Confirmé Non Confirmé [PERSON_NAME] par le voyageur No Show Request" at bounding box center [554, 117] width 90 height 22
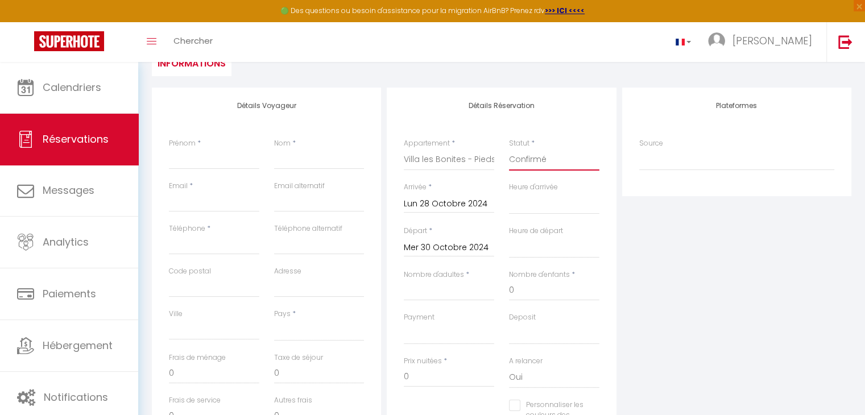
scroll to position [123, 0]
click at [225, 162] on input "Prénom" at bounding box center [214, 159] width 90 height 20
click at [326, 325] on select "[GEOGRAPHIC_DATA] [GEOGRAPHIC_DATA] [GEOGRAPHIC_DATA] [GEOGRAPHIC_DATA] [GEOGRA…" at bounding box center [319, 331] width 90 height 22
click at [303, 328] on select "[GEOGRAPHIC_DATA] [GEOGRAPHIC_DATA] [GEOGRAPHIC_DATA] [GEOGRAPHIC_DATA] [GEOGRA…" at bounding box center [319, 331] width 90 height 22
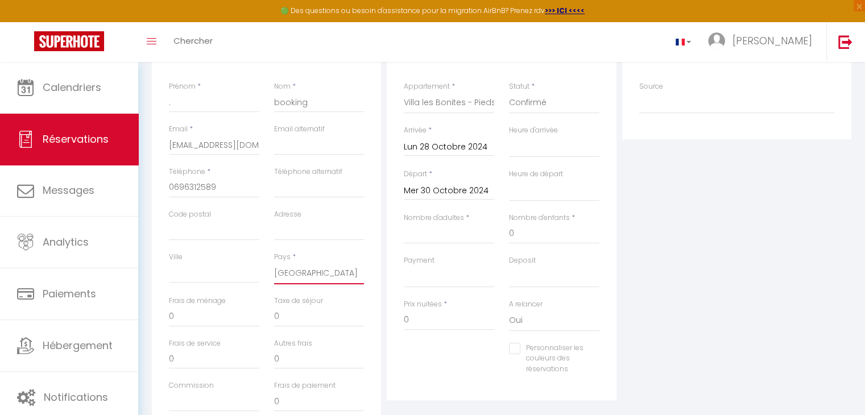
scroll to position [181, 0]
click at [214, 312] on input "0" at bounding box center [214, 315] width 90 height 20
click at [438, 236] on input "Nombre d'adultes" at bounding box center [449, 232] width 90 height 20
click at [450, 282] on select "OK KO" at bounding box center [449, 276] width 90 height 22
click at [404, 265] on select "OK KO" at bounding box center [449, 276] width 90 height 22
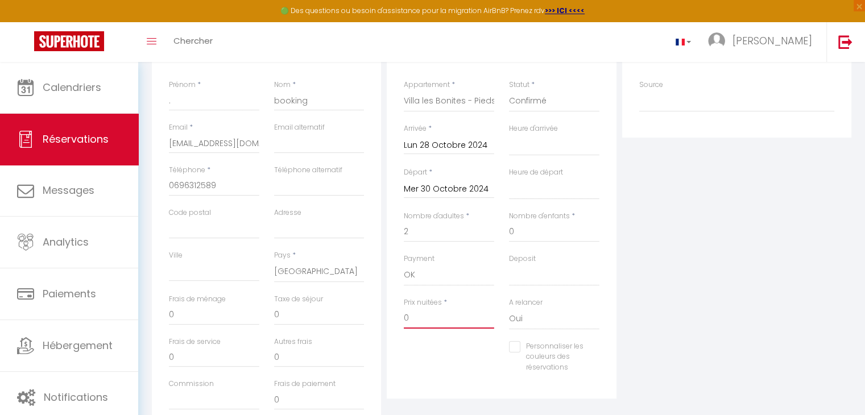
click at [439, 311] on input "0" at bounding box center [449, 318] width 90 height 20
click at [536, 307] on label "A relancer" at bounding box center [526, 303] width 34 height 11
click at [536, 308] on select "Oui Non" at bounding box center [554, 319] width 90 height 22
click at [534, 315] on select "Oui Non" at bounding box center [554, 319] width 90 height 22
click at [509, 308] on select "Oui Non" at bounding box center [554, 319] width 90 height 22
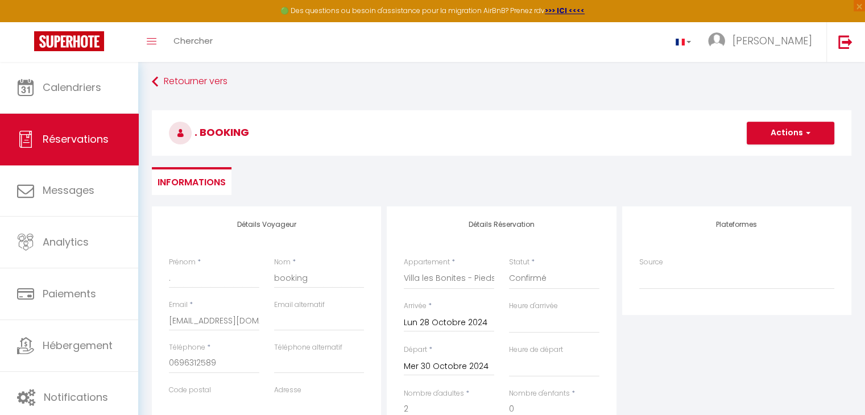
scroll to position [0, 0]
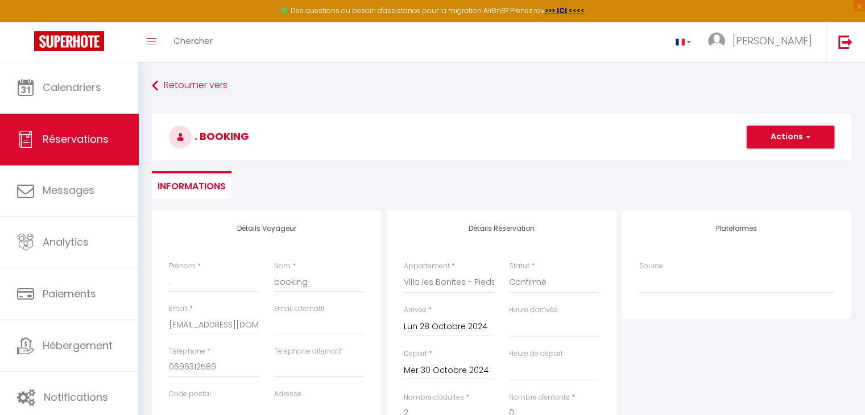
click at [802, 134] on button "Actions" at bounding box center [791, 137] width 88 height 23
click at [784, 159] on link "Enregistrer" at bounding box center [779, 162] width 90 height 15
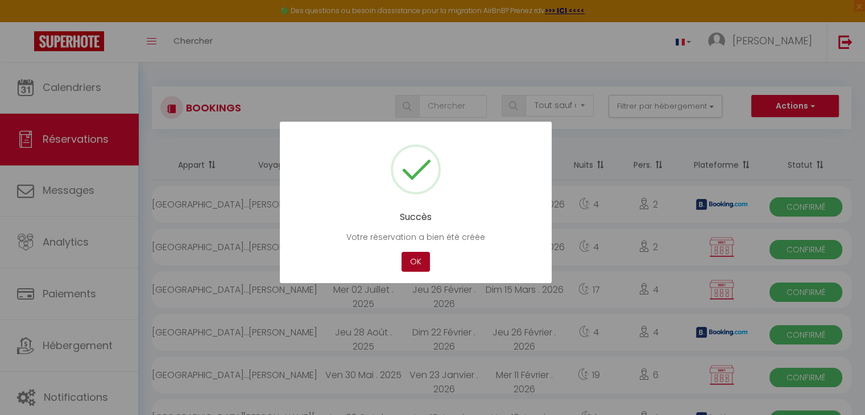
click at [416, 260] on button "OK" at bounding box center [416, 262] width 28 height 20
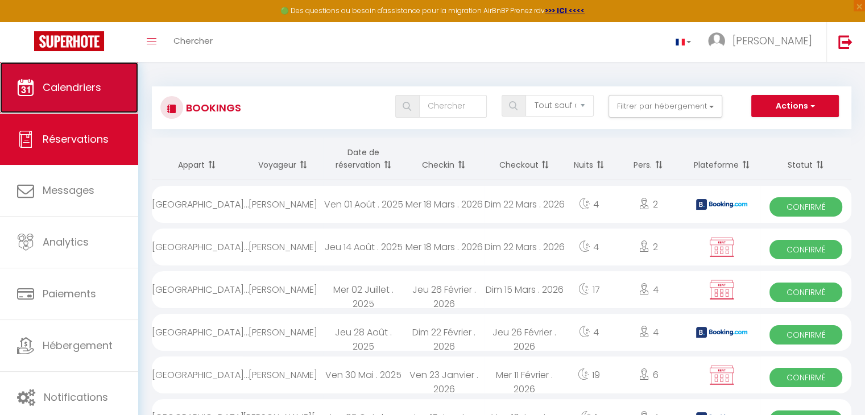
click at [98, 96] on link "Calendriers" at bounding box center [69, 87] width 138 height 51
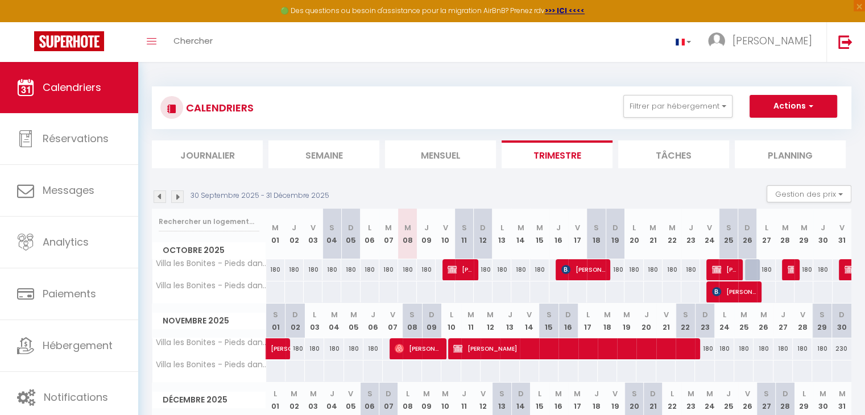
click at [157, 197] on img at bounding box center [160, 197] width 13 height 13
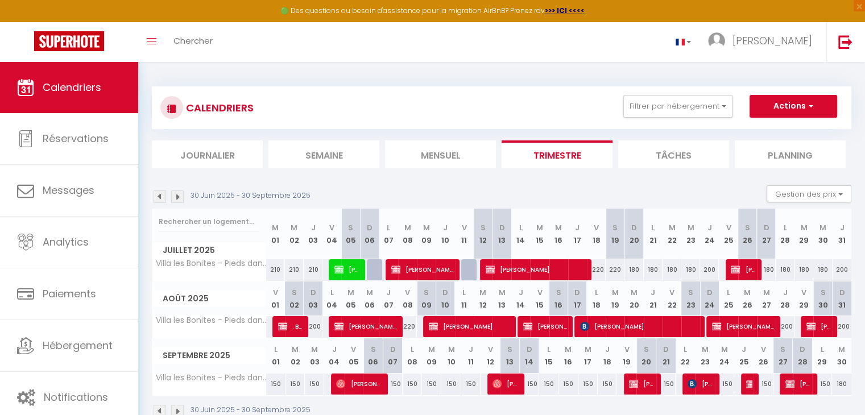
click at [157, 197] on img at bounding box center [160, 197] width 13 height 13
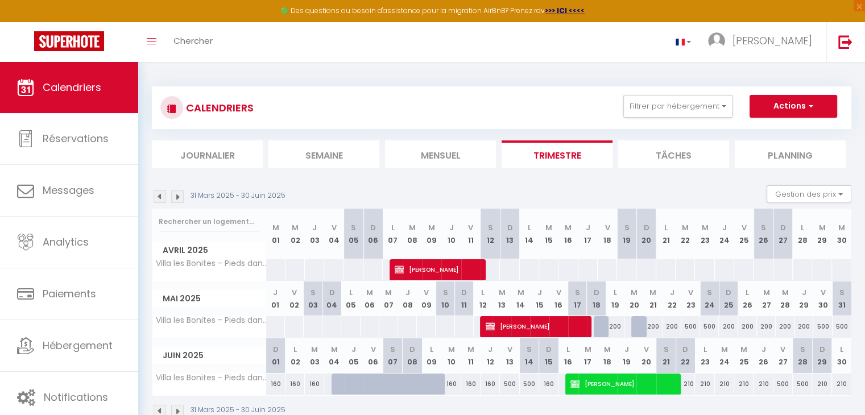
click at [157, 197] on img at bounding box center [160, 197] width 13 height 13
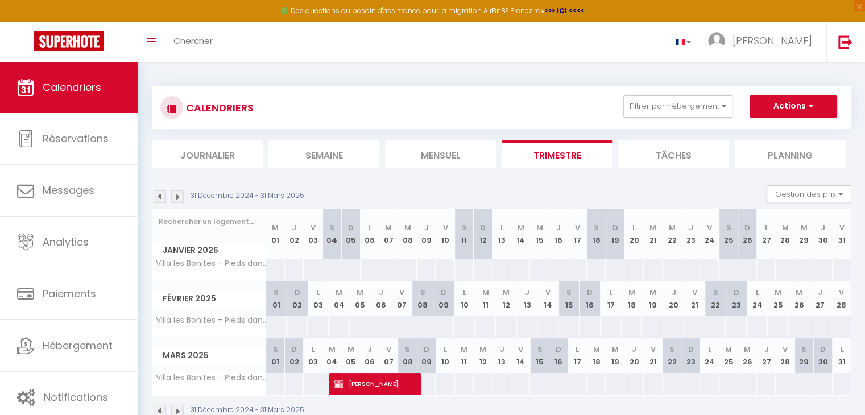
click at [157, 197] on img at bounding box center [160, 197] width 13 height 13
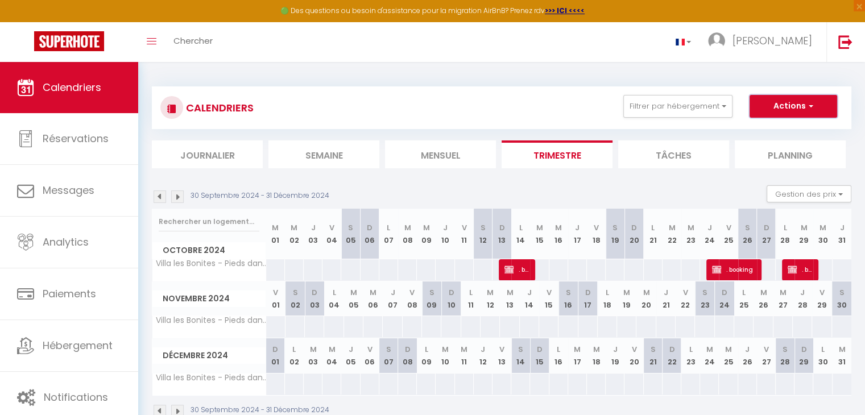
click at [816, 103] on button "Actions" at bounding box center [794, 106] width 88 height 23
click at [790, 133] on link "Nouvelle réservation" at bounding box center [781, 132] width 99 height 17
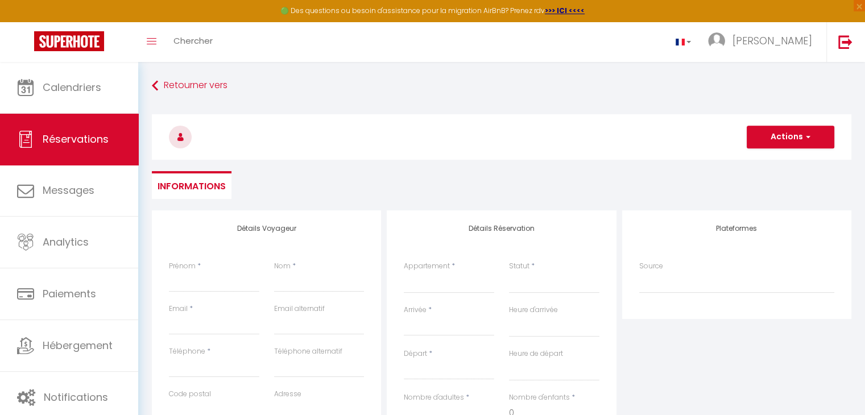
click at [449, 319] on div "< [DATE] > Dim Lun Mar Mer Jeu Ven Sam 1 2 3 4 5 6 7 8 9 10 11 12 13 14 15 16 1…" at bounding box center [449, 326] width 90 height 20
click at [448, 319] on div "< [DATE] > Dim Lun Mar Mer Jeu Ven Sam 1 2 3 4 5 6 7 8 9 10 11 12 13 14 15 16 1…" at bounding box center [449, 326] width 90 height 20
click at [438, 325] on input "Arrivée" at bounding box center [449, 327] width 90 height 15
click at [416, 342] on span "<" at bounding box center [416, 346] width 24 height 23
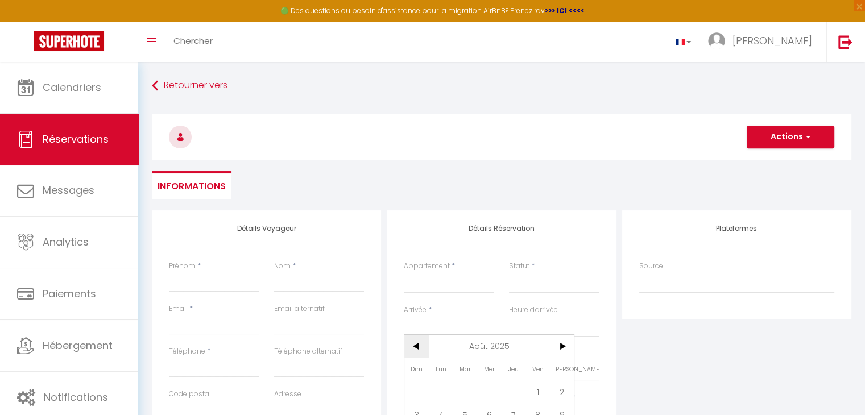
click at [416, 342] on span "<" at bounding box center [416, 346] width 24 height 23
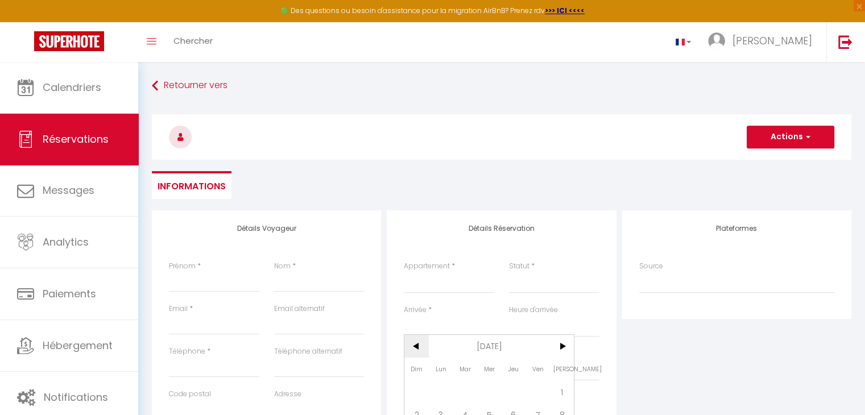
click at [416, 342] on span "<" at bounding box center [416, 346] width 24 height 23
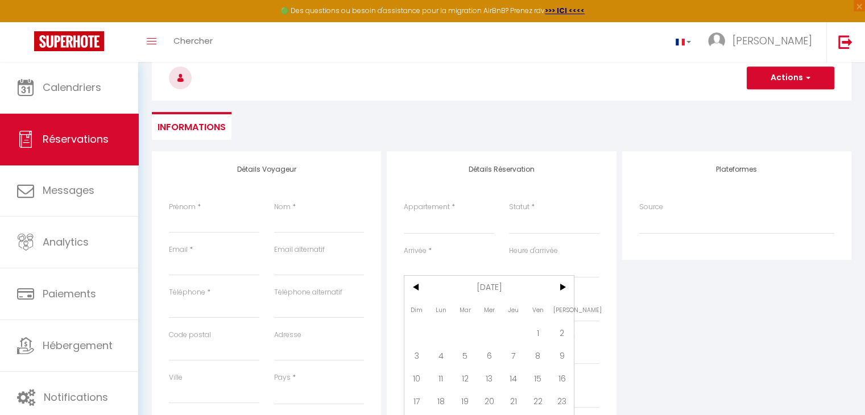
scroll to position [59, 0]
click at [557, 360] on span "9" at bounding box center [562, 355] width 24 height 23
click at [464, 316] on input "Dim 10 Novembre 2024" at bounding box center [449, 311] width 90 height 15
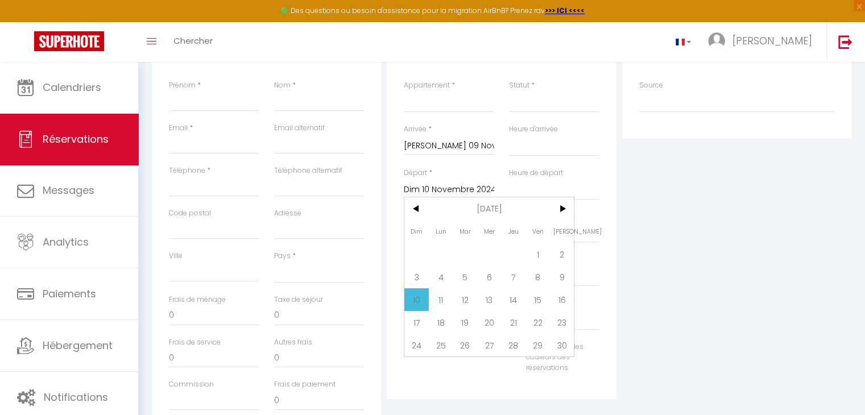
scroll to position [180, 0]
click at [469, 292] on span "12" at bounding box center [465, 301] width 24 height 23
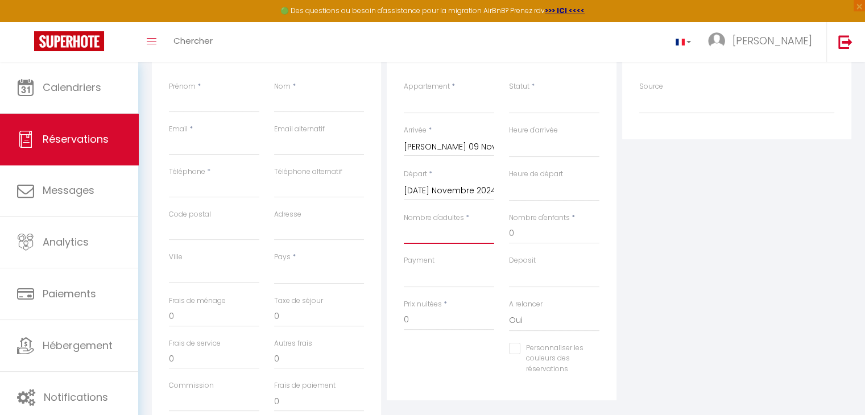
click at [453, 239] on input "Nombre d'adultes" at bounding box center [449, 234] width 90 height 20
click at [224, 104] on input "Prénom" at bounding box center [214, 102] width 90 height 20
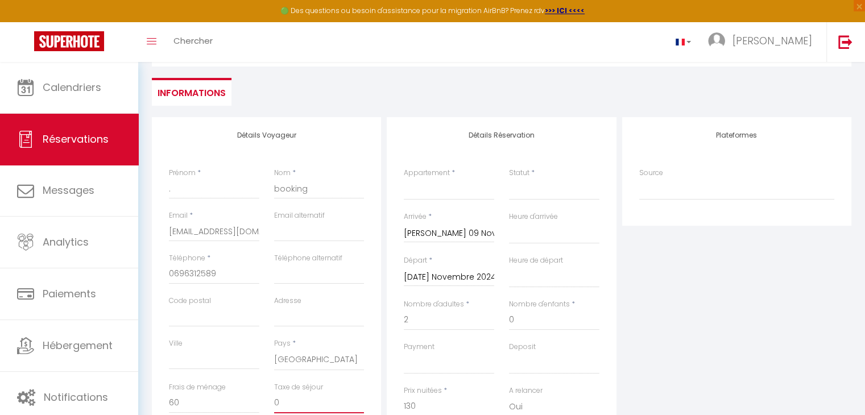
scroll to position [82, 0]
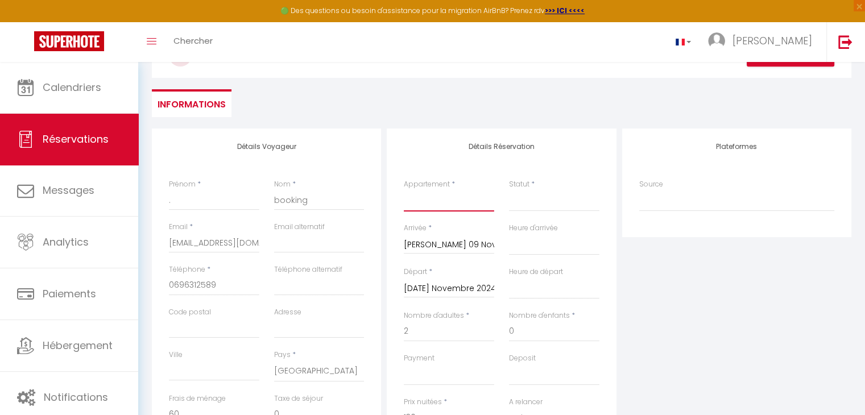
click at [431, 192] on select "Villa les Bonites - Pieds dans l’eau- Carbet" at bounding box center [449, 201] width 90 height 22
click at [404, 190] on select "Villa les Bonites - Pieds dans l’eau- Carbet" at bounding box center [449, 201] width 90 height 22
click at [510, 214] on div "Statut * Confirmé Non Confirmé Annulé Annulé par le voyageur No Show Request" at bounding box center [554, 201] width 105 height 44
click at [512, 212] on div "Statut * Confirmé Non Confirmé Annulé Annulé par le voyageur No Show Request" at bounding box center [554, 201] width 105 height 44
click at [519, 208] on select "Confirmé Non Confirmé [PERSON_NAME] par le voyageur No Show Request" at bounding box center [554, 201] width 90 height 22
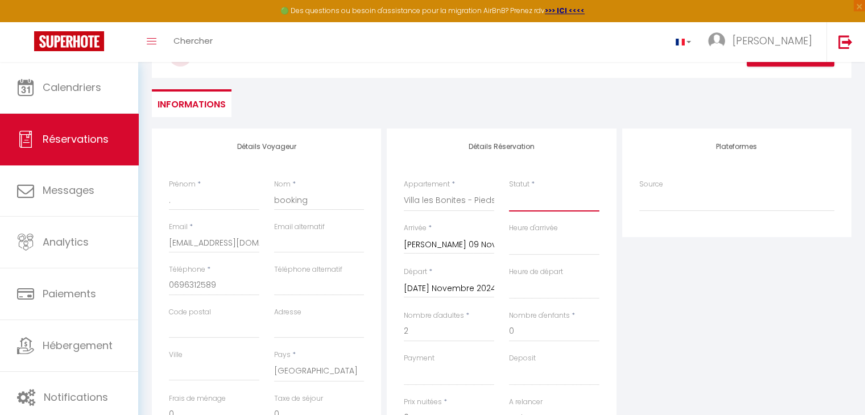
click at [509, 190] on select "Confirmé Non Confirmé [PERSON_NAME] par le voyageur No Show Request" at bounding box center [554, 201] width 90 height 22
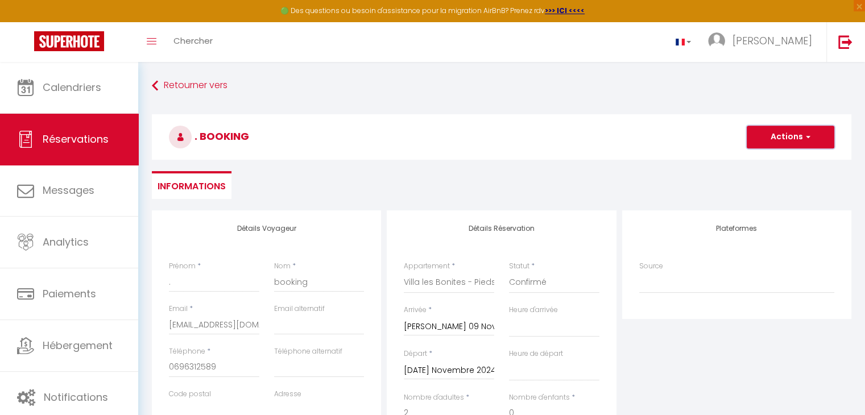
click at [767, 135] on button "Actions" at bounding box center [791, 137] width 88 height 23
click at [758, 162] on link "Enregistrer" at bounding box center [779, 162] width 90 height 15
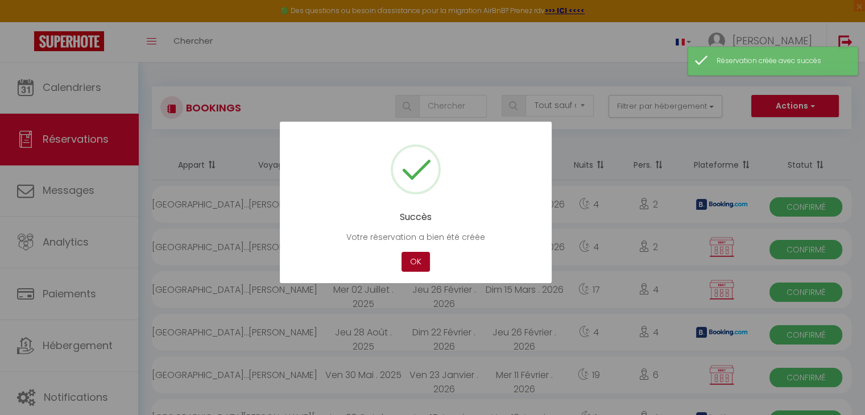
click at [402, 252] on button "OK" at bounding box center [416, 262] width 28 height 20
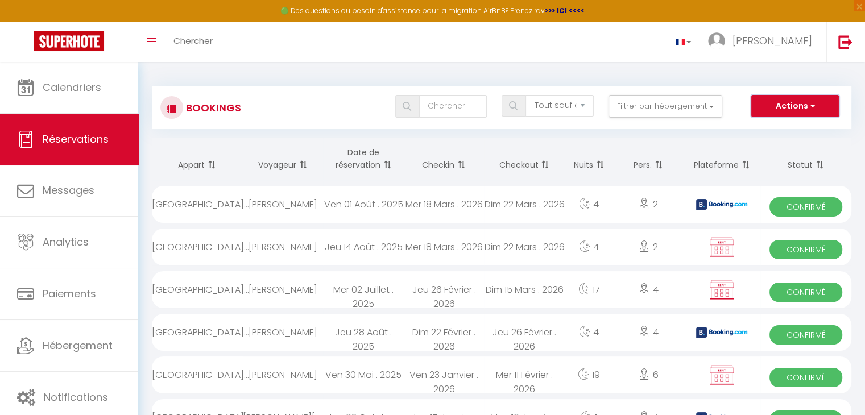
click at [795, 108] on button "Actions" at bounding box center [795, 106] width 88 height 23
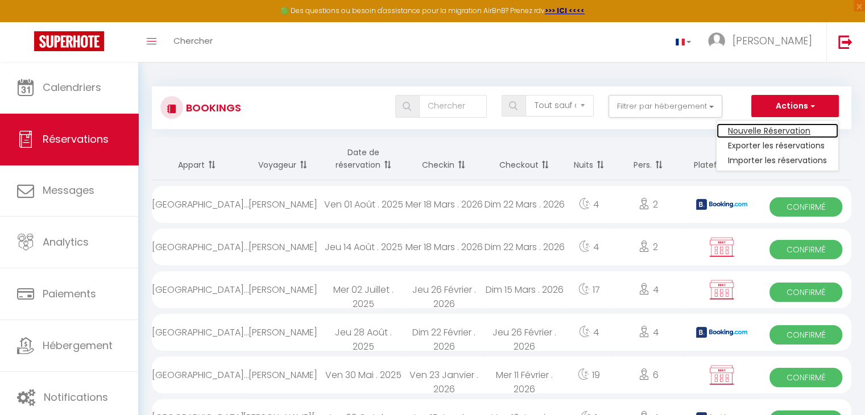
click at [771, 129] on link "Nouvelle Réservation" at bounding box center [778, 130] width 122 height 15
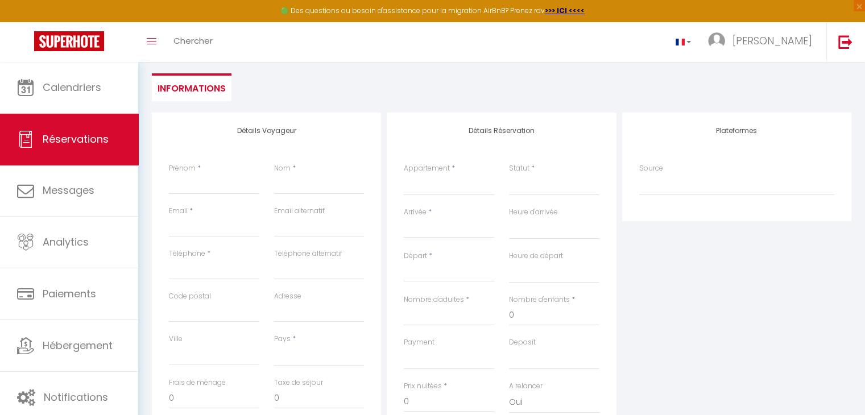
scroll to position [93, 0]
click at [431, 239] on input "Arrivée" at bounding box center [449, 233] width 90 height 15
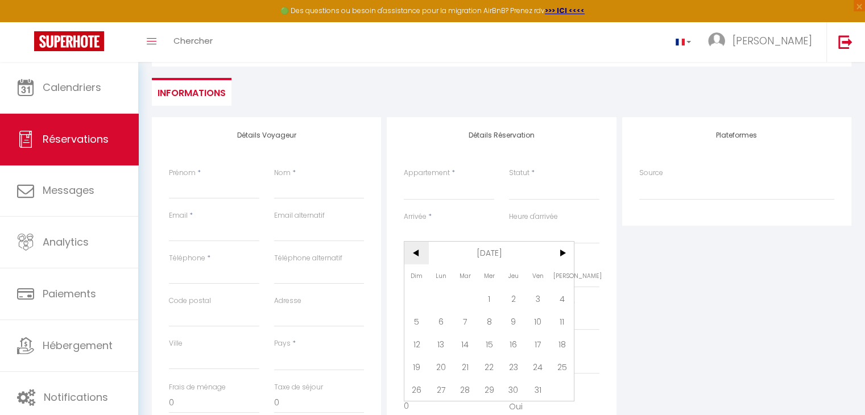
click at [416, 252] on span "<" at bounding box center [416, 253] width 24 height 23
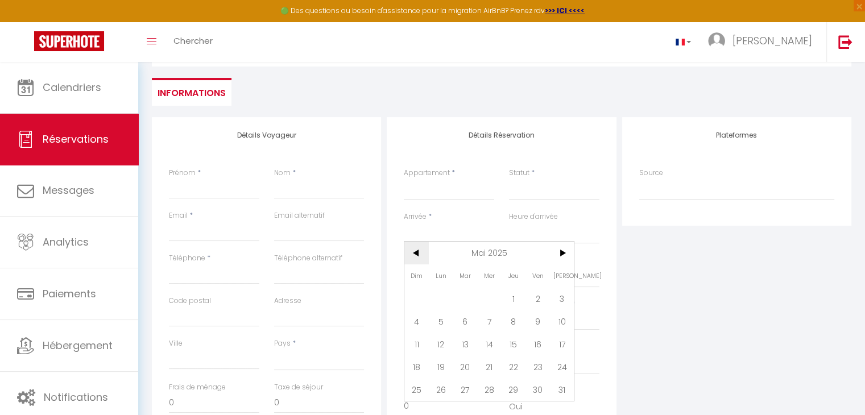
click at [416, 252] on span "<" at bounding box center [416, 253] width 24 height 23
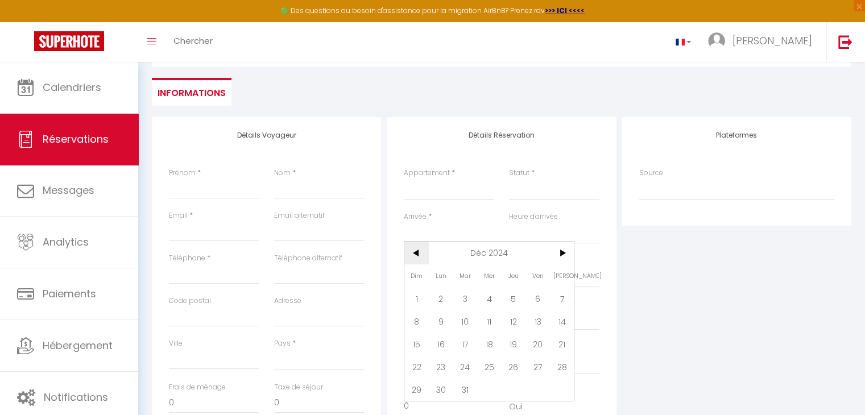
click at [416, 252] on span "<" at bounding box center [416, 253] width 24 height 23
click at [560, 253] on span ">" at bounding box center [562, 253] width 24 height 23
click at [467, 233] on input "Arrivée" at bounding box center [449, 233] width 90 height 15
click at [414, 256] on span "<" at bounding box center [416, 253] width 24 height 23
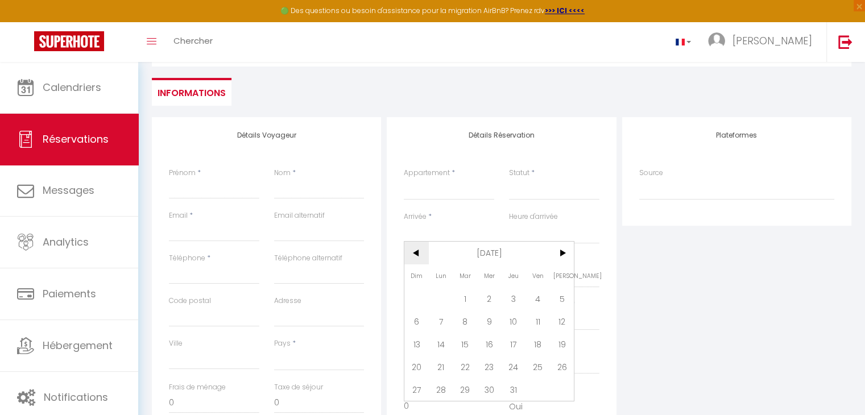
click at [414, 256] on span "<" at bounding box center [416, 253] width 24 height 23
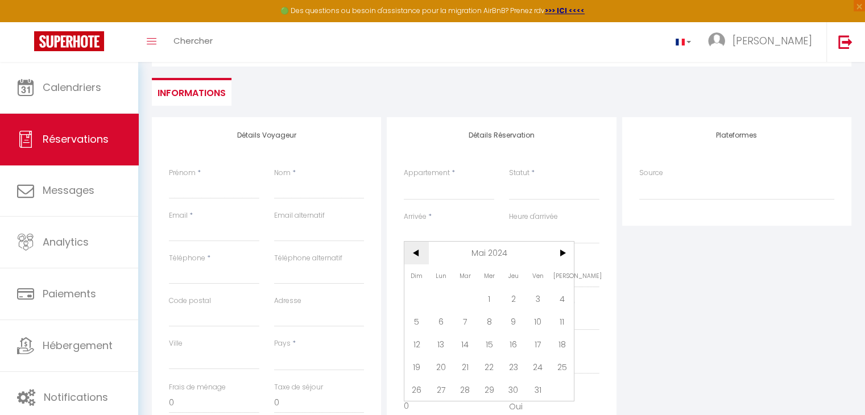
click at [414, 256] on span "<" at bounding box center [416, 253] width 24 height 23
click at [559, 250] on span ">" at bounding box center [562, 253] width 24 height 23
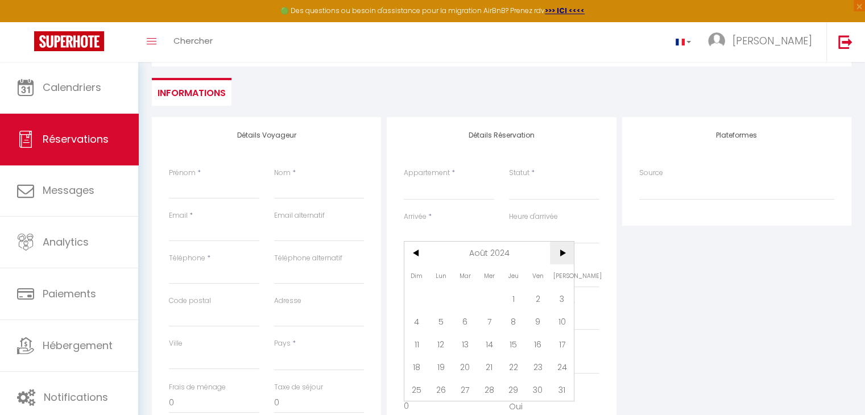
click at [559, 250] on span ">" at bounding box center [562, 253] width 24 height 23
click at [559, 249] on span ">" at bounding box center [562, 253] width 24 height 23
click at [481, 340] on span "13" at bounding box center [489, 344] width 24 height 23
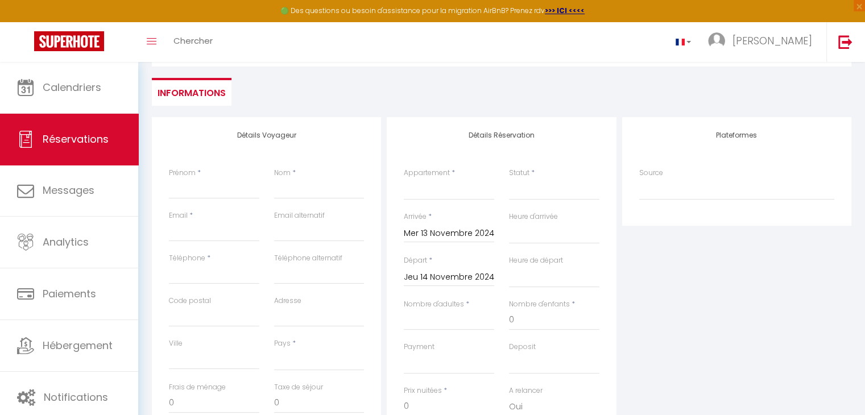
click at [459, 275] on input "Jeu 14 Novembre 2024" at bounding box center [449, 277] width 90 height 15
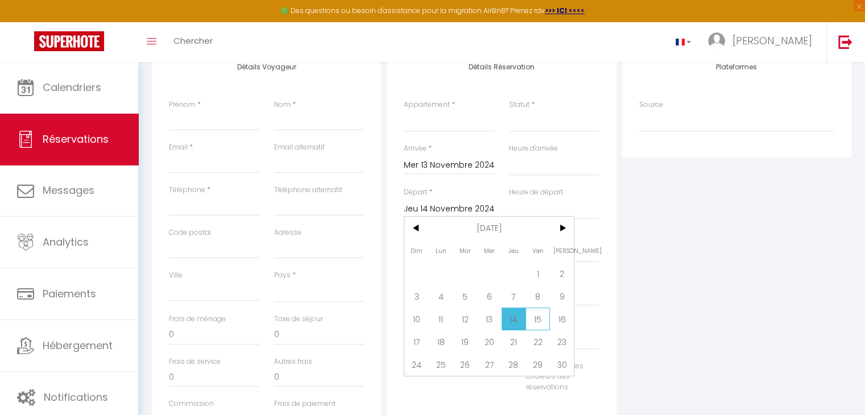
click at [538, 316] on span "15" at bounding box center [538, 319] width 24 height 23
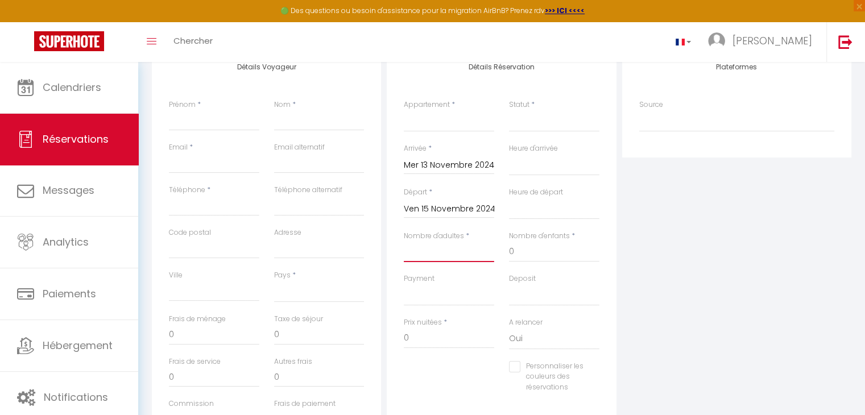
click at [419, 249] on input "Nombre d'adultes" at bounding box center [449, 252] width 90 height 20
click at [418, 295] on select "OK KO" at bounding box center [449, 295] width 90 height 22
click at [404, 284] on select "OK KO" at bounding box center [449, 295] width 90 height 22
click at [418, 331] on input "0" at bounding box center [449, 338] width 90 height 20
click at [235, 125] on input "Prénom" at bounding box center [214, 120] width 90 height 20
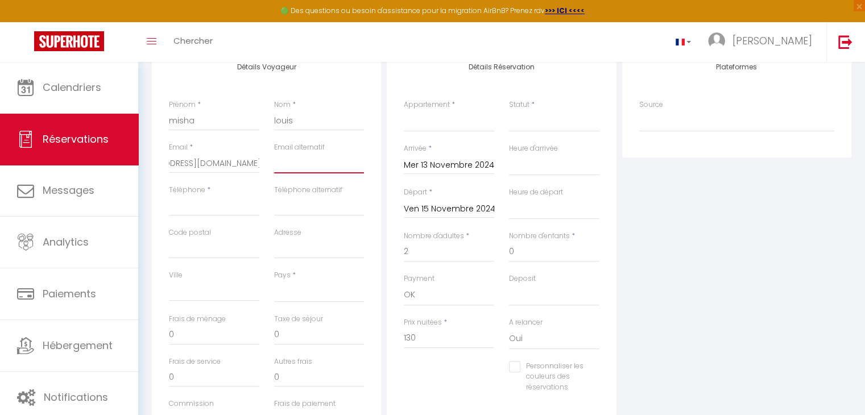
scroll to position [0, 0]
click at [200, 155] on input "[EMAIL_ADDRESS][DOMAIN_NAME]" at bounding box center [214, 163] width 90 height 20
click at [173, 205] on input "Téléphone" at bounding box center [214, 206] width 90 height 20
click at [292, 295] on select "[GEOGRAPHIC_DATA] [GEOGRAPHIC_DATA] [GEOGRAPHIC_DATA] [GEOGRAPHIC_DATA] [GEOGRA…" at bounding box center [319, 292] width 90 height 22
click at [274, 281] on select "[GEOGRAPHIC_DATA] [GEOGRAPHIC_DATA] [GEOGRAPHIC_DATA] [GEOGRAPHIC_DATA] [GEOGRA…" at bounding box center [319, 292] width 90 height 22
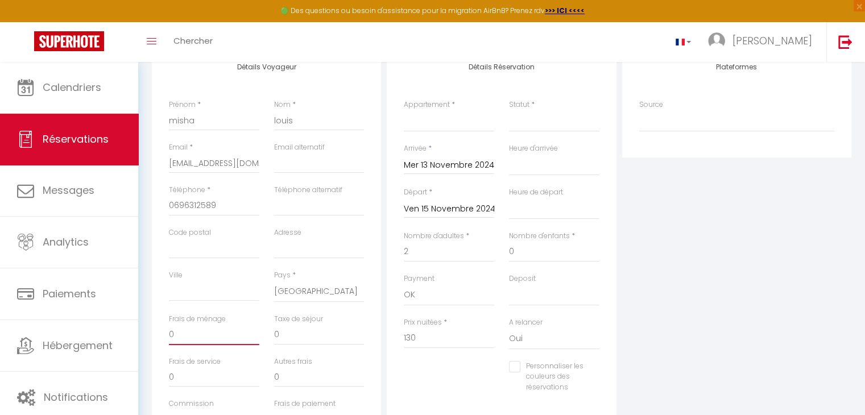
click at [214, 337] on input "0" at bounding box center [214, 335] width 90 height 20
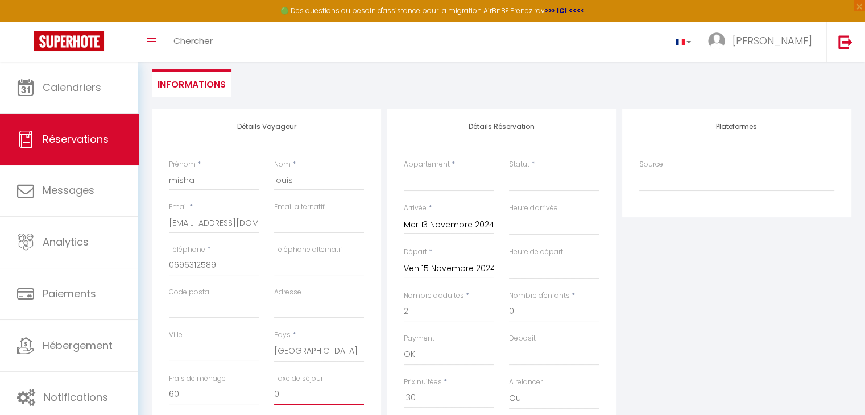
scroll to position [100, 0]
click at [457, 192] on div "Appartement * [GEOGRAPHIC_DATA] - Pieds dans l’eau- Carbet" at bounding box center [448, 183] width 105 height 44
click at [437, 189] on select "Villa les Bonites - Pieds dans l’eau- Carbet" at bounding box center [449, 183] width 90 height 22
click at [404, 172] on select "Villa les Bonites - Pieds dans l’eau- Carbet" at bounding box center [449, 183] width 90 height 22
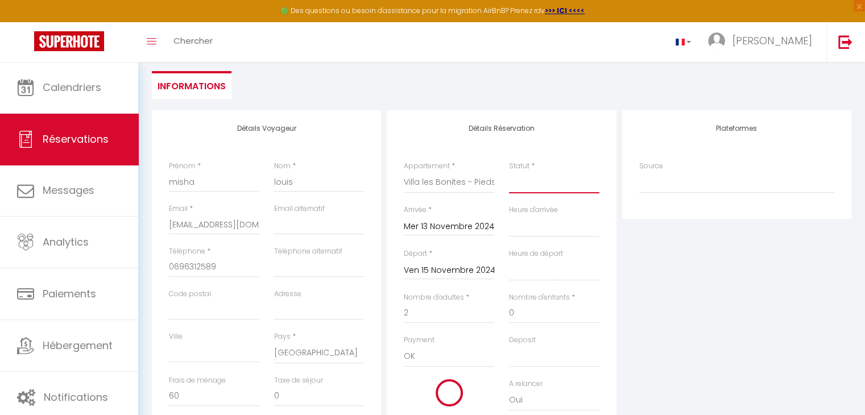
drag, startPoint x: 515, startPoint y: 175, endPoint x: 520, endPoint y: 192, distance: 17.3
click at [516, 177] on select "Confirmé Non Confirmé [PERSON_NAME] par le voyageur No Show Request" at bounding box center [554, 183] width 90 height 22
click at [509, 172] on select "Confirmé Non Confirmé [PERSON_NAME] par le voyageur No Show Request" at bounding box center [554, 183] width 90 height 22
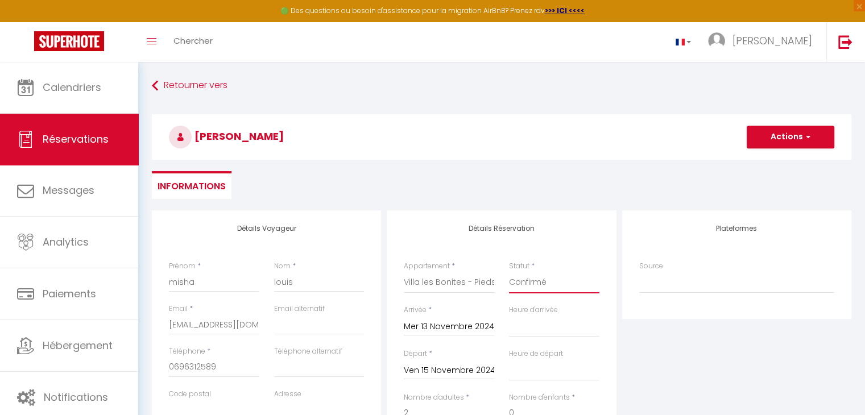
scroll to position [0, 0]
click at [815, 135] on button "Actions" at bounding box center [791, 137] width 88 height 23
click at [786, 163] on link "Enregistrer" at bounding box center [779, 162] width 90 height 15
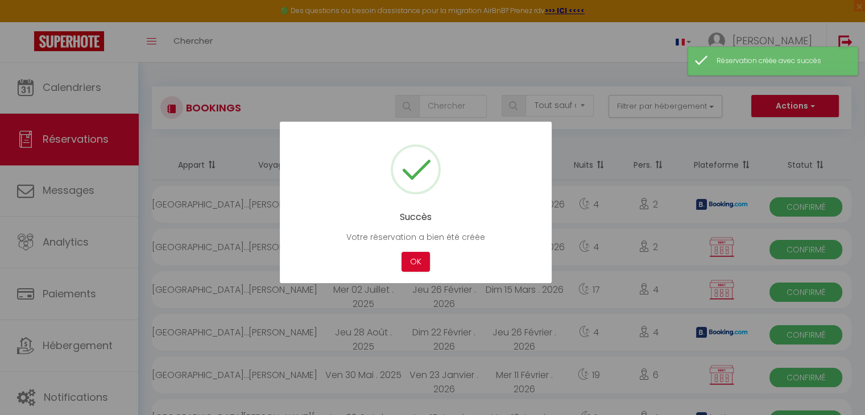
click at [419, 272] on div "Succès Votre réservation a bien été créée Not valid Cancel OK" at bounding box center [416, 203] width 272 height 162
click at [420, 266] on button "OK" at bounding box center [416, 262] width 28 height 20
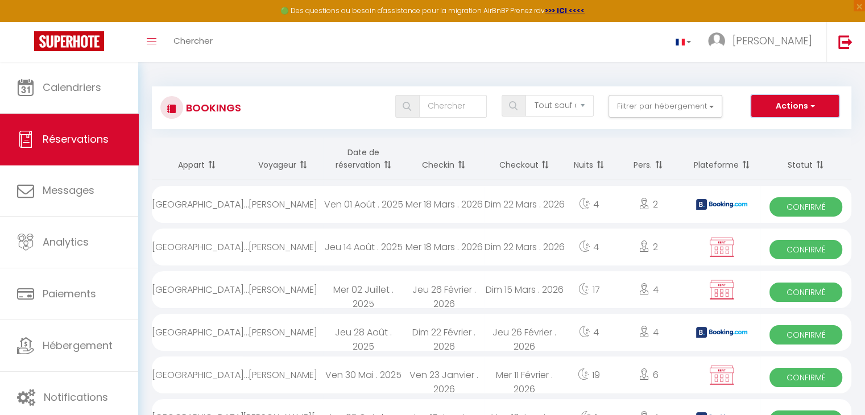
click at [798, 109] on button "Actions" at bounding box center [795, 106] width 88 height 23
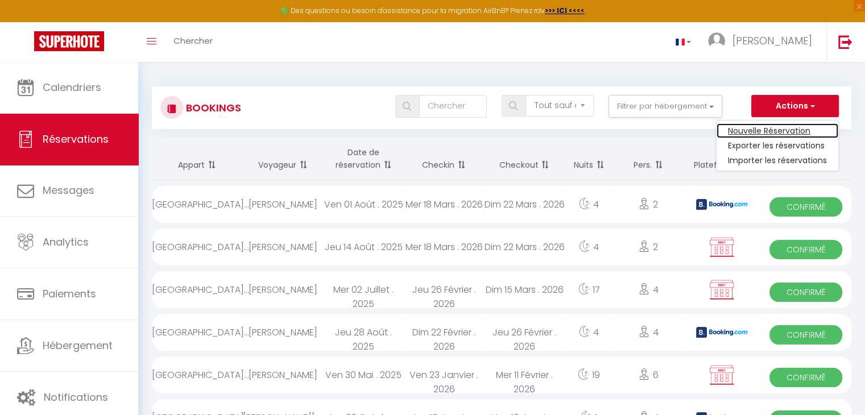
click at [774, 130] on link "Nouvelle Réservation" at bounding box center [778, 130] width 122 height 15
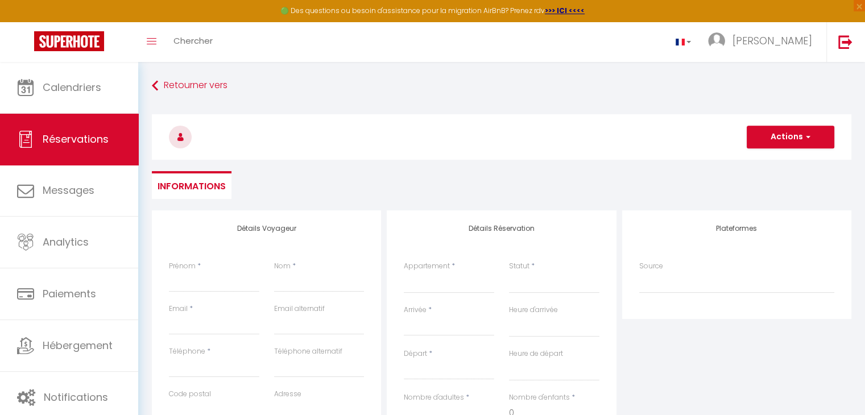
click at [441, 331] on input "Arrivée" at bounding box center [449, 327] width 90 height 15
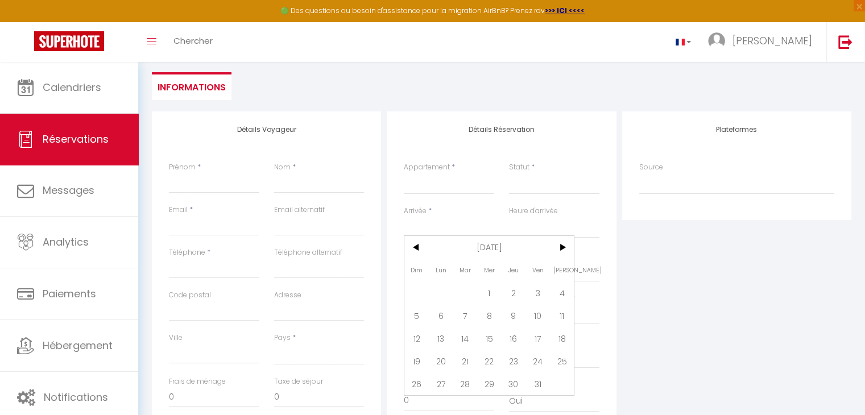
scroll to position [98, 0]
click at [416, 244] on span "<" at bounding box center [416, 248] width 24 height 23
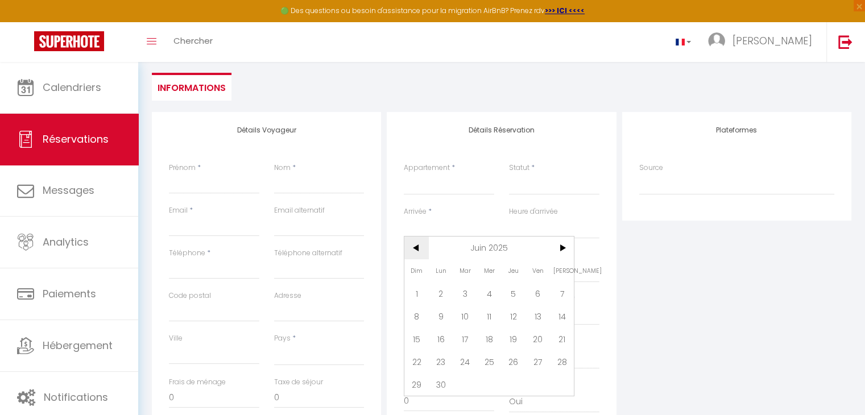
click at [416, 244] on span "<" at bounding box center [416, 248] width 24 height 23
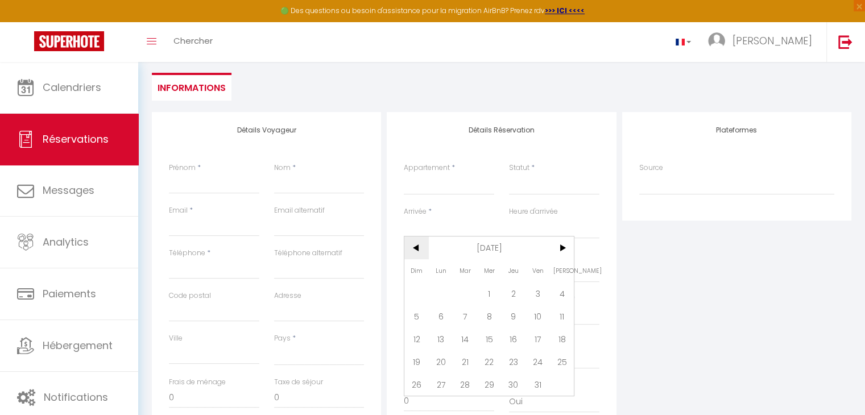
click at [416, 244] on span "<" at bounding box center [416, 248] width 24 height 23
click at [448, 354] on span "23" at bounding box center [441, 361] width 24 height 23
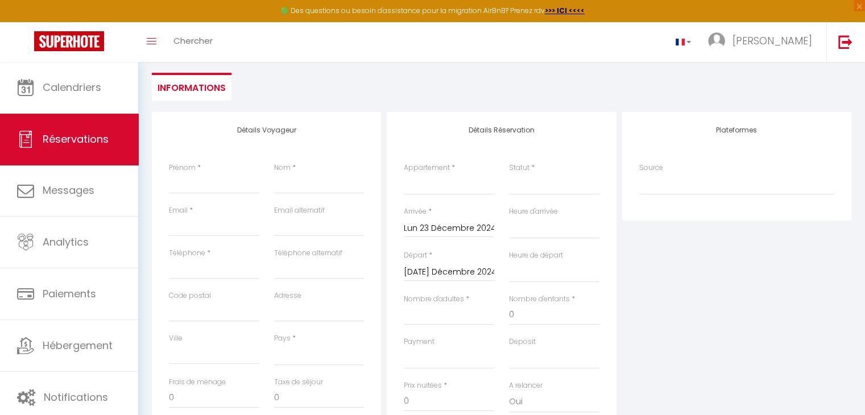
click at [472, 267] on input "[DATE] Décembre 2024" at bounding box center [449, 272] width 90 height 15
click at [534, 402] on span "27" at bounding box center [538, 405] width 24 height 23
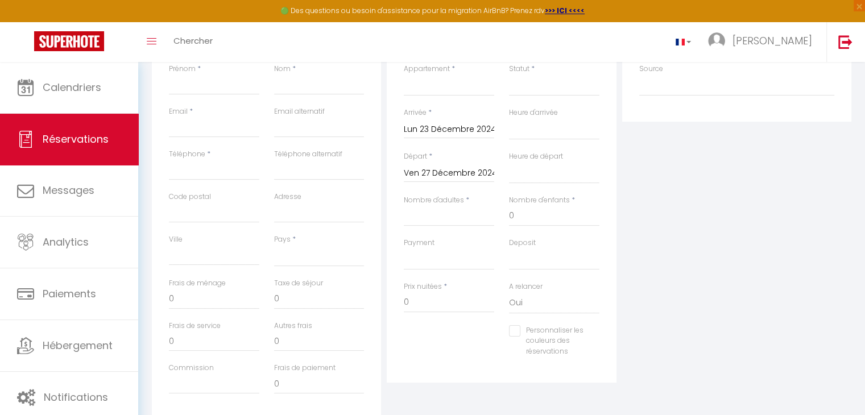
scroll to position [198, 0]
click at [440, 221] on input "Nombre d'adultes" at bounding box center [449, 215] width 90 height 20
click at [424, 259] on select "OK KO" at bounding box center [449, 259] width 90 height 22
click at [404, 248] on select "OK KO" at bounding box center [449, 259] width 90 height 22
click at [215, 85] on input "Prénom" at bounding box center [214, 84] width 90 height 20
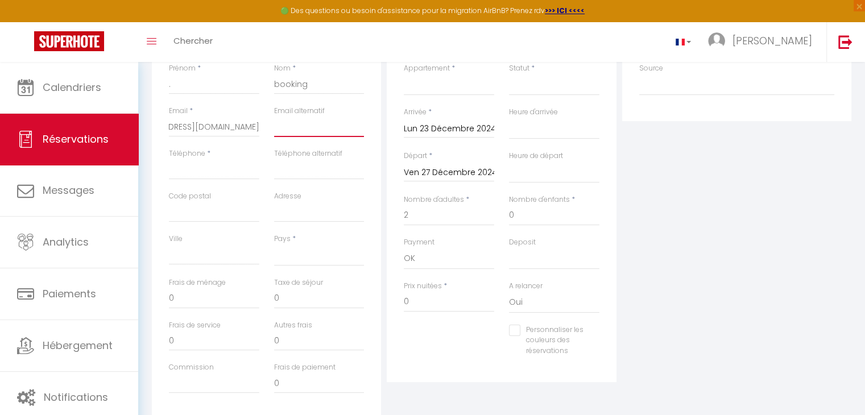
scroll to position [0, 0]
click at [289, 258] on select "[GEOGRAPHIC_DATA] [GEOGRAPHIC_DATA] [GEOGRAPHIC_DATA] [GEOGRAPHIC_DATA] [GEOGRA…" at bounding box center [319, 256] width 90 height 22
click at [274, 245] on select "[GEOGRAPHIC_DATA] [GEOGRAPHIC_DATA] [GEOGRAPHIC_DATA] [GEOGRAPHIC_DATA] [GEOGRA…" at bounding box center [319, 256] width 90 height 22
click at [221, 301] on input "0" at bounding box center [214, 298] width 90 height 20
click at [432, 306] on input "0" at bounding box center [449, 302] width 90 height 20
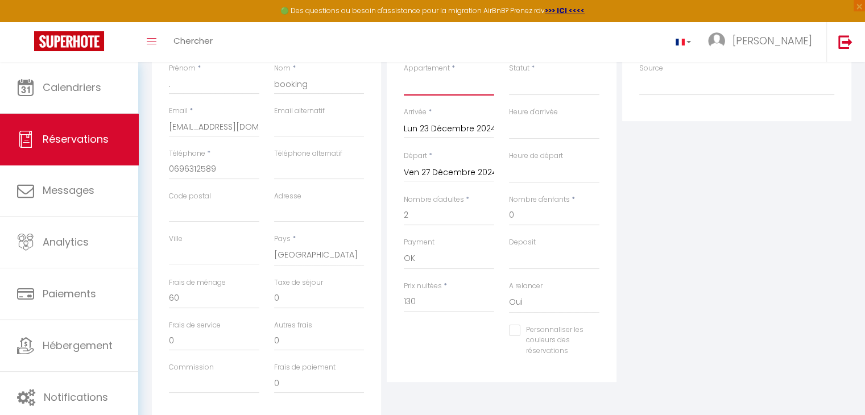
click at [476, 92] on select "Villa les Bonites - Pieds dans l’eau- Carbet" at bounding box center [449, 85] width 90 height 22
click at [404, 74] on select "Villa les Bonites - Pieds dans l’eau- Carbet" at bounding box center [449, 85] width 90 height 22
click at [521, 92] on select "Confirmé Non Confirmé [PERSON_NAME] par le voyageur No Show Request" at bounding box center [554, 85] width 90 height 22
click at [509, 74] on select "Confirmé Non Confirmé [PERSON_NAME] par le voyageur No Show Request" at bounding box center [554, 85] width 90 height 22
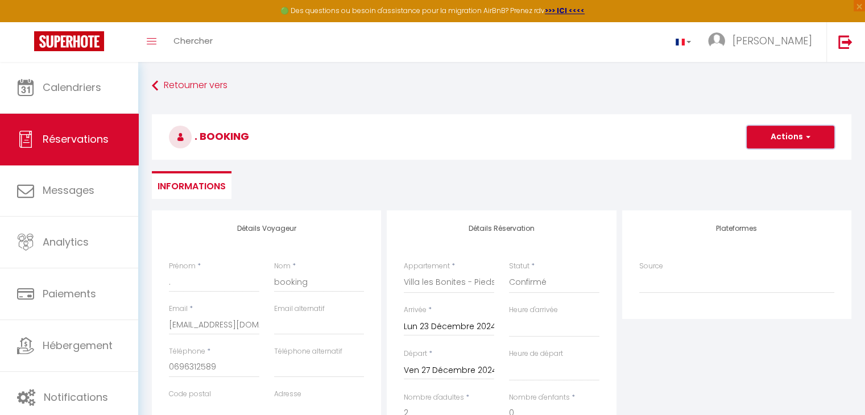
click at [792, 139] on button "Actions" at bounding box center [791, 137] width 88 height 23
click at [772, 159] on link "Enregistrer" at bounding box center [779, 162] width 90 height 15
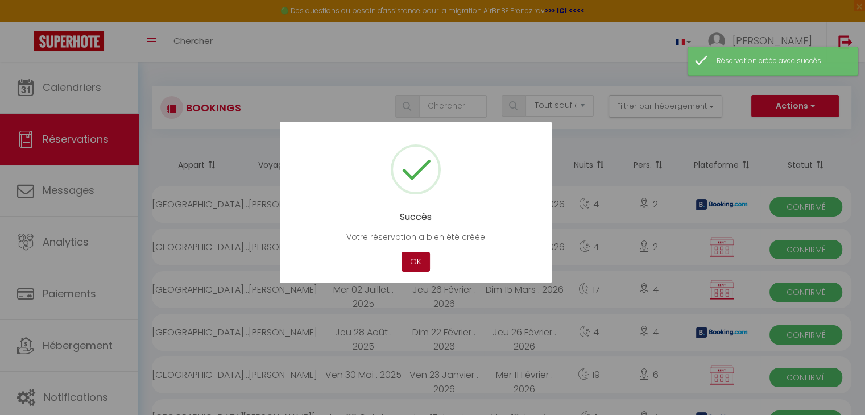
click at [414, 261] on button "OK" at bounding box center [416, 262] width 28 height 20
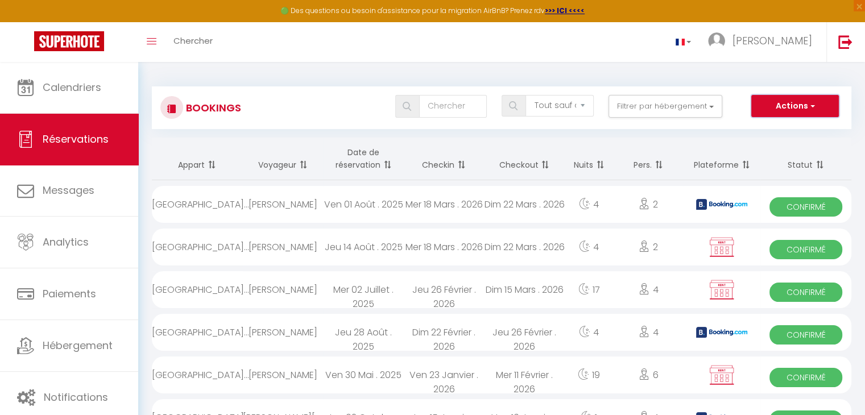
click at [802, 102] on button "Actions" at bounding box center [795, 106] width 88 height 23
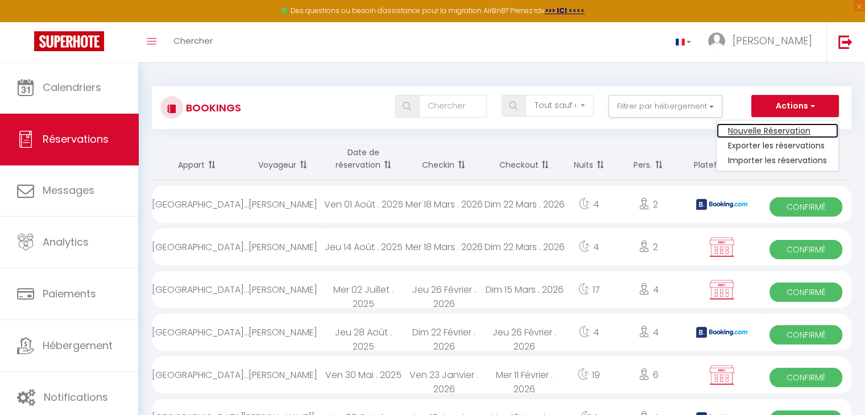
click at [776, 127] on link "Nouvelle Réservation" at bounding box center [778, 130] width 122 height 15
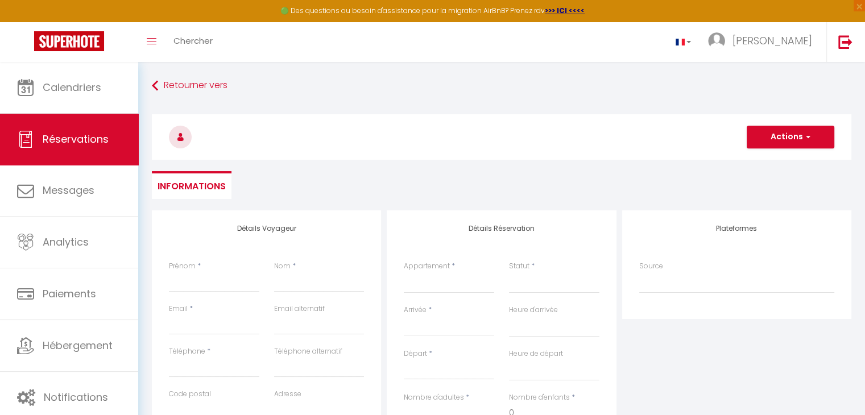
click at [426, 316] on div "< [DATE] > Dim Lun Mar Mer Jeu Ven Sam 1 2 3 4 5 6 7 8 9 10 11 12 13 14 15 16 1…" at bounding box center [449, 326] width 90 height 20
click at [426, 323] on input "Arrivée" at bounding box center [449, 327] width 90 height 15
click at [420, 340] on span "<" at bounding box center [416, 346] width 24 height 23
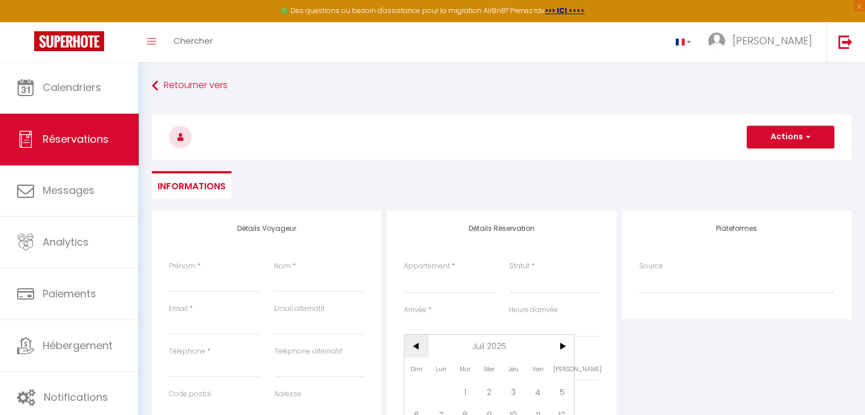
click at [420, 340] on span "<" at bounding box center [416, 346] width 24 height 23
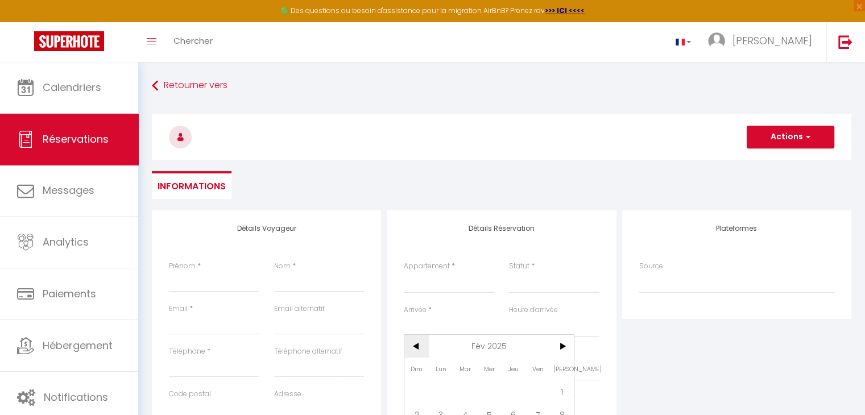
click at [420, 340] on span "<" at bounding box center [416, 346] width 24 height 23
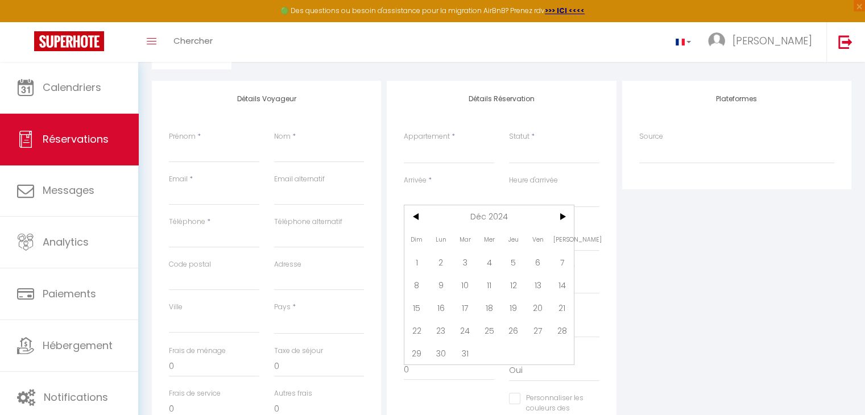
scroll to position [140, 0]
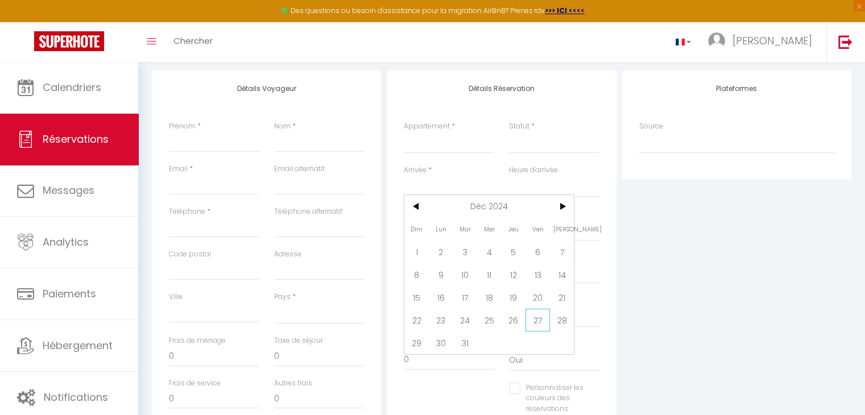
click at [542, 325] on span "27" at bounding box center [538, 320] width 24 height 23
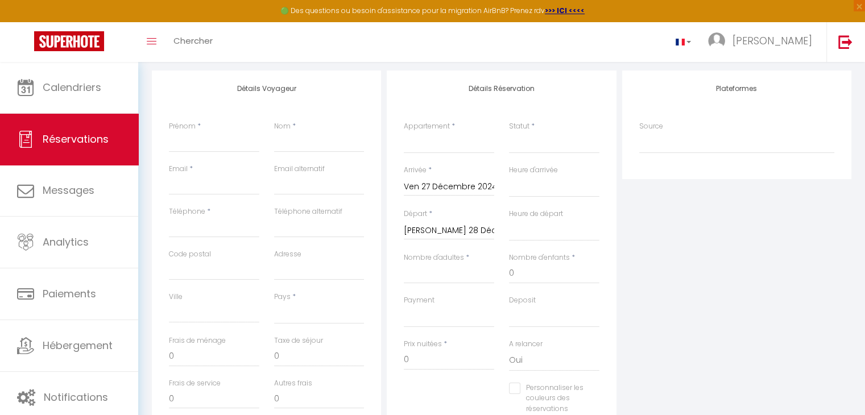
click at [448, 229] on input "[PERSON_NAME] 28 Décembre 2024" at bounding box center [449, 231] width 90 height 15
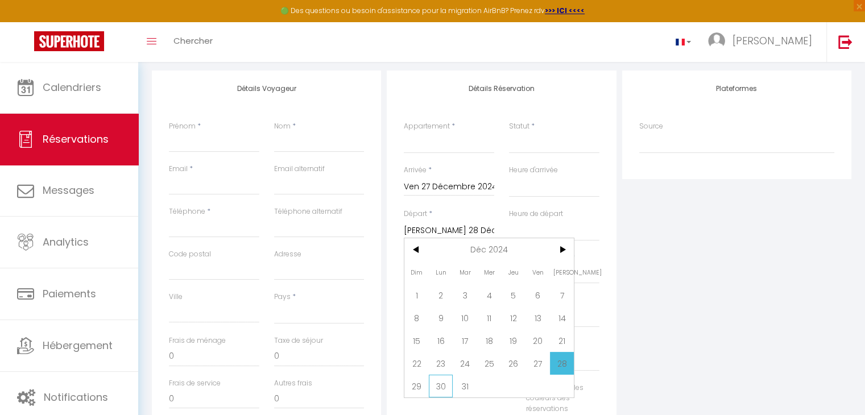
click at [445, 381] on span "30" at bounding box center [441, 386] width 24 height 23
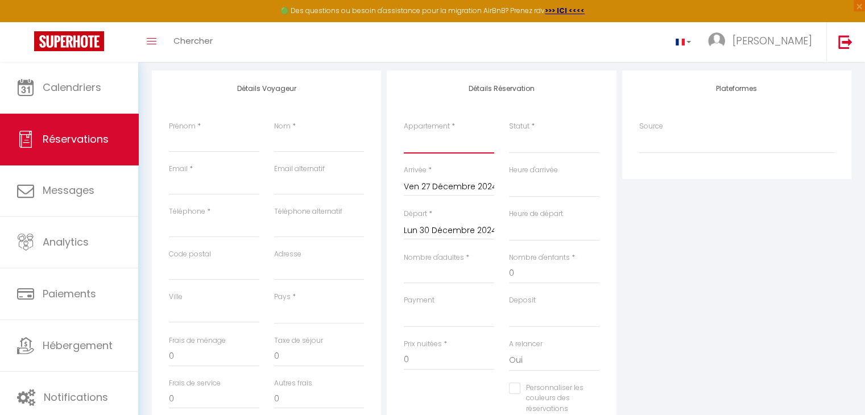
click at [439, 148] on select "Villa les Bonites - Pieds dans l’eau- Carbet" at bounding box center [449, 143] width 90 height 22
click at [404, 132] on select "Villa les Bonites - Pieds dans l’eau- Carbet" at bounding box center [449, 143] width 90 height 22
click at [510, 147] on select "Confirmé Non Confirmé [PERSON_NAME] par le voyageur No Show Request" at bounding box center [554, 143] width 90 height 22
click at [509, 132] on select "Confirmé Non Confirmé [PERSON_NAME] par le voyageur No Show Request" at bounding box center [554, 143] width 90 height 22
click at [228, 141] on input "Prénom" at bounding box center [214, 142] width 90 height 20
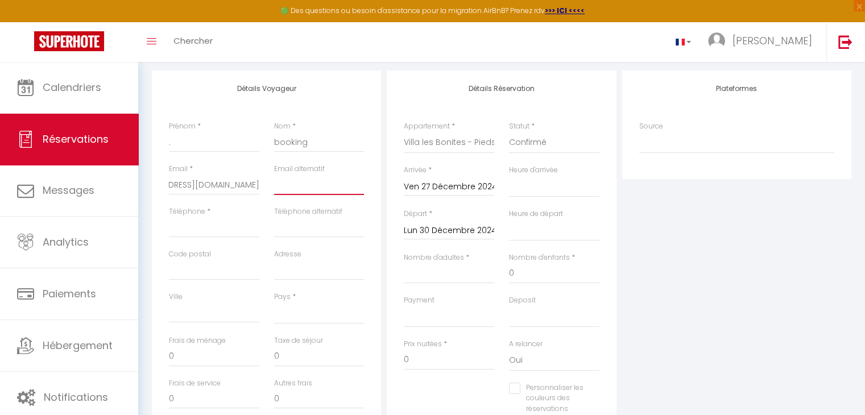
scroll to position [0, 0]
click at [433, 315] on select "OK KO" at bounding box center [449, 317] width 90 height 22
click at [419, 271] on input "Nombre d'adultes" at bounding box center [449, 273] width 90 height 20
click at [445, 323] on select "OK KO" at bounding box center [449, 317] width 90 height 22
click at [404, 306] on select "OK KO" at bounding box center [449, 317] width 90 height 22
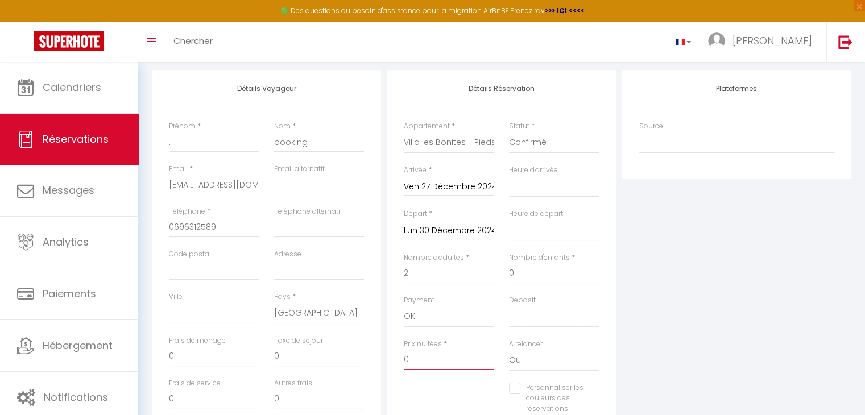
click at [421, 358] on input "0" at bounding box center [449, 360] width 90 height 20
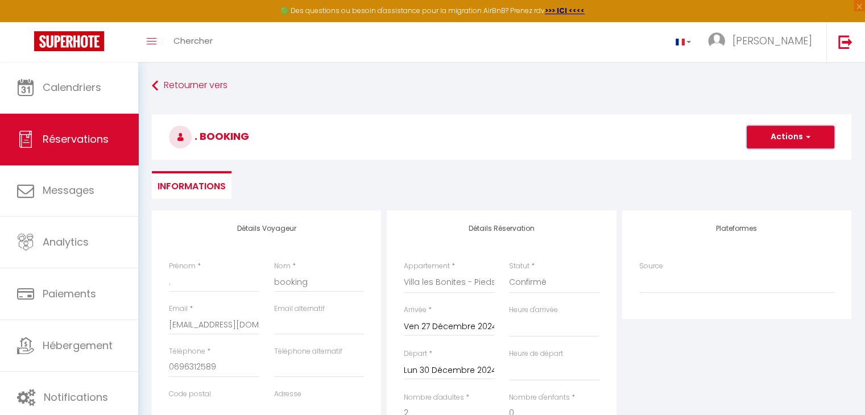
click at [803, 130] on button "Actions" at bounding box center [791, 137] width 88 height 23
click at [780, 163] on link "Enregistrer" at bounding box center [779, 162] width 90 height 15
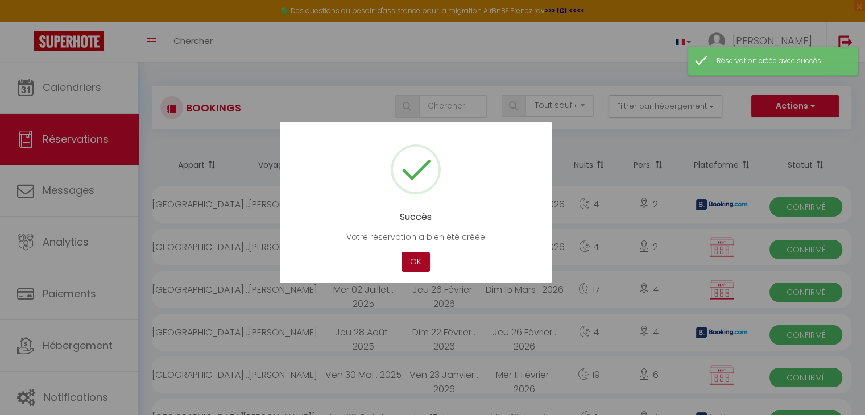
click at [414, 257] on button "OK" at bounding box center [416, 262] width 28 height 20
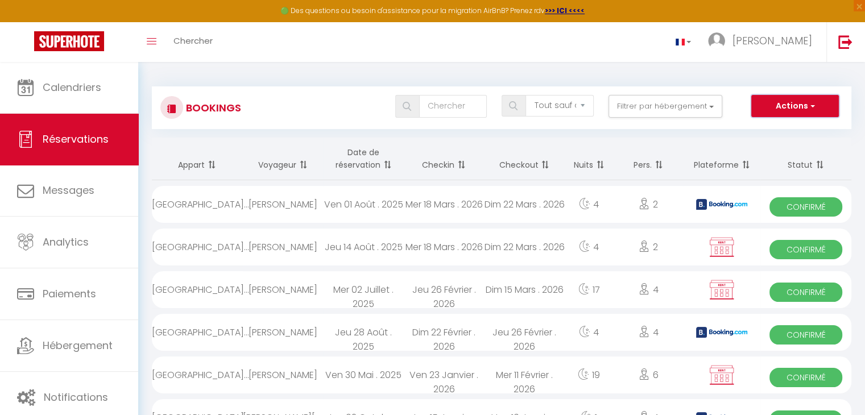
click at [805, 105] on button "Actions" at bounding box center [795, 106] width 88 height 23
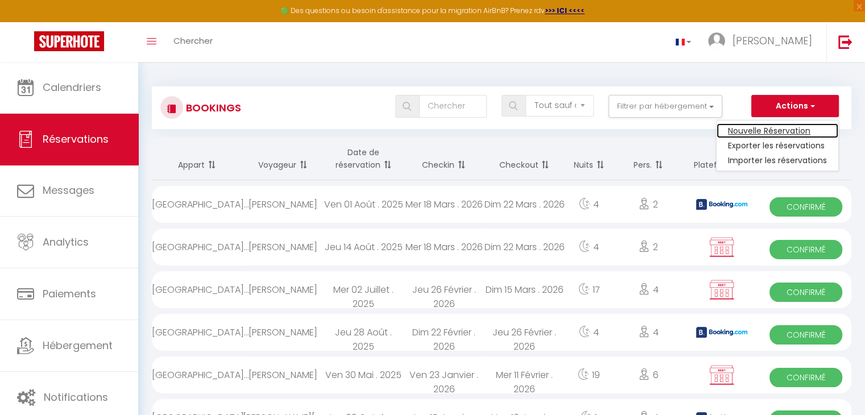
click at [751, 134] on link "Nouvelle Réservation" at bounding box center [778, 130] width 122 height 15
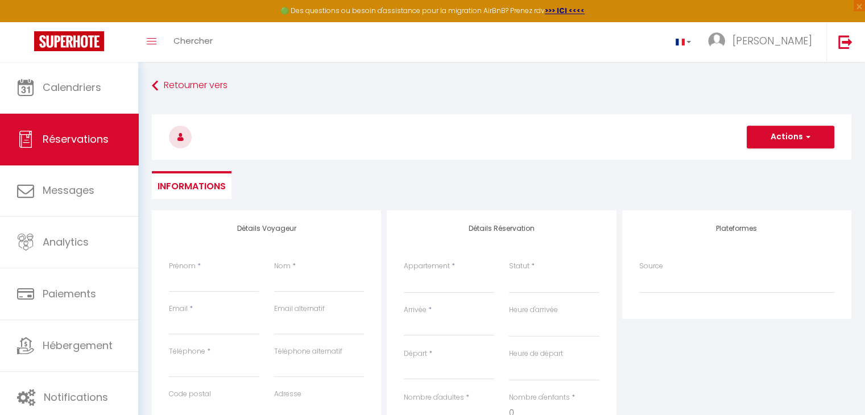
click at [422, 328] on input "Arrivée" at bounding box center [449, 327] width 90 height 15
click at [419, 349] on span "<" at bounding box center [416, 346] width 24 height 23
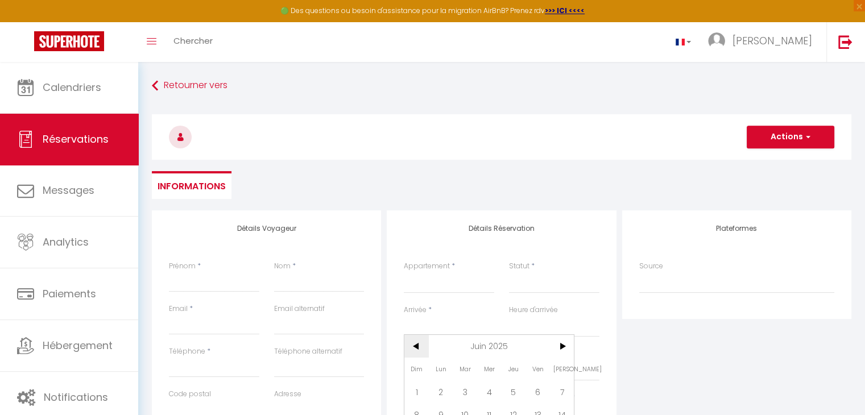
click at [419, 349] on span "<" at bounding box center [416, 346] width 24 height 23
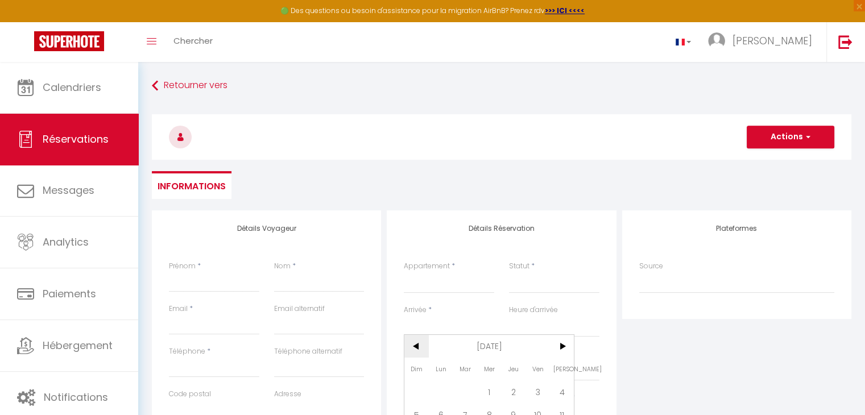
click at [419, 349] on span "<" at bounding box center [416, 346] width 24 height 23
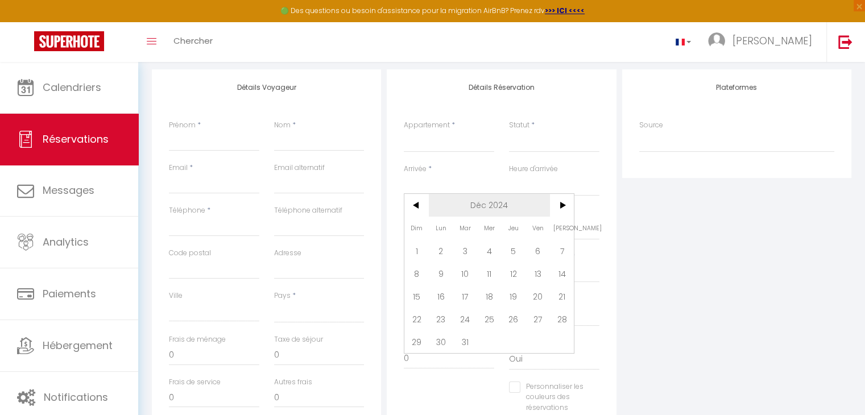
scroll to position [142, 0]
click at [445, 341] on span "30" at bounding box center [441, 340] width 24 height 23
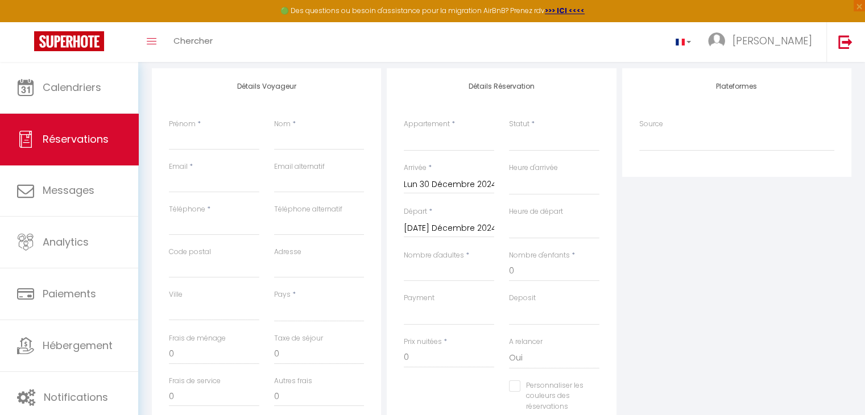
click at [448, 228] on input "[DATE] Décembre 2024" at bounding box center [449, 228] width 90 height 15
click at [557, 249] on span ">" at bounding box center [562, 247] width 24 height 23
click at [518, 288] on span "2" at bounding box center [514, 293] width 24 height 23
click at [437, 278] on input "Nombre d'adultes" at bounding box center [449, 271] width 90 height 20
click at [427, 319] on select "OK KO" at bounding box center [449, 315] width 90 height 22
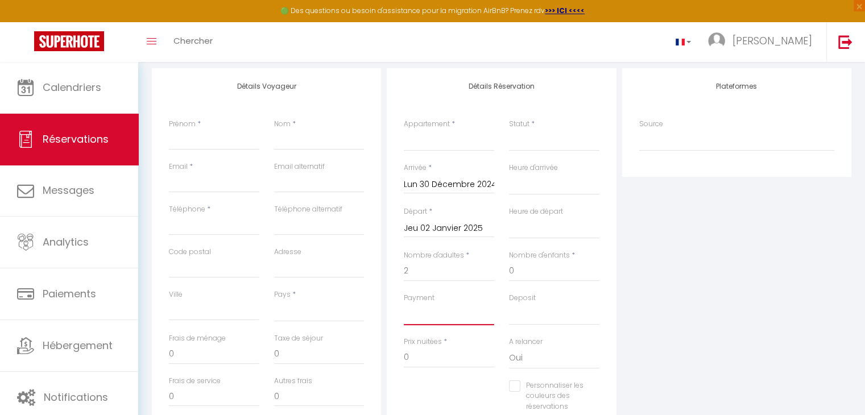
click at [404, 304] on select "OK KO" at bounding box center [449, 315] width 90 height 22
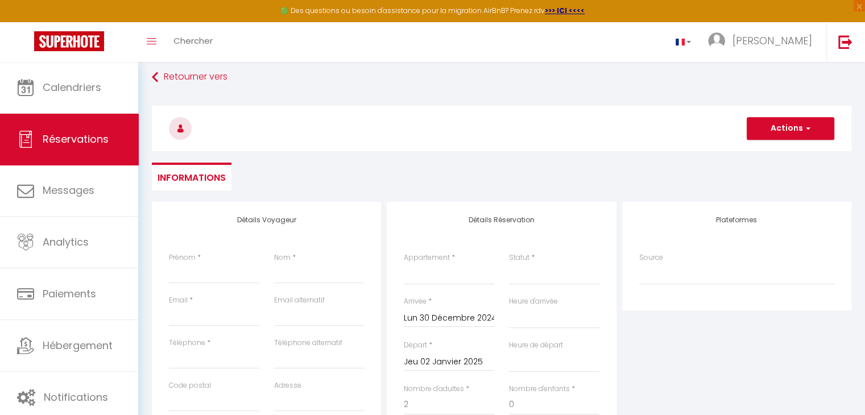
scroll to position [7, 0]
click at [441, 276] on select "Villa les Bonites - Pieds dans l’eau- Carbet" at bounding box center [449, 276] width 90 height 22
click at [404, 265] on select "Villa les Bonites - Pieds dans l’eau- Carbet" at bounding box center [449, 276] width 90 height 22
click at [531, 273] on select "Confirmé Non Confirmé [PERSON_NAME] par le voyageur No Show Request" at bounding box center [554, 276] width 90 height 22
click at [509, 265] on select "Confirmé Non Confirmé [PERSON_NAME] par le voyageur No Show Request" at bounding box center [554, 276] width 90 height 22
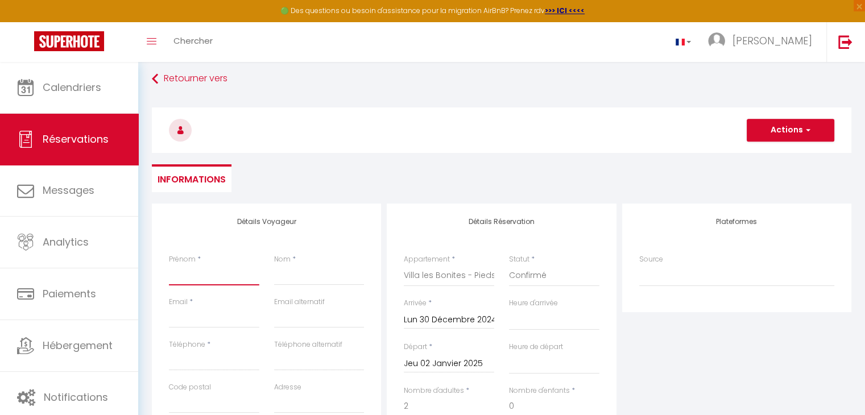
click at [193, 272] on input "Prénom" at bounding box center [214, 275] width 90 height 20
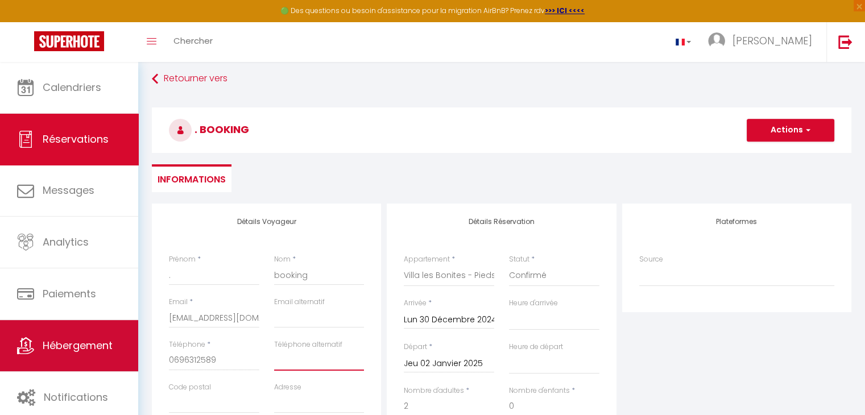
scroll to position [102, 0]
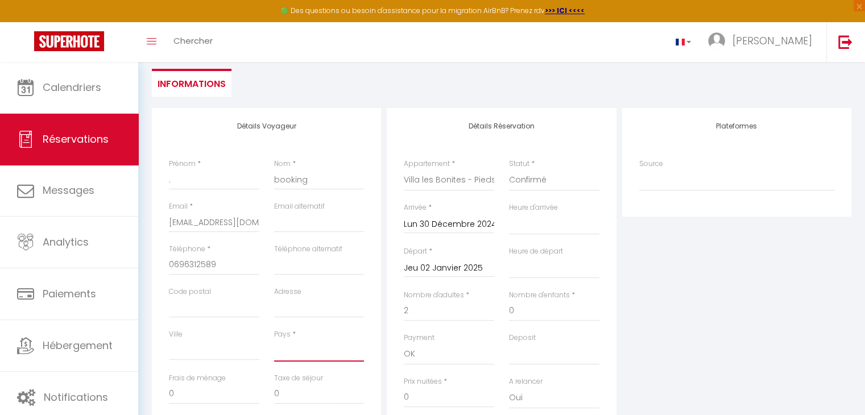
click at [289, 350] on select "[GEOGRAPHIC_DATA] [GEOGRAPHIC_DATA] [GEOGRAPHIC_DATA] [GEOGRAPHIC_DATA] [GEOGRA…" at bounding box center [319, 351] width 90 height 22
click at [274, 340] on select "[GEOGRAPHIC_DATA] [GEOGRAPHIC_DATA] [GEOGRAPHIC_DATA] [GEOGRAPHIC_DATA] [GEOGRA…" at bounding box center [319, 351] width 90 height 22
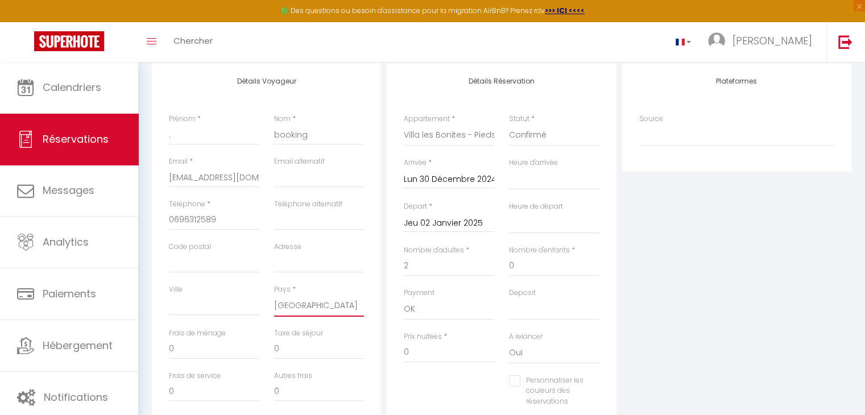
scroll to position [146, 0]
click at [201, 356] on input "0" at bounding box center [214, 351] width 90 height 20
click at [408, 358] on input "0" at bounding box center [449, 354] width 90 height 20
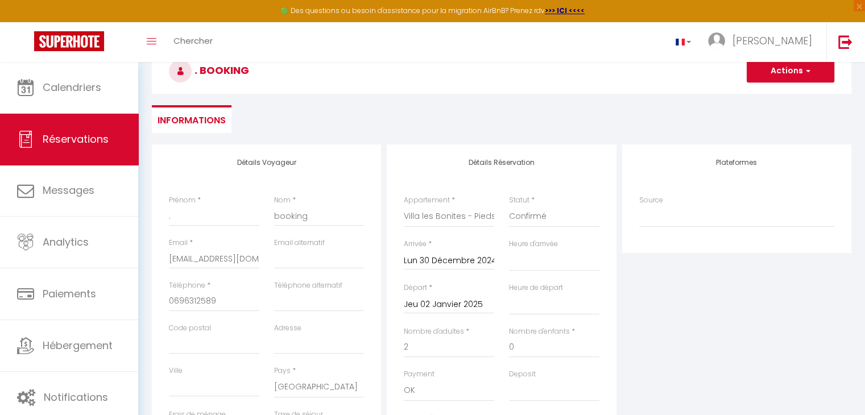
scroll to position [0, 0]
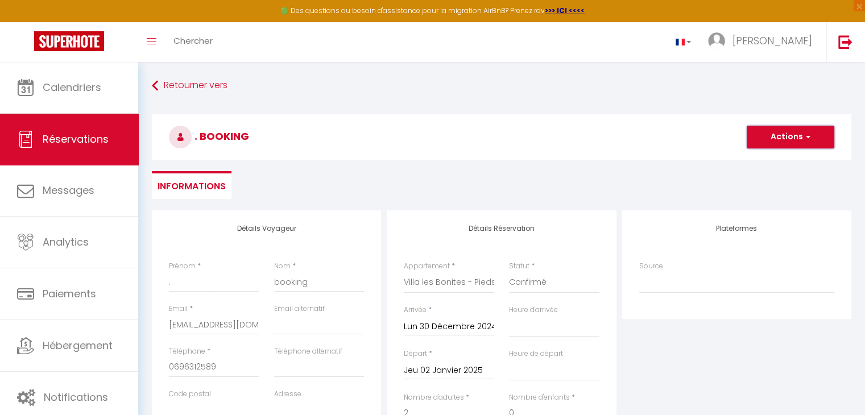
click at [808, 142] on span "button" at bounding box center [806, 137] width 7 height 10
click at [780, 160] on link "Enregistrer" at bounding box center [779, 162] width 90 height 15
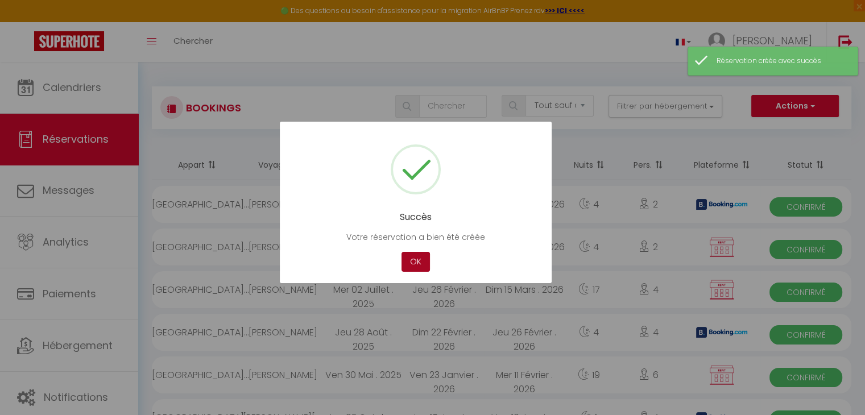
click at [419, 255] on button "OK" at bounding box center [416, 262] width 28 height 20
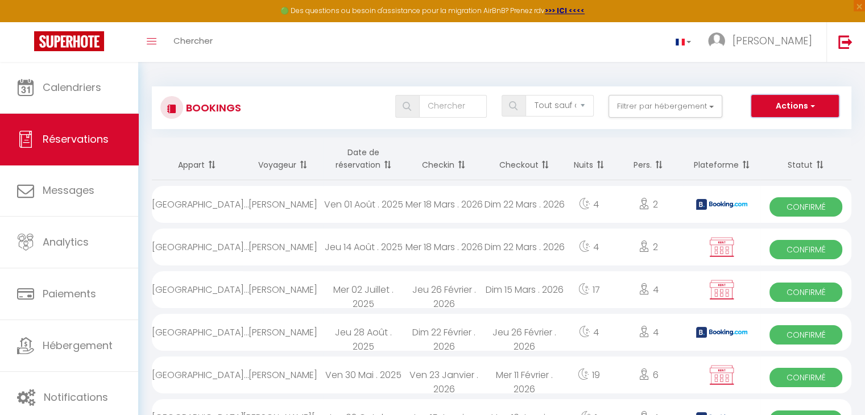
click at [782, 105] on button "Actions" at bounding box center [795, 106] width 88 height 23
click at [794, 97] on button "Actions" at bounding box center [795, 106] width 88 height 23
click at [841, 36] on img at bounding box center [846, 42] width 14 height 14
